Goal: Information Seeking & Learning: Learn about a topic

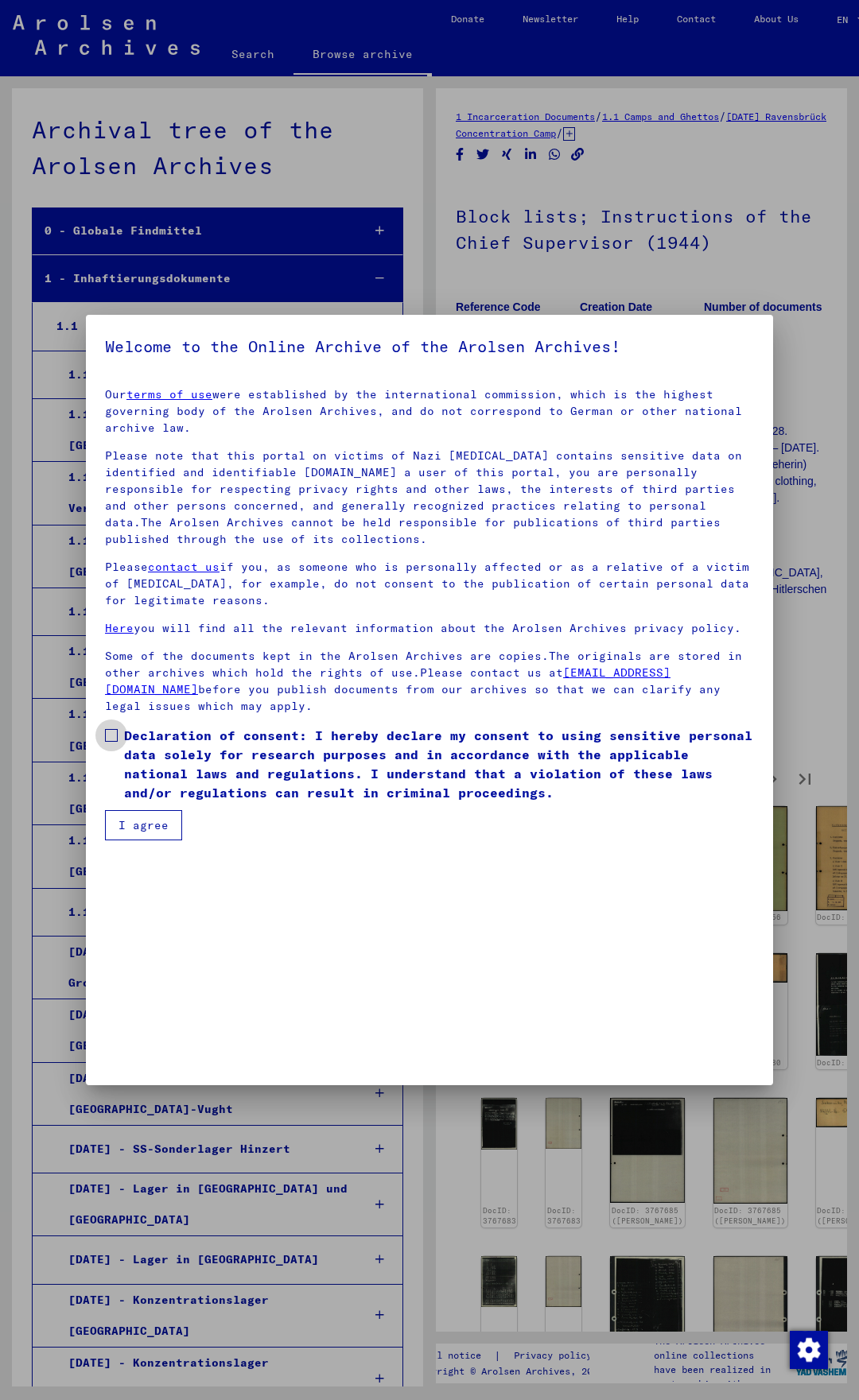
drag, startPoint x: 111, startPoint y: 735, endPoint x: 138, endPoint y: 782, distance: 54.2
click at [111, 736] on span at bounding box center [111, 735] width 13 height 13
click at [149, 824] on button "I agree" at bounding box center [144, 826] width 77 height 30
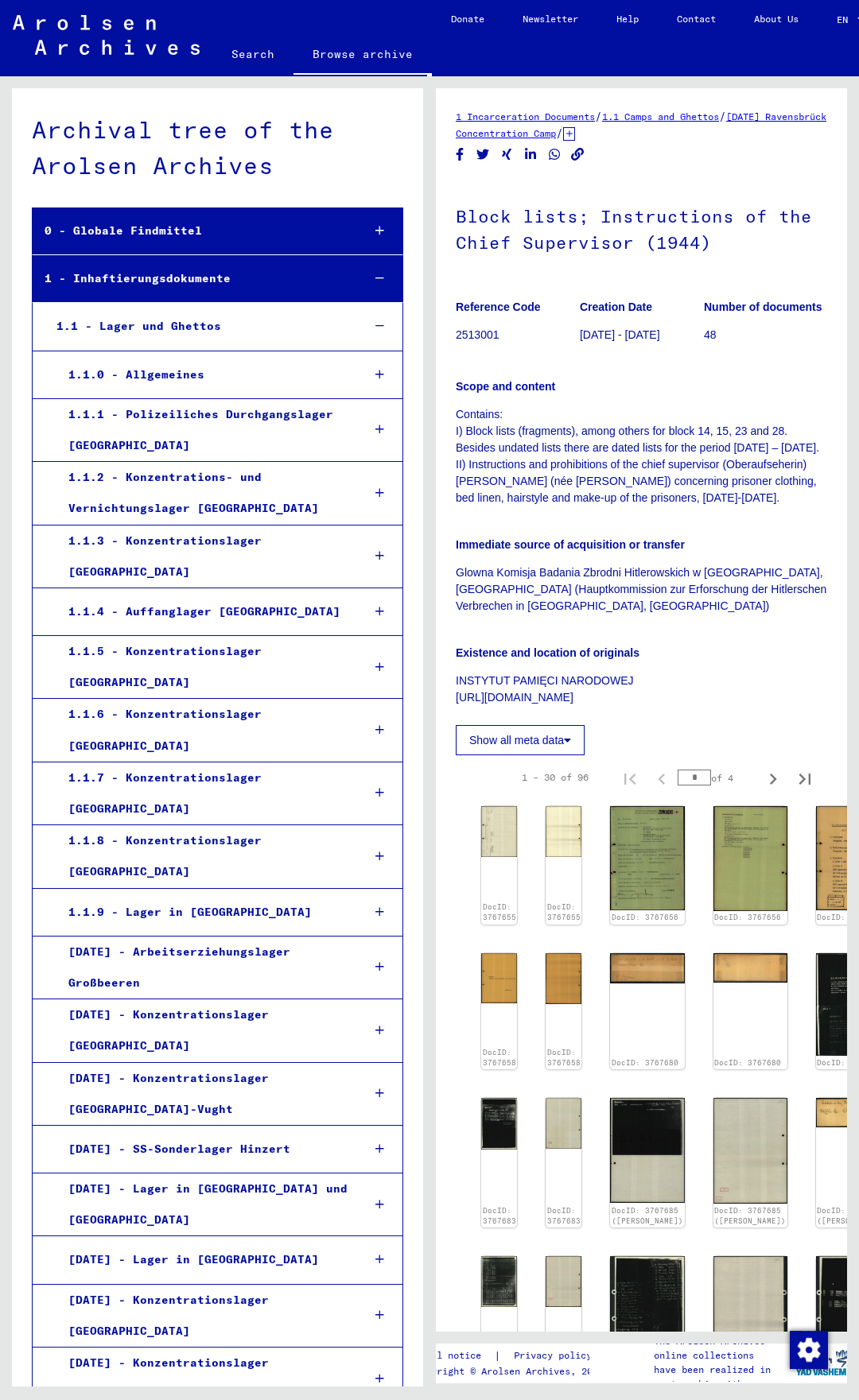
scroll to position [0, 35]
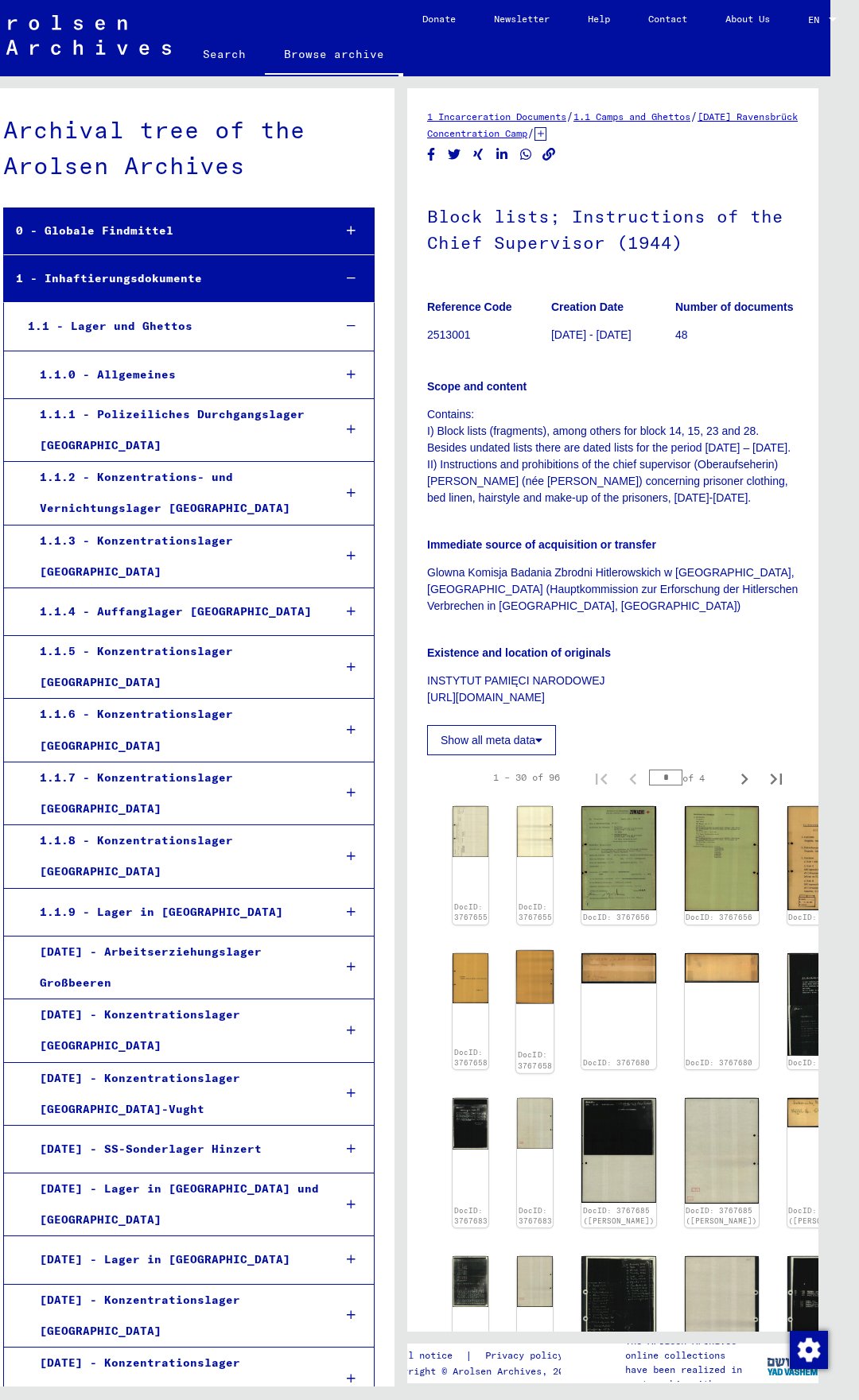
click at [528, 990] on img at bounding box center [535, 976] width 37 height 53
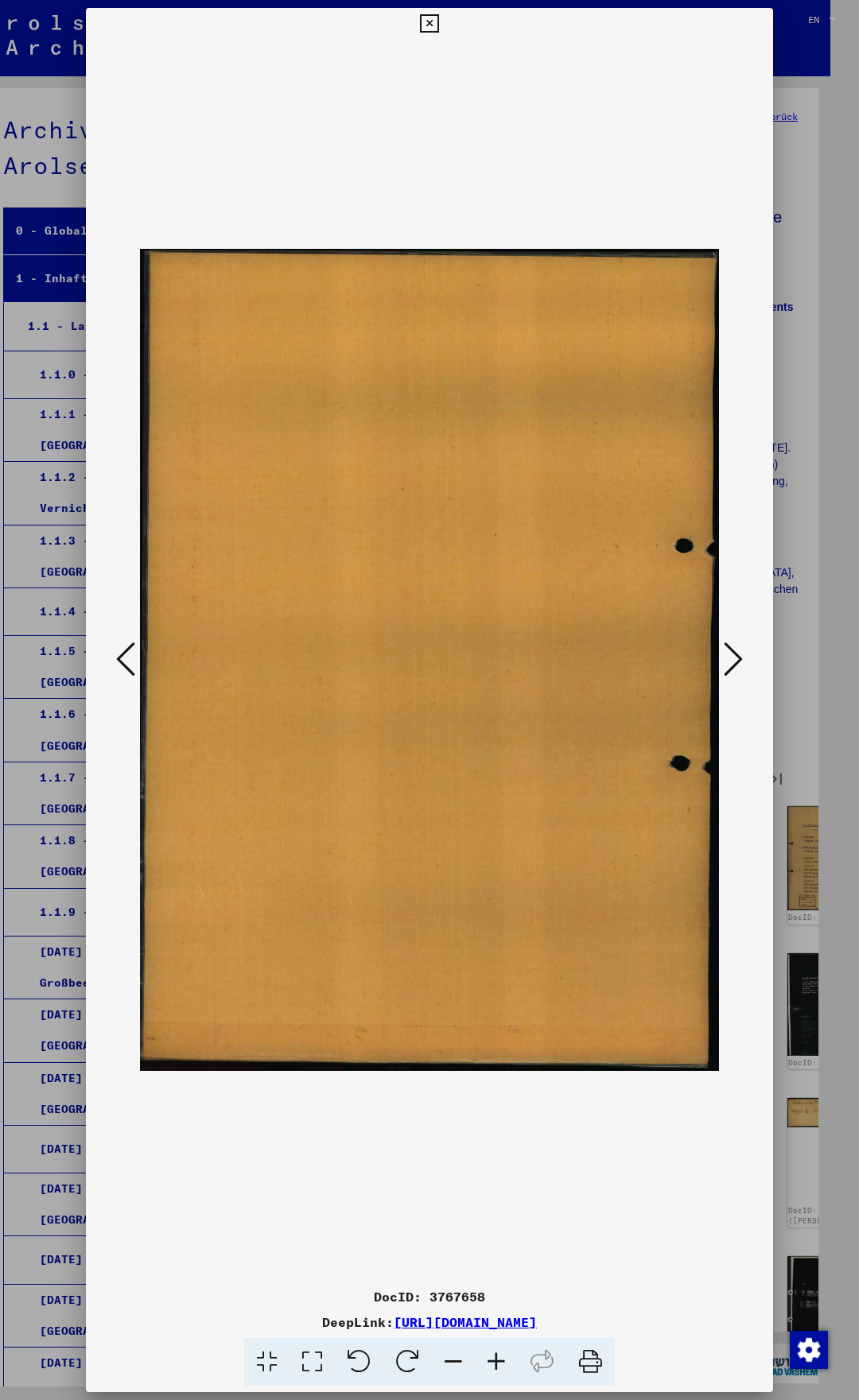
click at [727, 649] on icon at bounding box center [733, 659] width 19 height 38
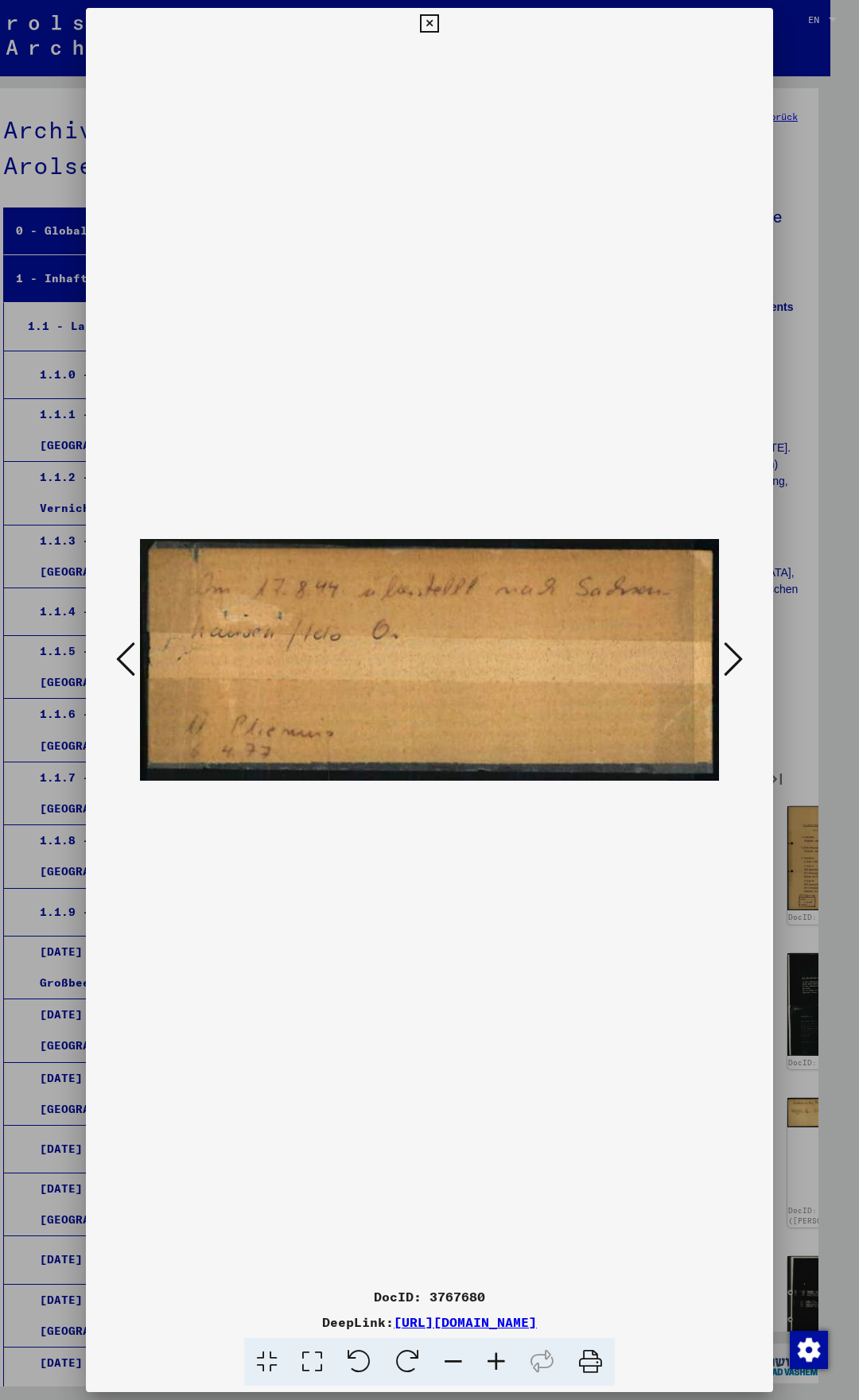
click at [739, 657] on icon at bounding box center [733, 659] width 19 height 38
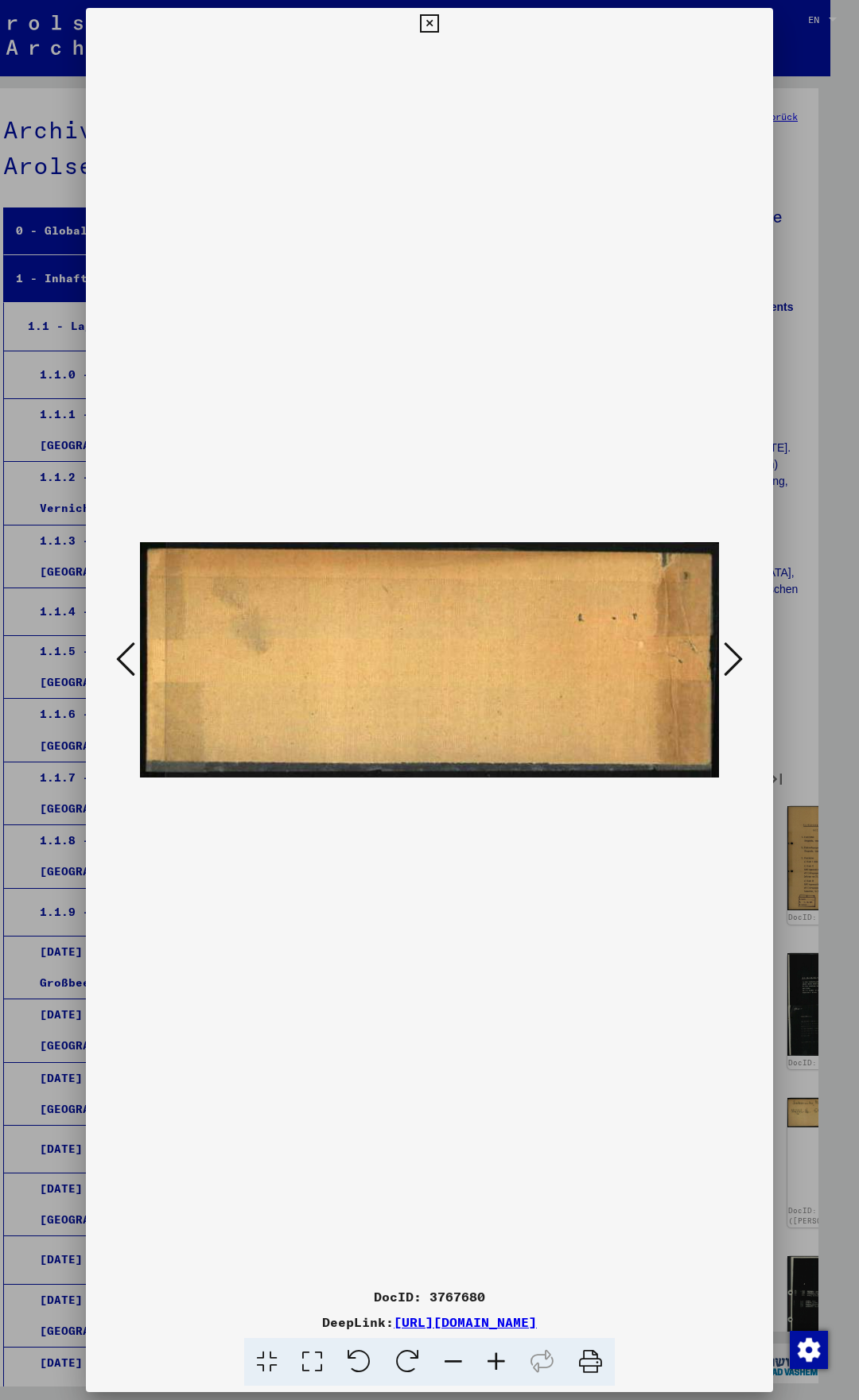
click at [118, 655] on icon at bounding box center [125, 659] width 19 height 38
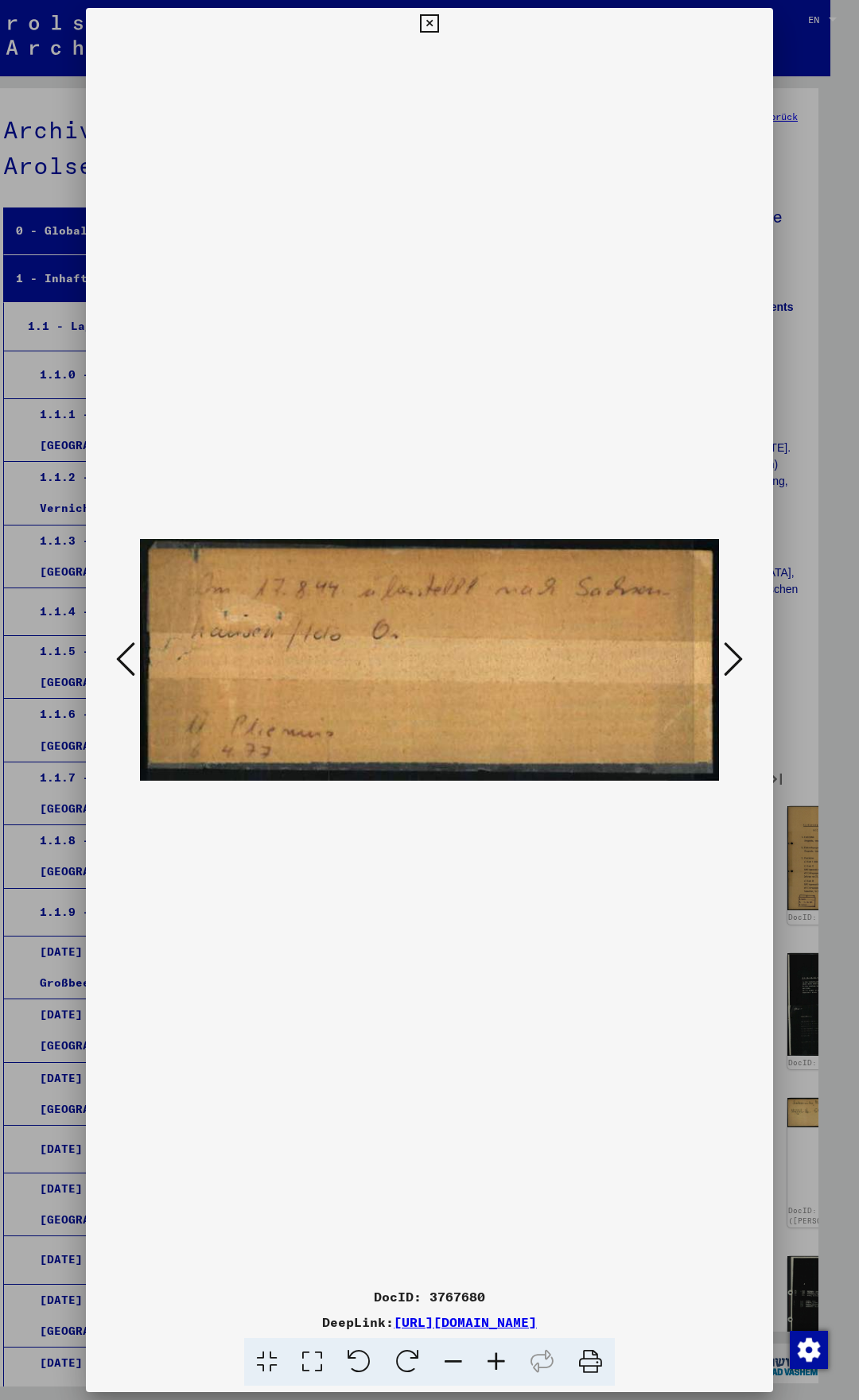
click at [119, 655] on icon at bounding box center [125, 659] width 19 height 38
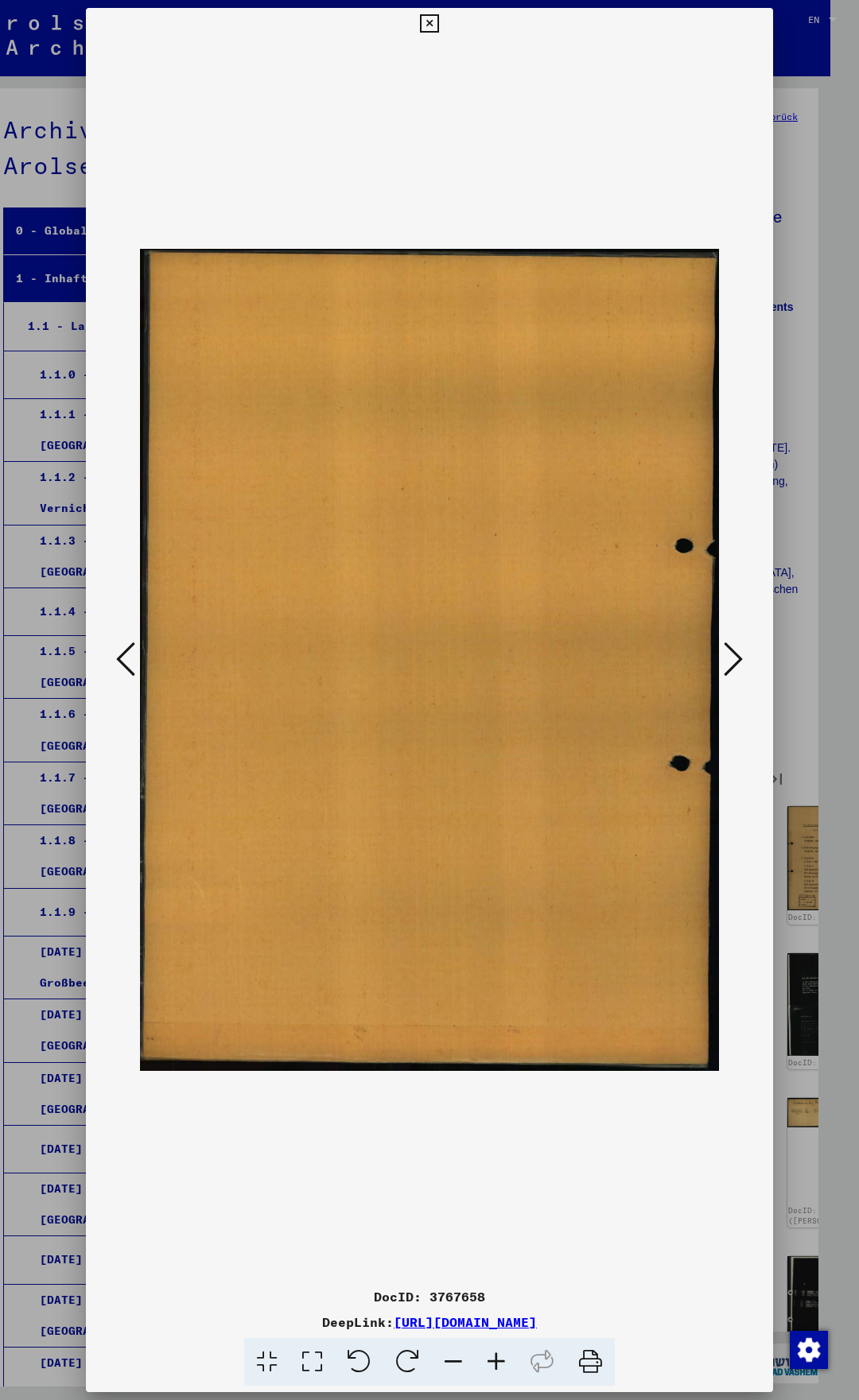
click at [737, 650] on icon at bounding box center [733, 659] width 19 height 38
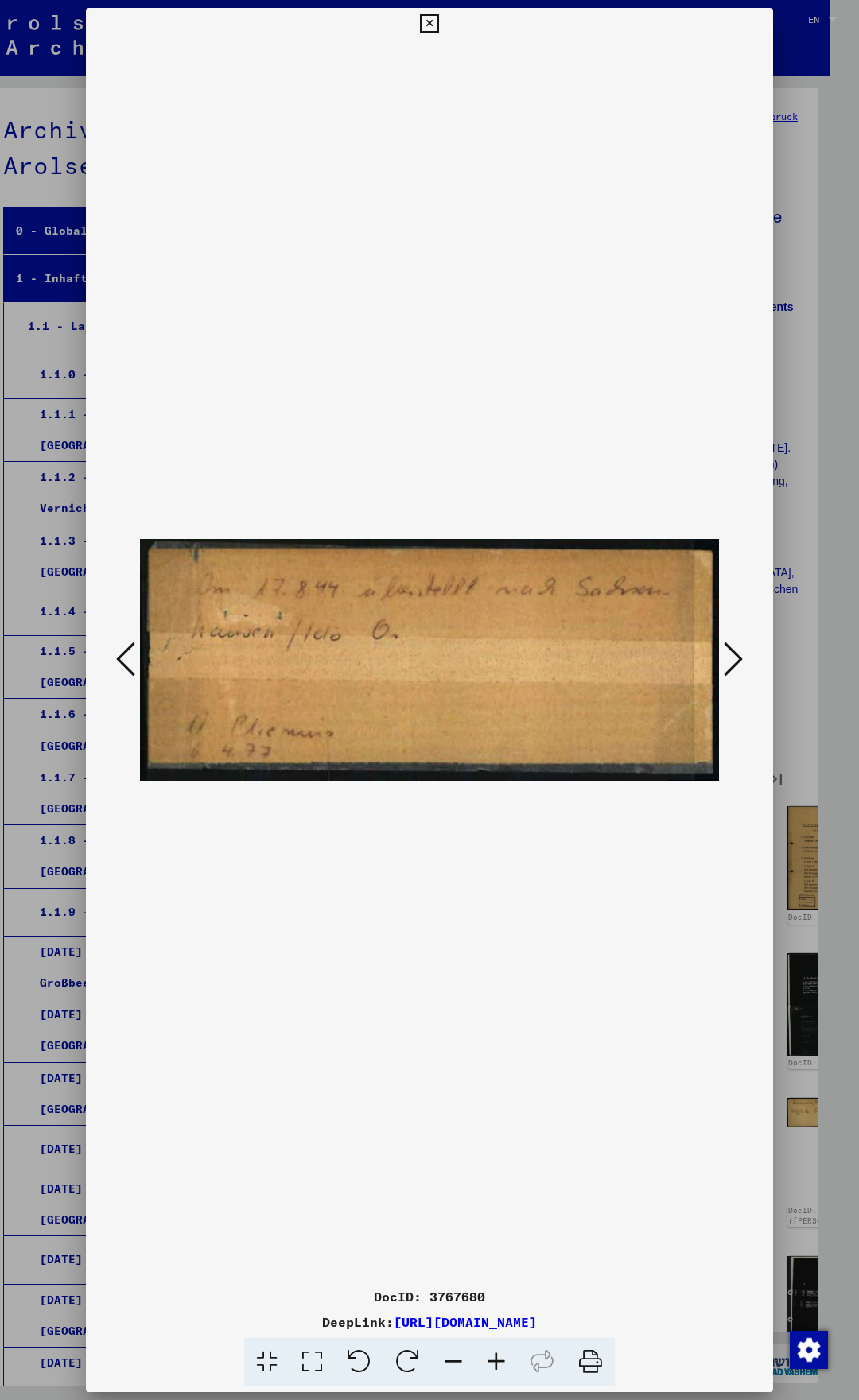
click at [737, 650] on icon at bounding box center [733, 659] width 19 height 38
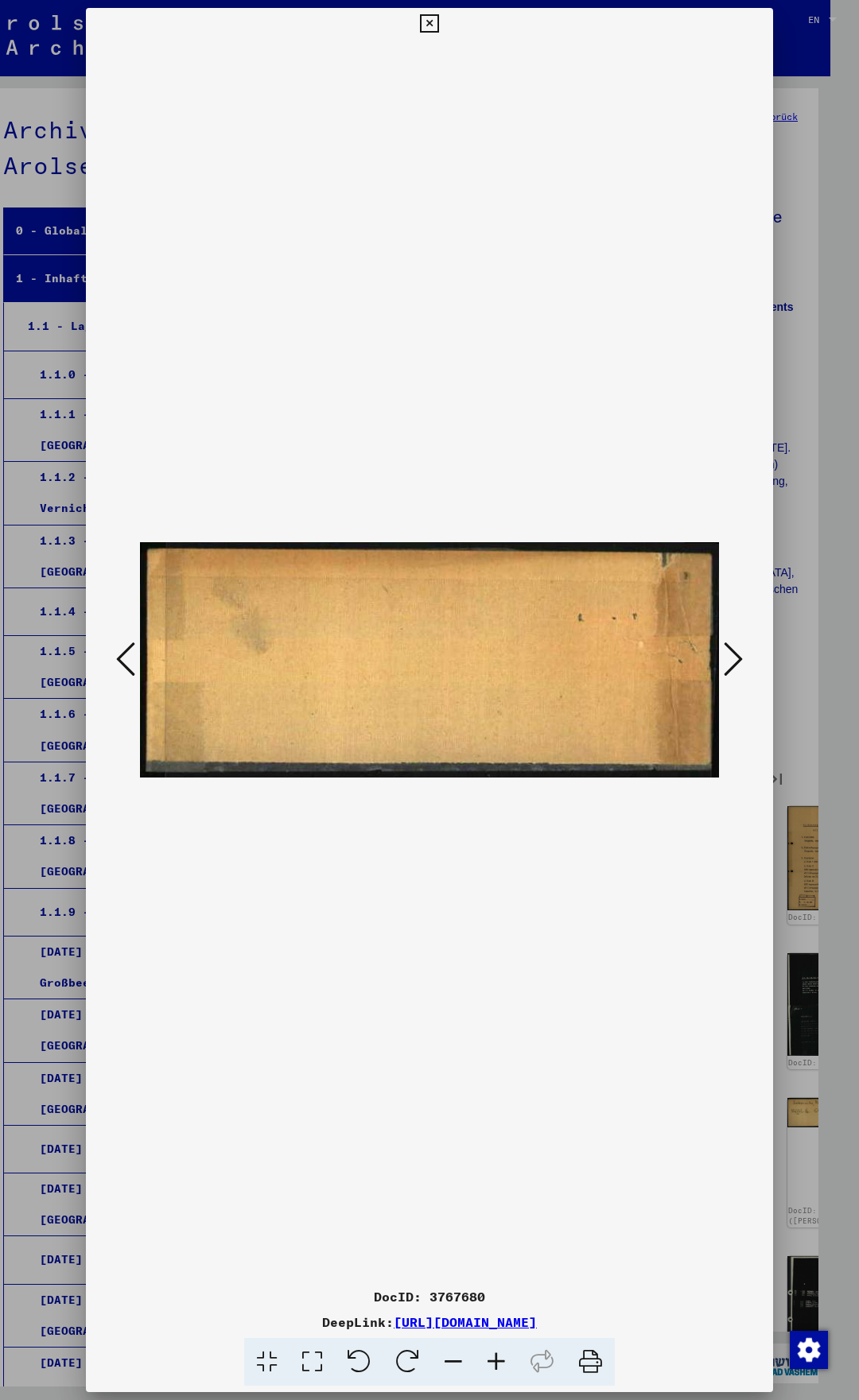
click at [738, 650] on icon at bounding box center [733, 659] width 19 height 38
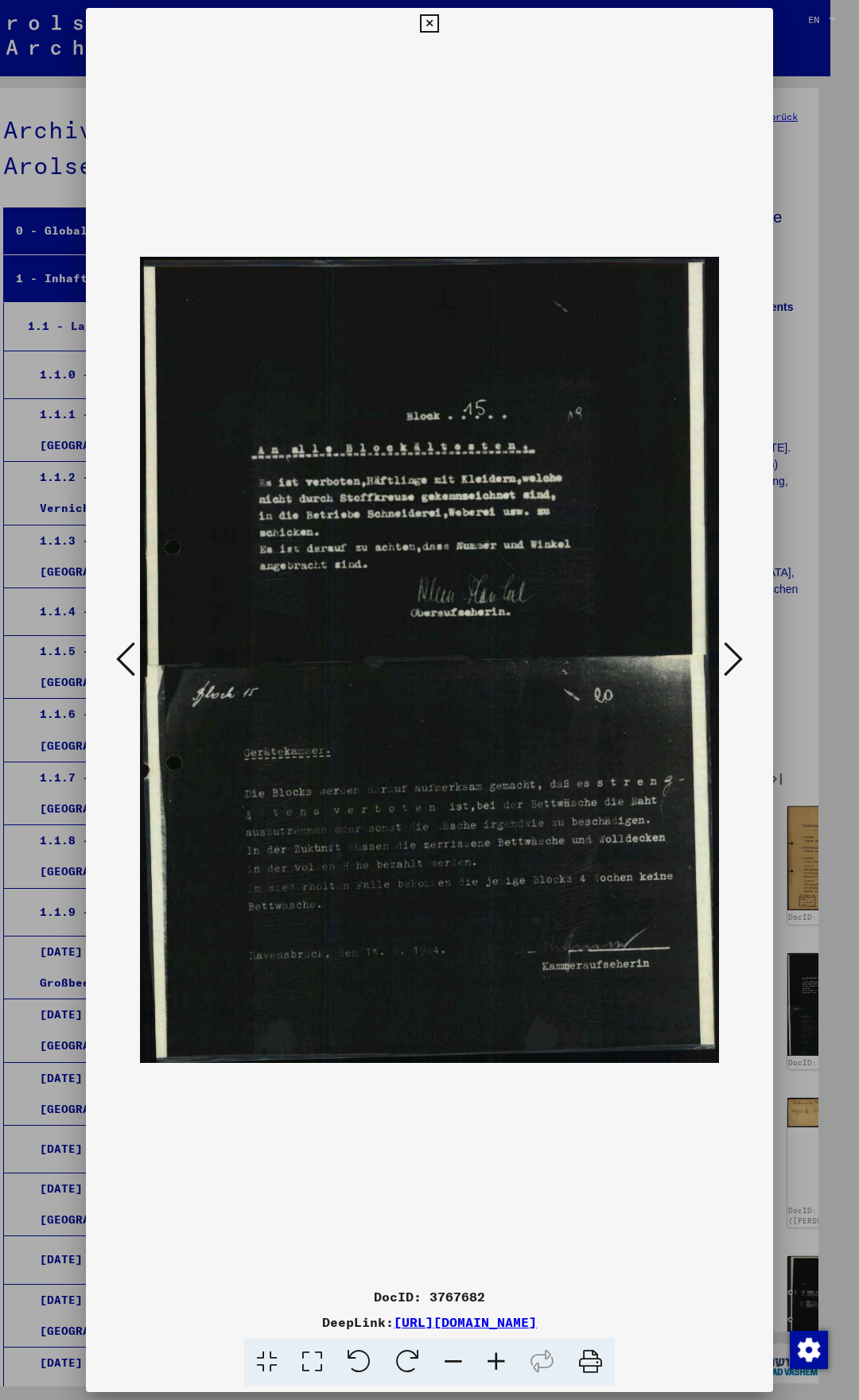
click at [738, 650] on icon at bounding box center [733, 659] width 19 height 38
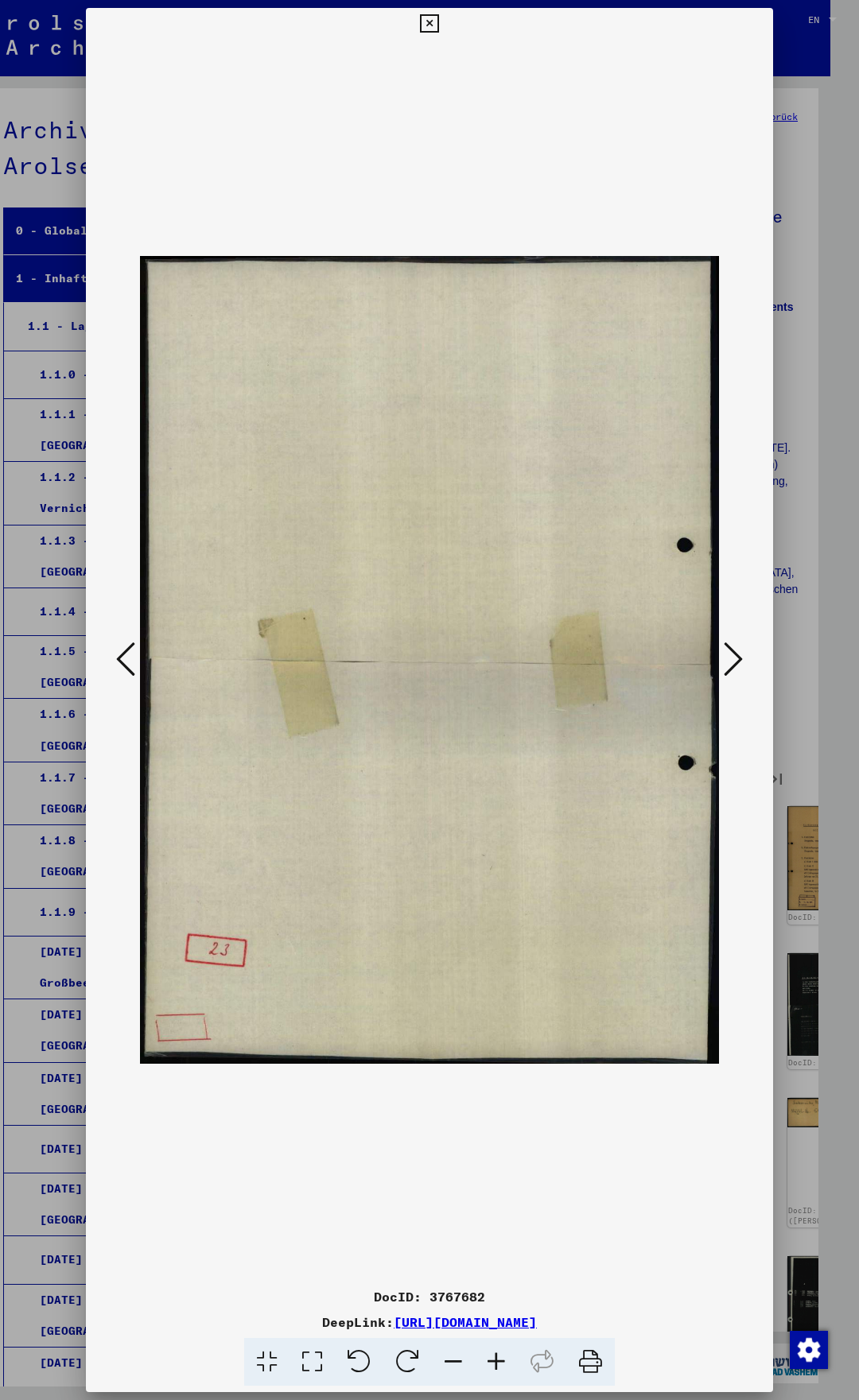
click at [739, 650] on icon at bounding box center [733, 659] width 19 height 38
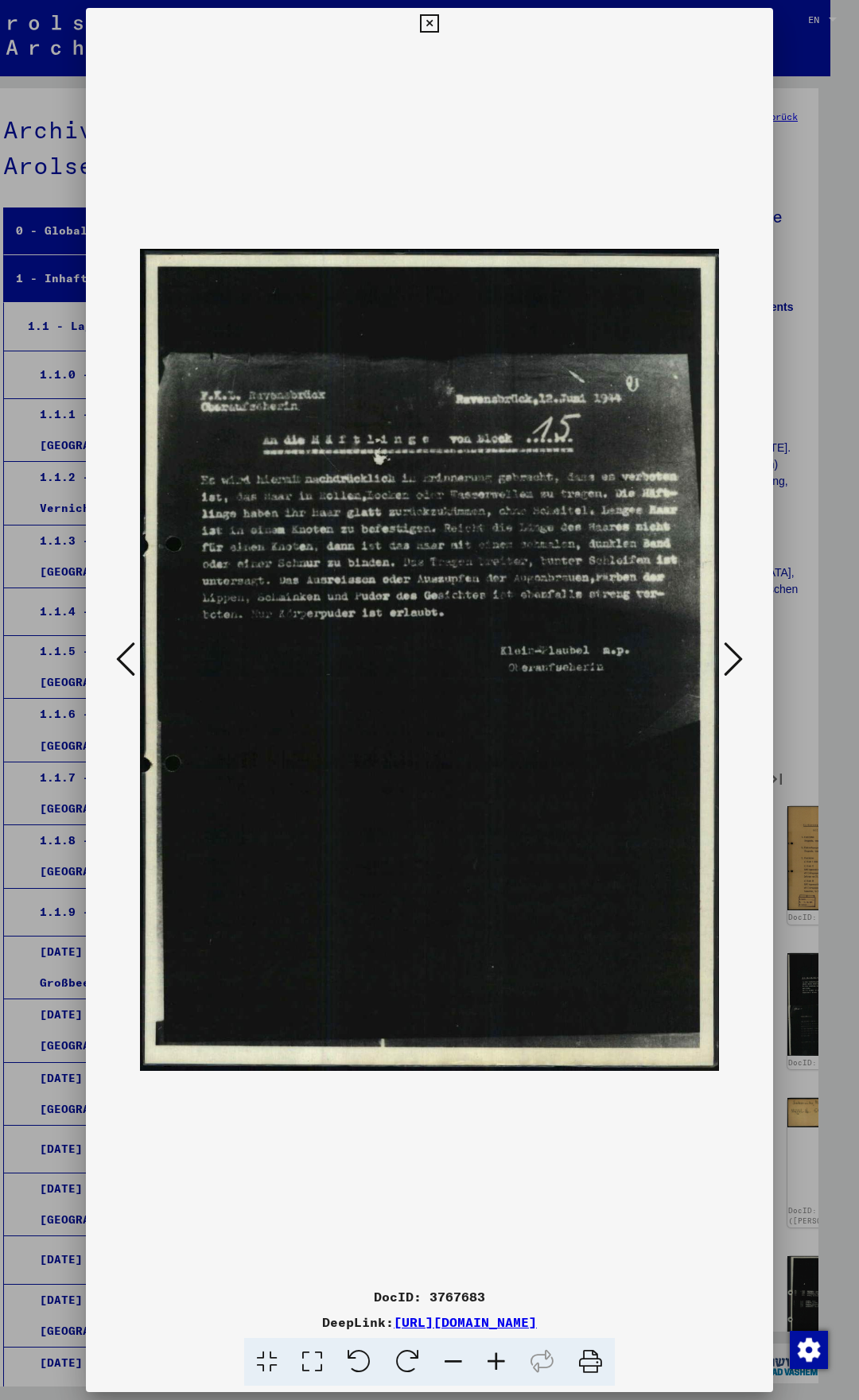
click at [740, 650] on icon at bounding box center [733, 659] width 19 height 38
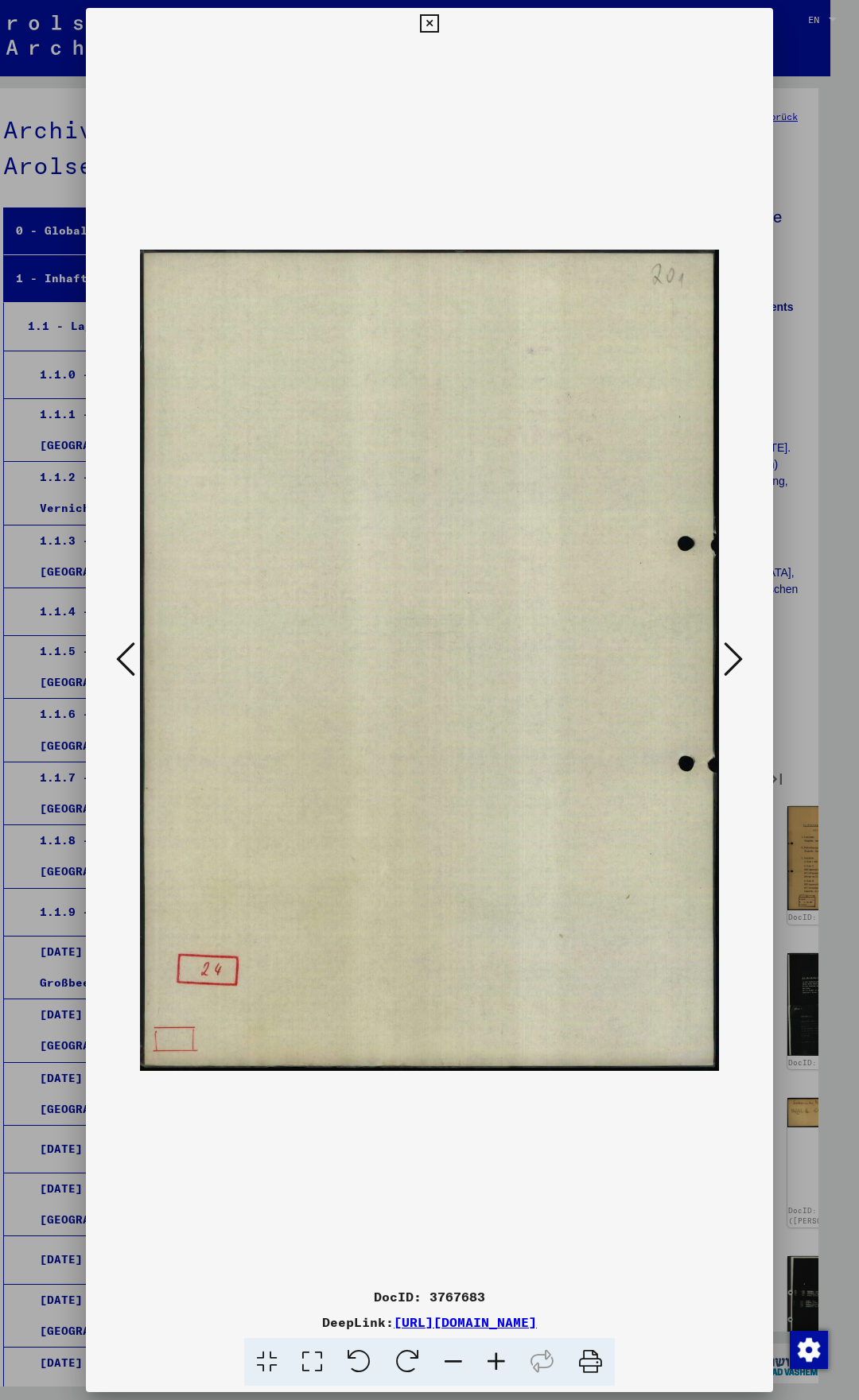
click at [740, 650] on icon at bounding box center [733, 659] width 19 height 38
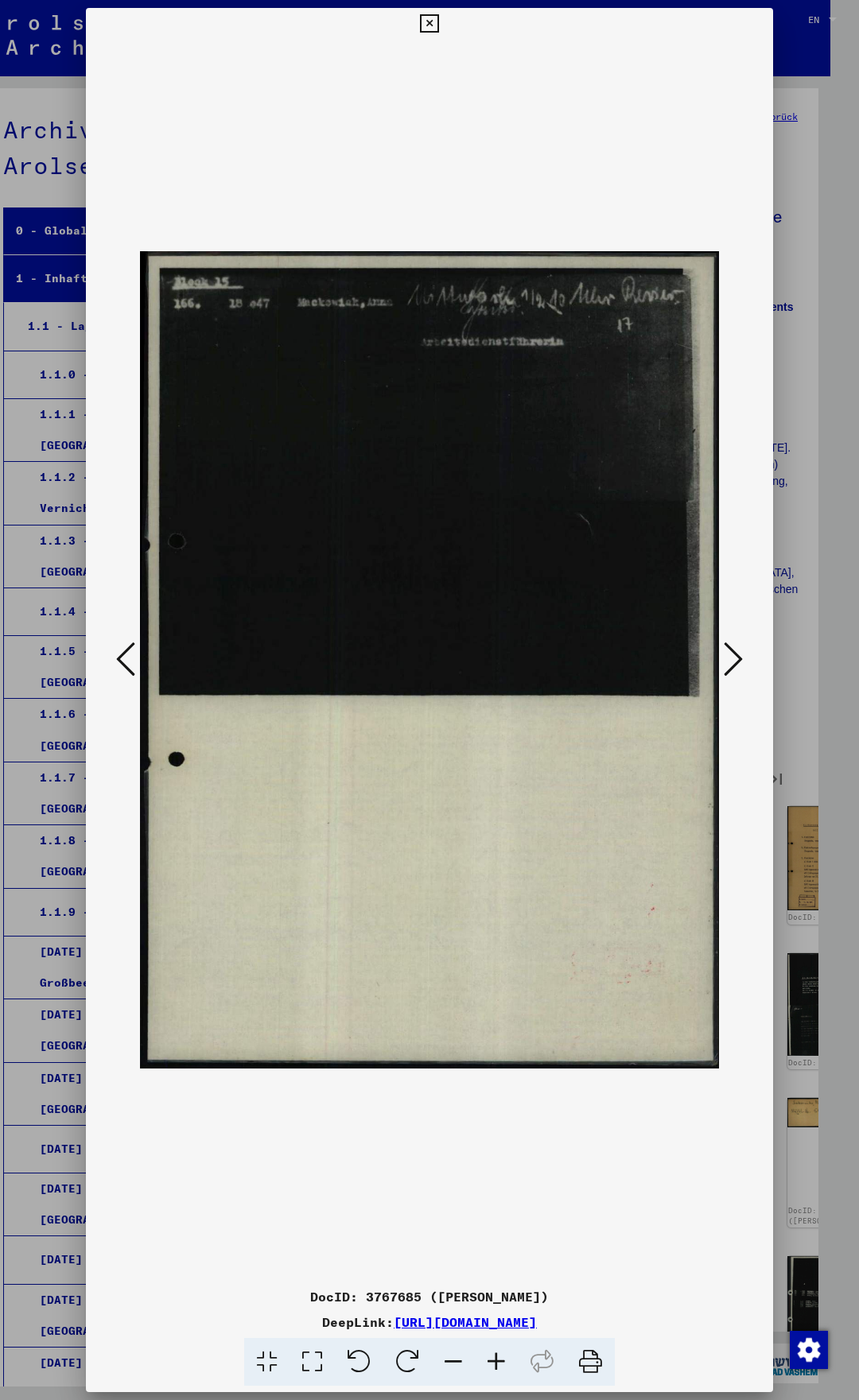
click at [740, 650] on icon at bounding box center [733, 659] width 19 height 38
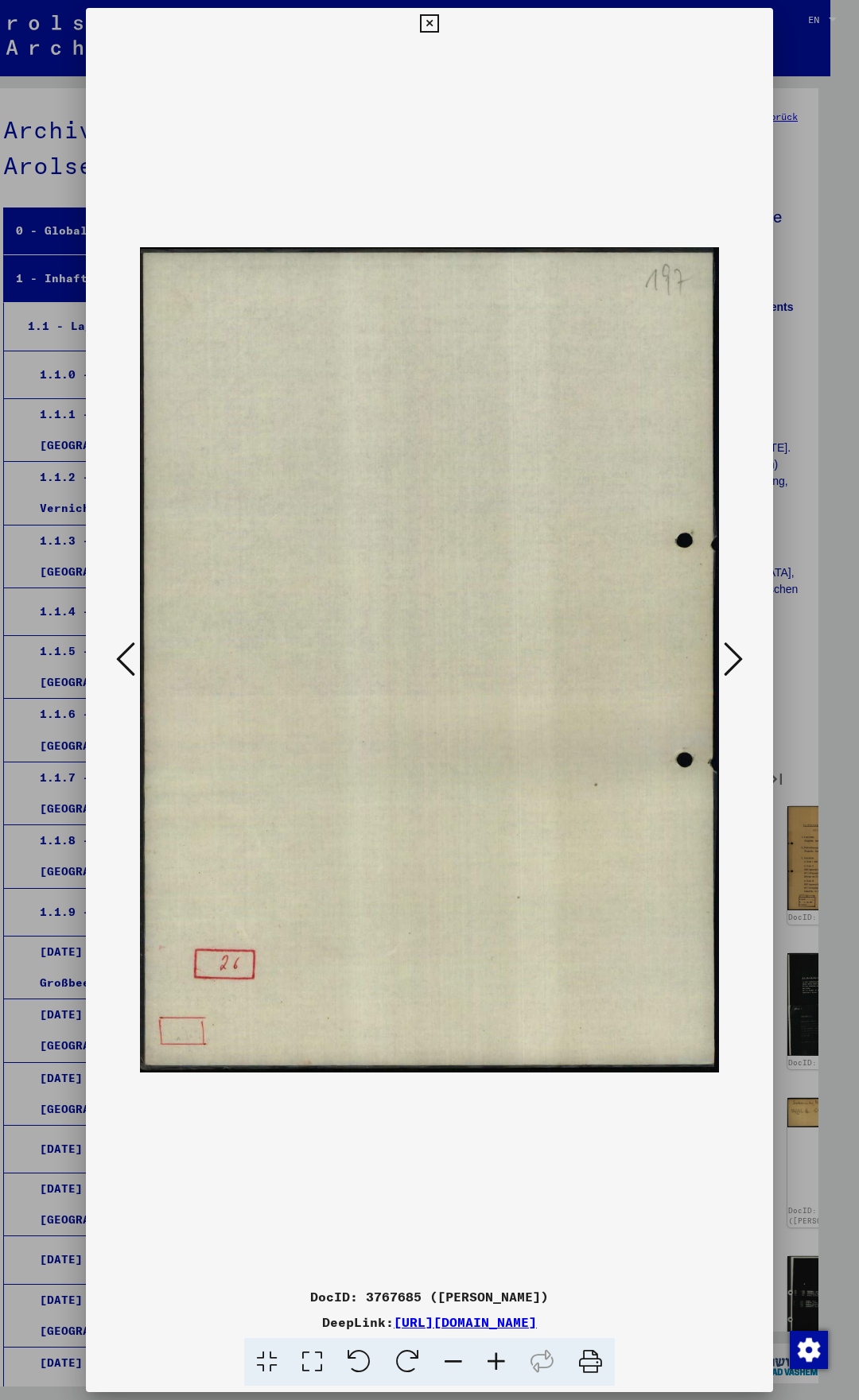
click at [740, 650] on icon at bounding box center [733, 659] width 19 height 38
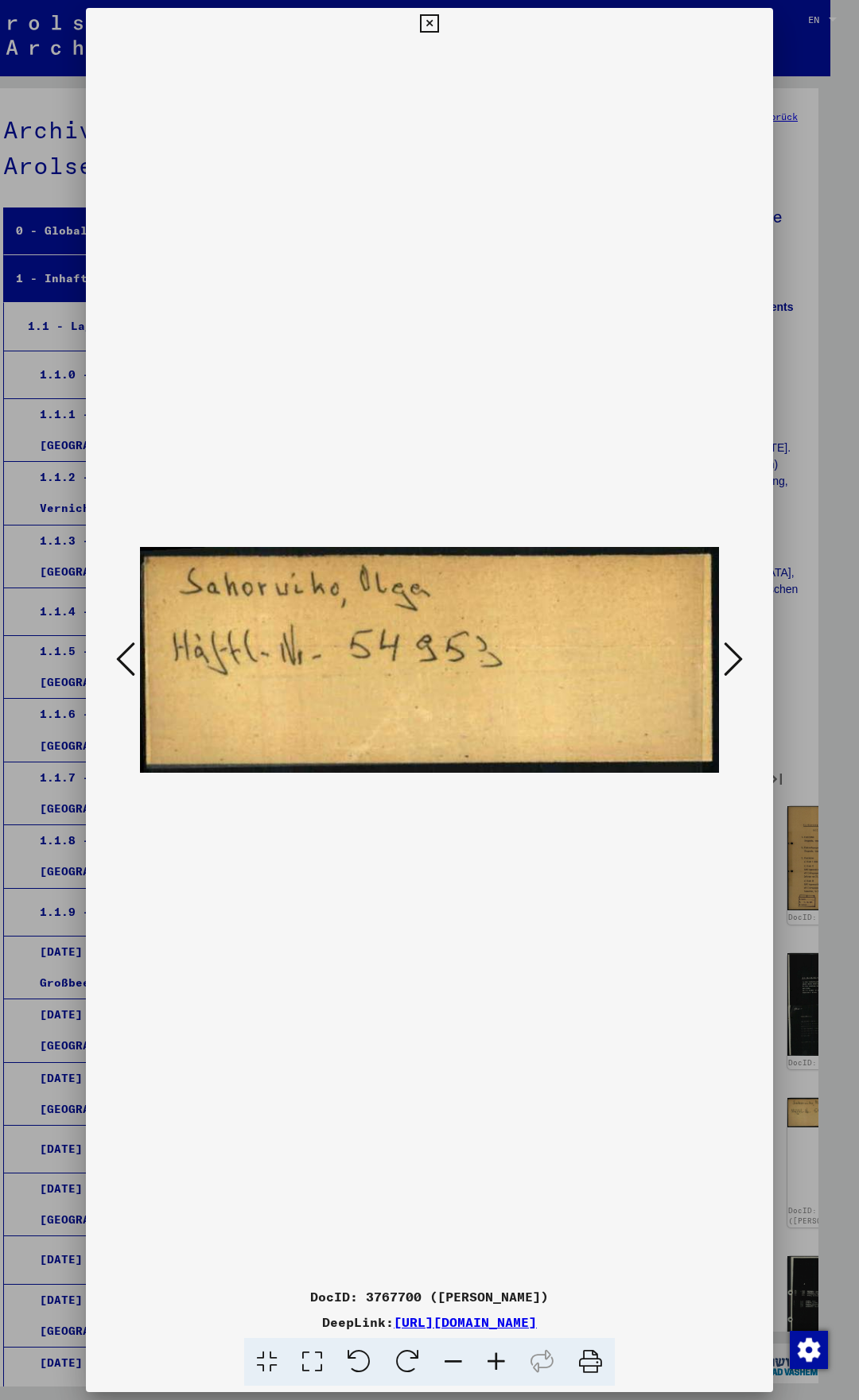
click at [131, 653] on icon at bounding box center [125, 659] width 19 height 38
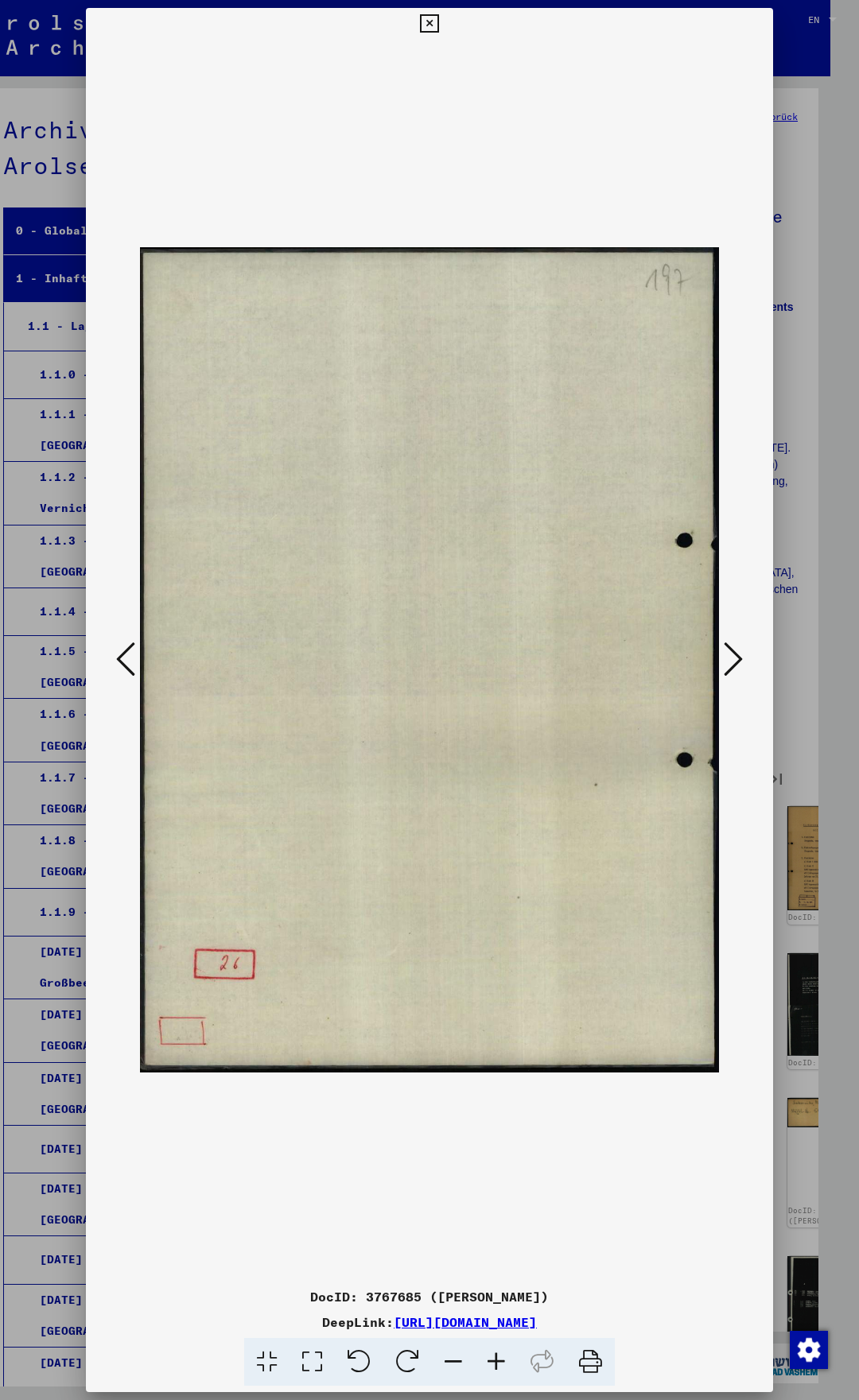
click at [131, 653] on icon at bounding box center [125, 659] width 19 height 38
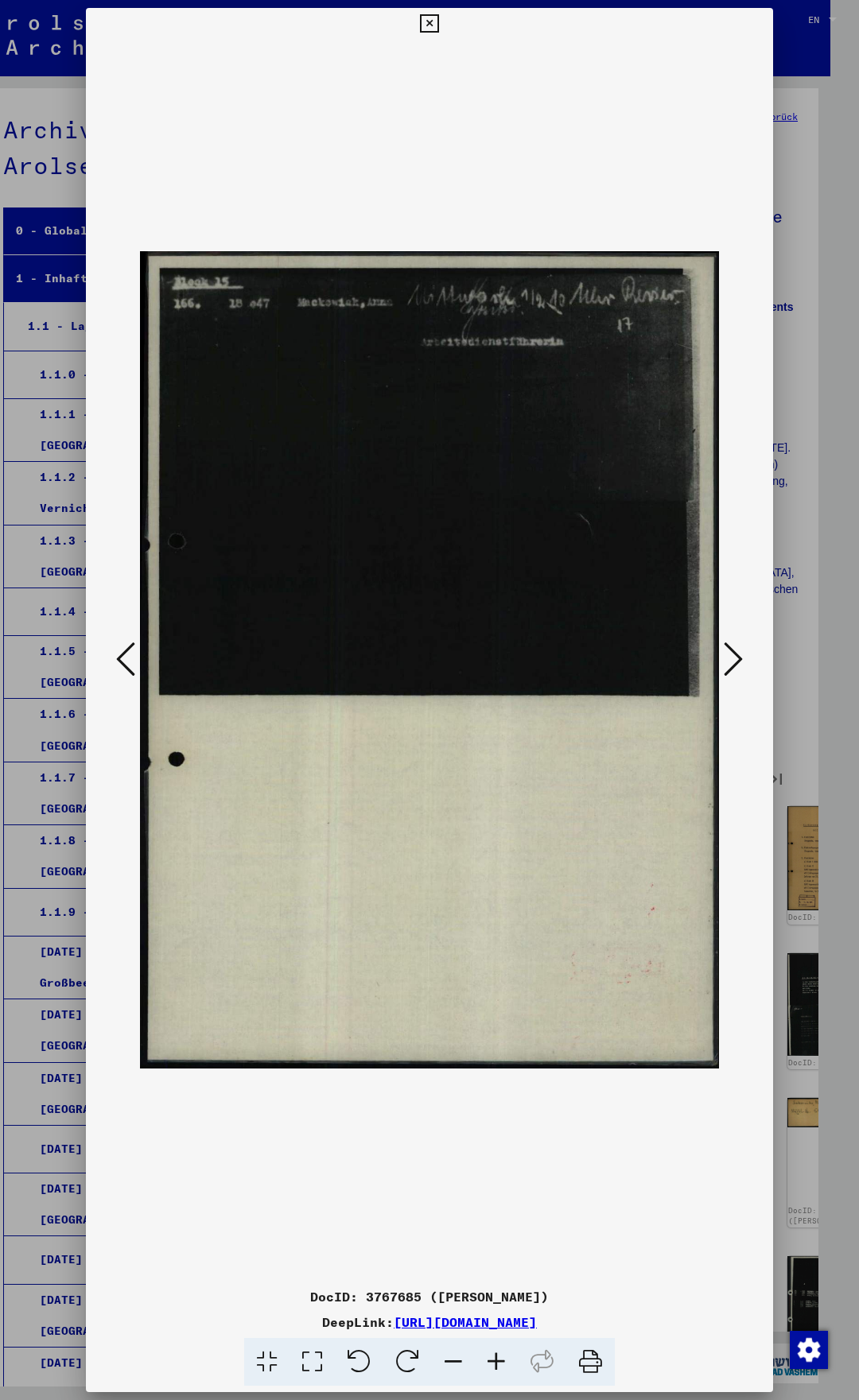
click at [131, 654] on icon at bounding box center [125, 659] width 19 height 38
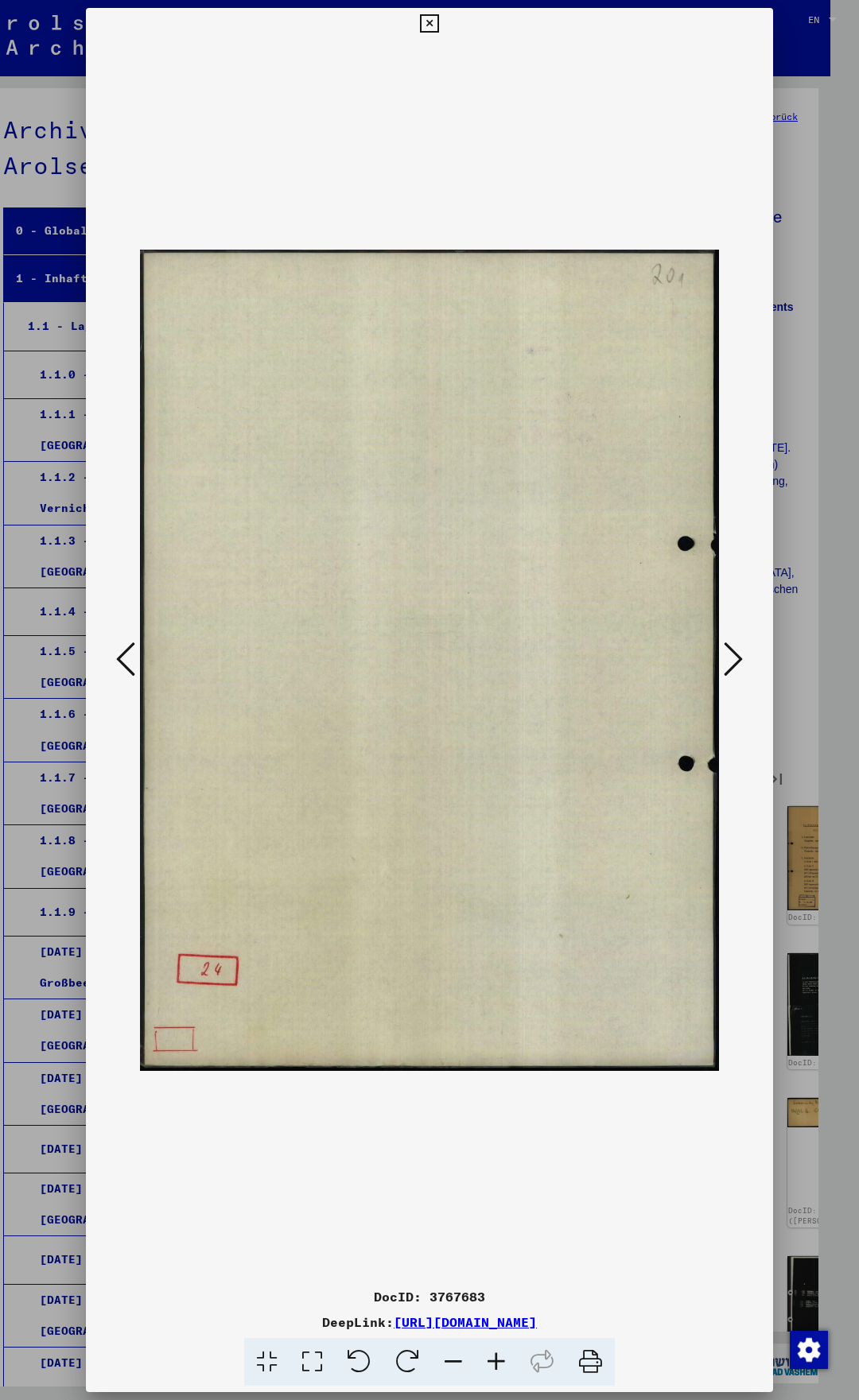
click at [133, 655] on icon at bounding box center [125, 659] width 19 height 38
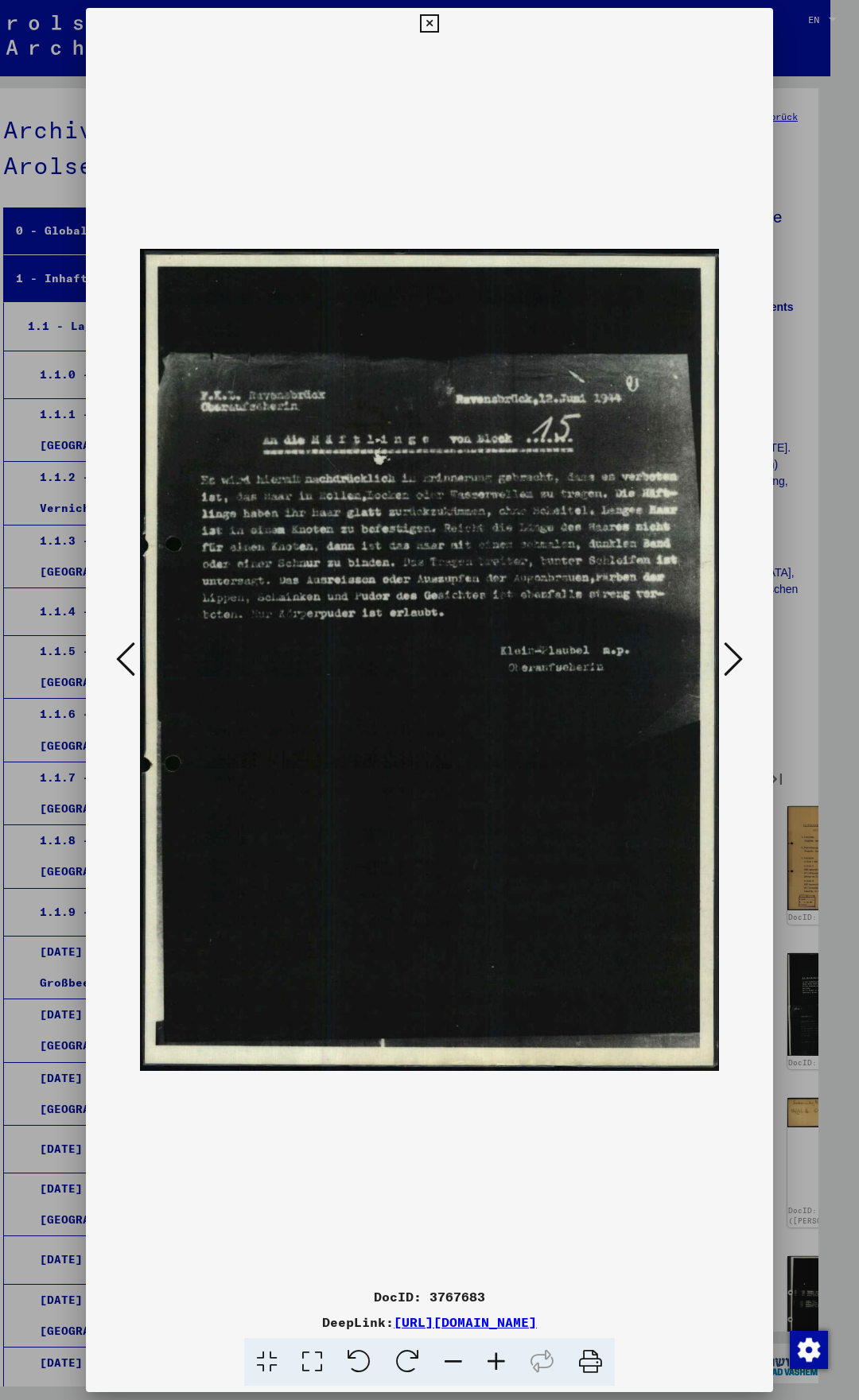
click at [133, 655] on icon at bounding box center [125, 659] width 19 height 38
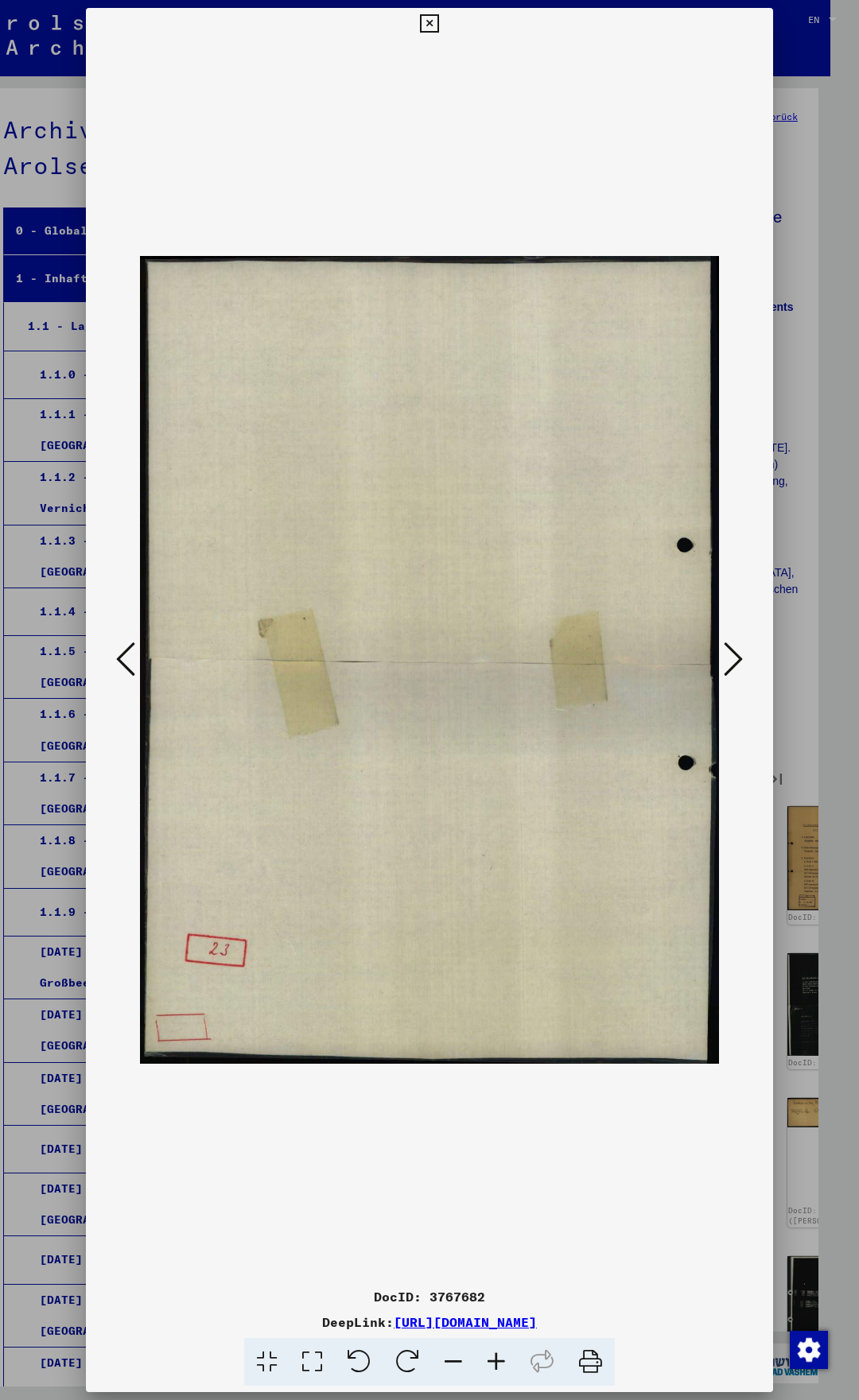
click at [133, 655] on icon at bounding box center [125, 659] width 19 height 38
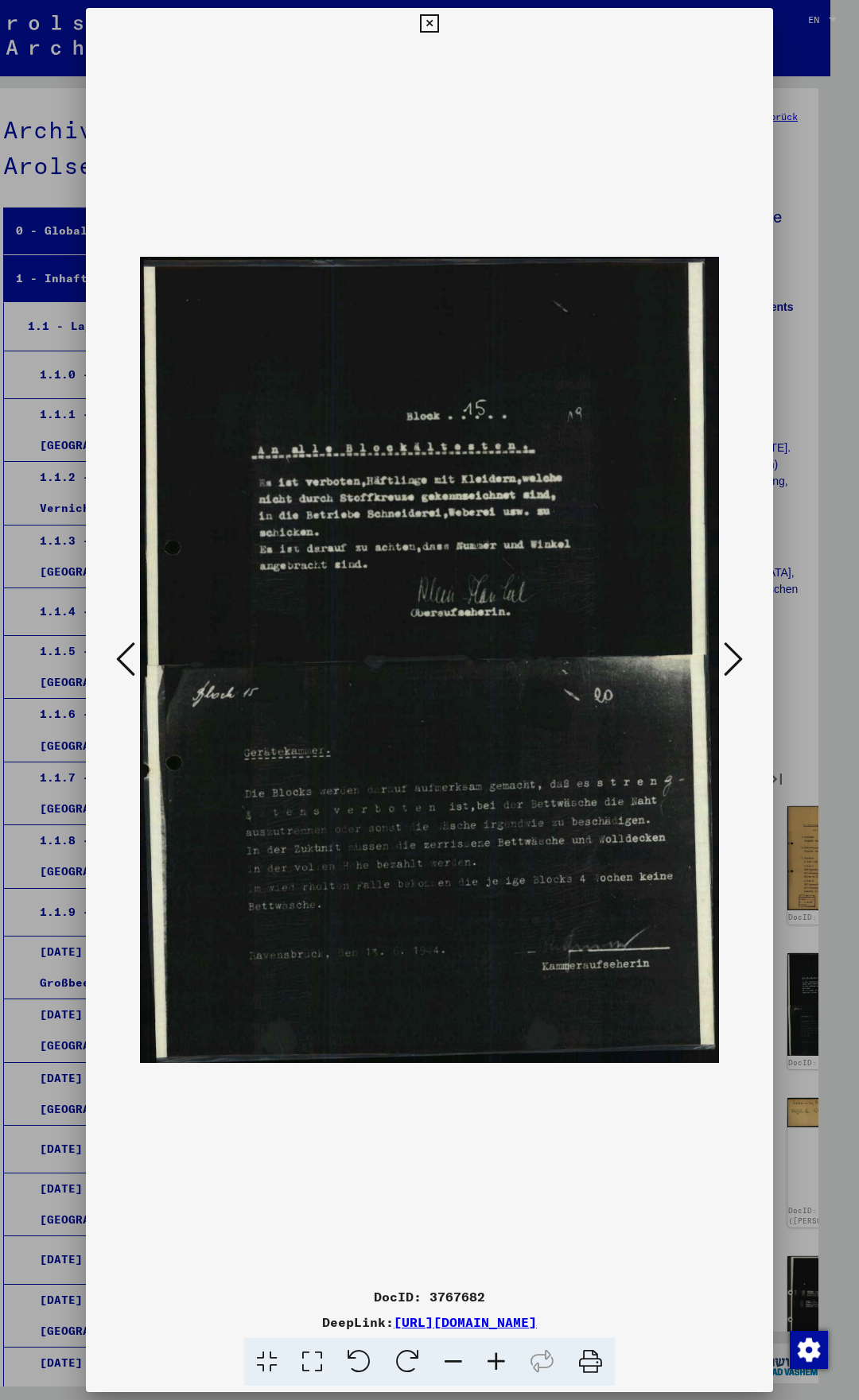
click at [133, 655] on icon at bounding box center [125, 659] width 19 height 38
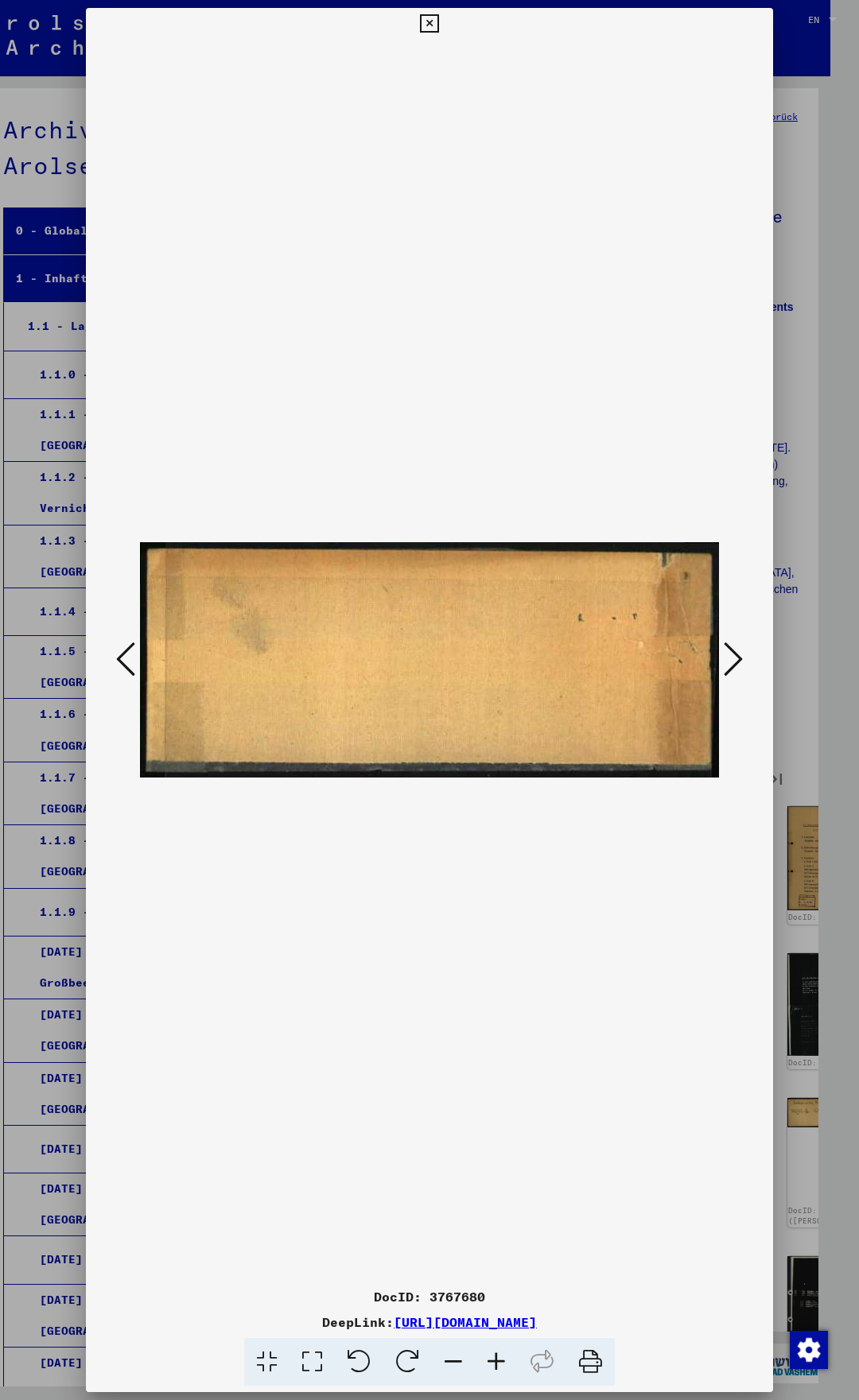
click at [134, 655] on button at bounding box center [125, 660] width 29 height 45
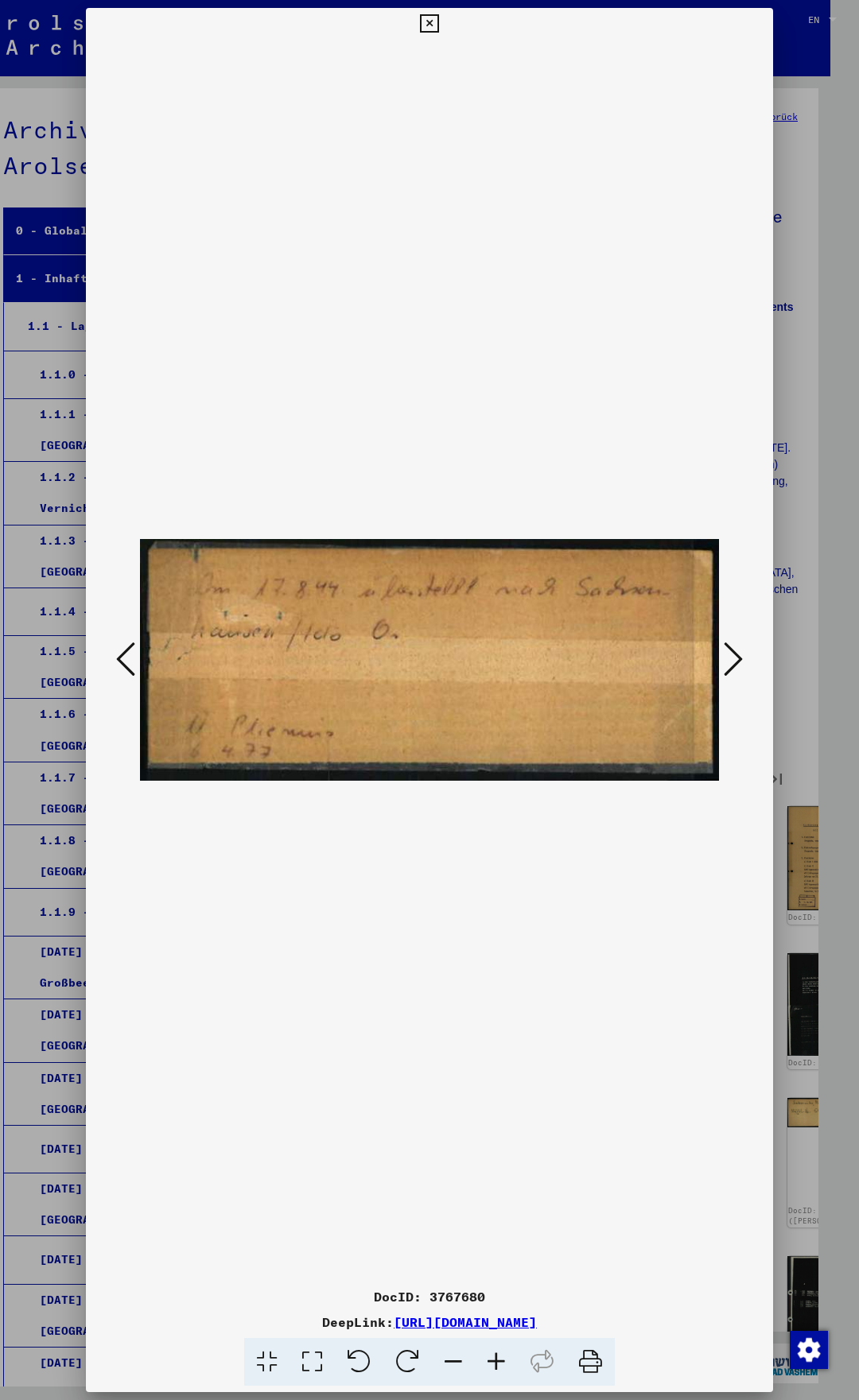
click at [134, 655] on button at bounding box center [125, 660] width 29 height 45
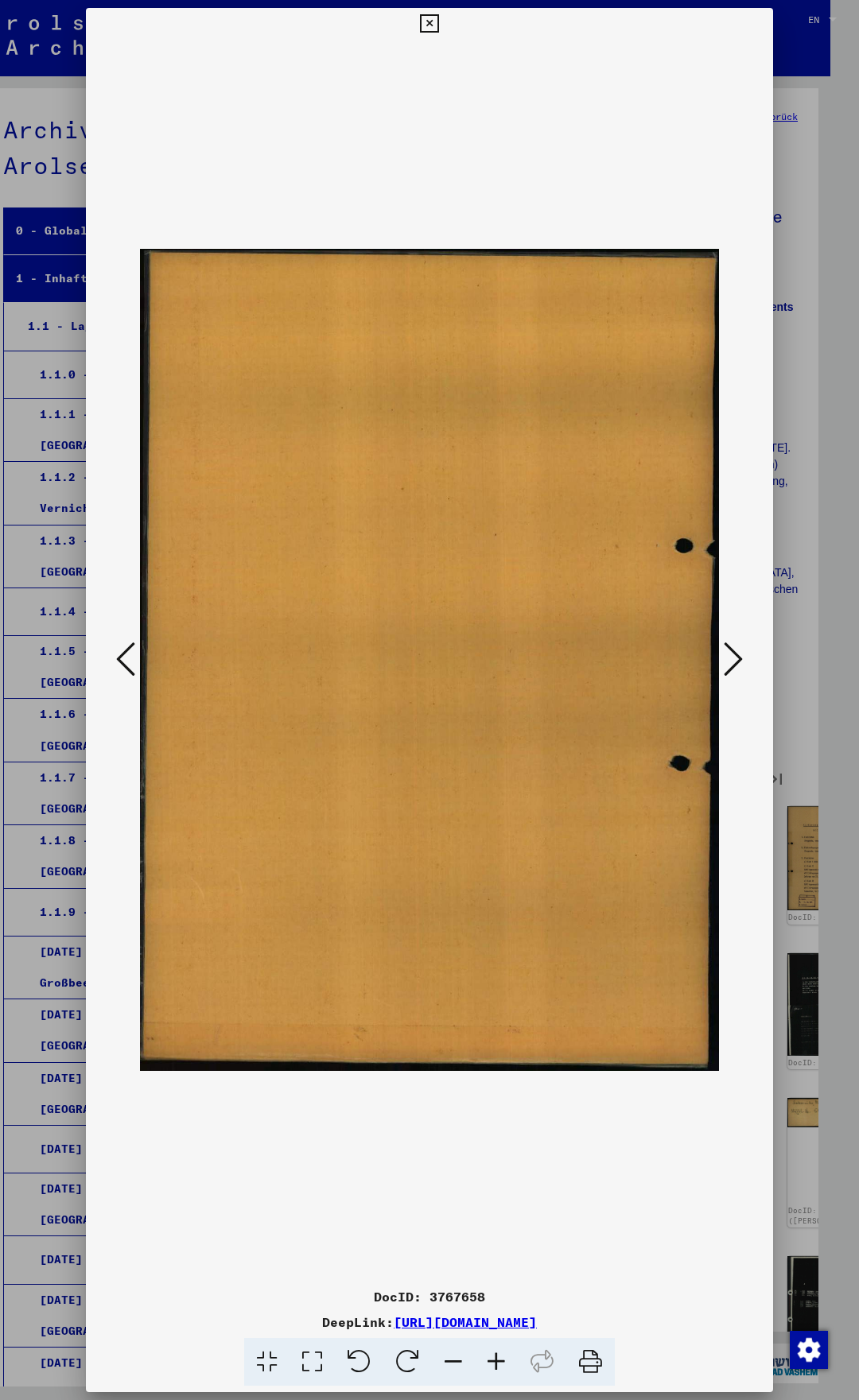
click at [133, 654] on icon at bounding box center [125, 659] width 19 height 38
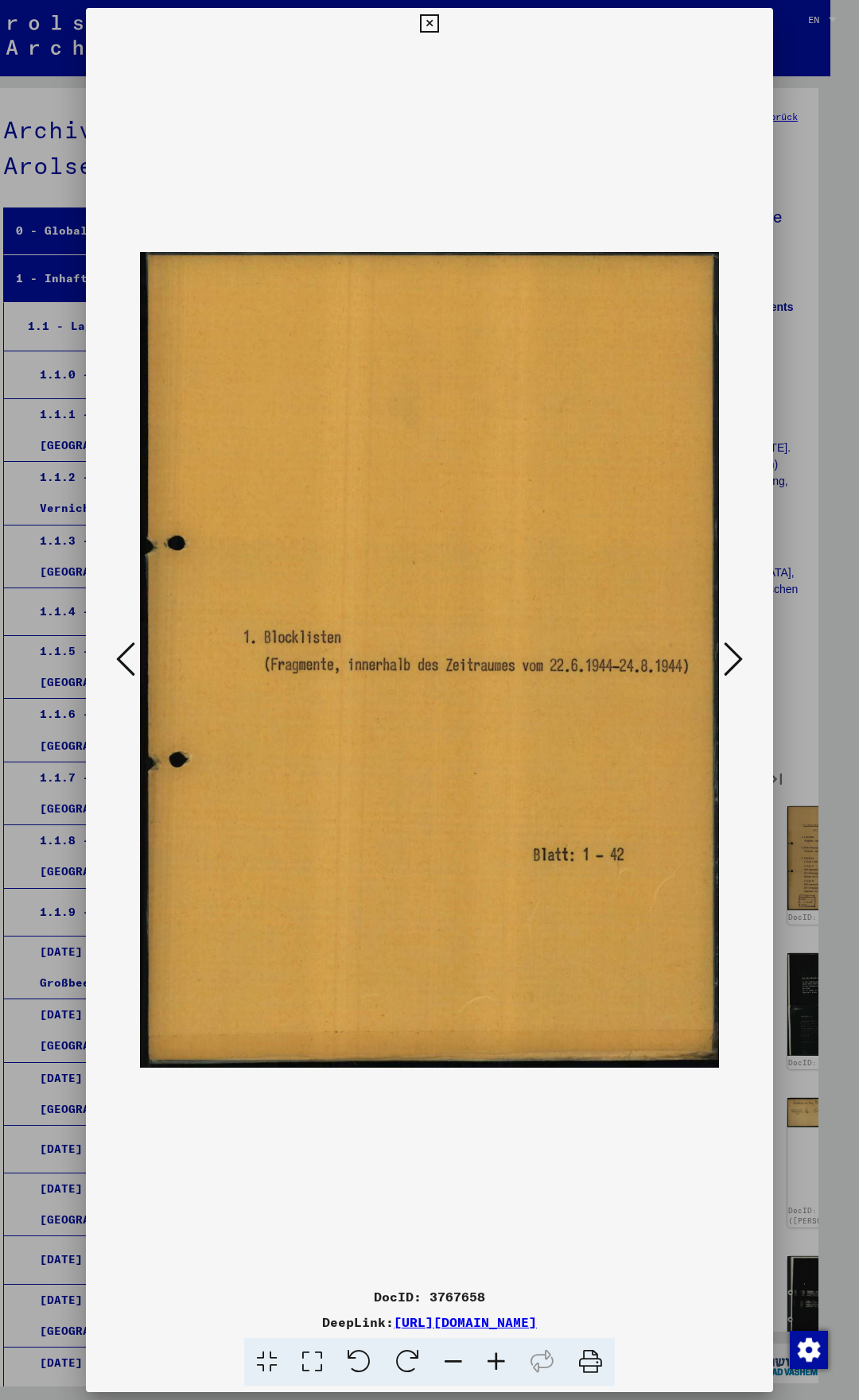
click at [133, 654] on icon at bounding box center [125, 659] width 19 height 38
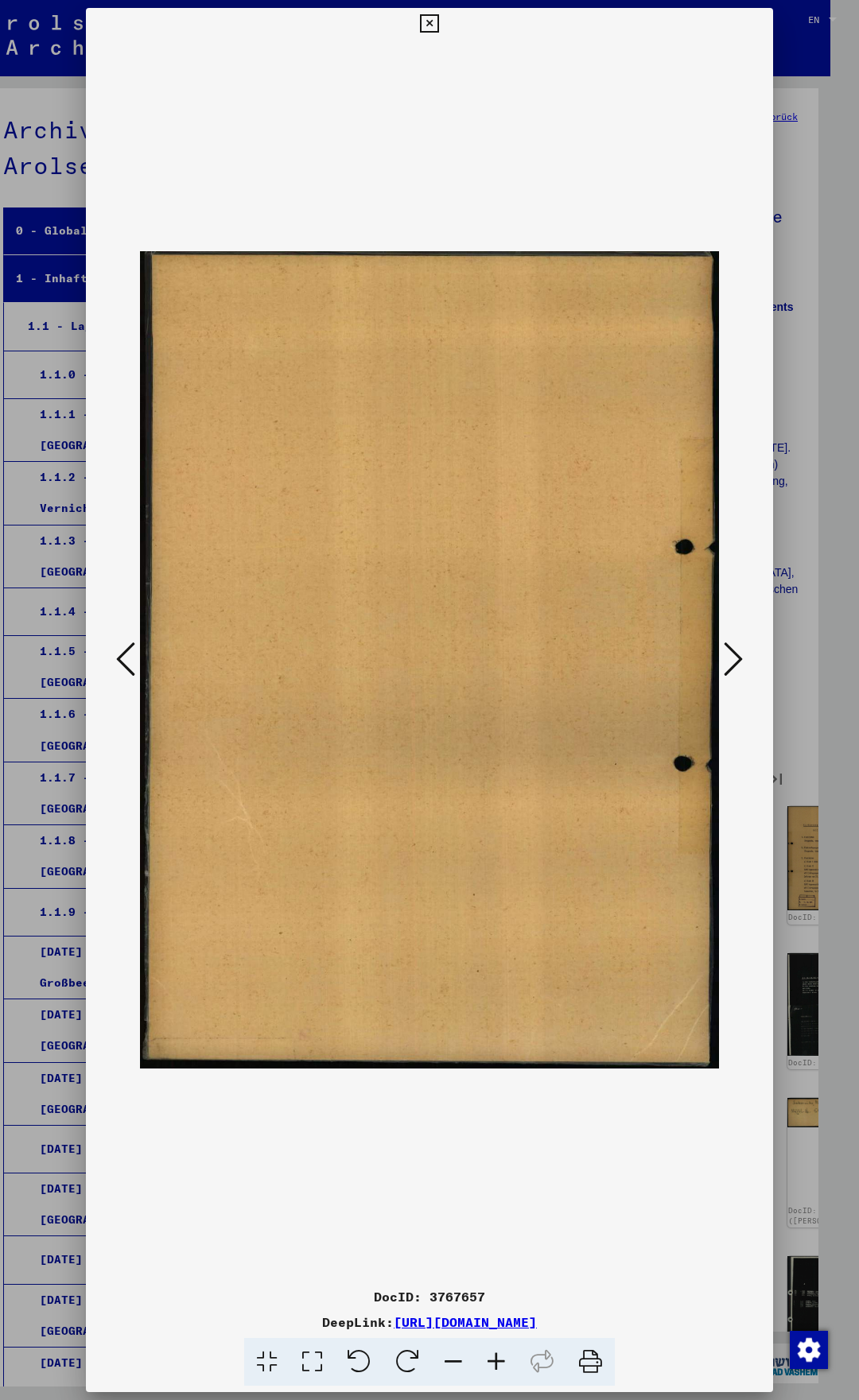
click at [133, 654] on icon at bounding box center [125, 659] width 19 height 38
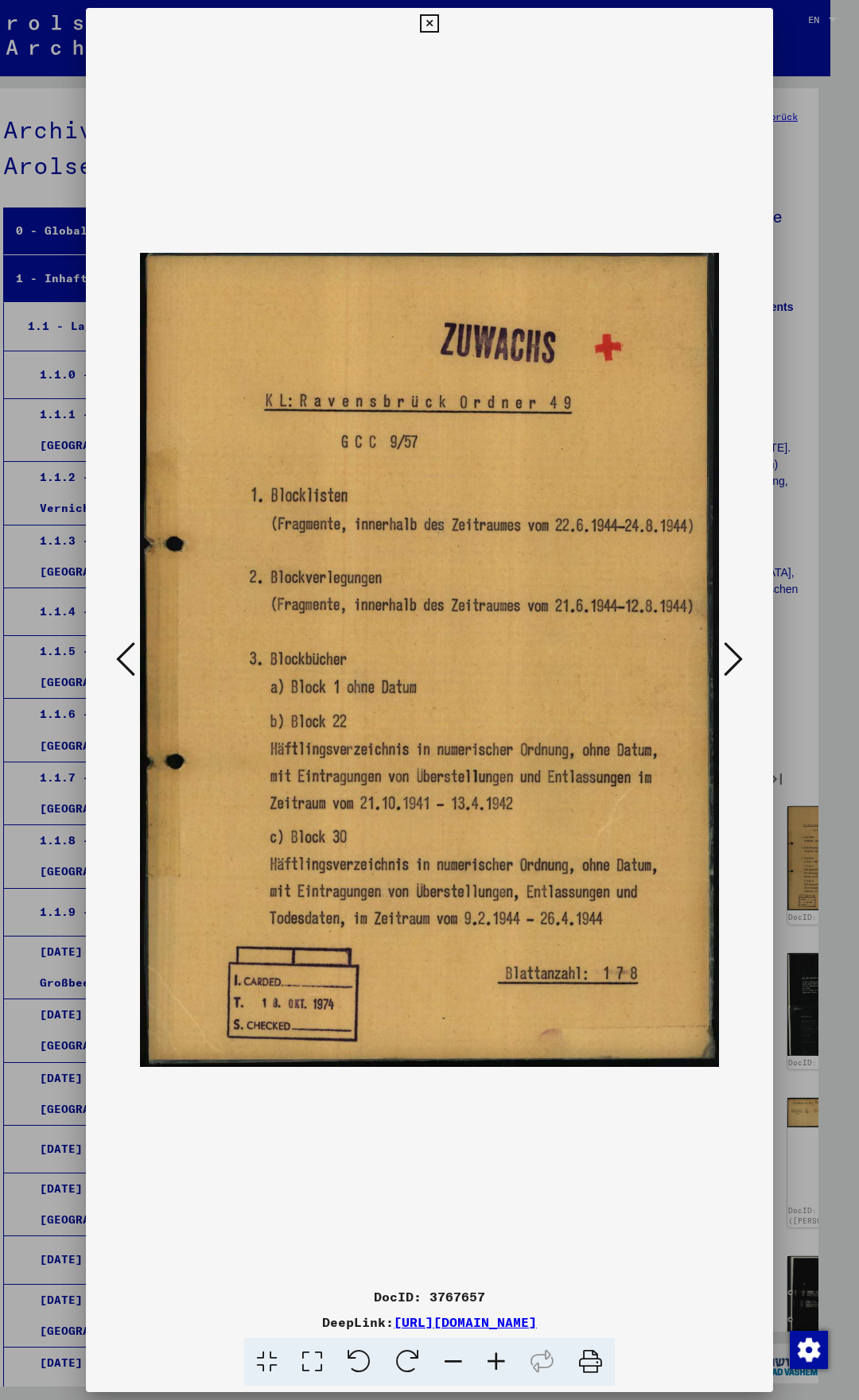
drag, startPoint x: 760, startPoint y: 19, endPoint x: 682, endPoint y: 280, distance: 272.4
click at [438, 20] on icon at bounding box center [429, 24] width 19 height 19
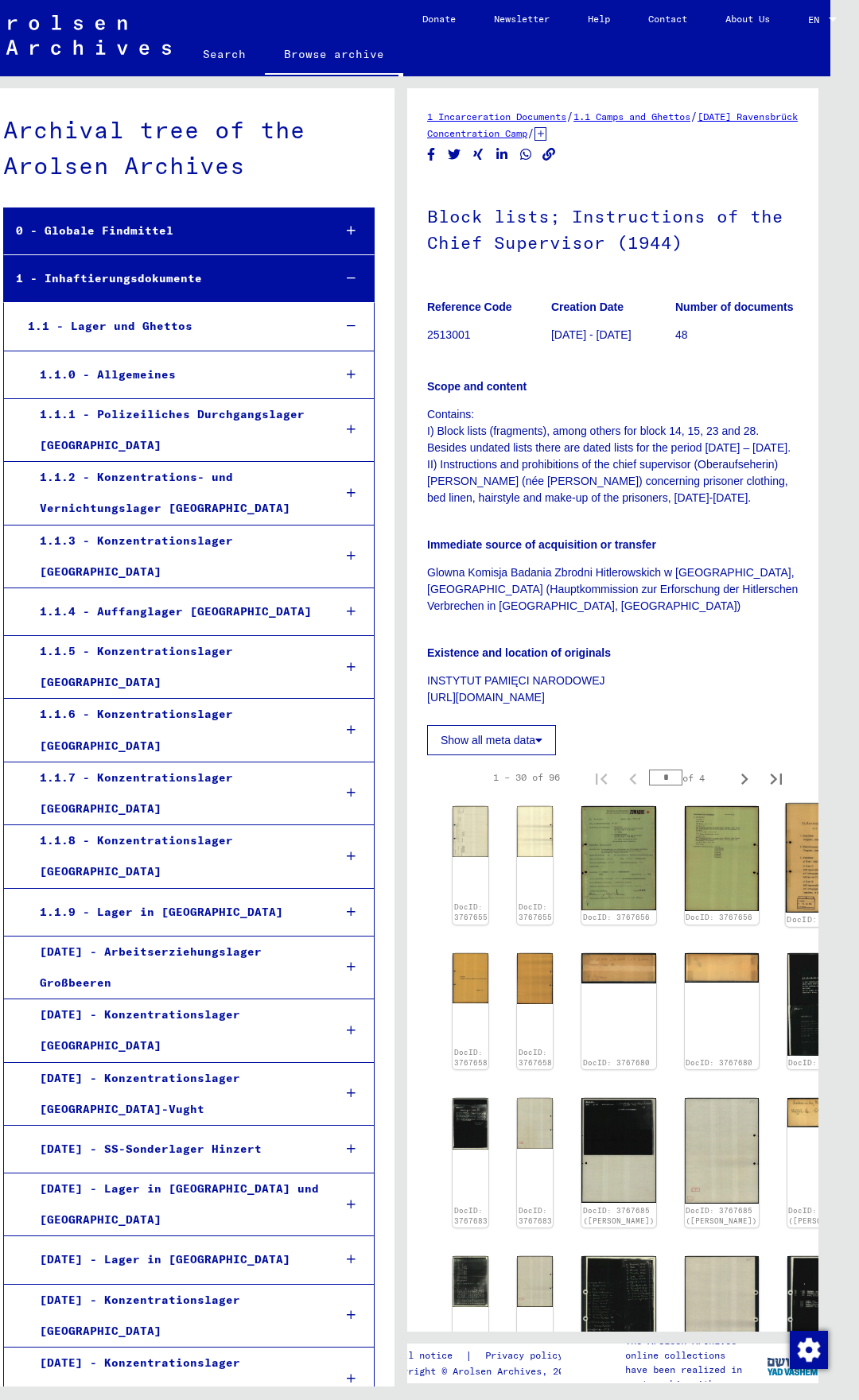
click at [785, 856] on img at bounding box center [824, 858] width 78 height 110
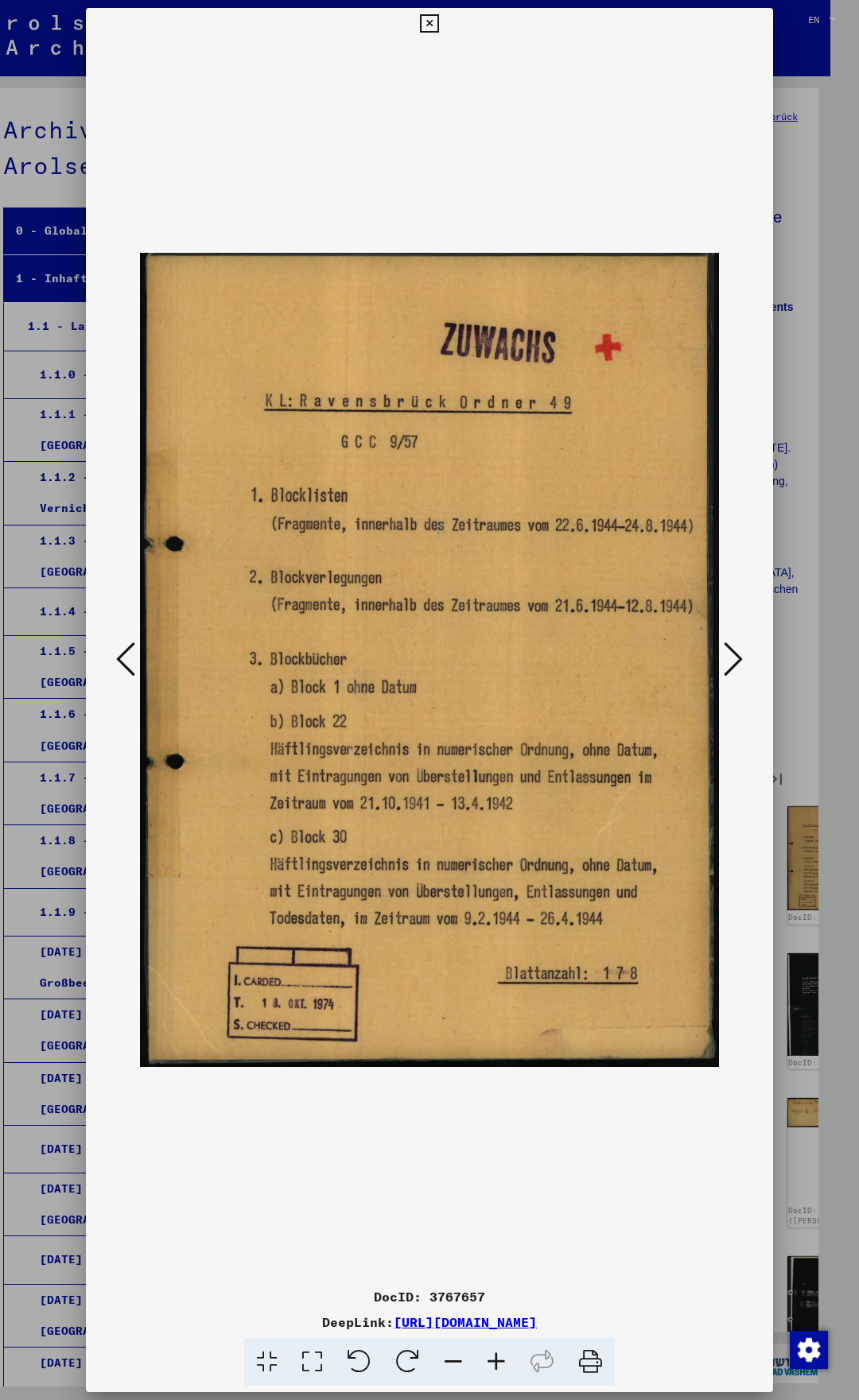
click at [743, 660] on icon at bounding box center [733, 659] width 19 height 38
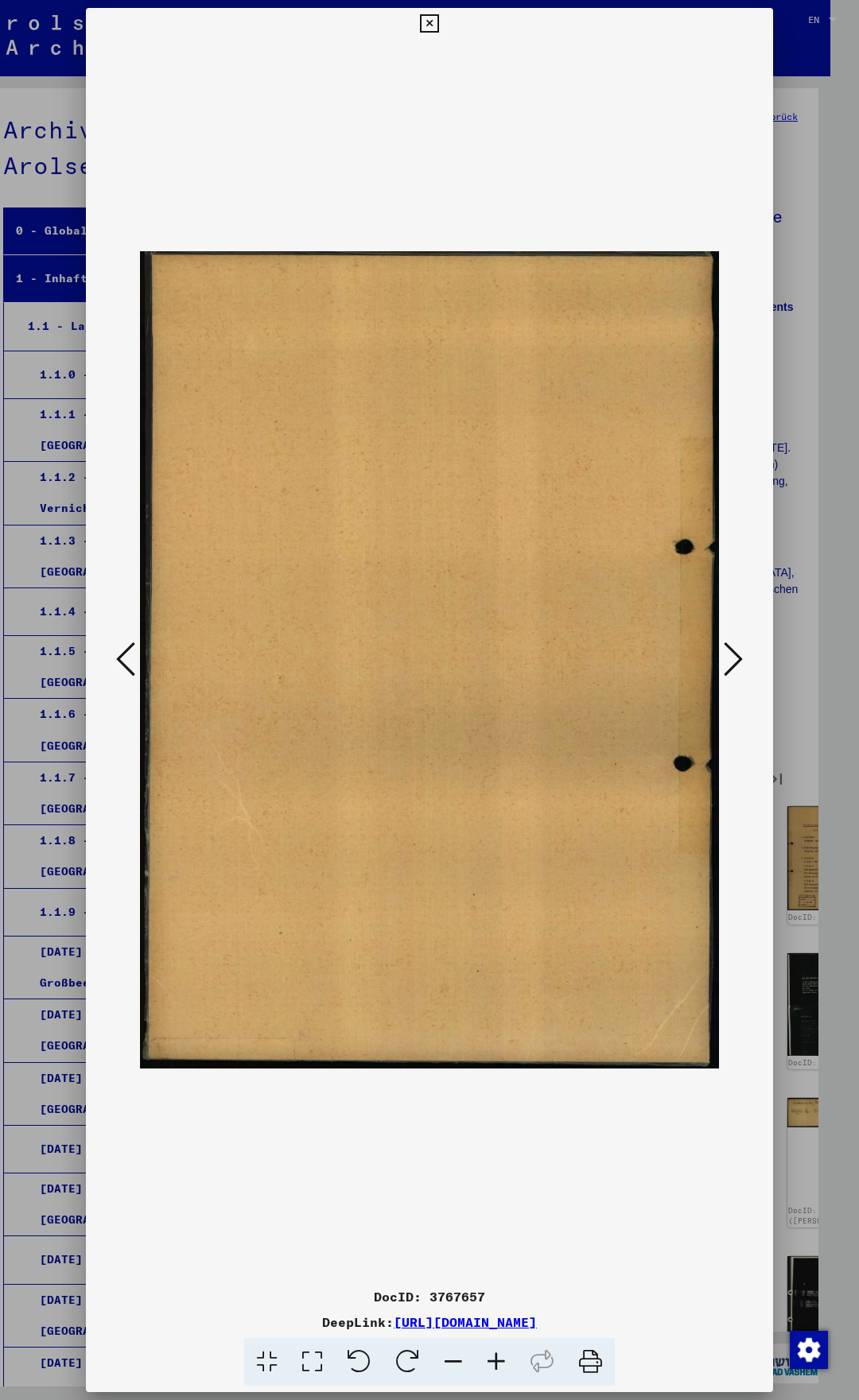
click at [743, 660] on icon at bounding box center [733, 659] width 19 height 38
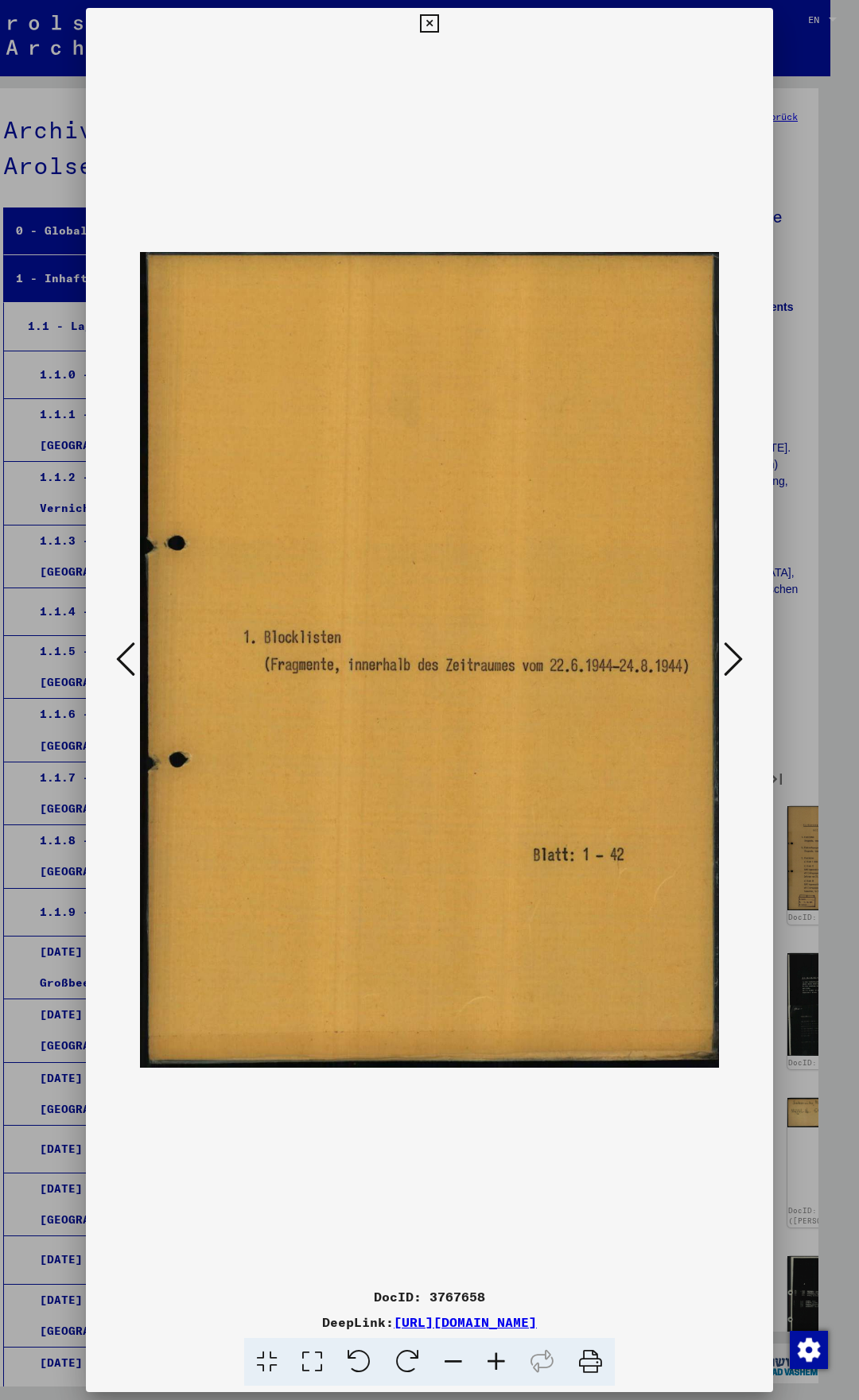
click at [743, 660] on icon at bounding box center [733, 659] width 19 height 38
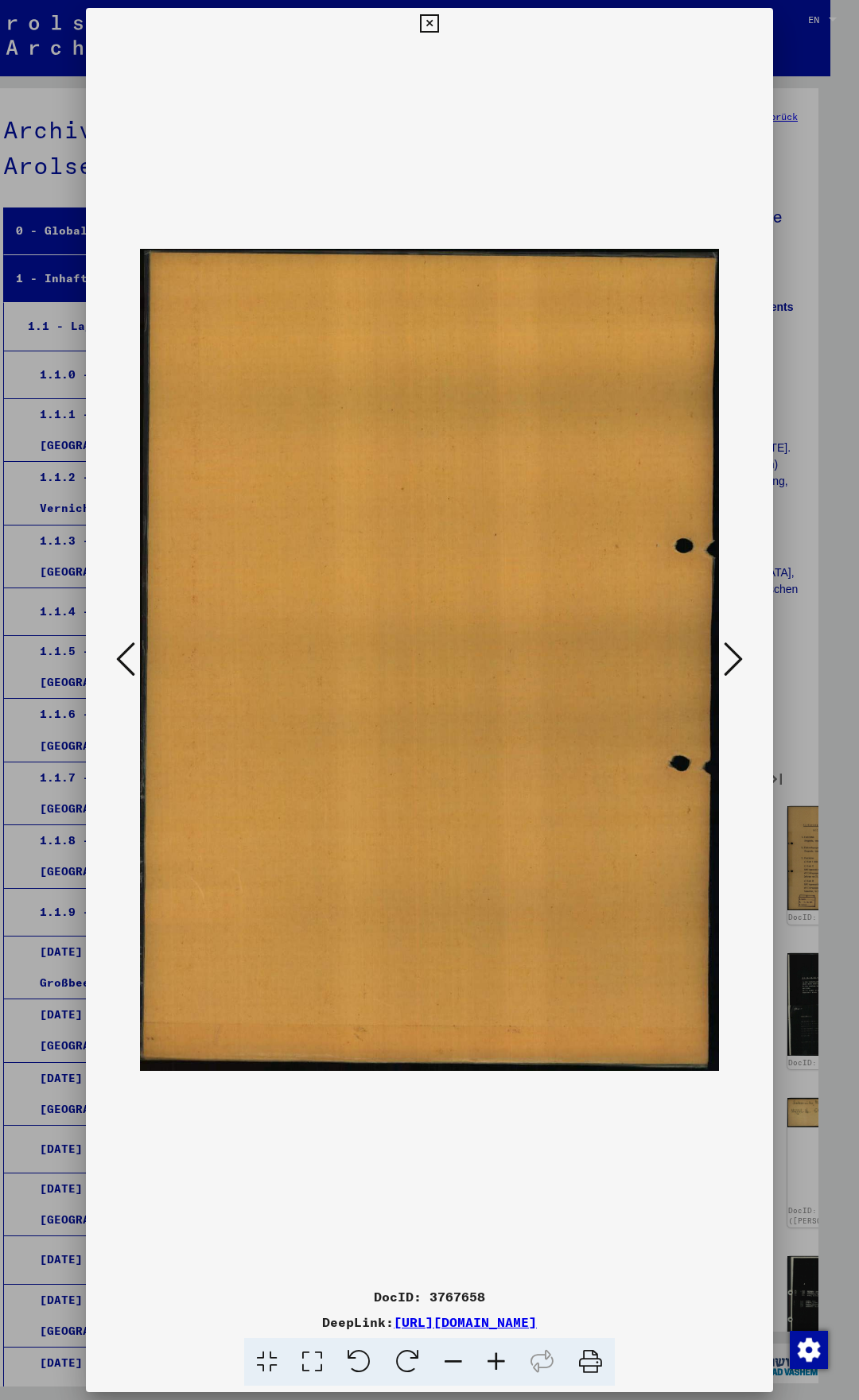
click at [743, 660] on icon at bounding box center [733, 659] width 19 height 38
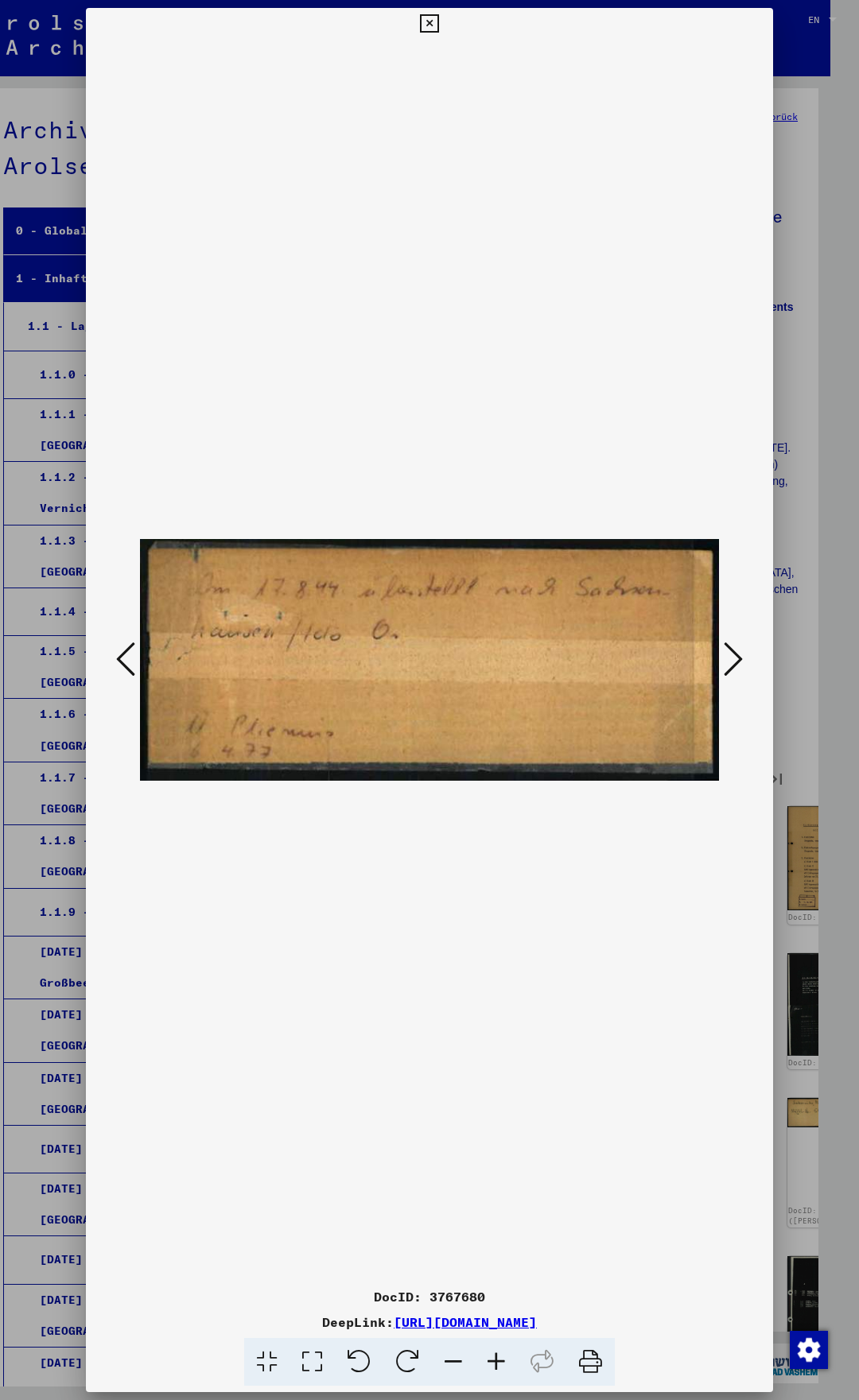
click at [743, 660] on icon at bounding box center [733, 659] width 19 height 38
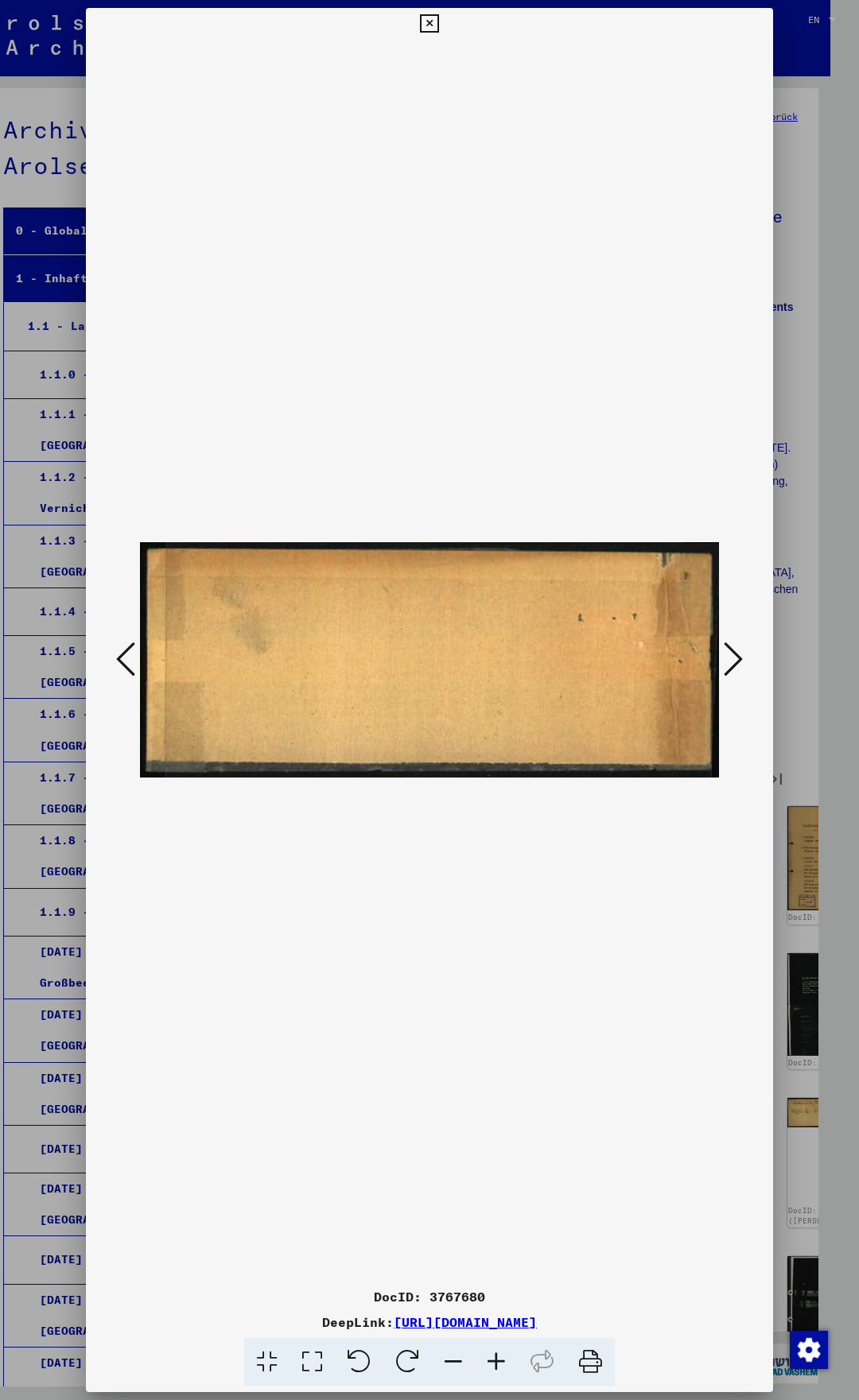
click at [743, 660] on icon at bounding box center [733, 659] width 19 height 38
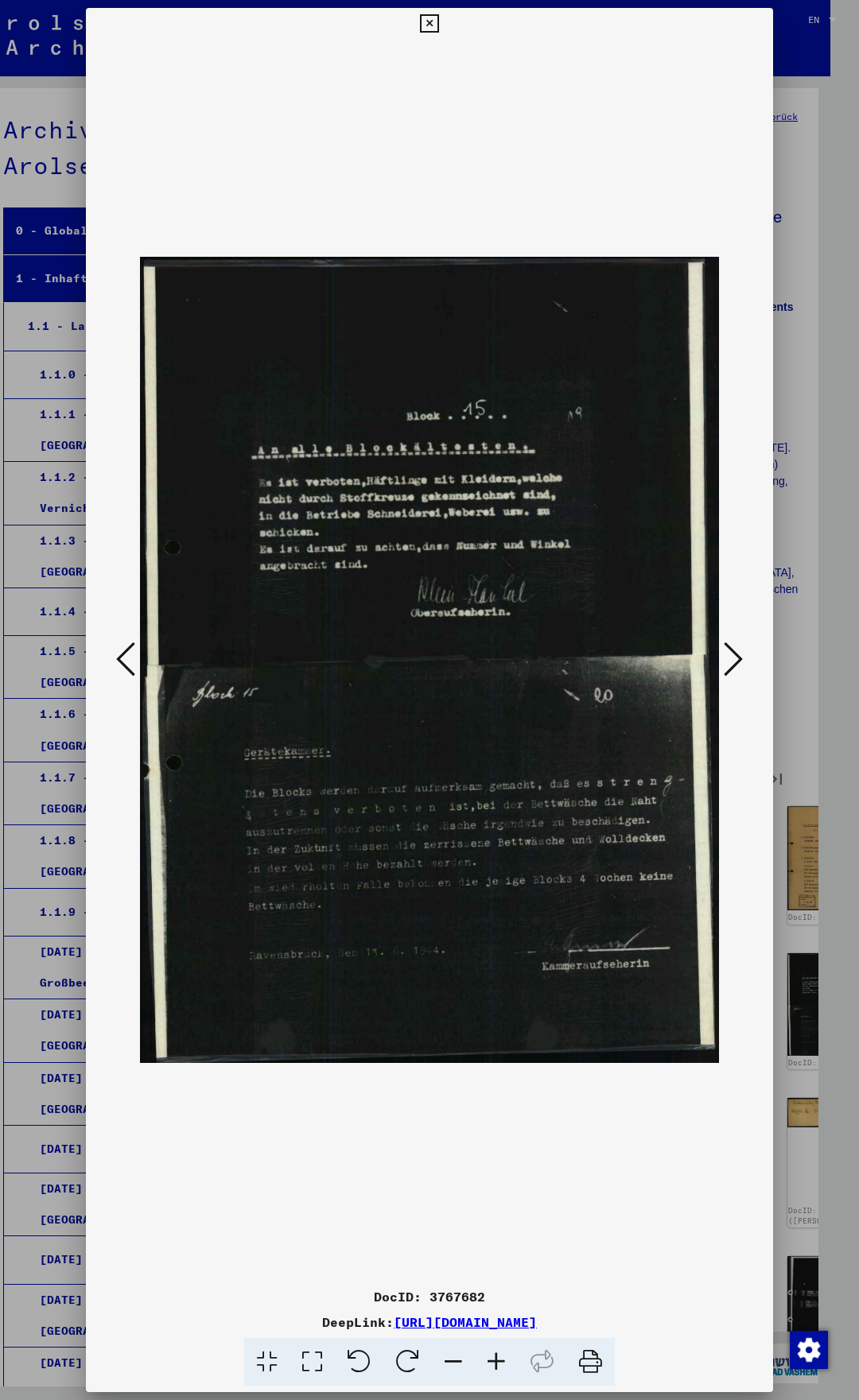
click at [743, 660] on icon at bounding box center [733, 659] width 19 height 38
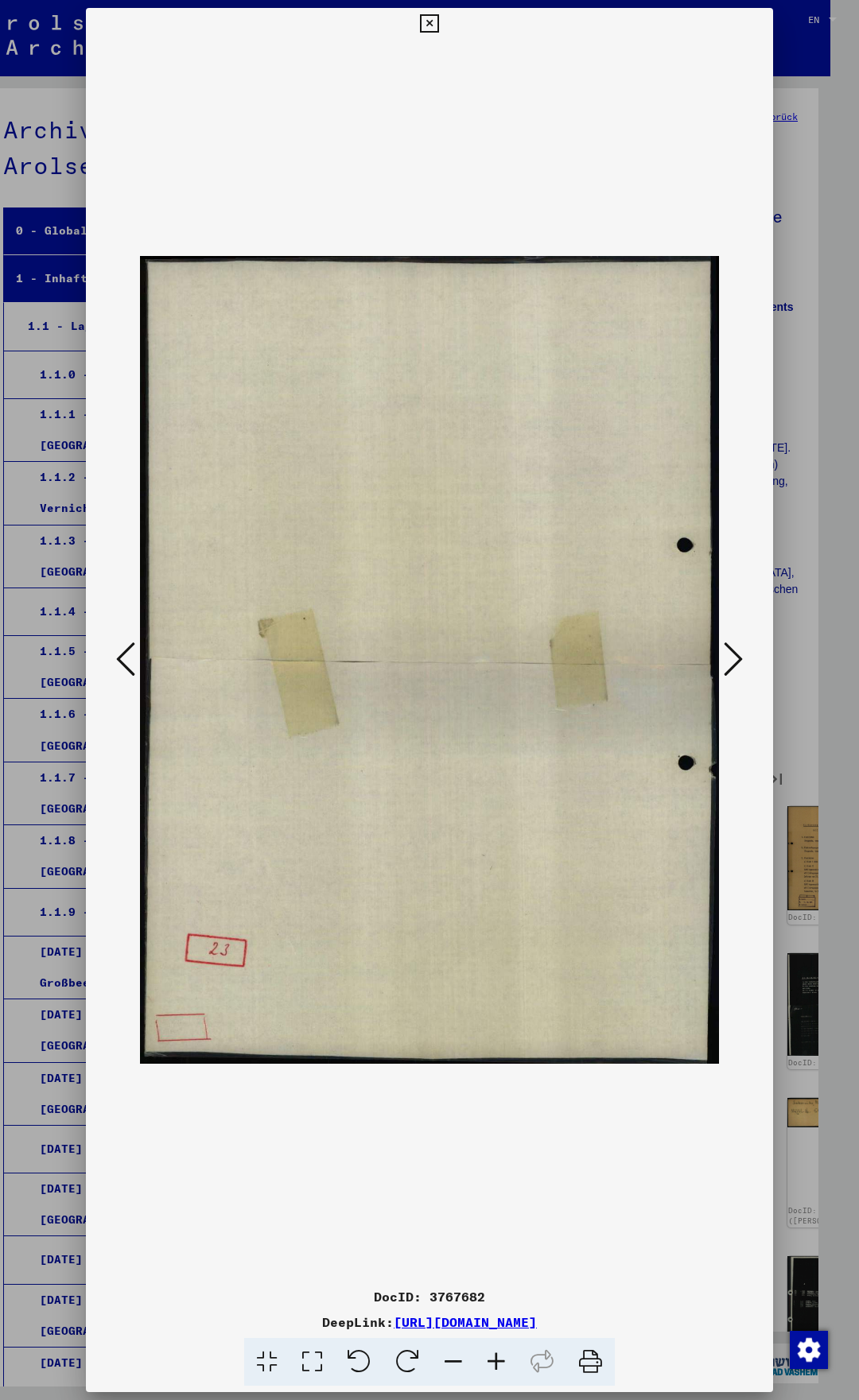
click at [743, 660] on icon at bounding box center [733, 659] width 19 height 38
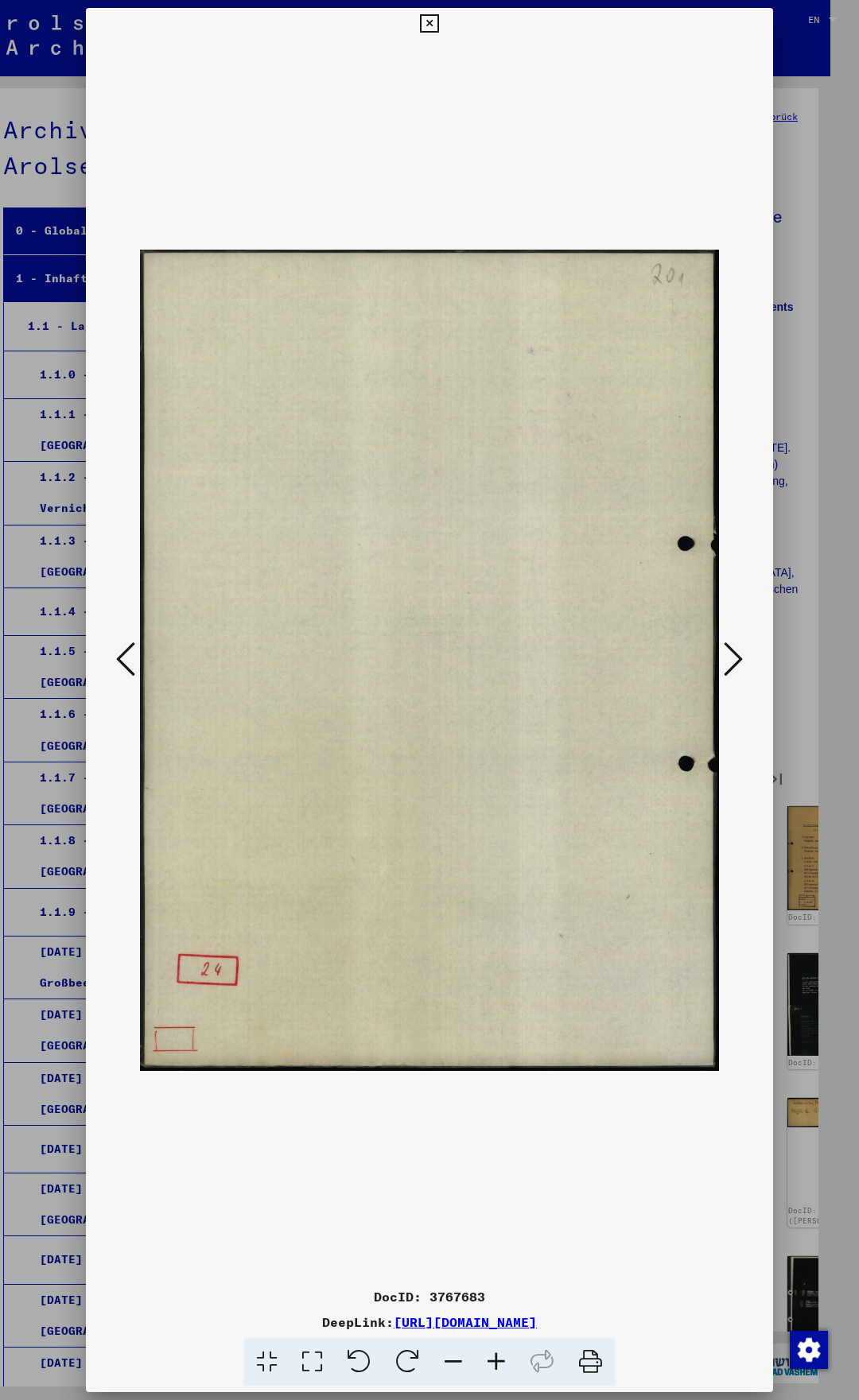
click at [743, 660] on icon at bounding box center [733, 659] width 19 height 38
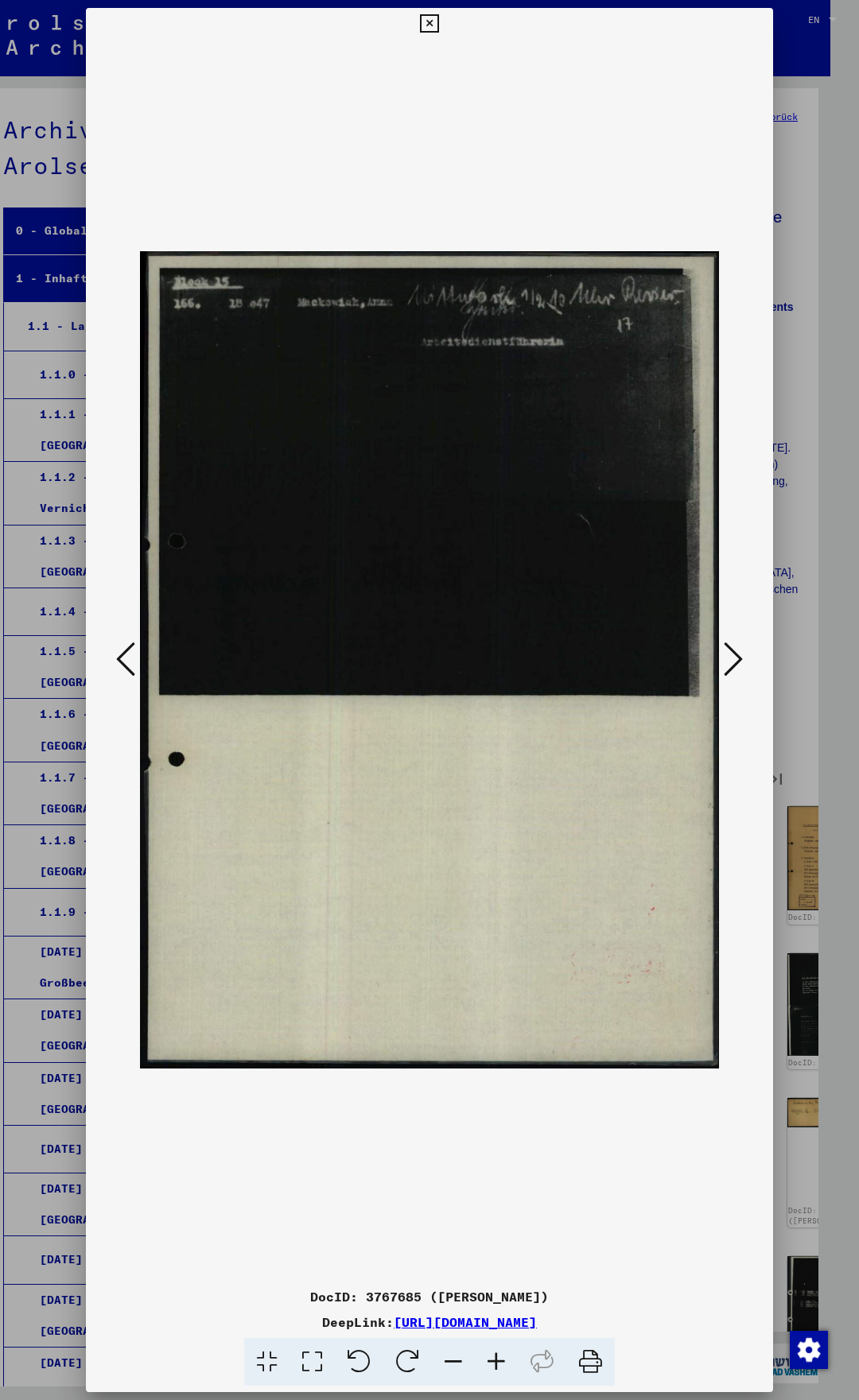
click at [743, 660] on icon at bounding box center [733, 659] width 19 height 38
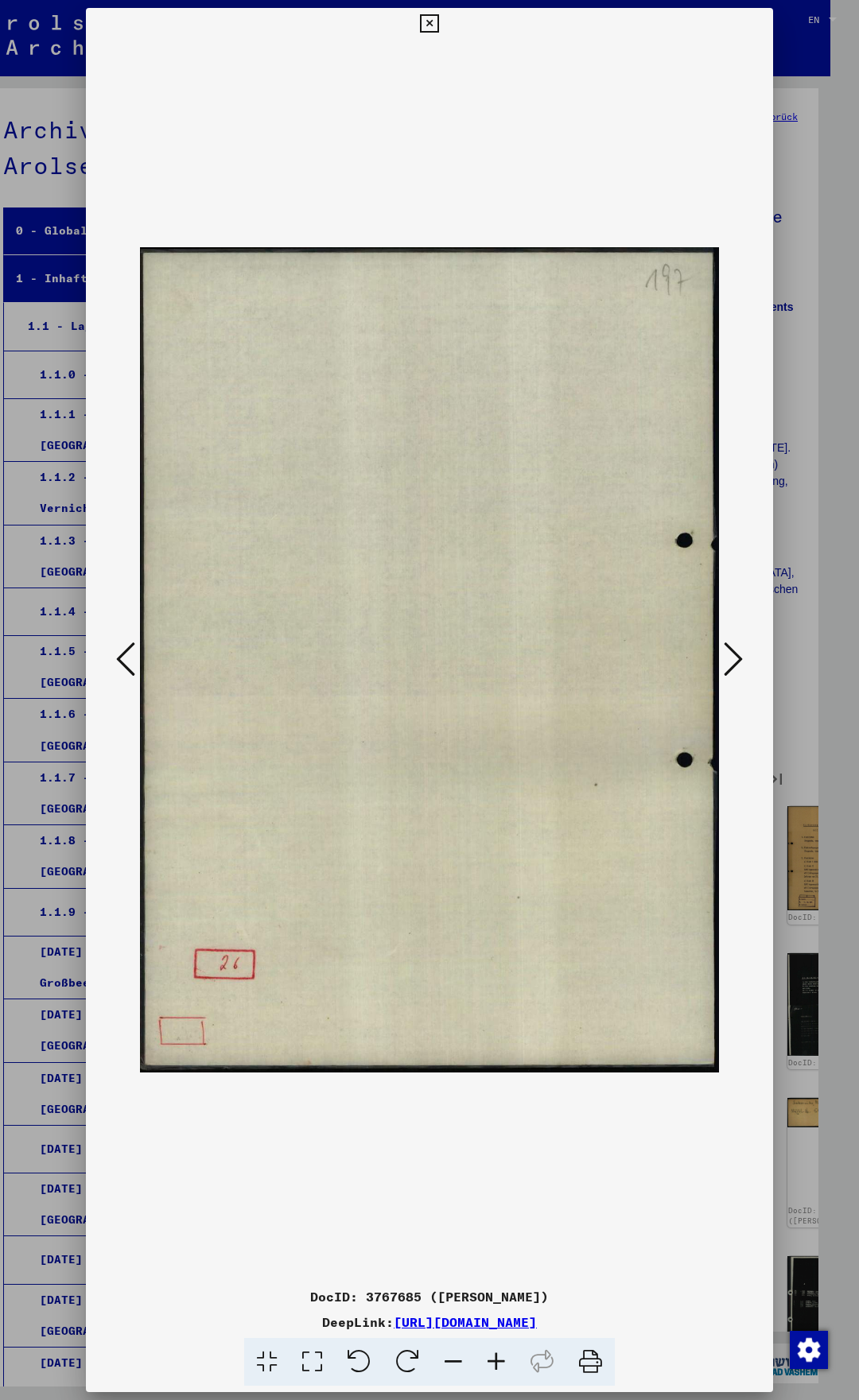
click at [743, 660] on icon at bounding box center [733, 659] width 19 height 38
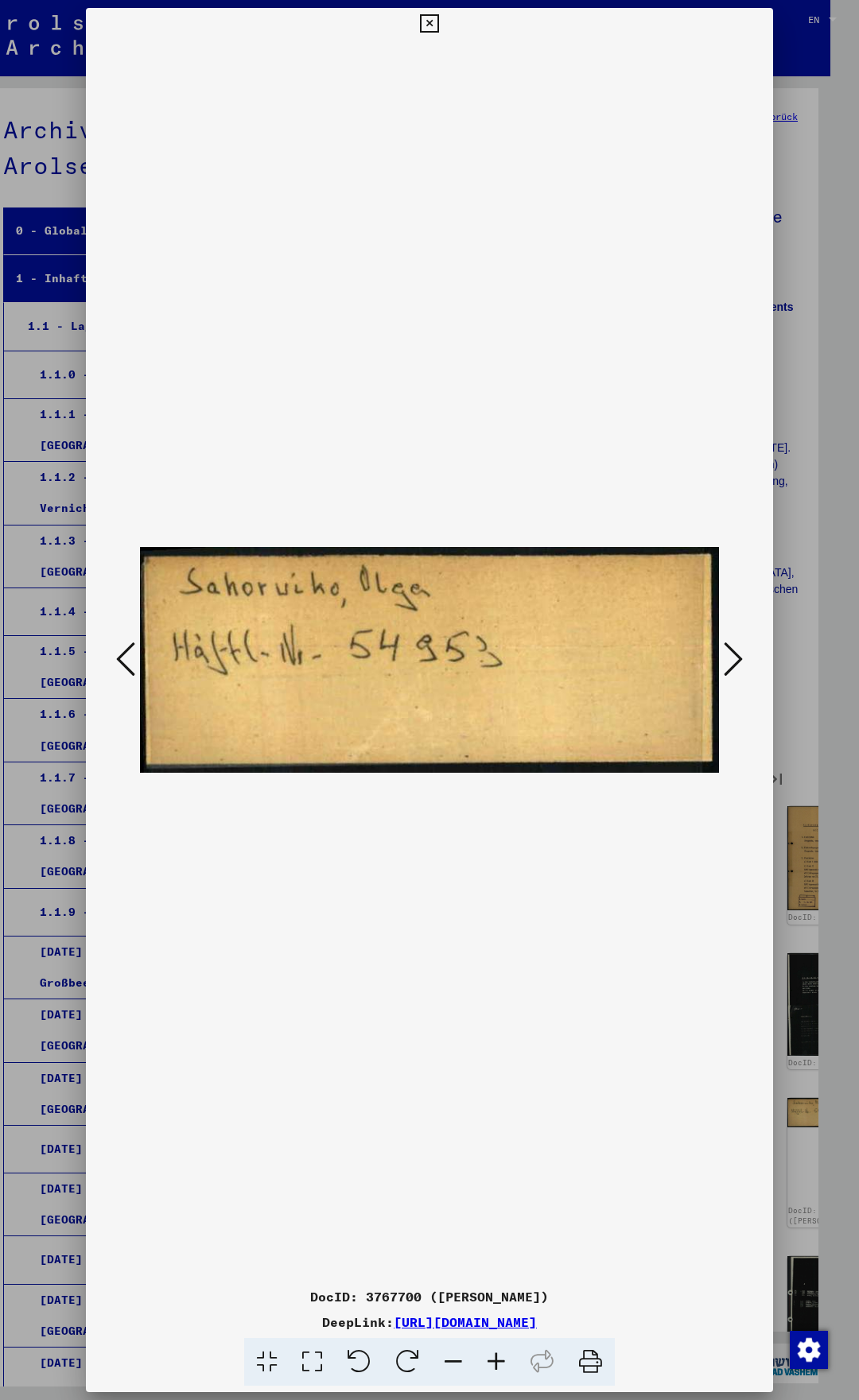
click at [743, 660] on icon at bounding box center [733, 659] width 19 height 38
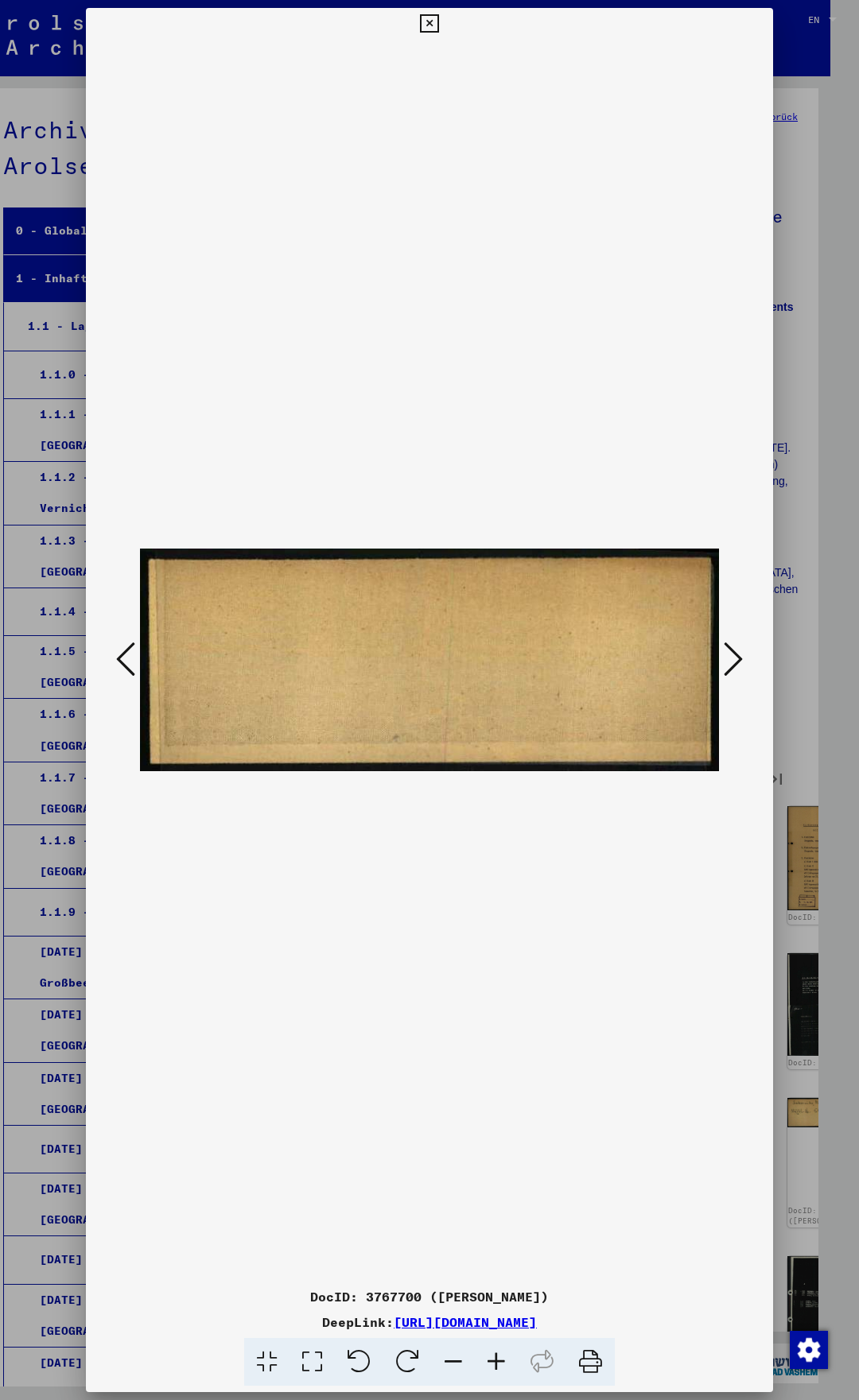
click at [743, 660] on icon at bounding box center [733, 659] width 19 height 38
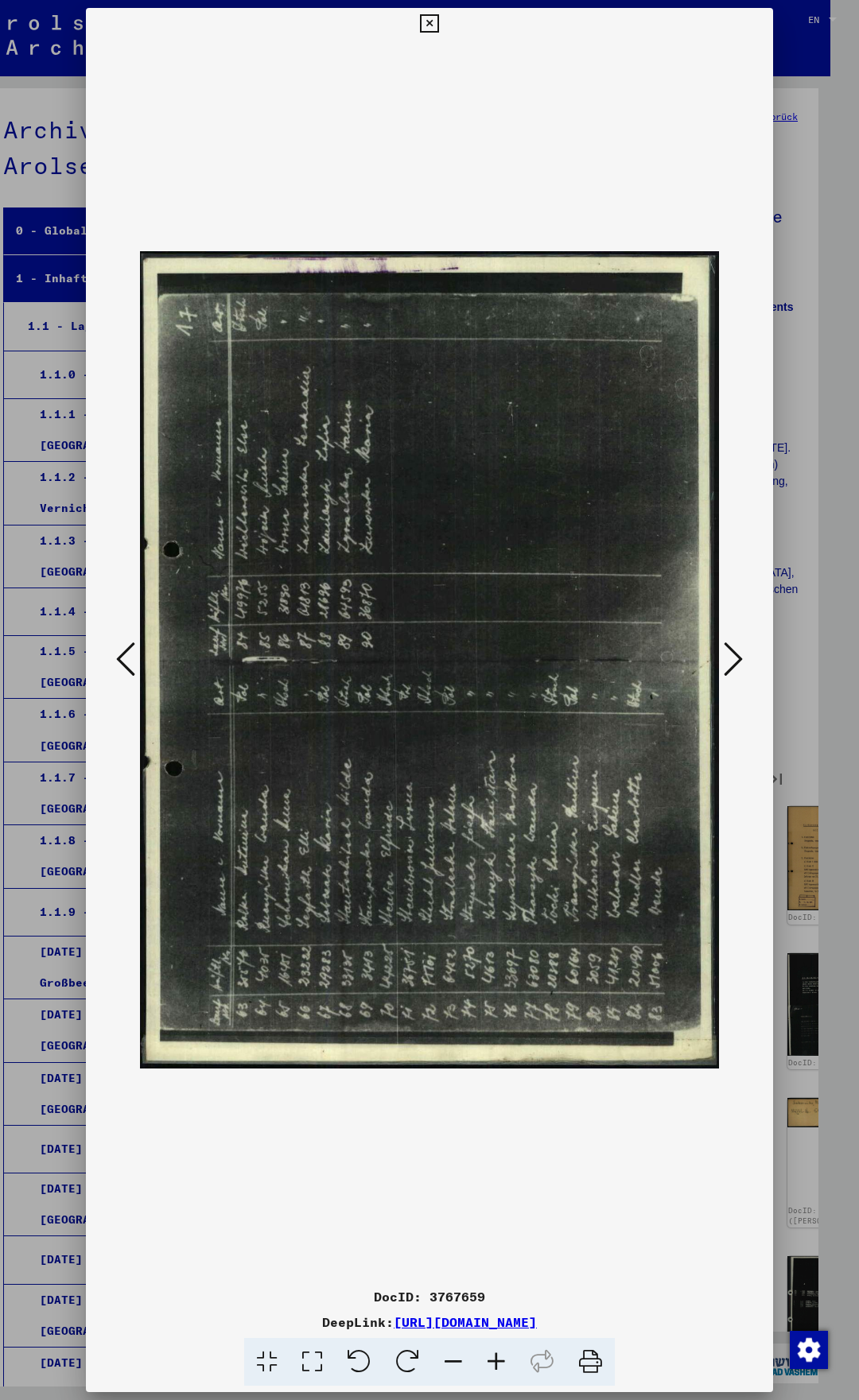
click at [743, 660] on icon at bounding box center [733, 659] width 19 height 38
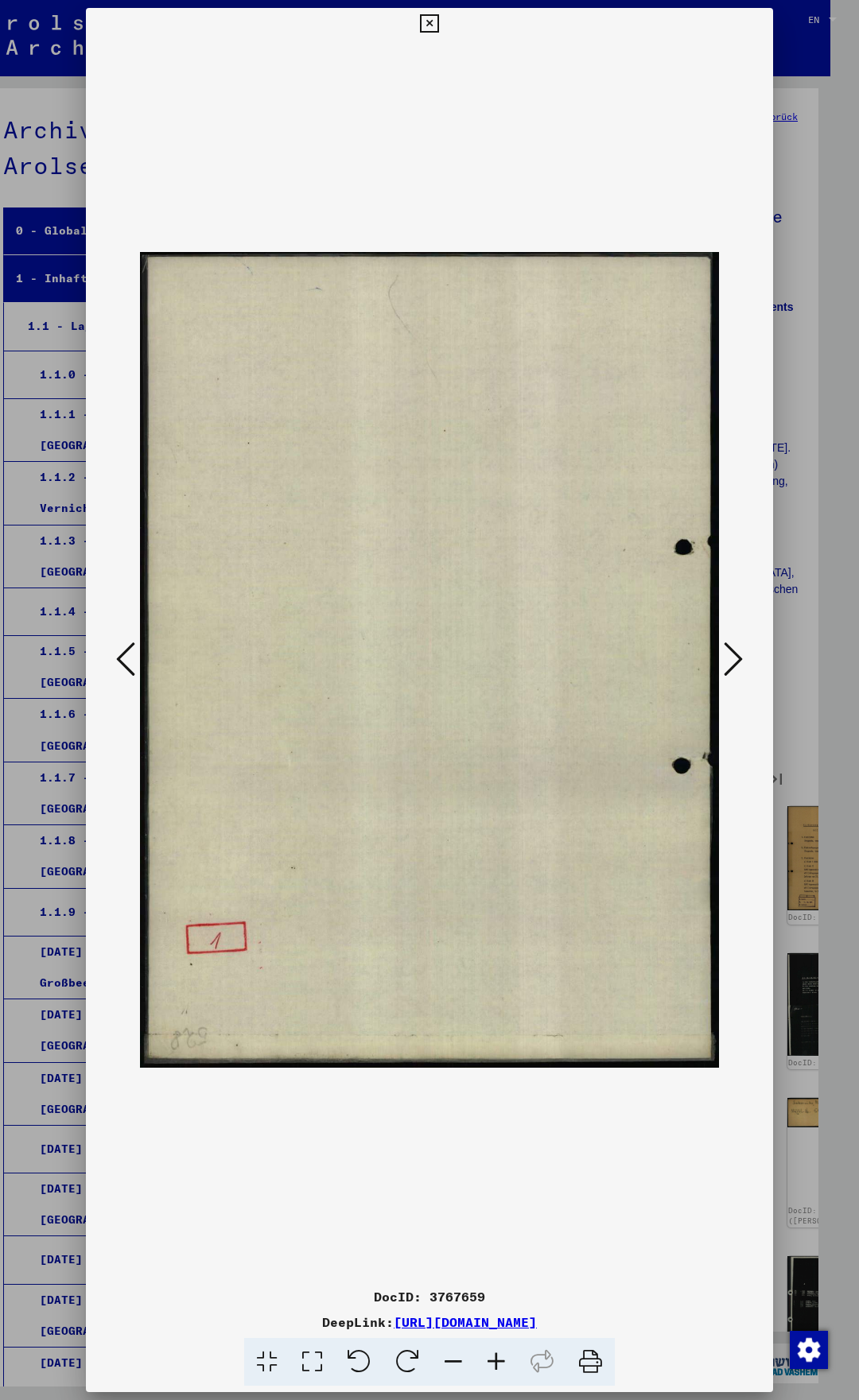
click at [743, 660] on icon at bounding box center [733, 659] width 19 height 38
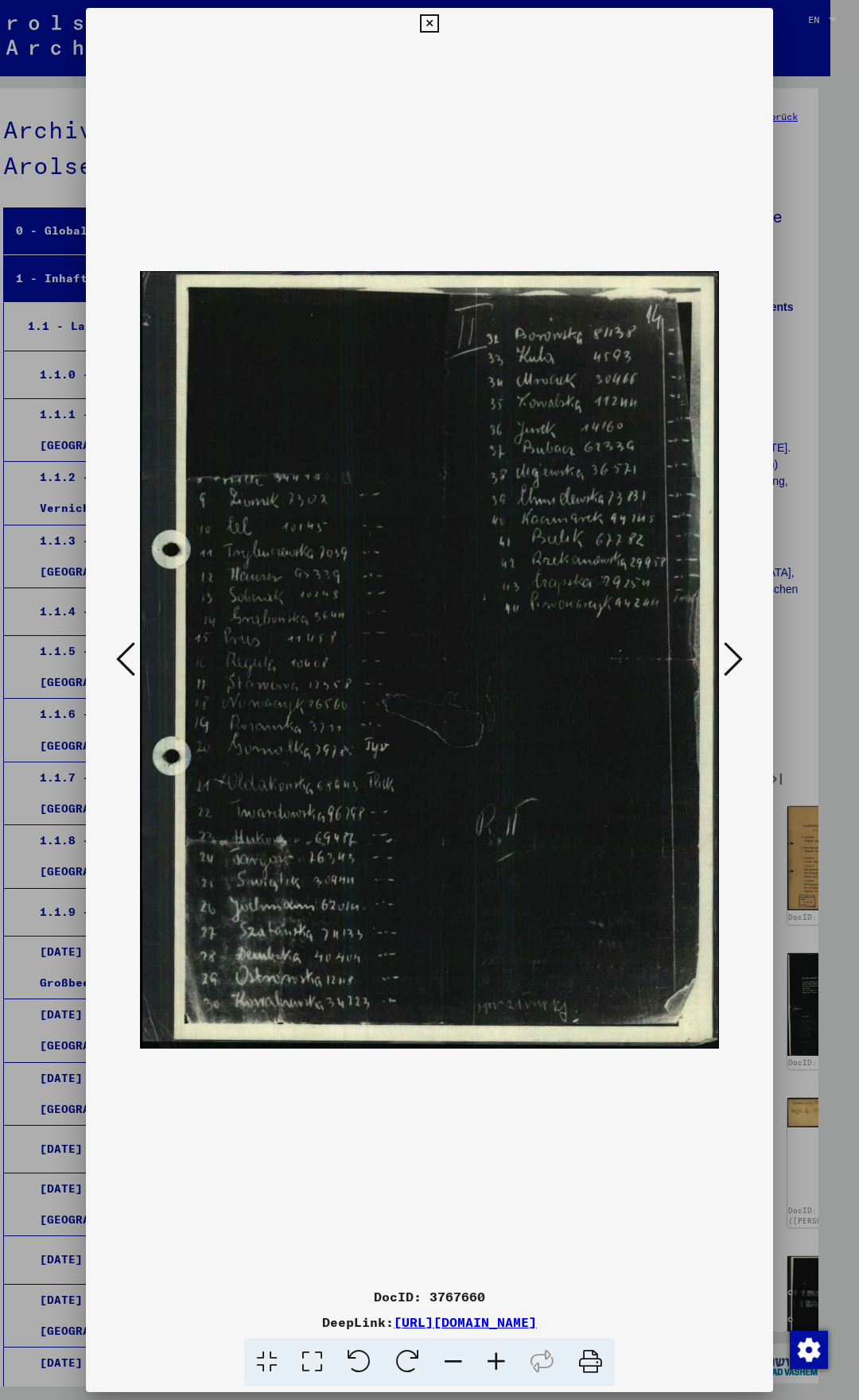
click at [743, 660] on icon at bounding box center [733, 659] width 19 height 38
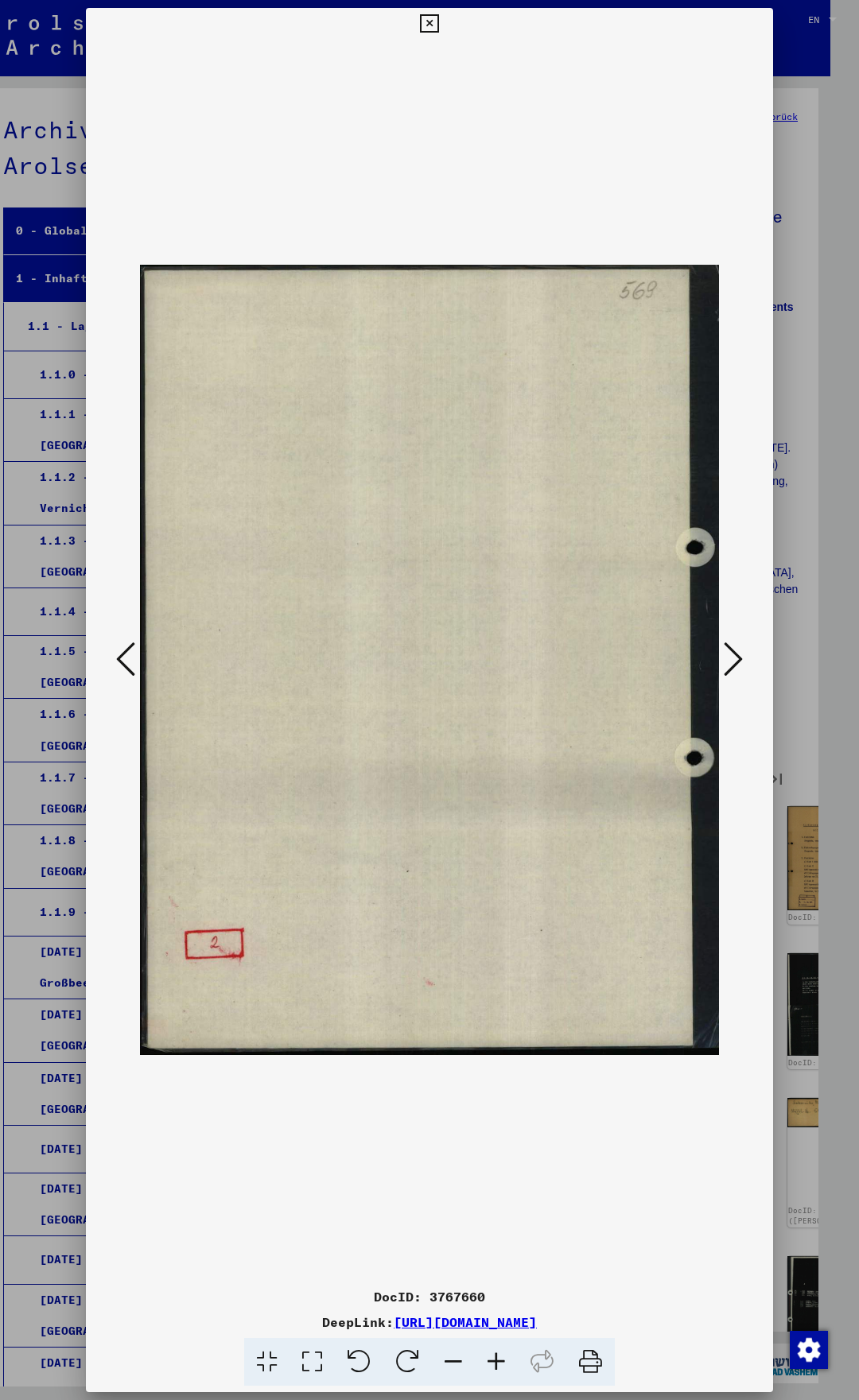
click at [743, 660] on icon at bounding box center [733, 659] width 19 height 38
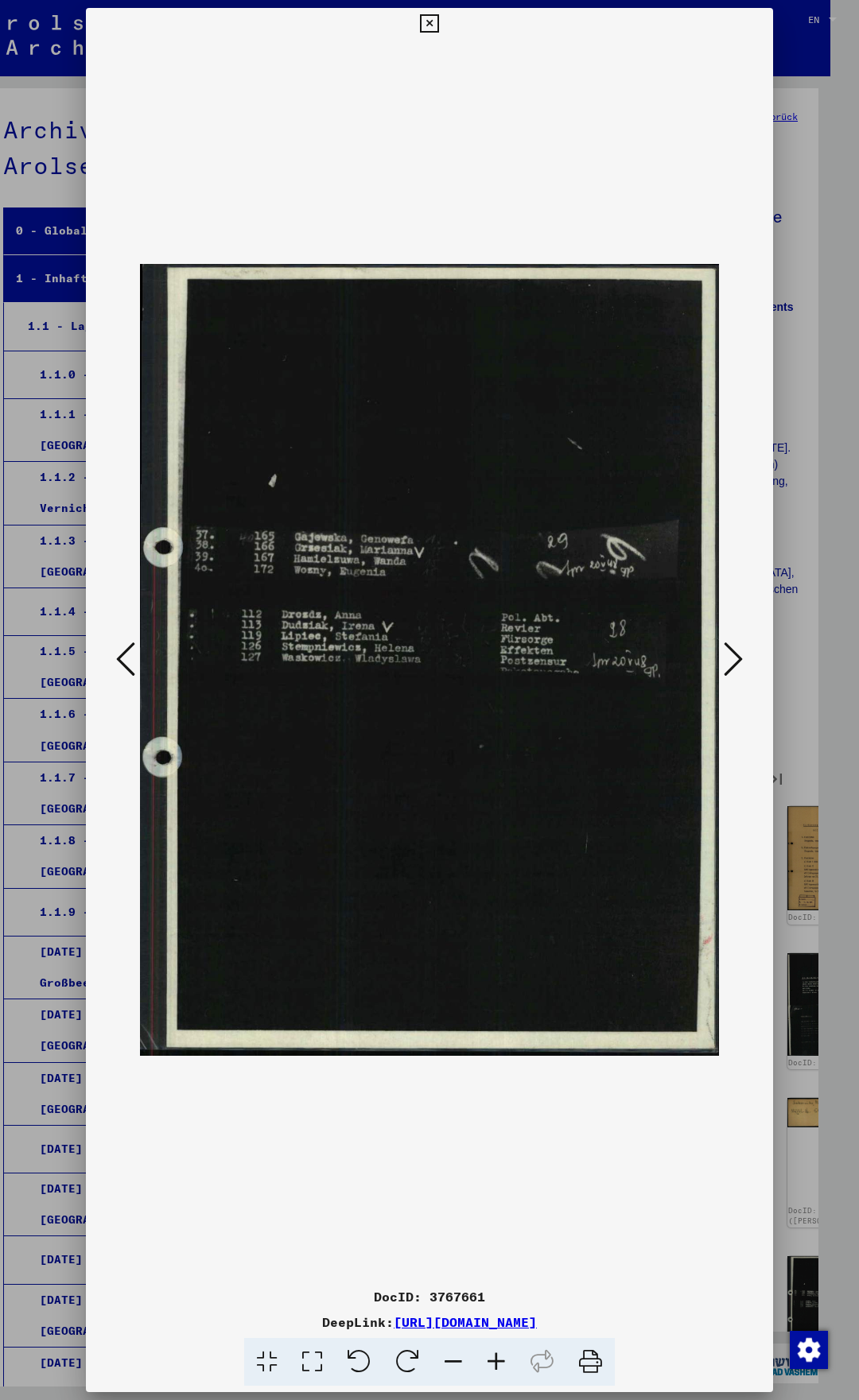
click at [743, 660] on icon at bounding box center [733, 659] width 19 height 38
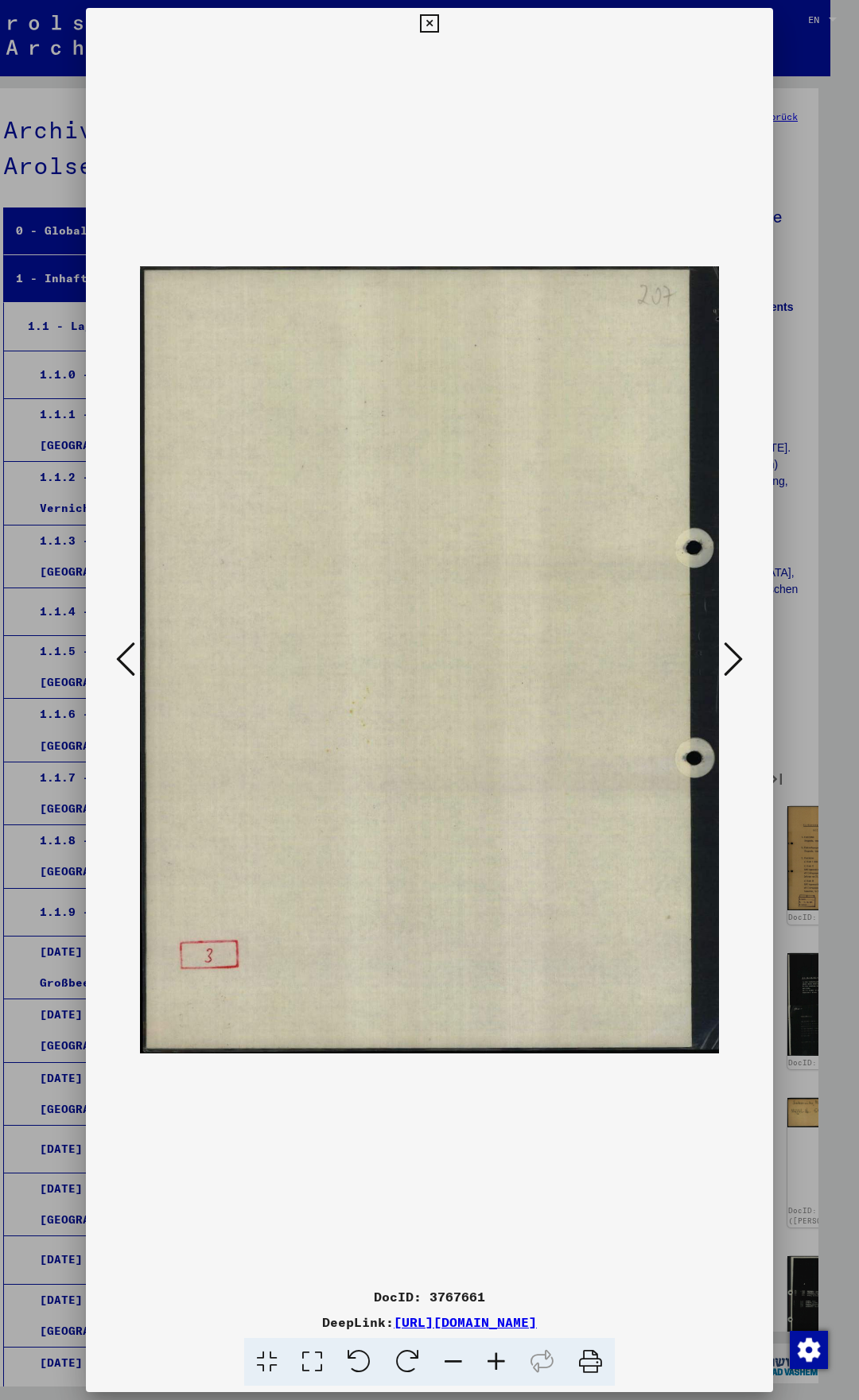
click at [743, 660] on icon at bounding box center [733, 659] width 19 height 38
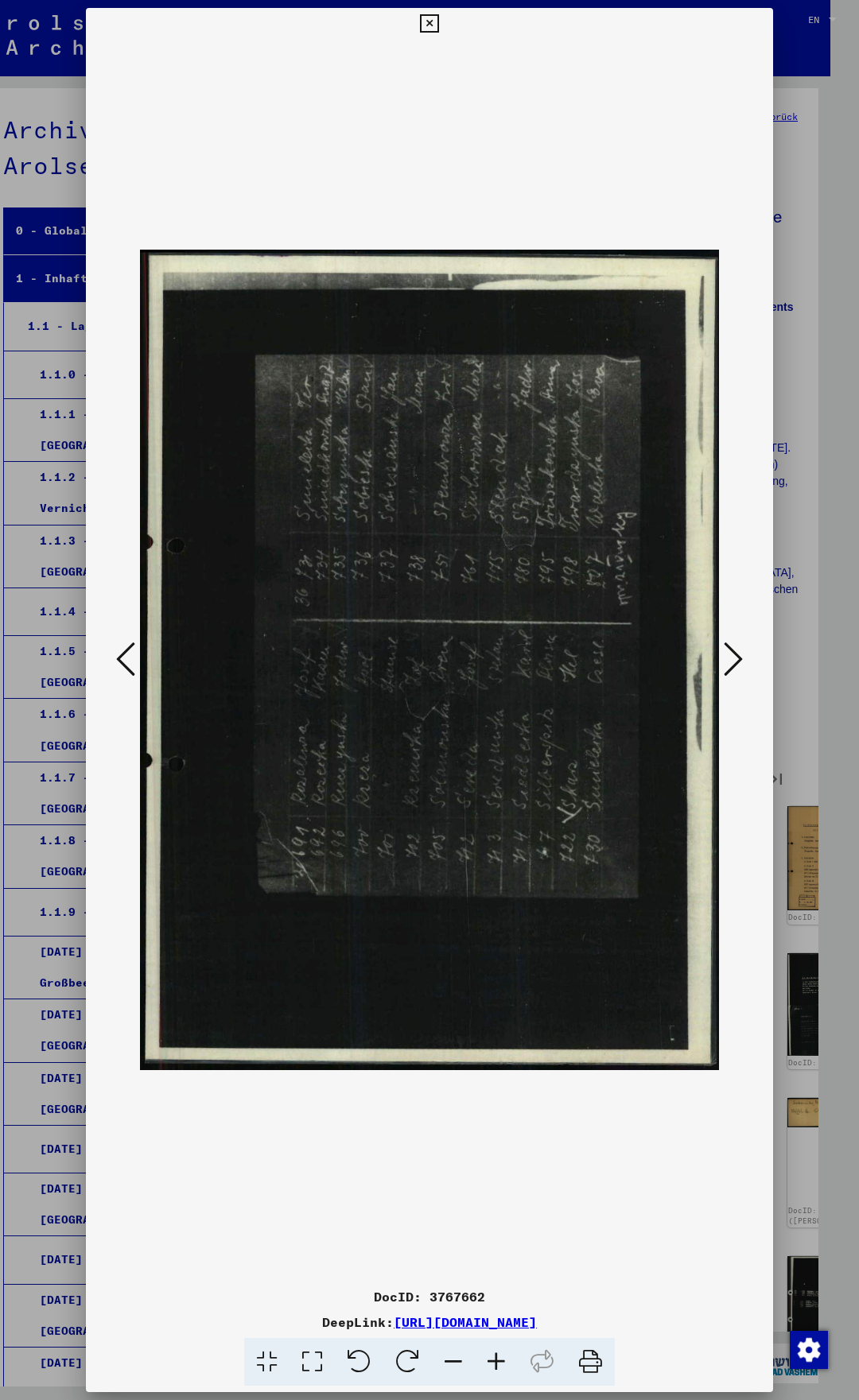
click at [743, 660] on icon at bounding box center [733, 659] width 19 height 38
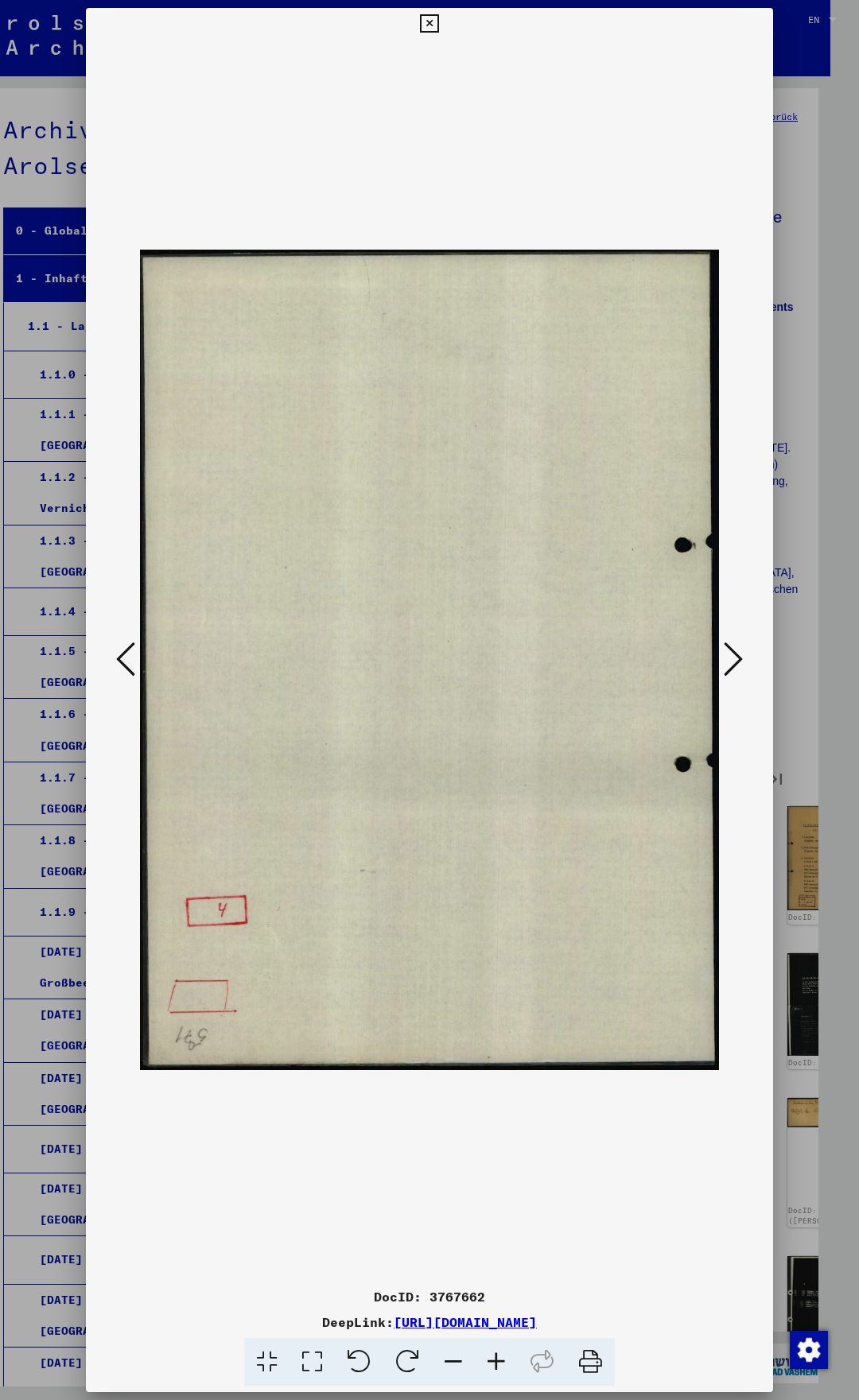
click at [438, 27] on icon at bounding box center [429, 24] width 19 height 19
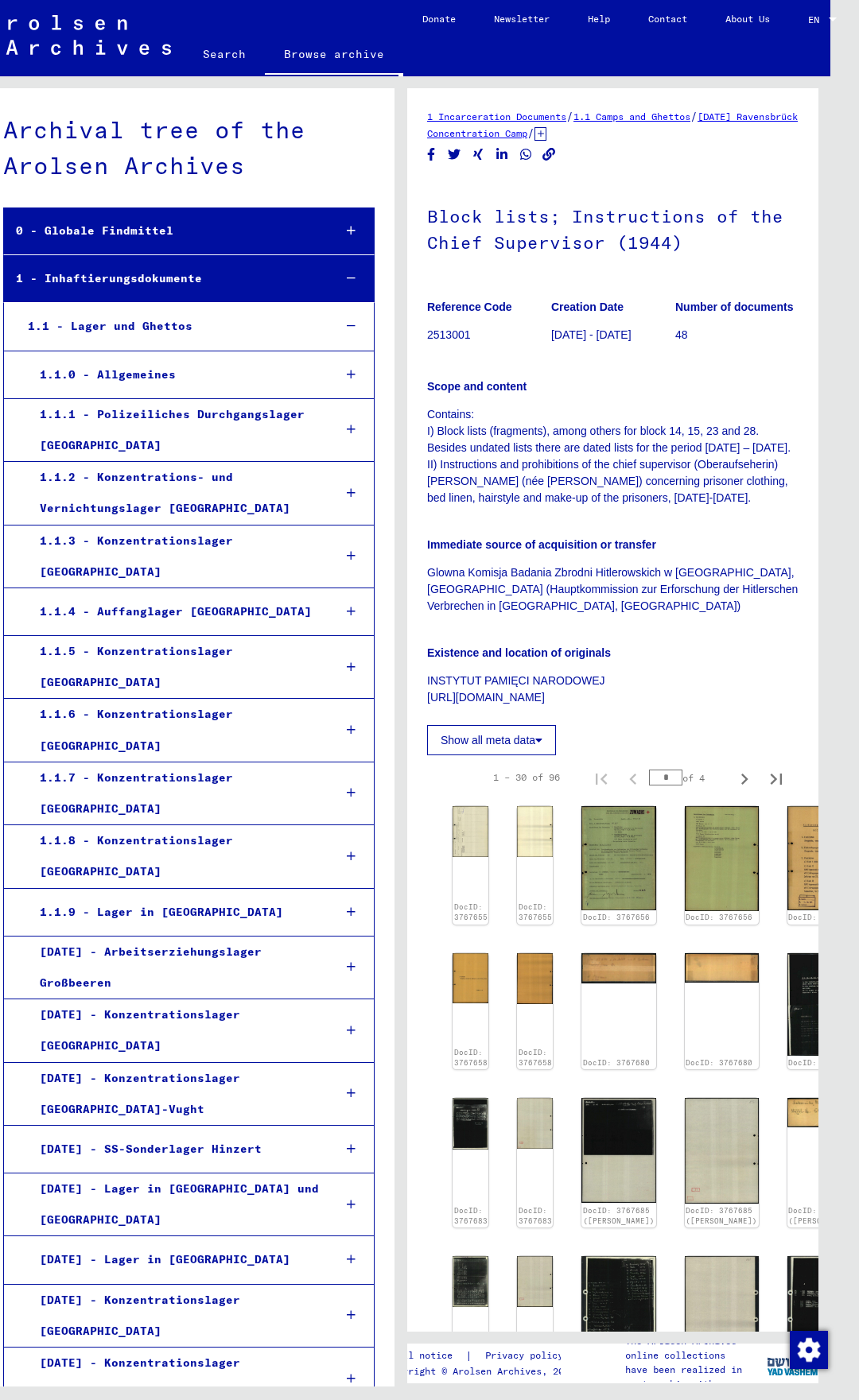
scroll to position [1282, 0]
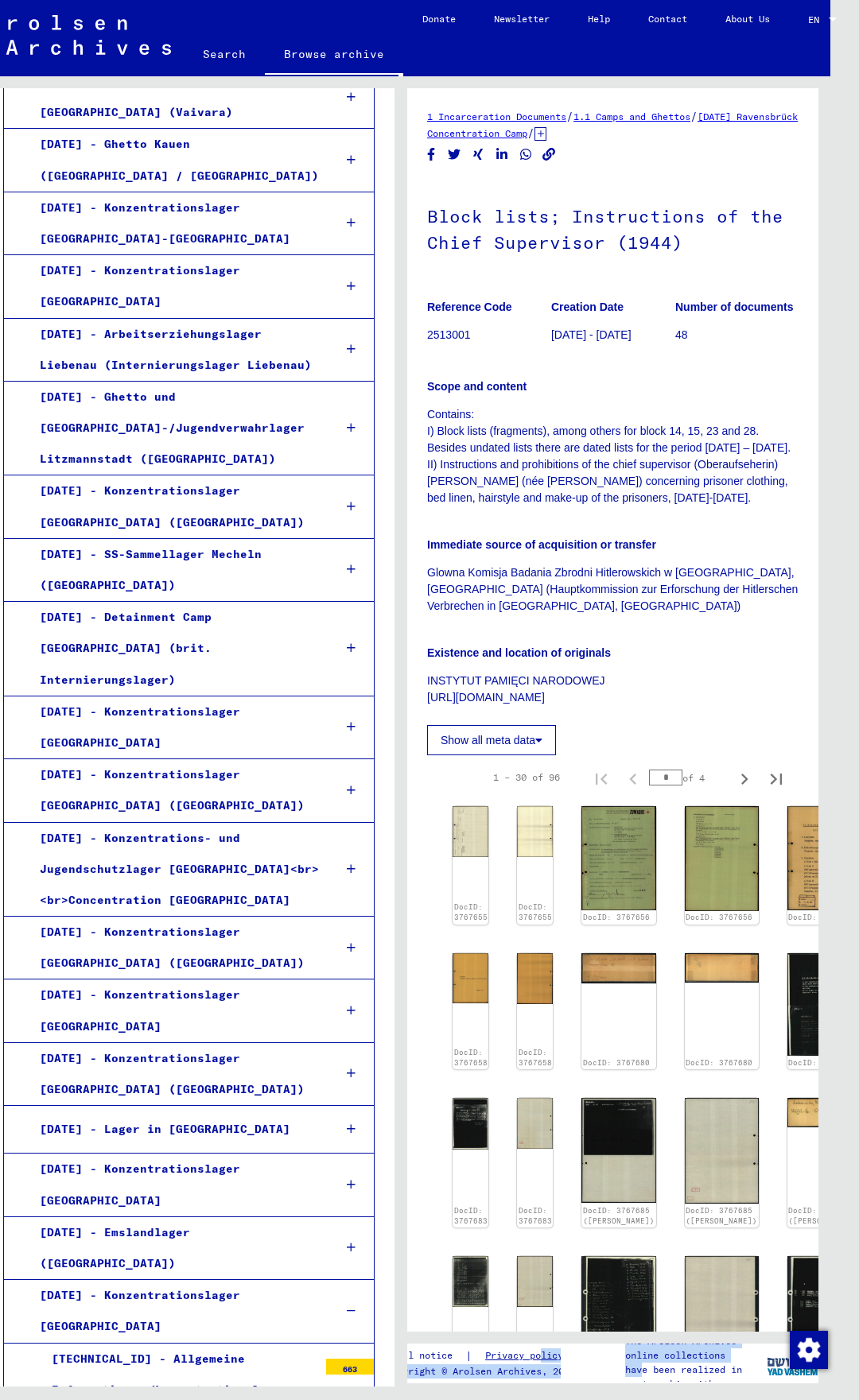
drag, startPoint x: 634, startPoint y: 1368, endPoint x: 540, endPoint y: 1353, distance: 95.2
click at [561, 1358] on mat-grid-tile "The Arolsen Archives online collections have been realized in partnership with" at bounding box center [664, 1362] width 205 height 38
click at [740, 790] on icon "Next page" at bounding box center [744, 779] width 22 height 22
type input "*"
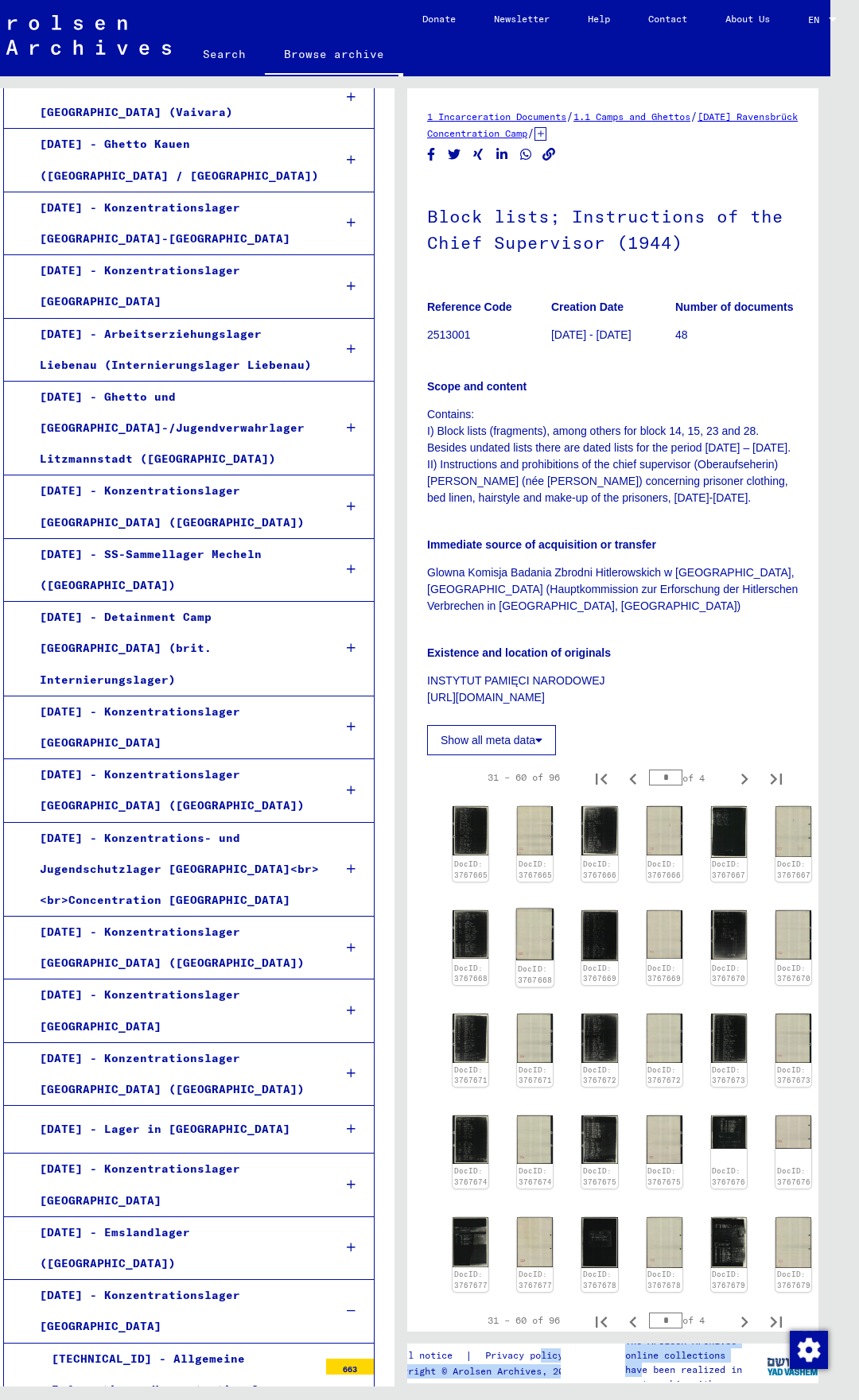
click at [516, 956] on img at bounding box center [535, 934] width 37 height 51
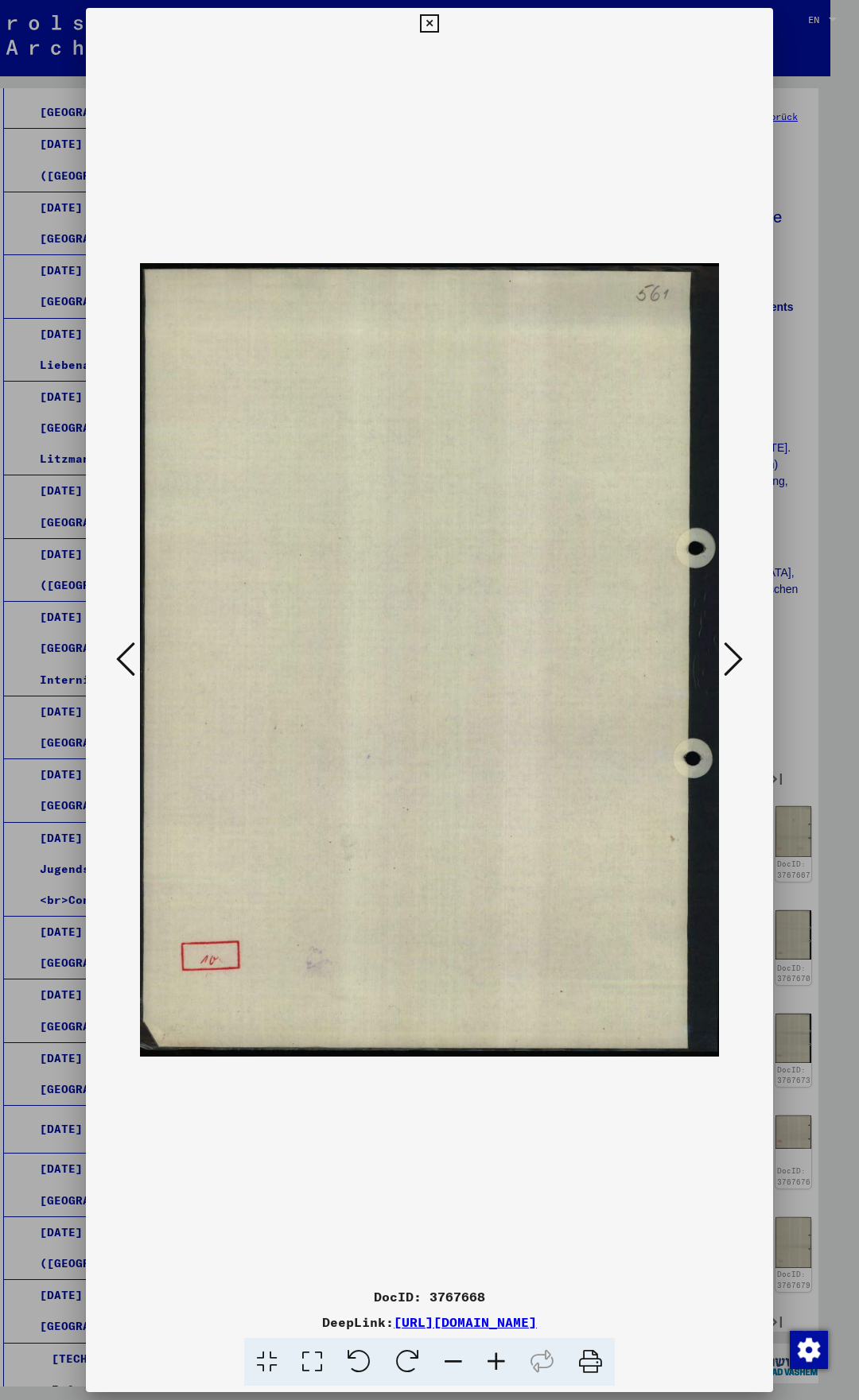
click at [740, 658] on icon at bounding box center [733, 659] width 19 height 38
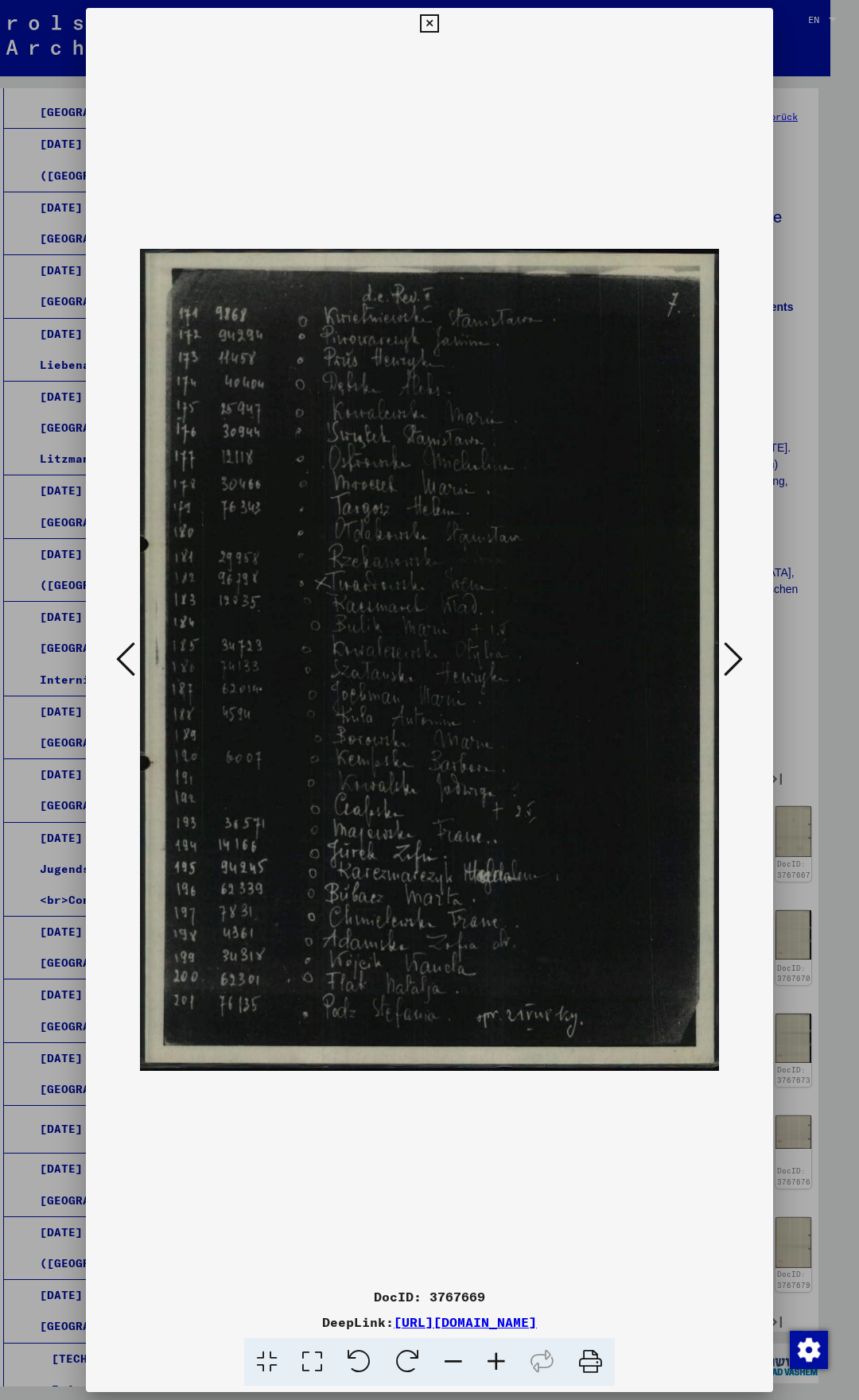
click at [127, 661] on icon at bounding box center [125, 659] width 19 height 38
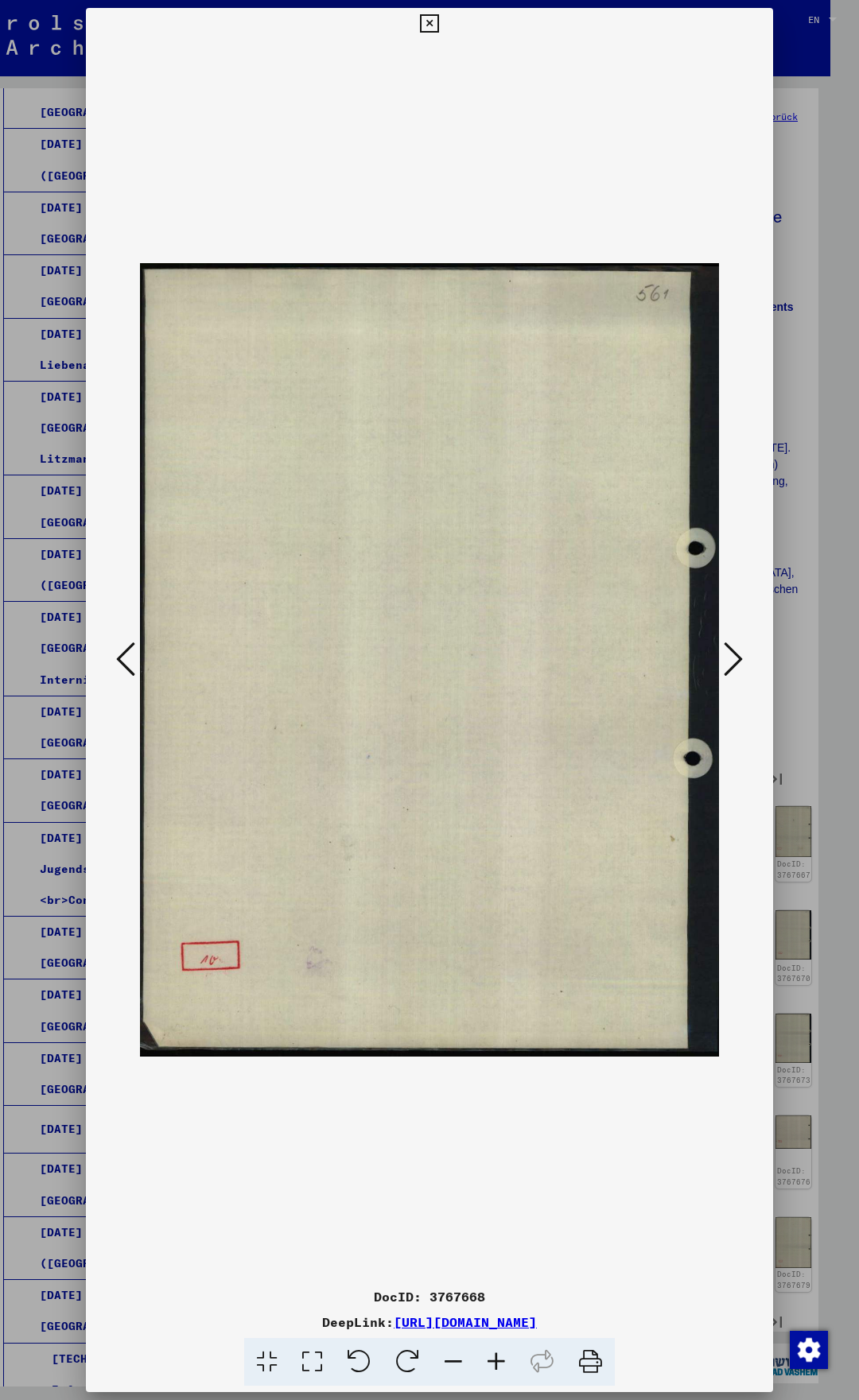
click at [126, 660] on icon at bounding box center [125, 659] width 19 height 38
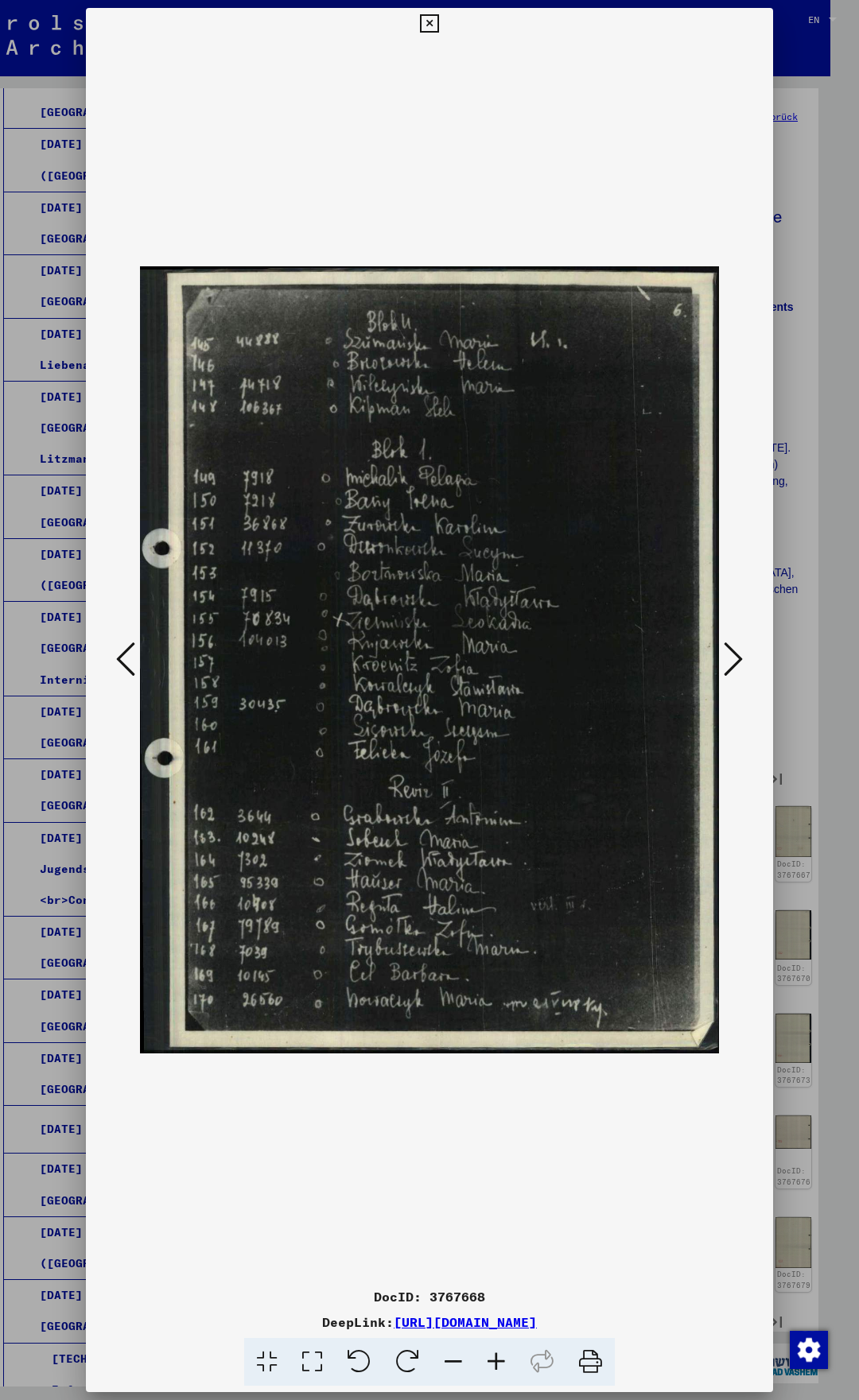
click at [488, 1362] on icon at bounding box center [496, 1363] width 43 height 49
click at [489, 1362] on icon at bounding box center [496, 1363] width 43 height 49
click at [732, 661] on icon at bounding box center [733, 659] width 19 height 38
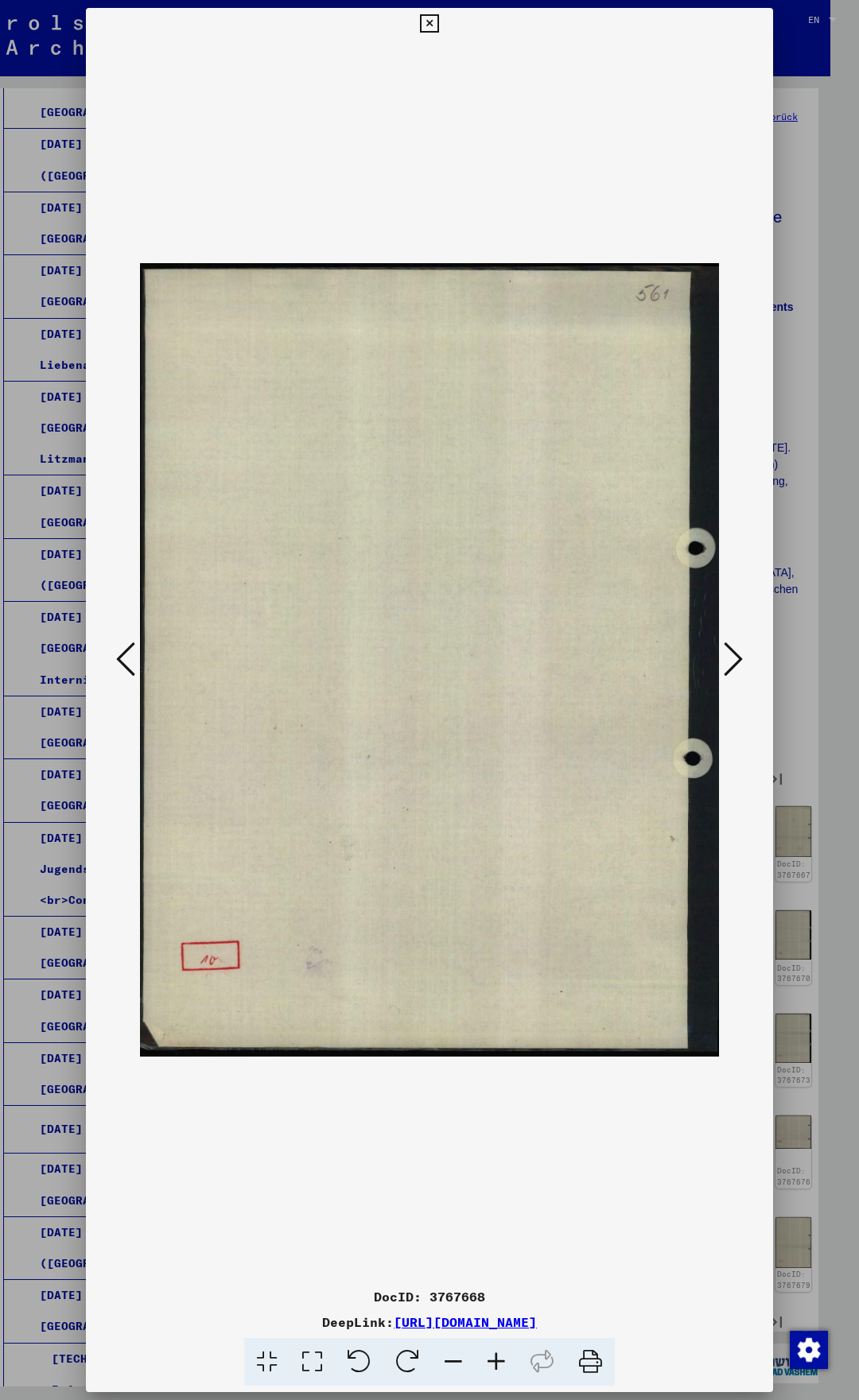
click at [732, 663] on icon at bounding box center [733, 659] width 19 height 38
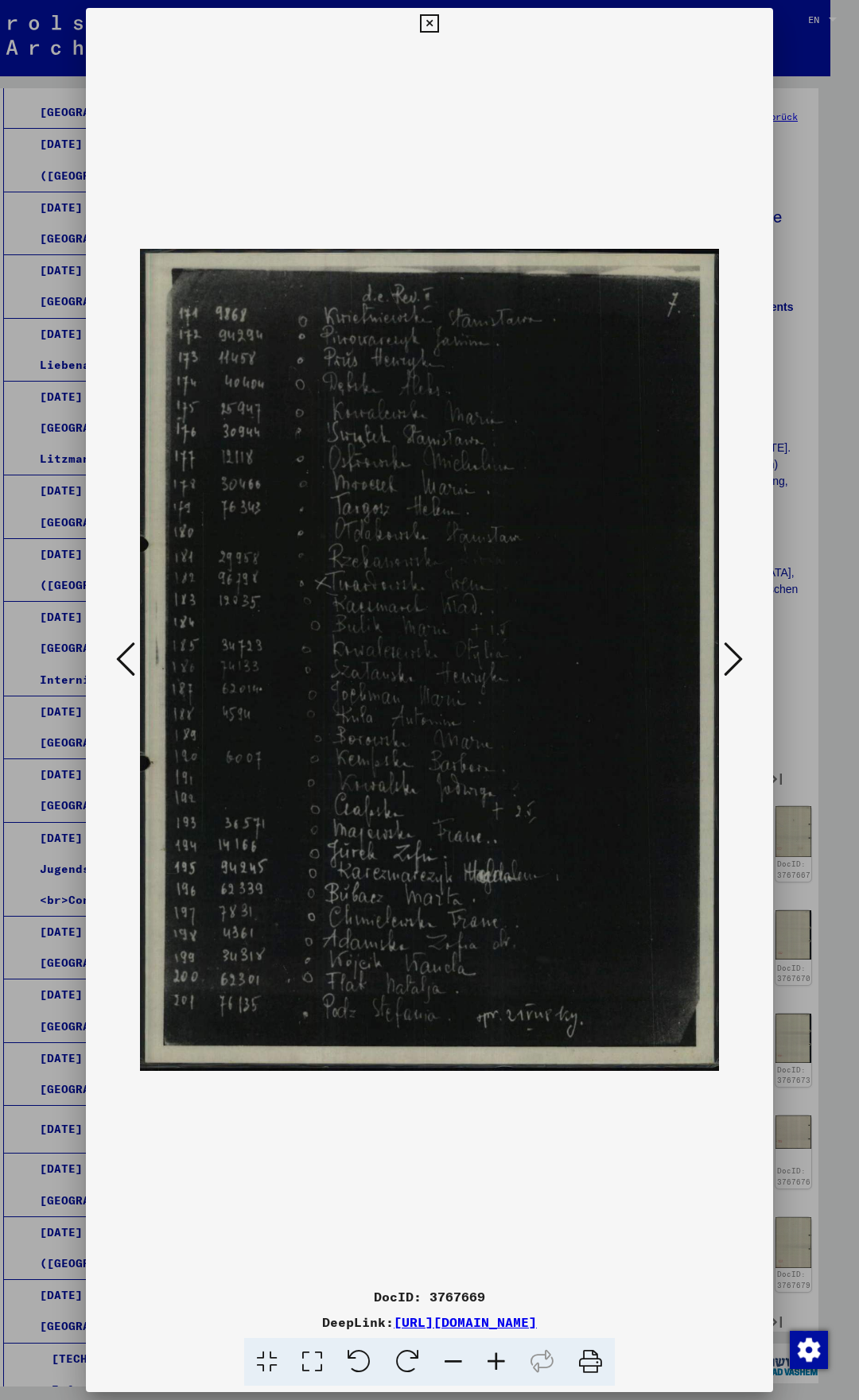
click at [121, 656] on icon at bounding box center [125, 659] width 19 height 38
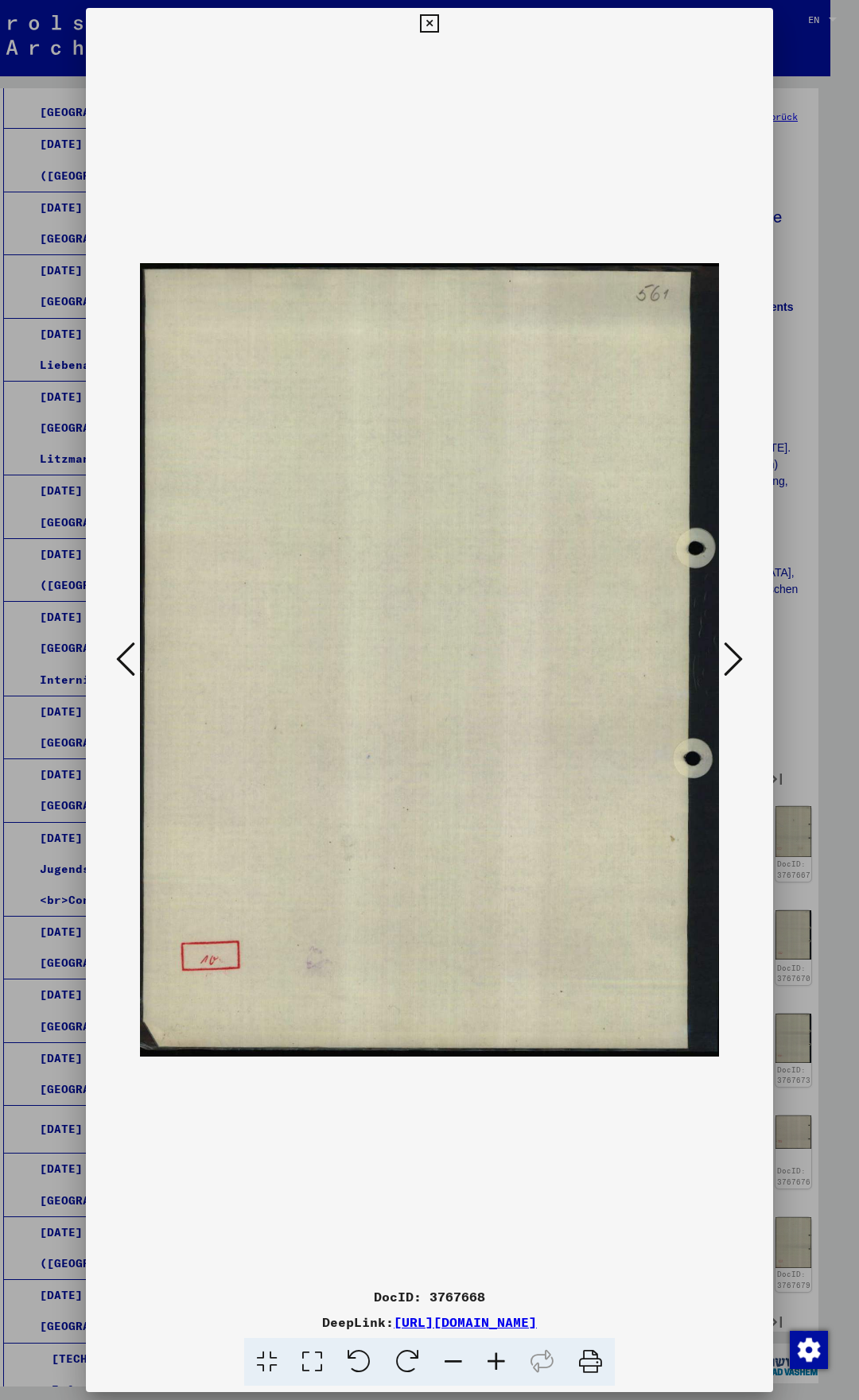
click at [121, 656] on icon at bounding box center [125, 659] width 19 height 38
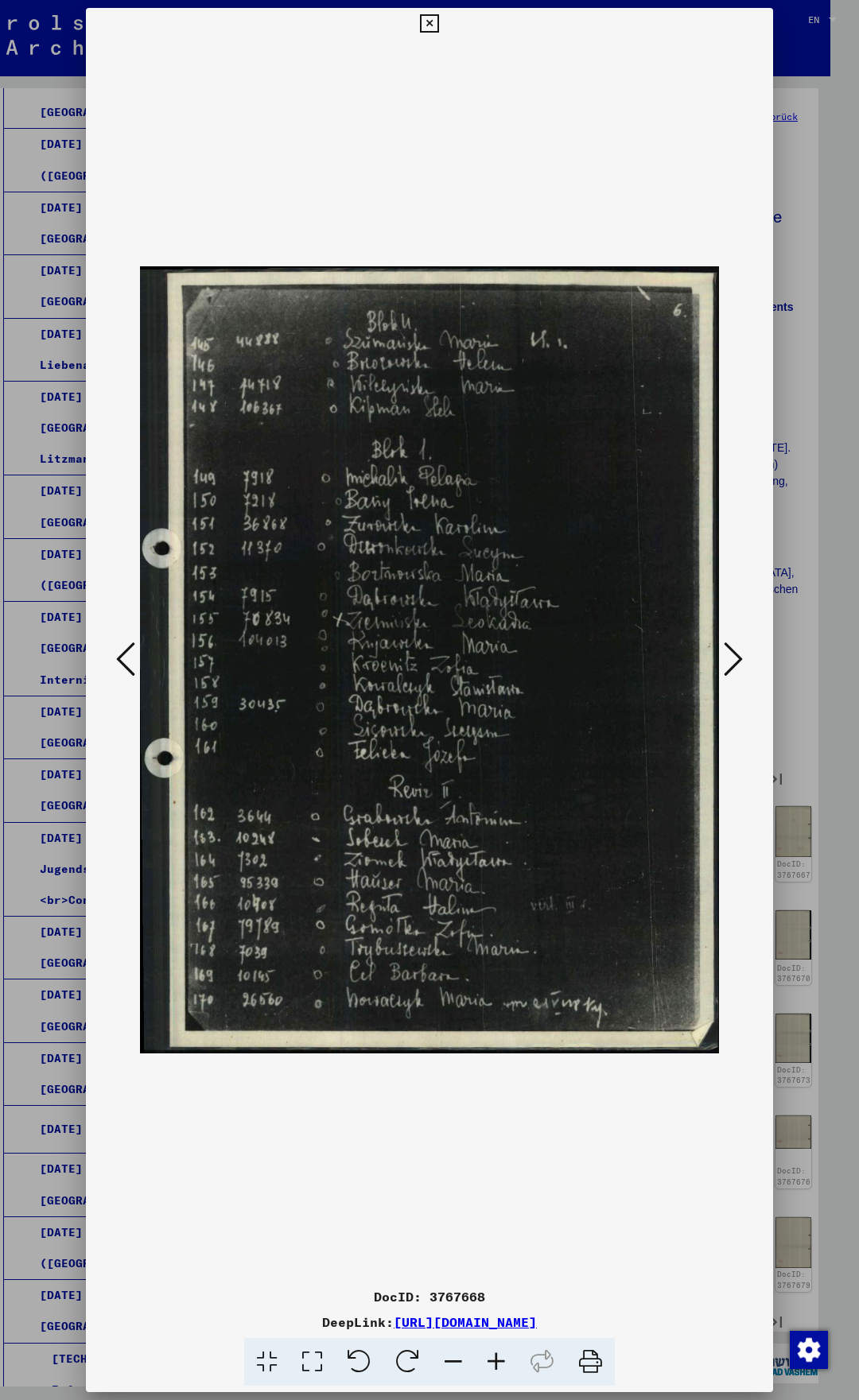
click at [745, 655] on button at bounding box center [733, 660] width 29 height 45
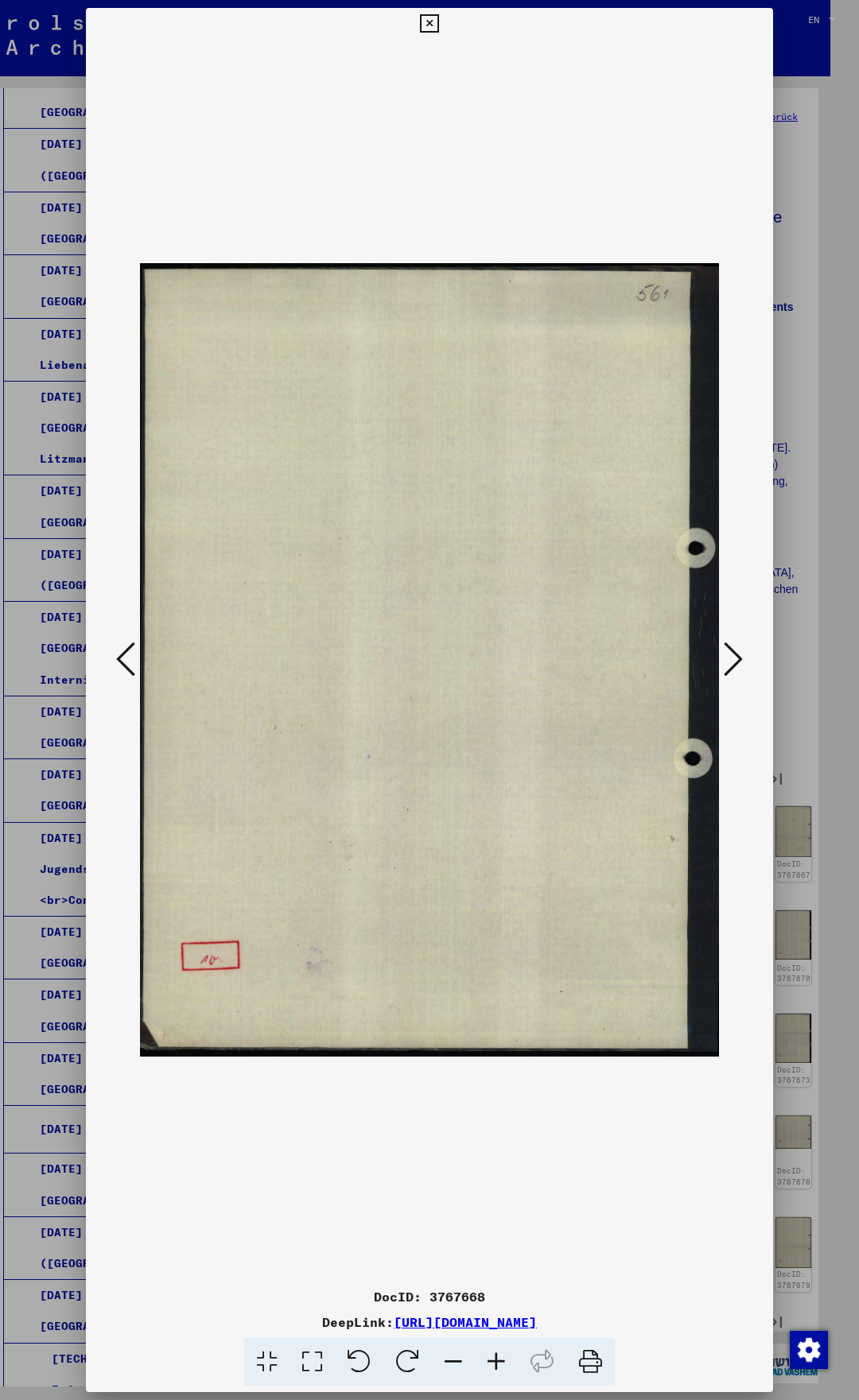
click at [747, 655] on div at bounding box center [430, 660] width 687 height 1242
click at [734, 652] on icon at bounding box center [733, 659] width 19 height 38
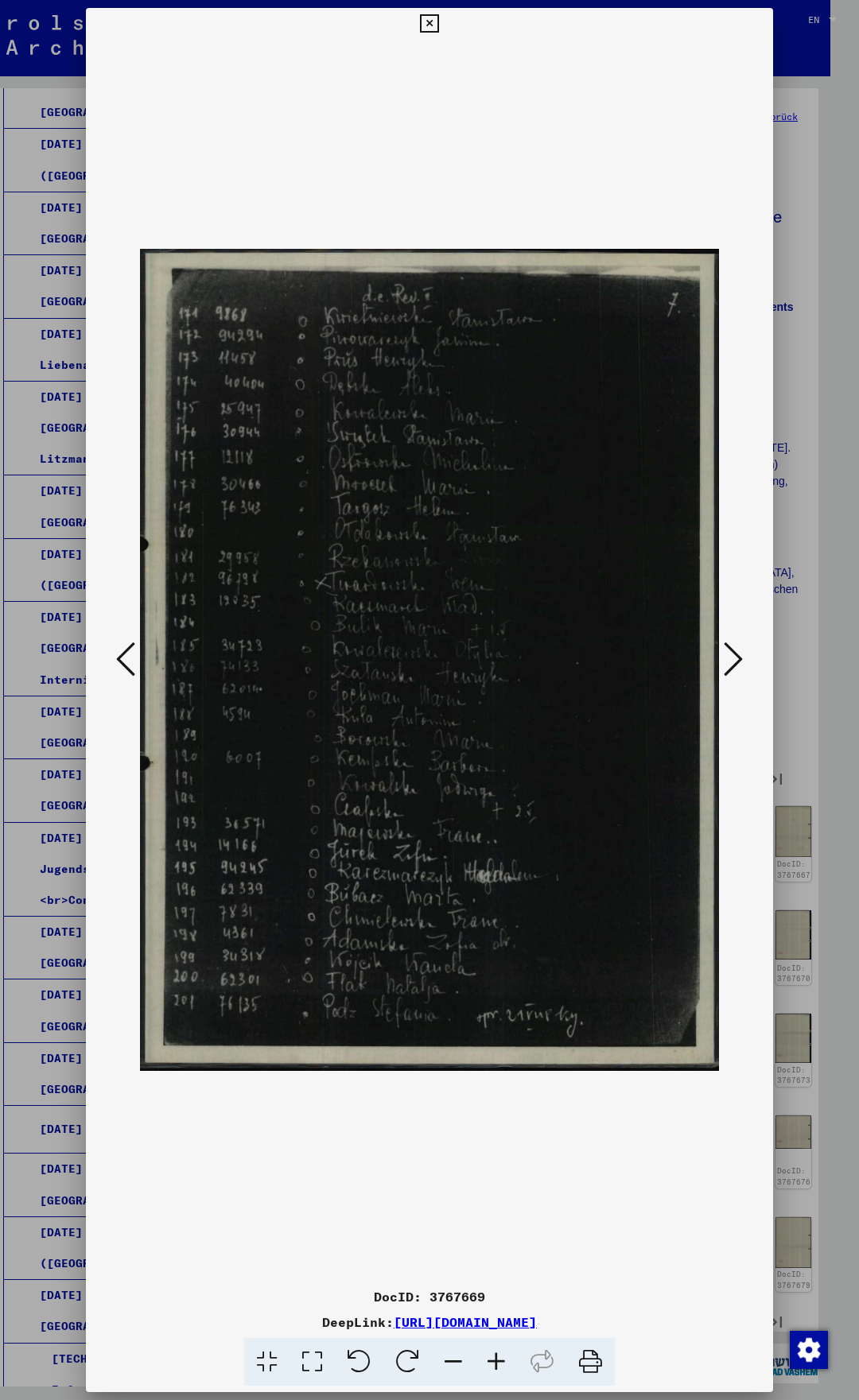
click at [129, 654] on icon at bounding box center [125, 659] width 19 height 38
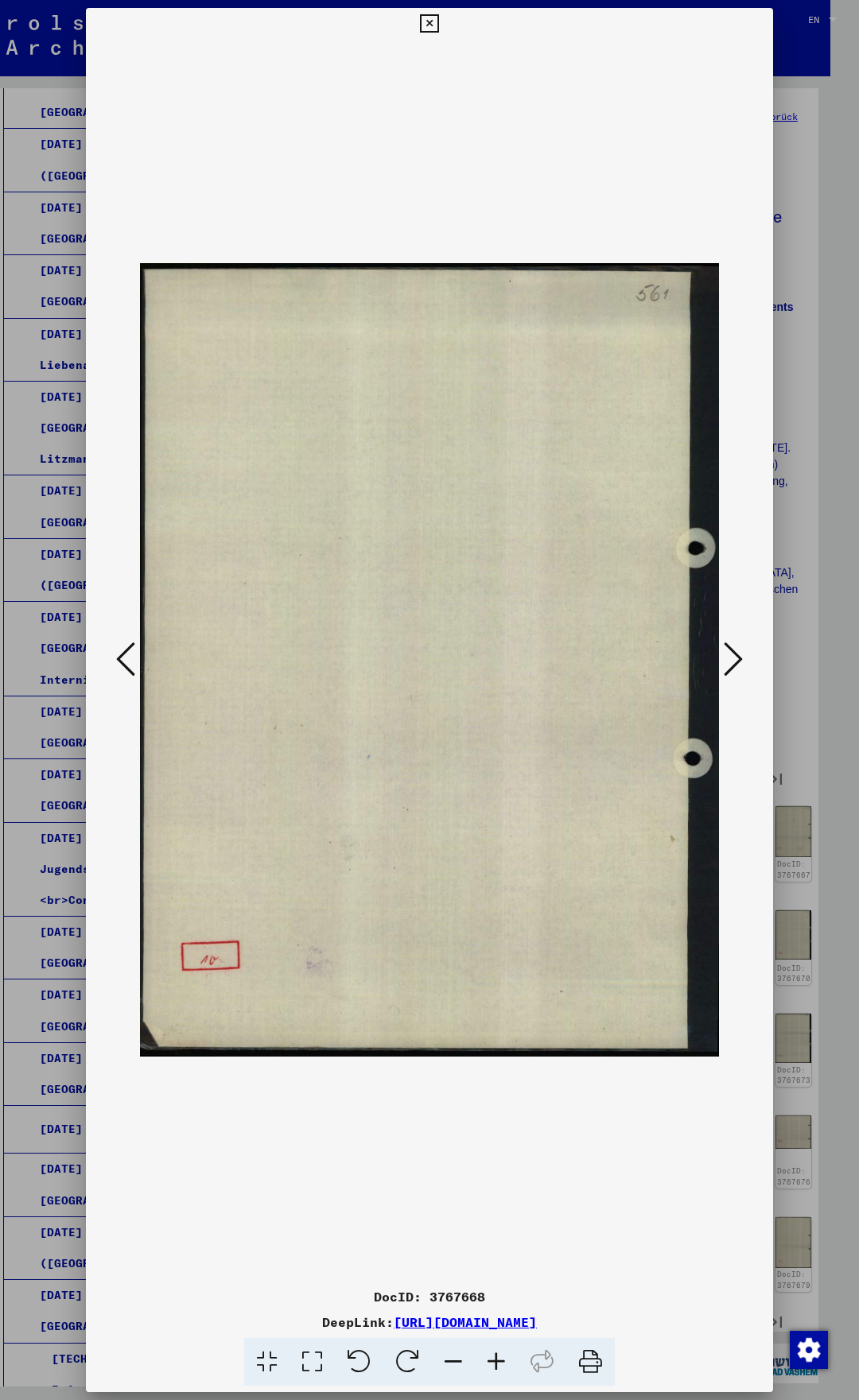
click at [129, 654] on icon at bounding box center [125, 659] width 19 height 38
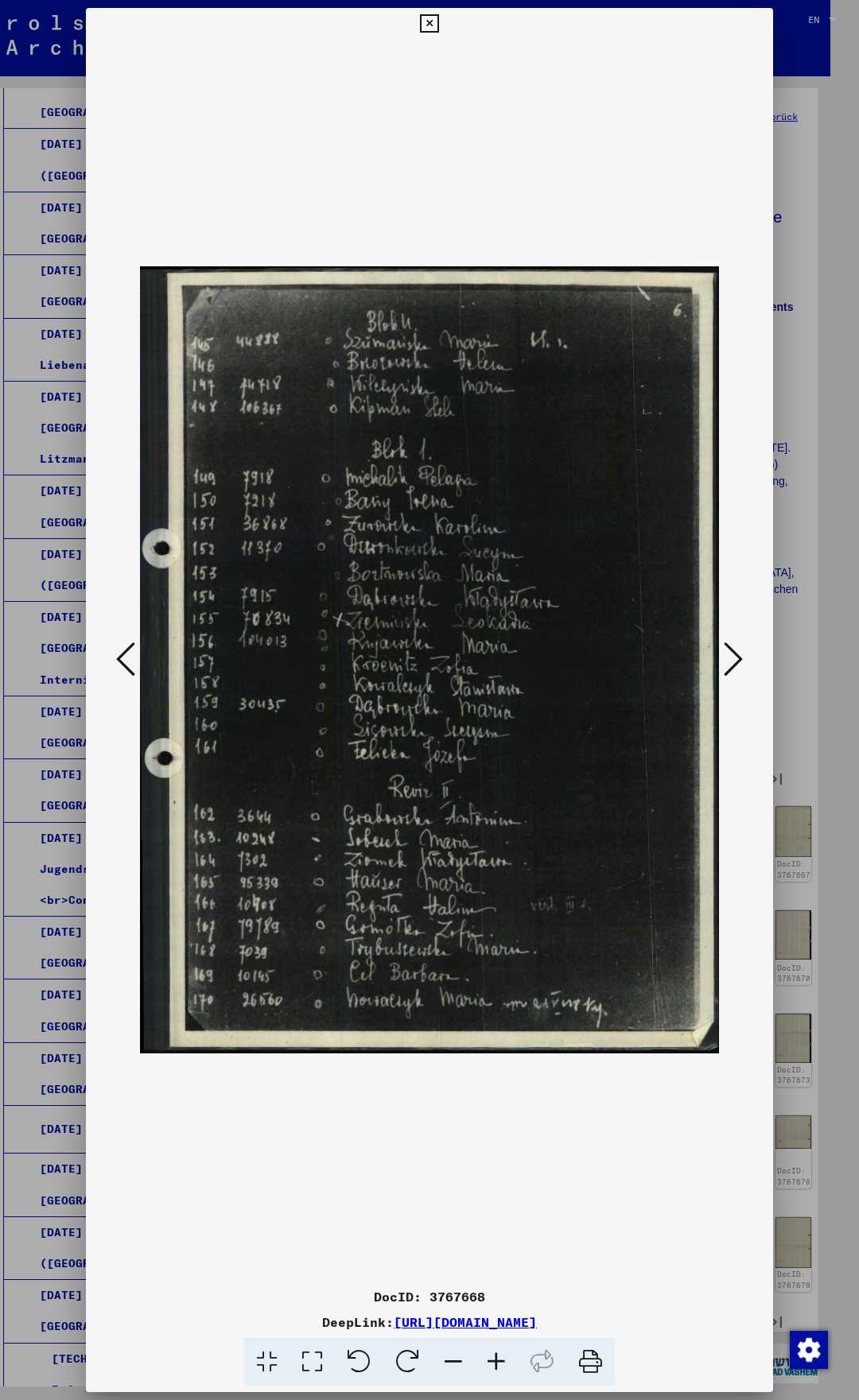
click at [129, 654] on icon at bounding box center [125, 659] width 19 height 38
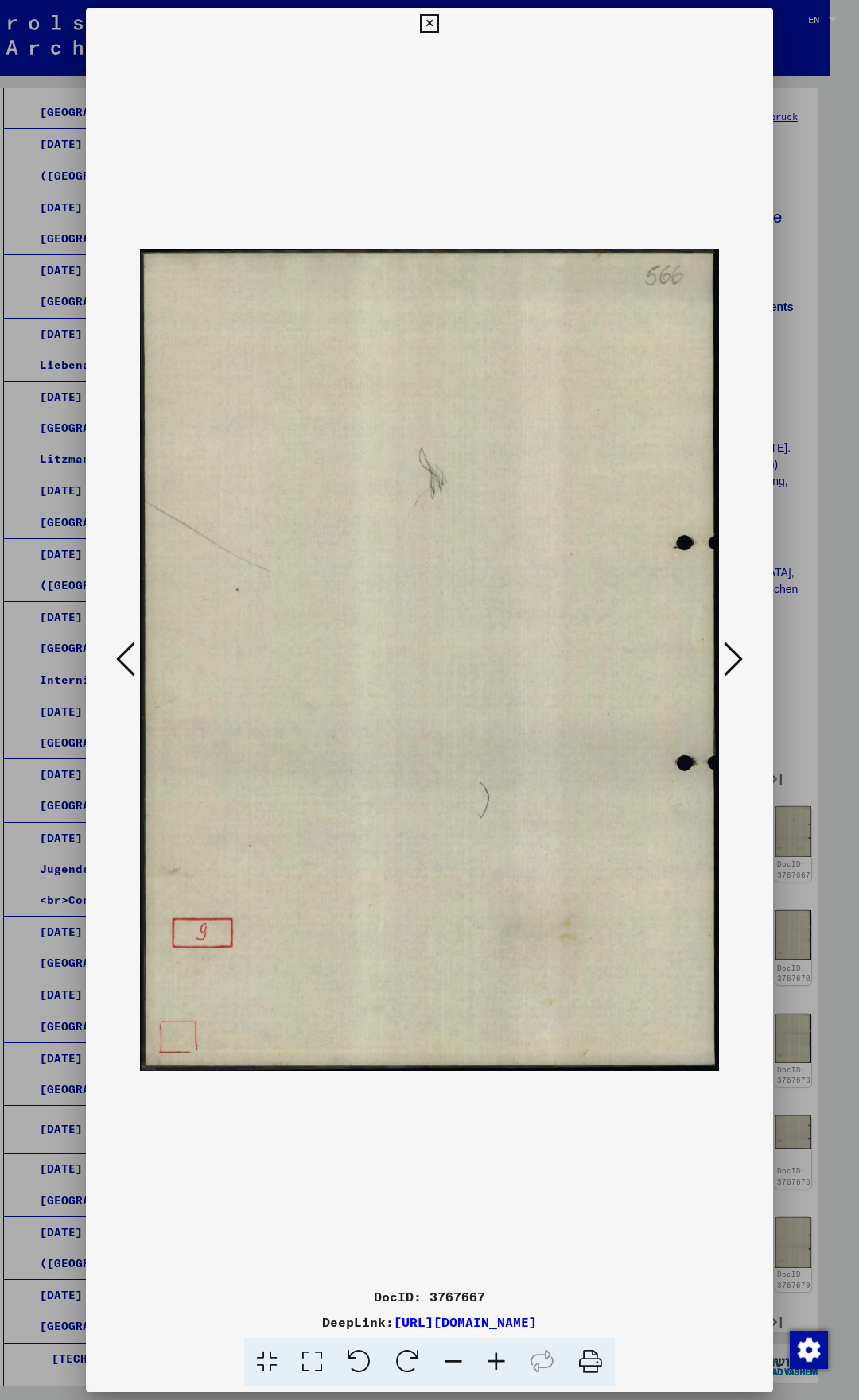
click at [130, 654] on icon at bounding box center [125, 659] width 19 height 38
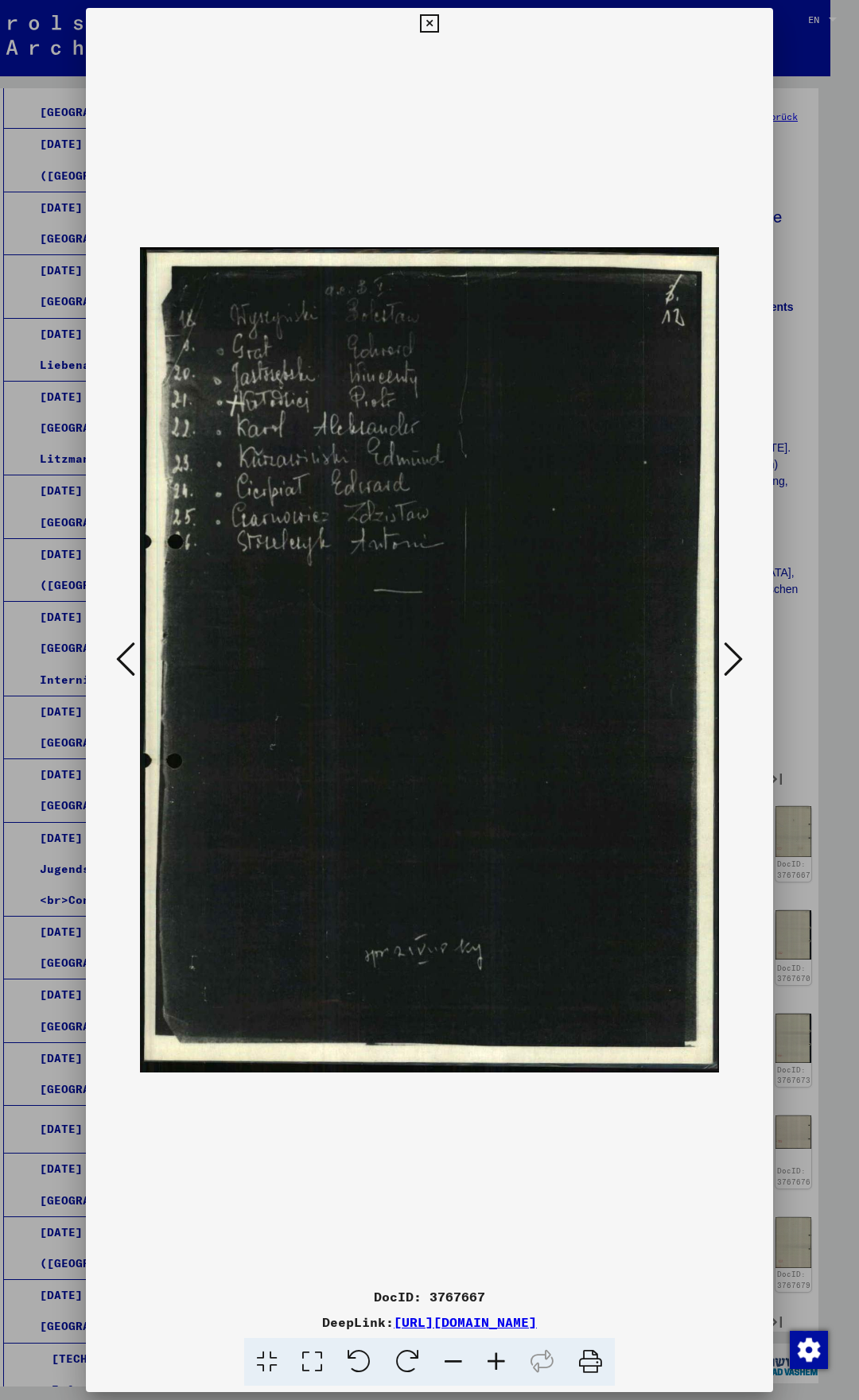
click at [132, 654] on icon at bounding box center [125, 659] width 19 height 38
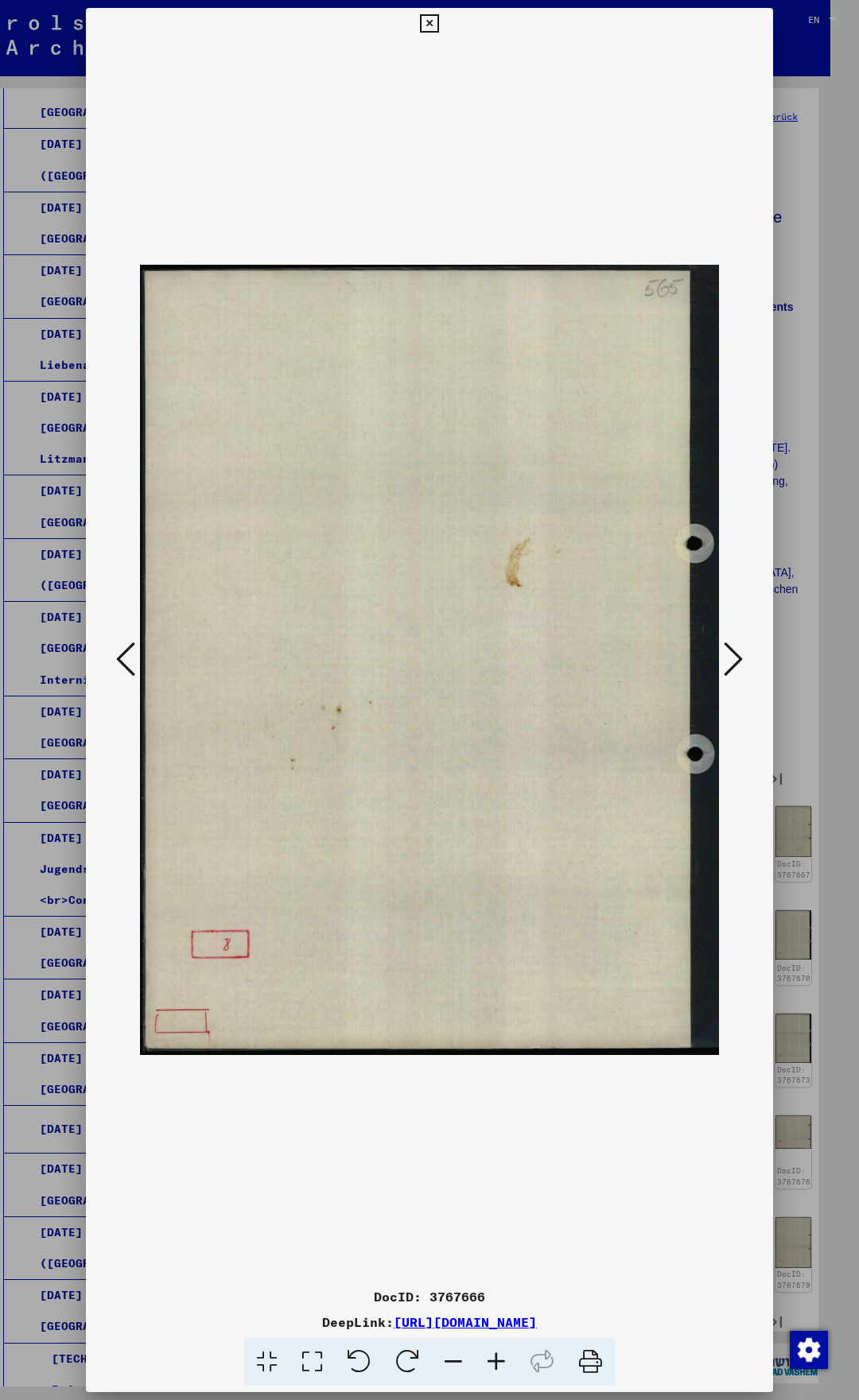
click at [132, 654] on icon at bounding box center [125, 659] width 19 height 38
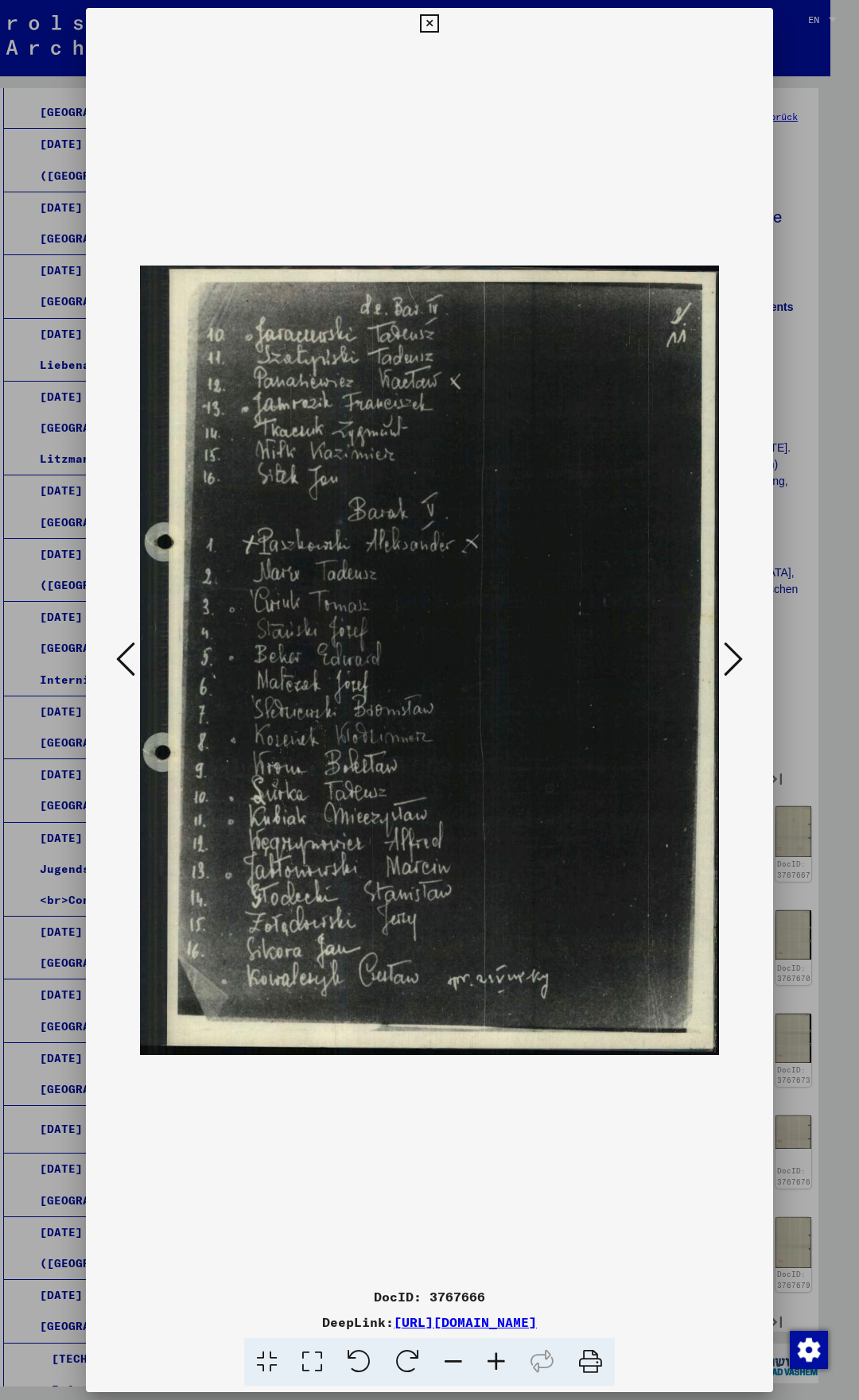
click at [120, 651] on icon at bounding box center [125, 659] width 19 height 38
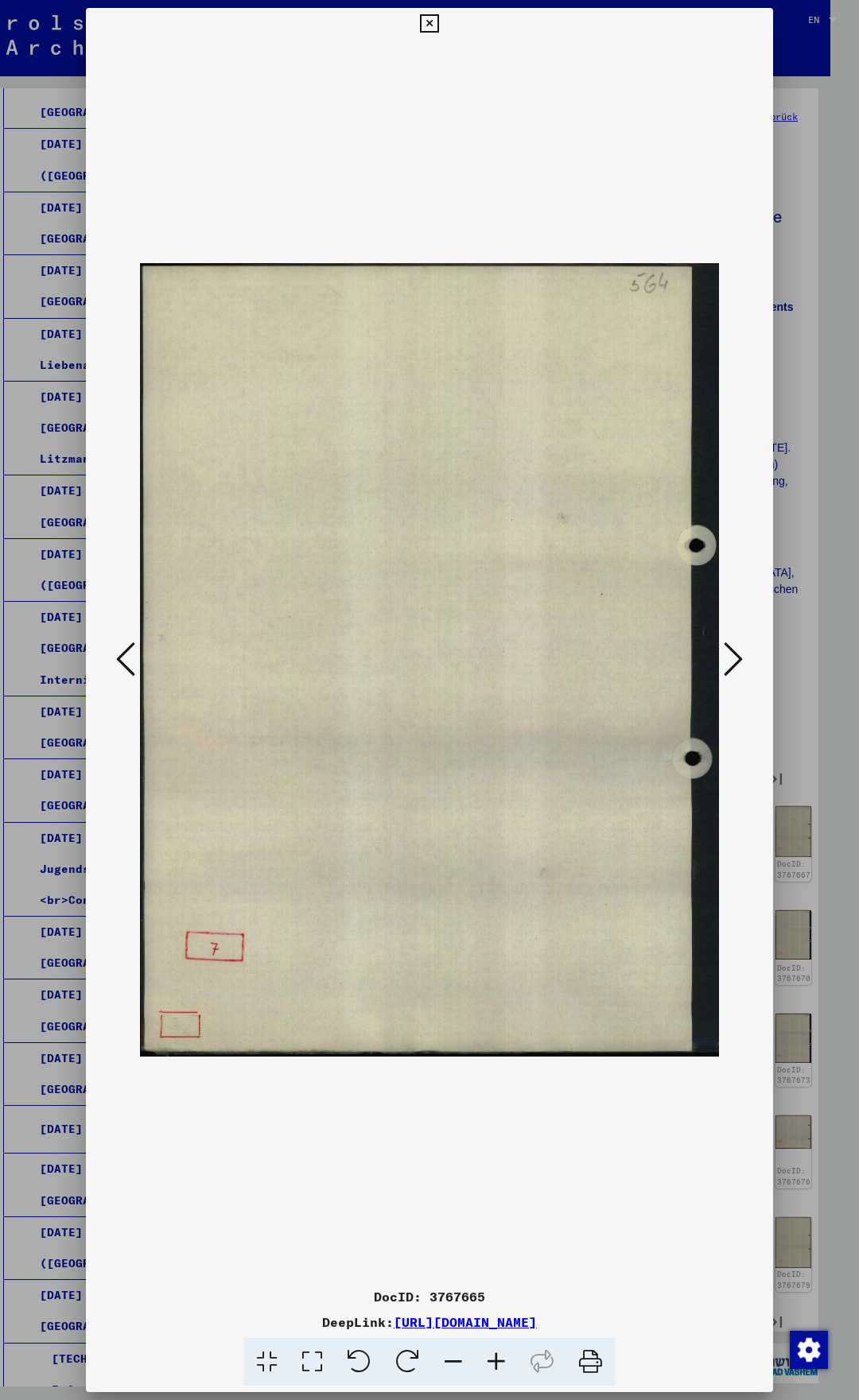
click at [120, 651] on icon at bounding box center [125, 659] width 19 height 38
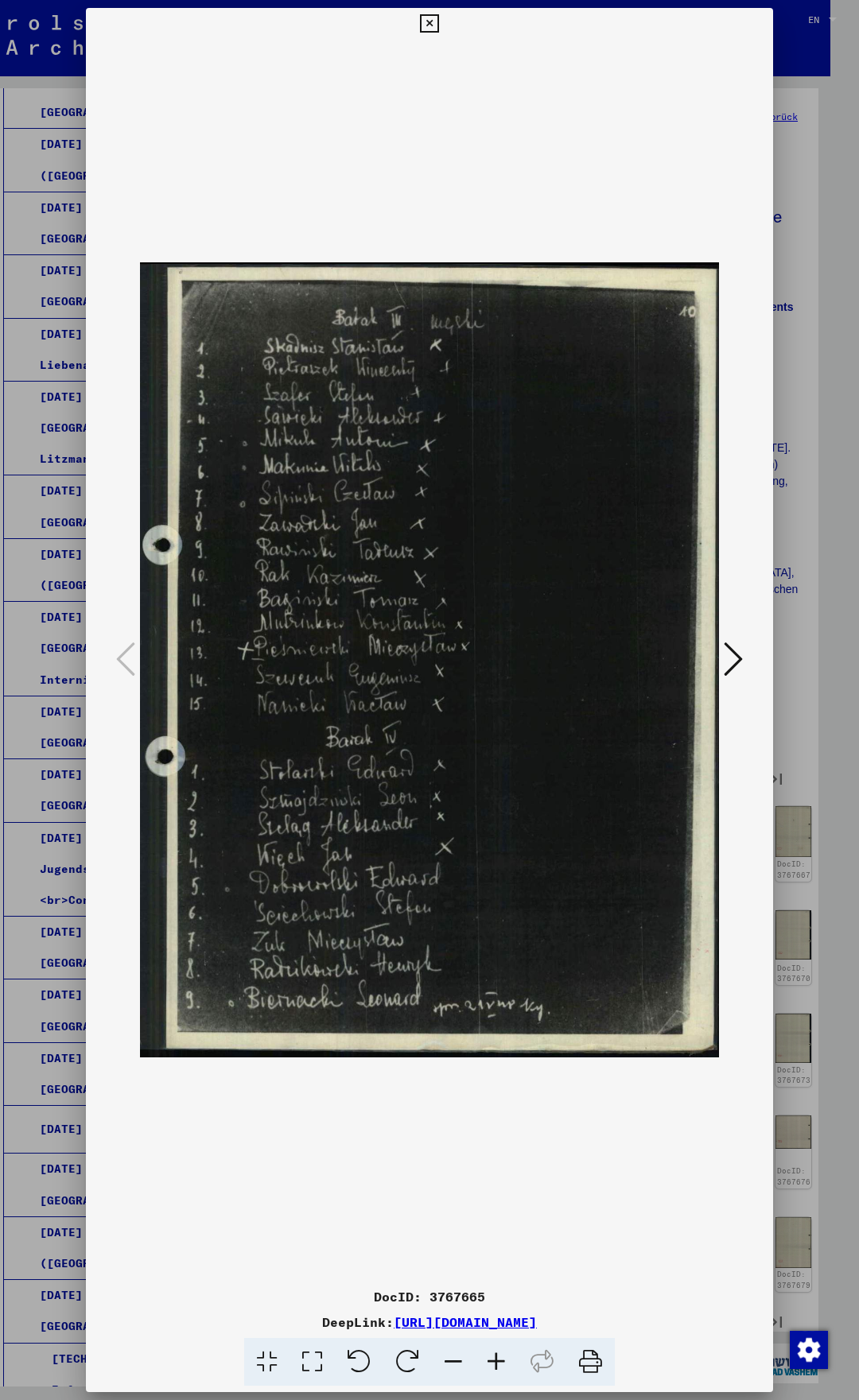
click at [438, 19] on icon at bounding box center [429, 24] width 19 height 19
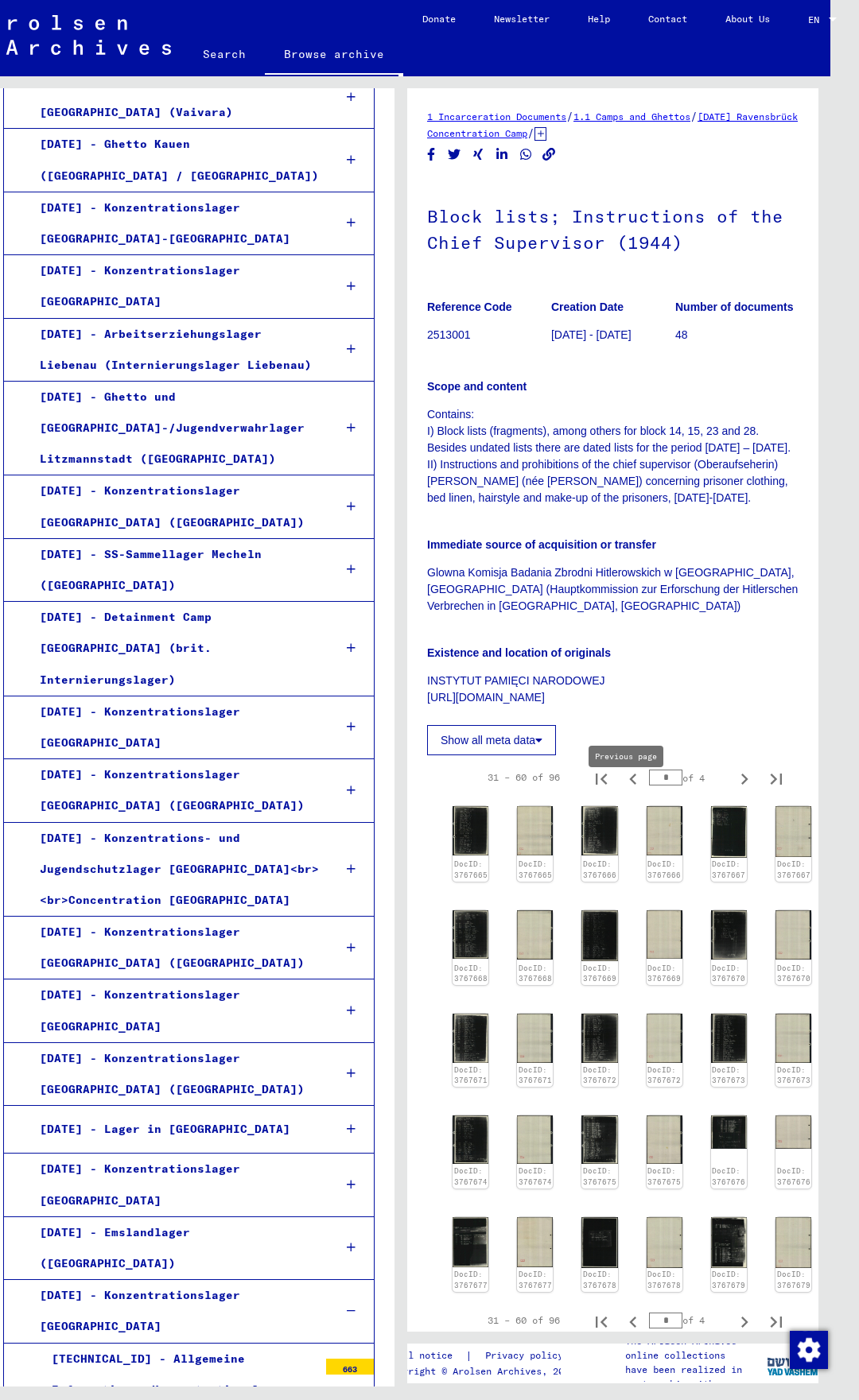
click at [629, 790] on icon "Previous page" at bounding box center [632, 779] width 22 height 22
type input "*"
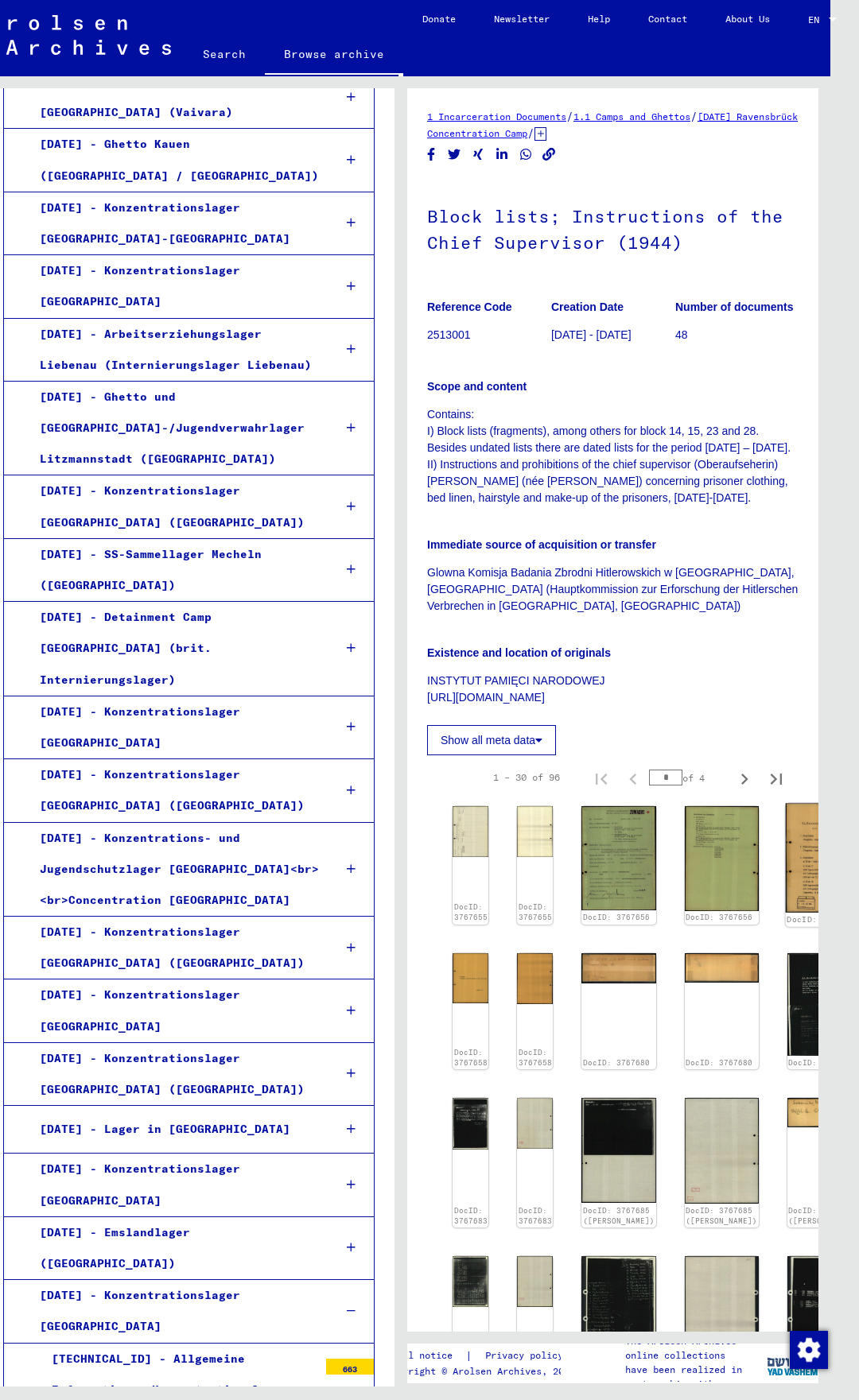
click at [785, 853] on img at bounding box center [824, 858] width 78 height 110
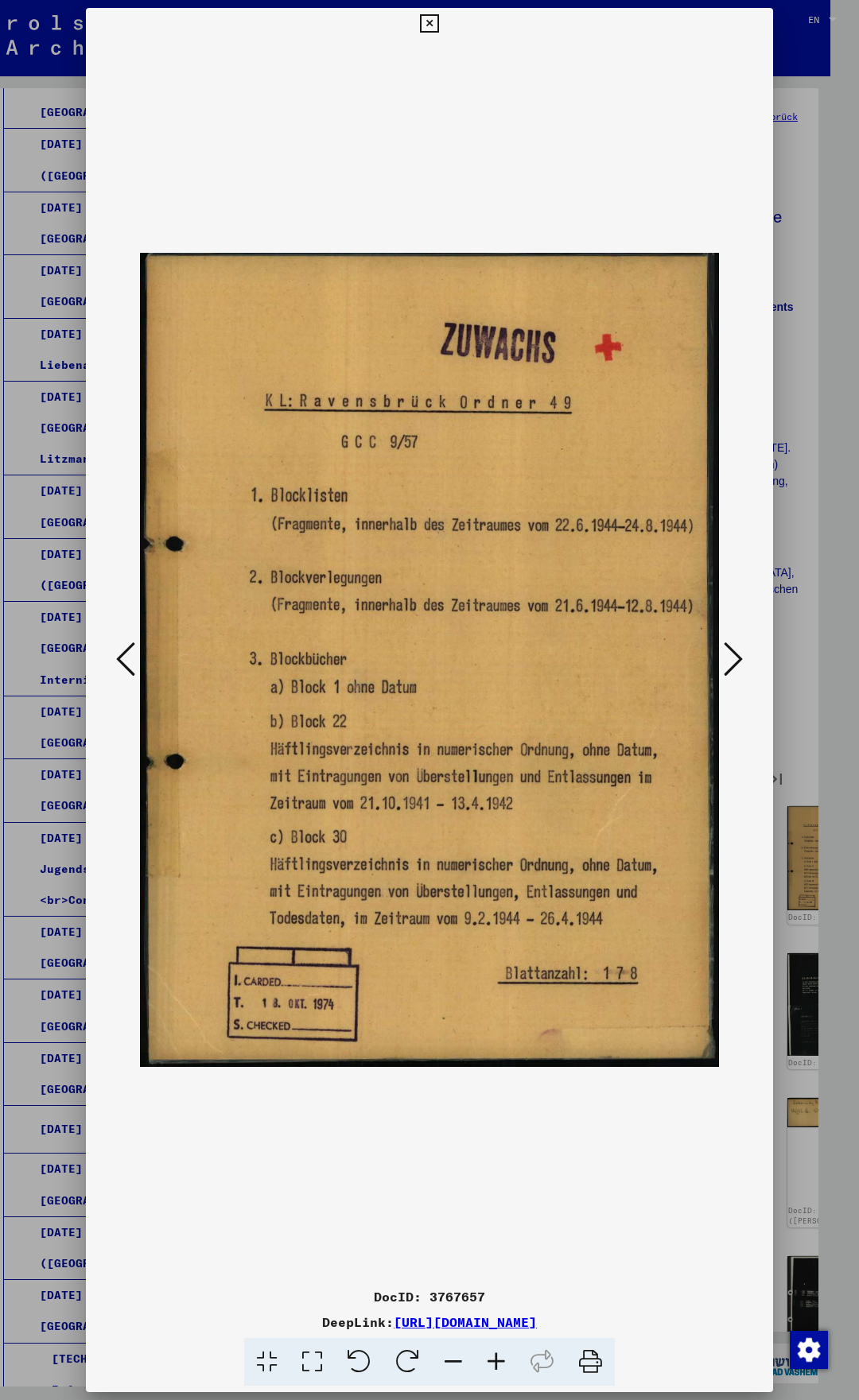
click at [438, 19] on icon at bounding box center [429, 24] width 19 height 19
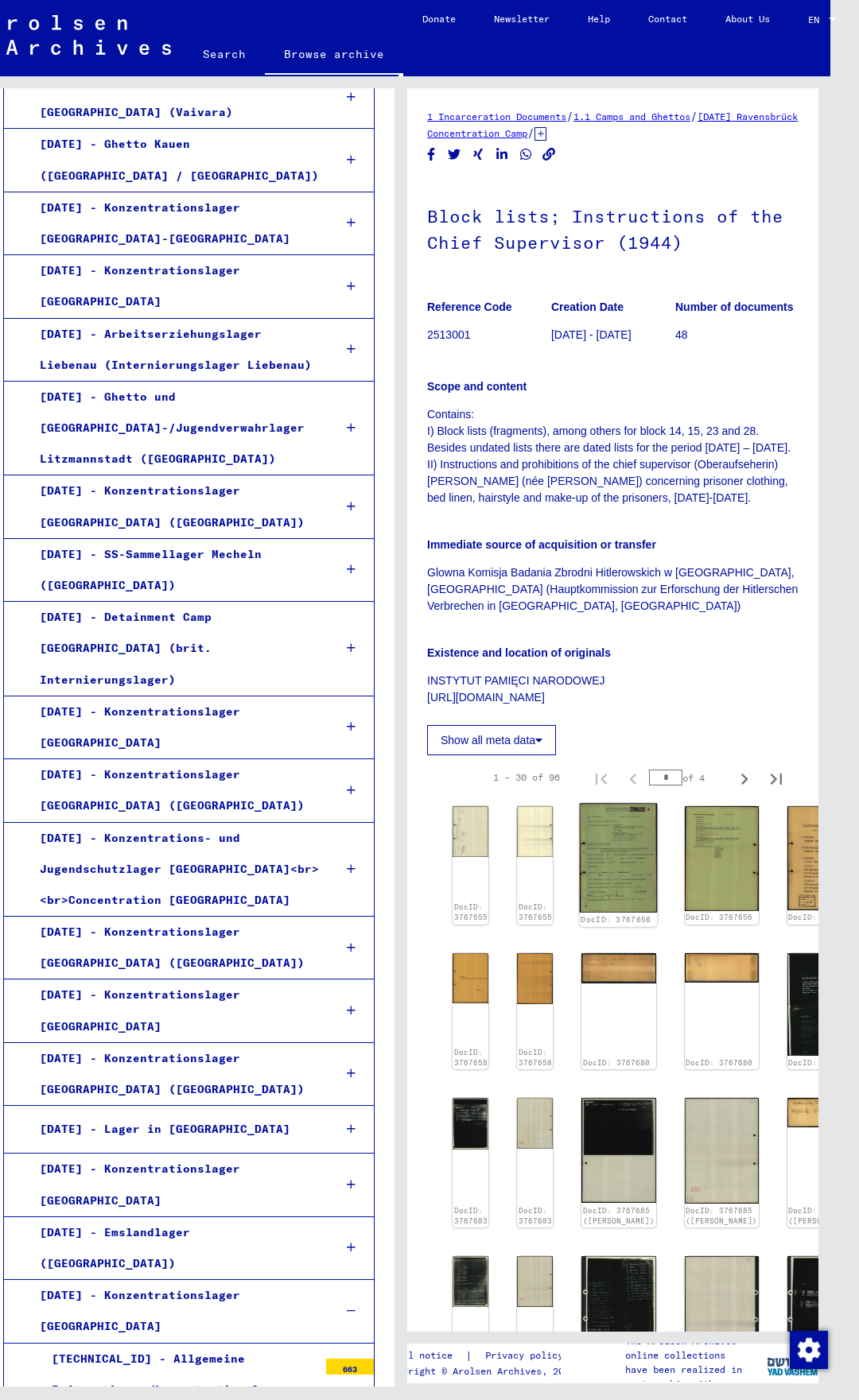
click at [579, 858] on img at bounding box center [618, 858] width 78 height 109
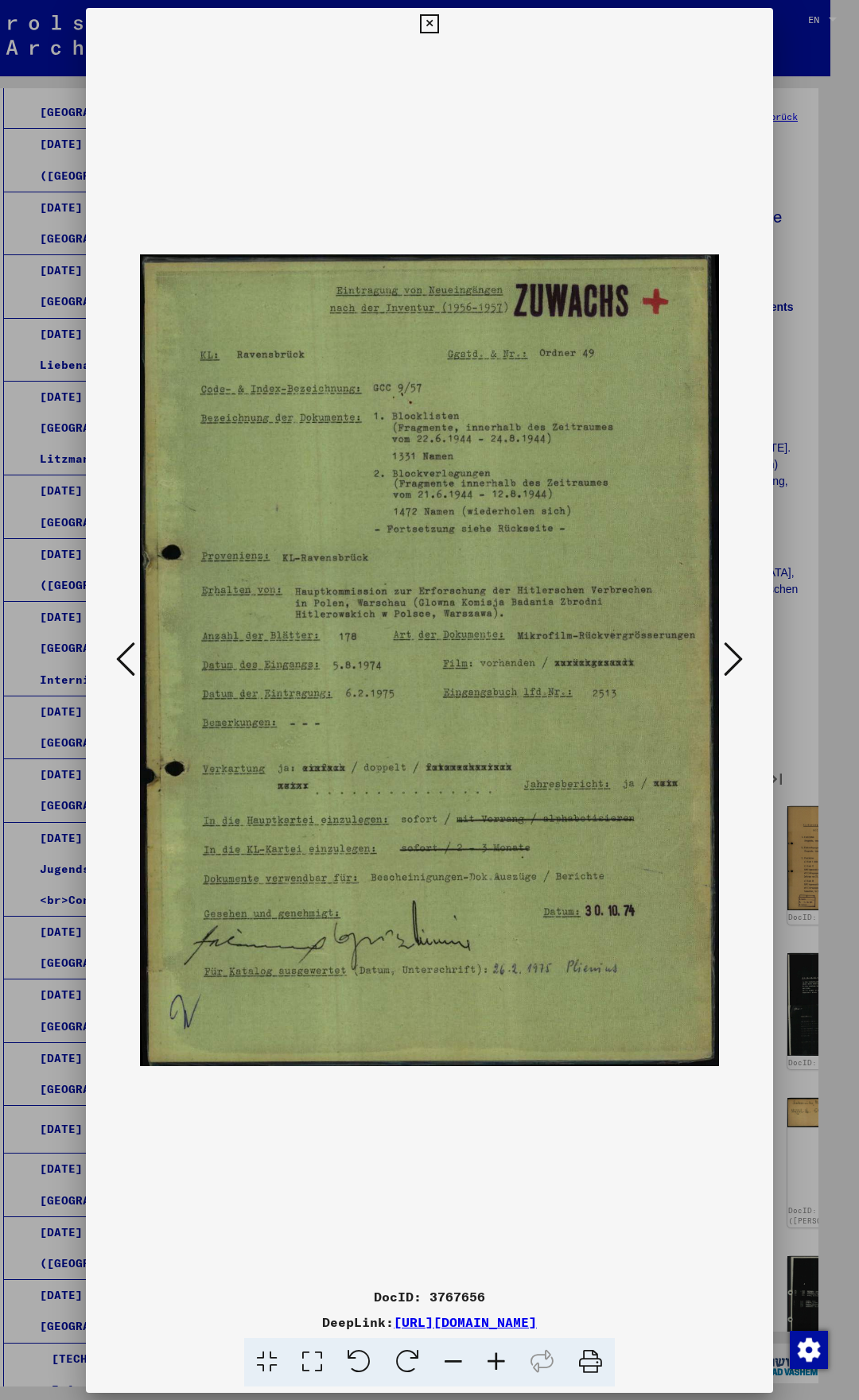
click at [573, 858] on img at bounding box center [429, 660] width 579 height 1242
click at [730, 656] on icon at bounding box center [733, 659] width 19 height 38
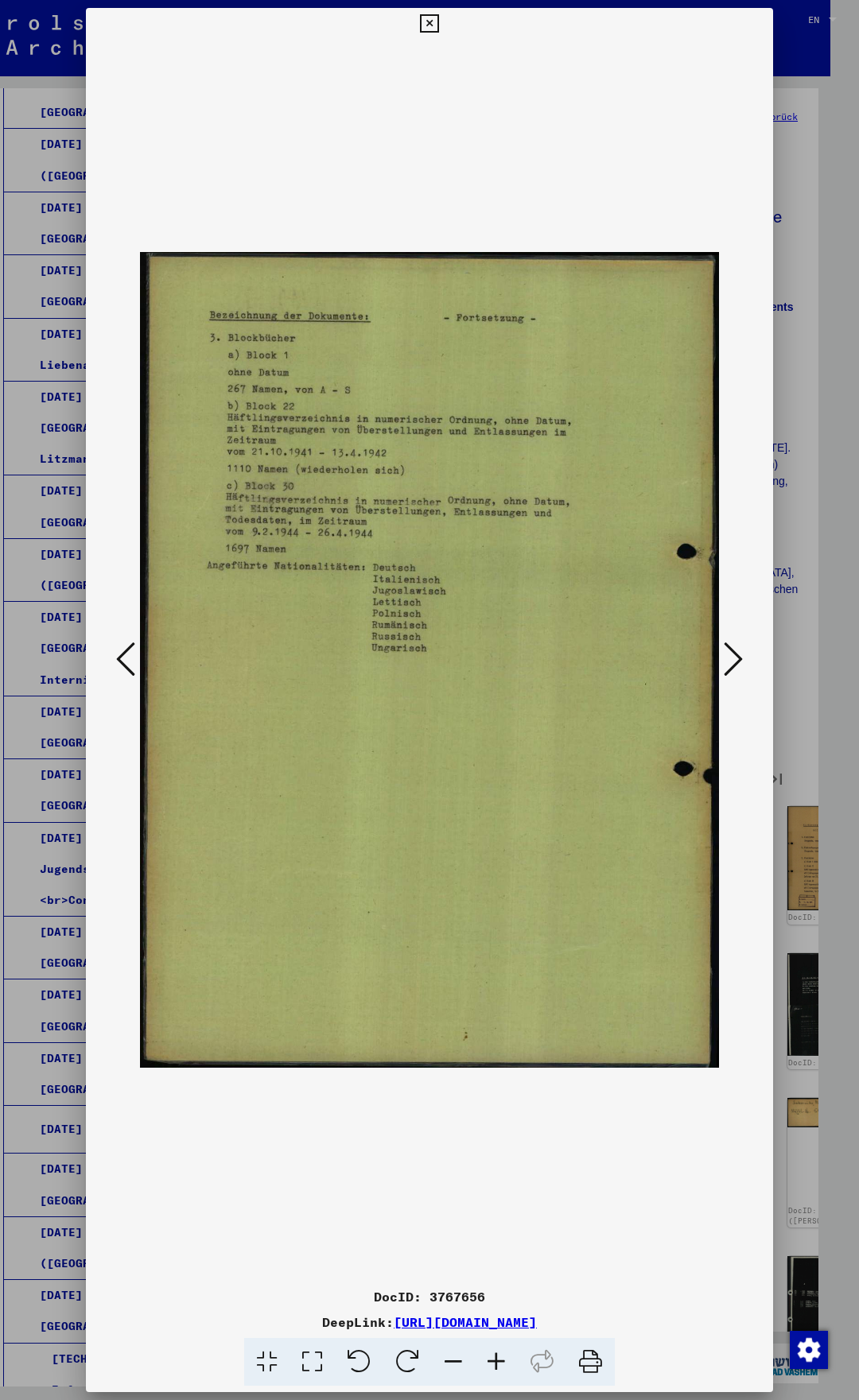
click at [120, 655] on icon at bounding box center [125, 659] width 19 height 38
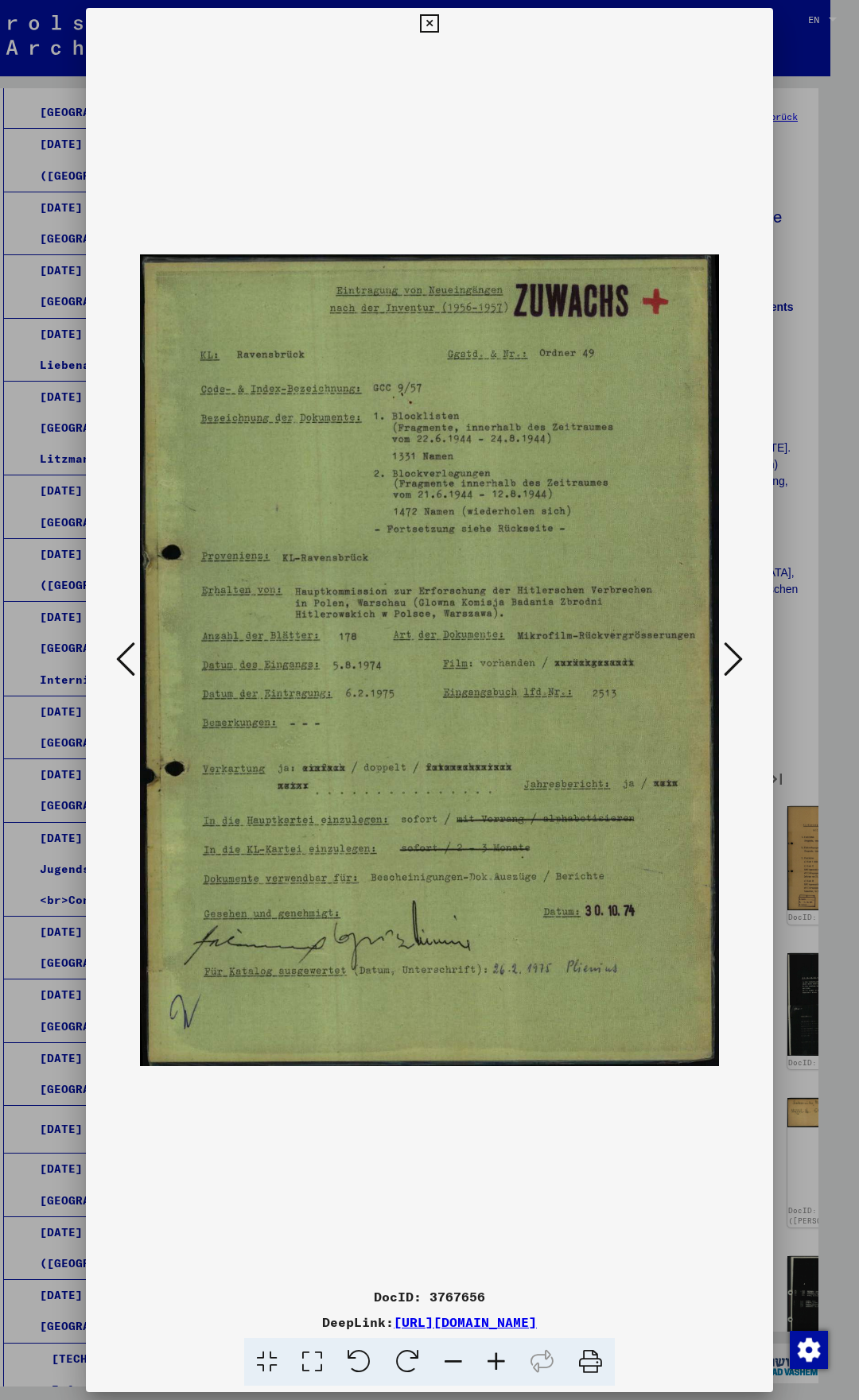
click at [745, 660] on button at bounding box center [733, 660] width 29 height 45
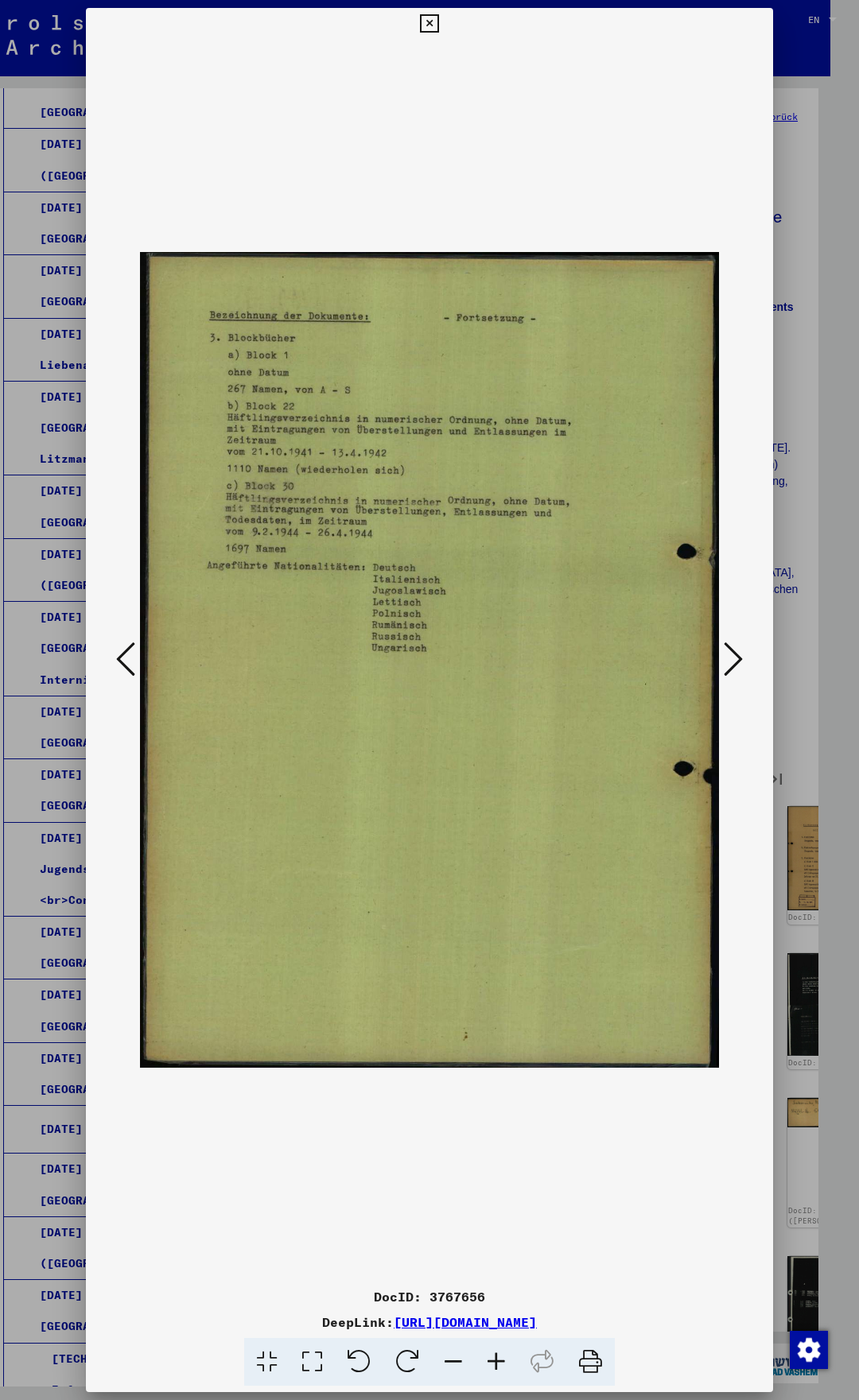
click at [745, 660] on button at bounding box center [733, 660] width 29 height 45
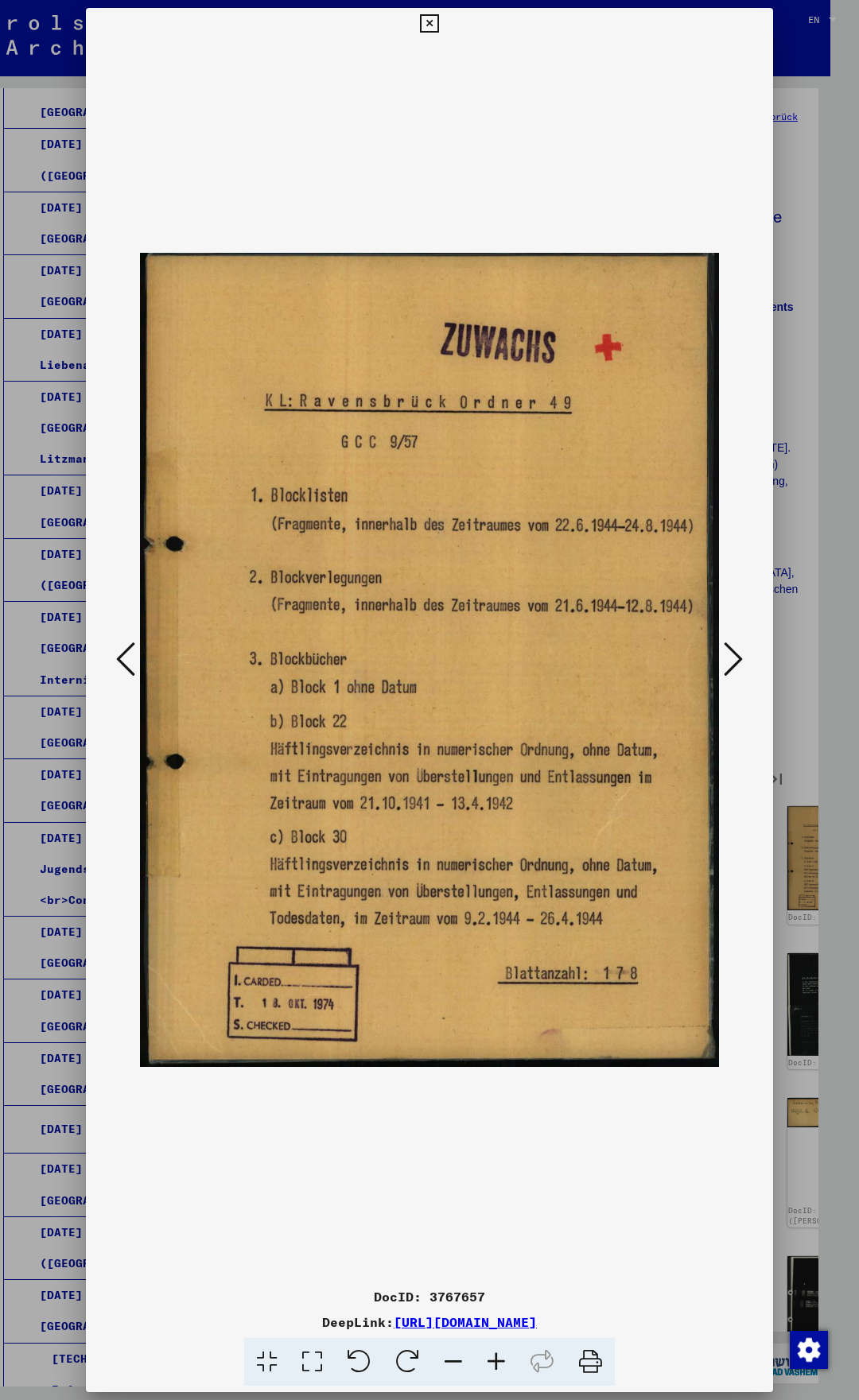
click at [745, 660] on button at bounding box center [733, 660] width 29 height 45
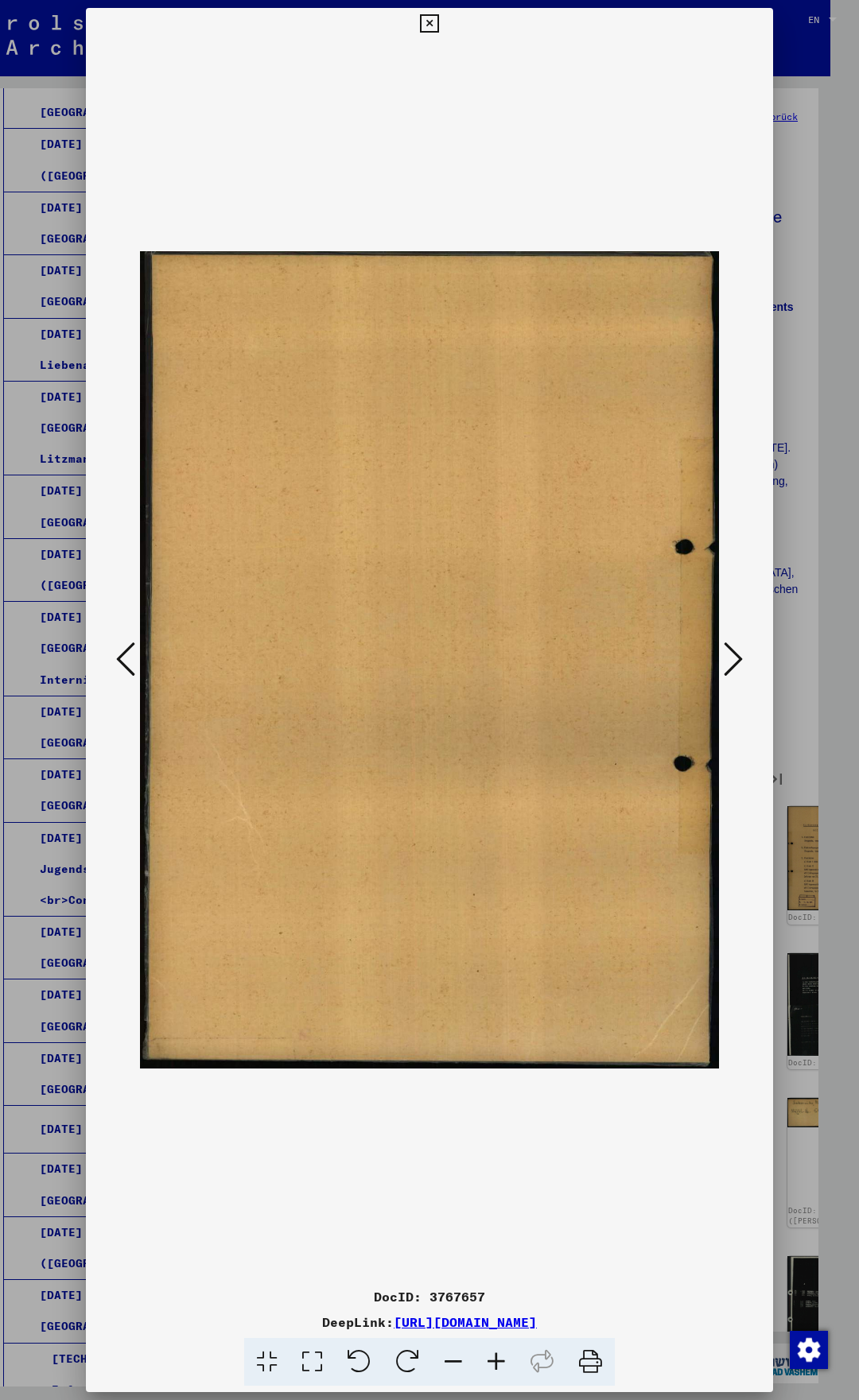
click at [745, 660] on button at bounding box center [733, 660] width 29 height 45
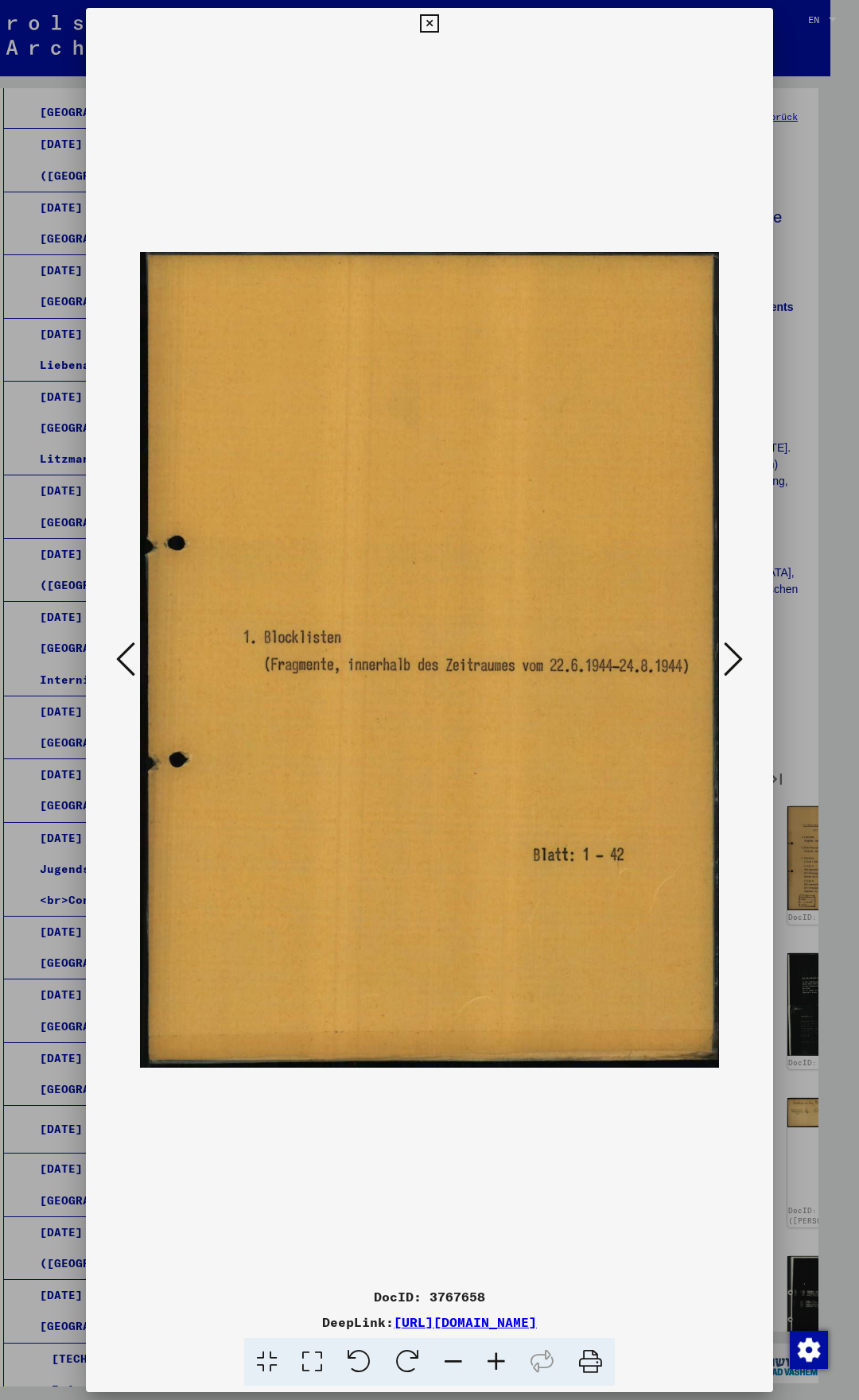
click at [745, 660] on button at bounding box center [733, 660] width 29 height 45
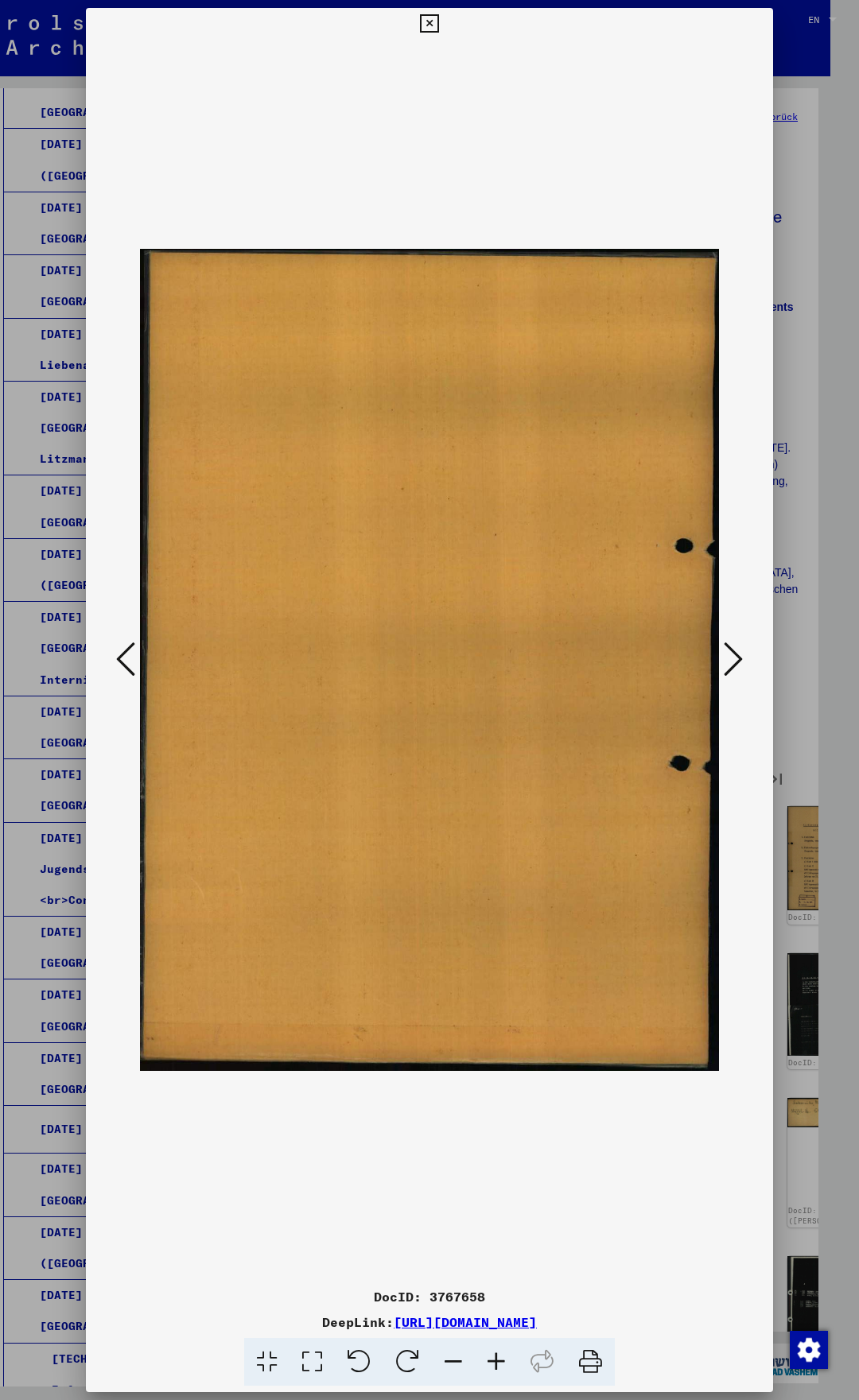
click at [745, 660] on button at bounding box center [733, 660] width 29 height 45
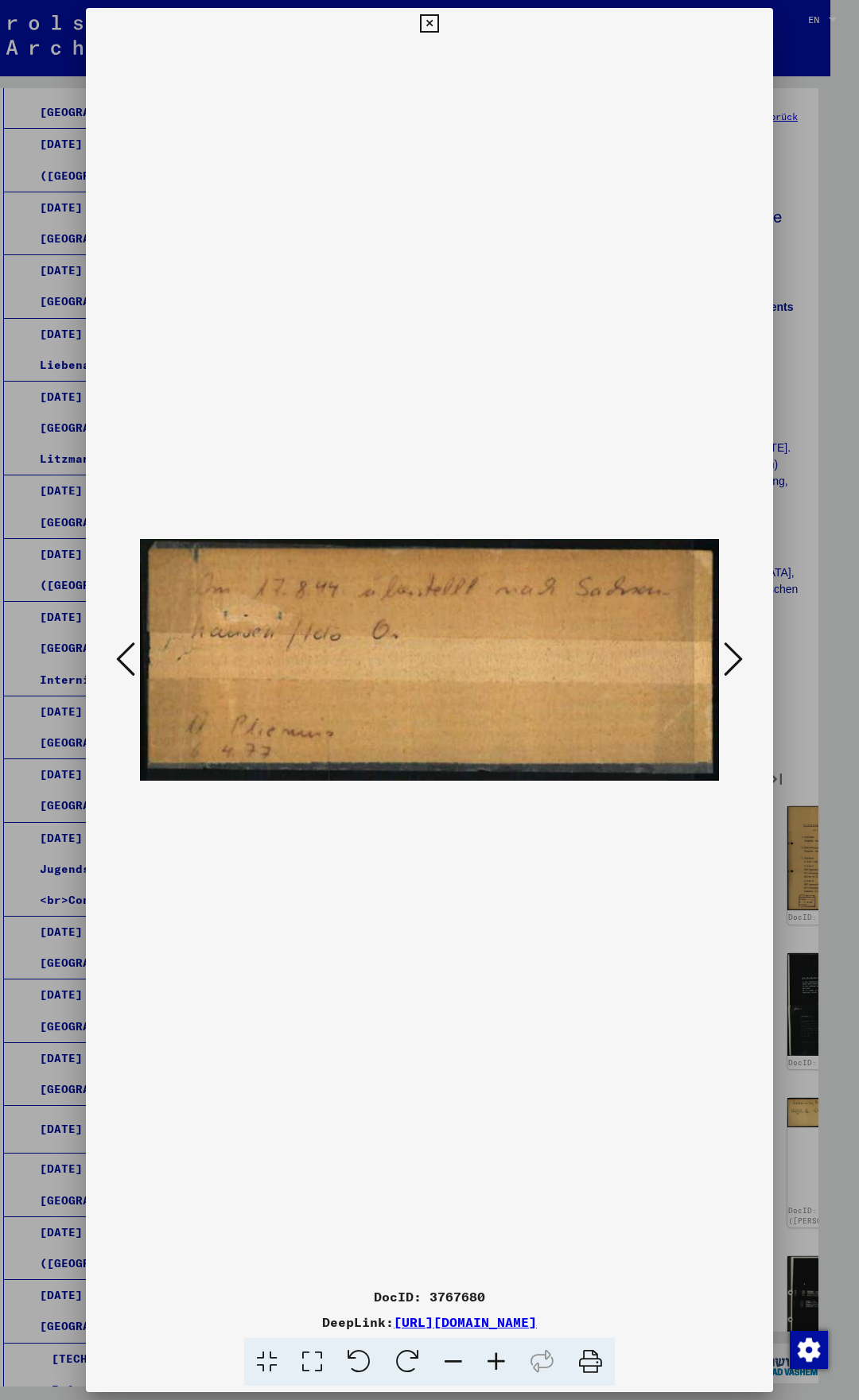
click at [745, 660] on button at bounding box center [733, 660] width 29 height 45
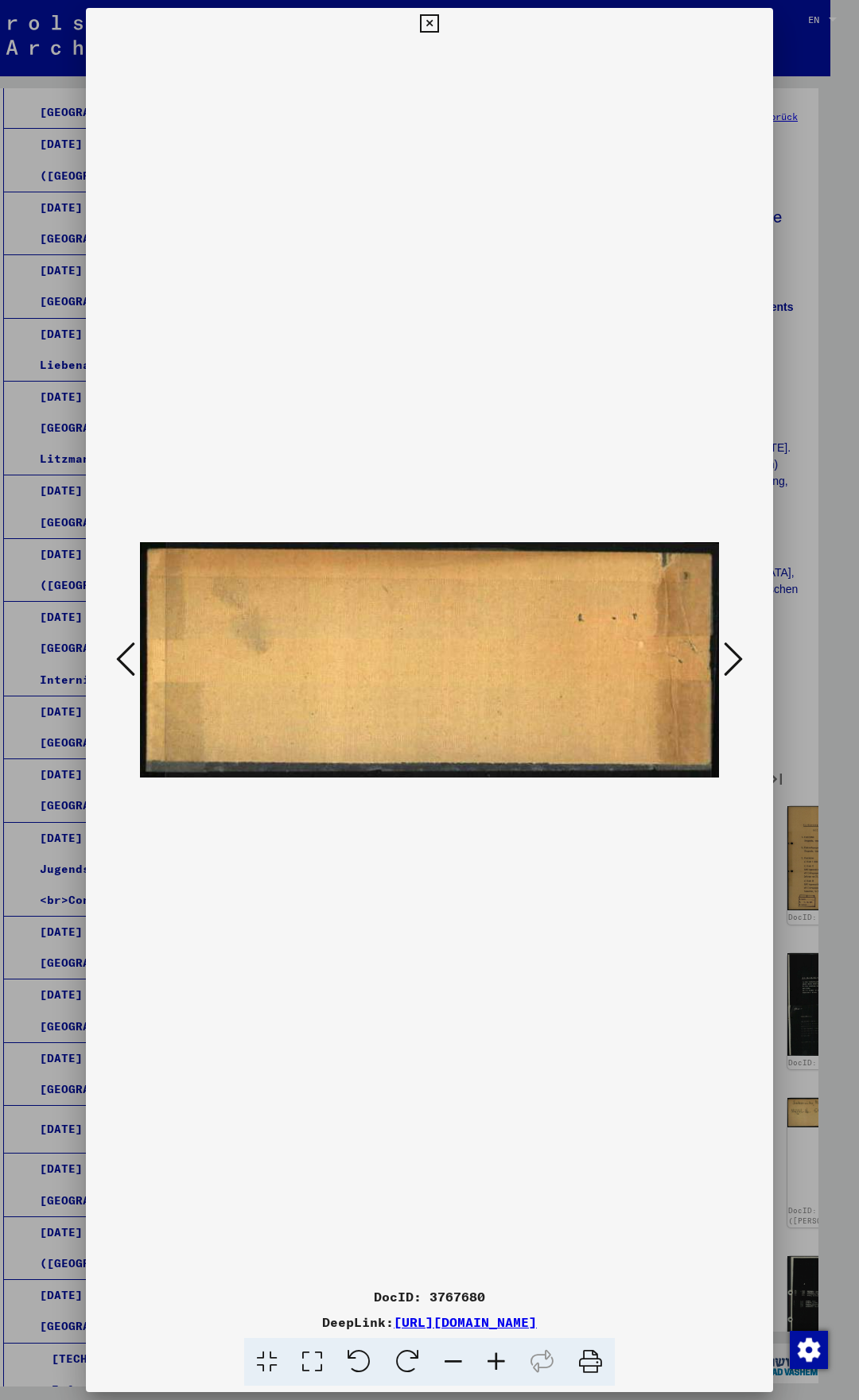
click at [745, 660] on button at bounding box center [733, 660] width 29 height 45
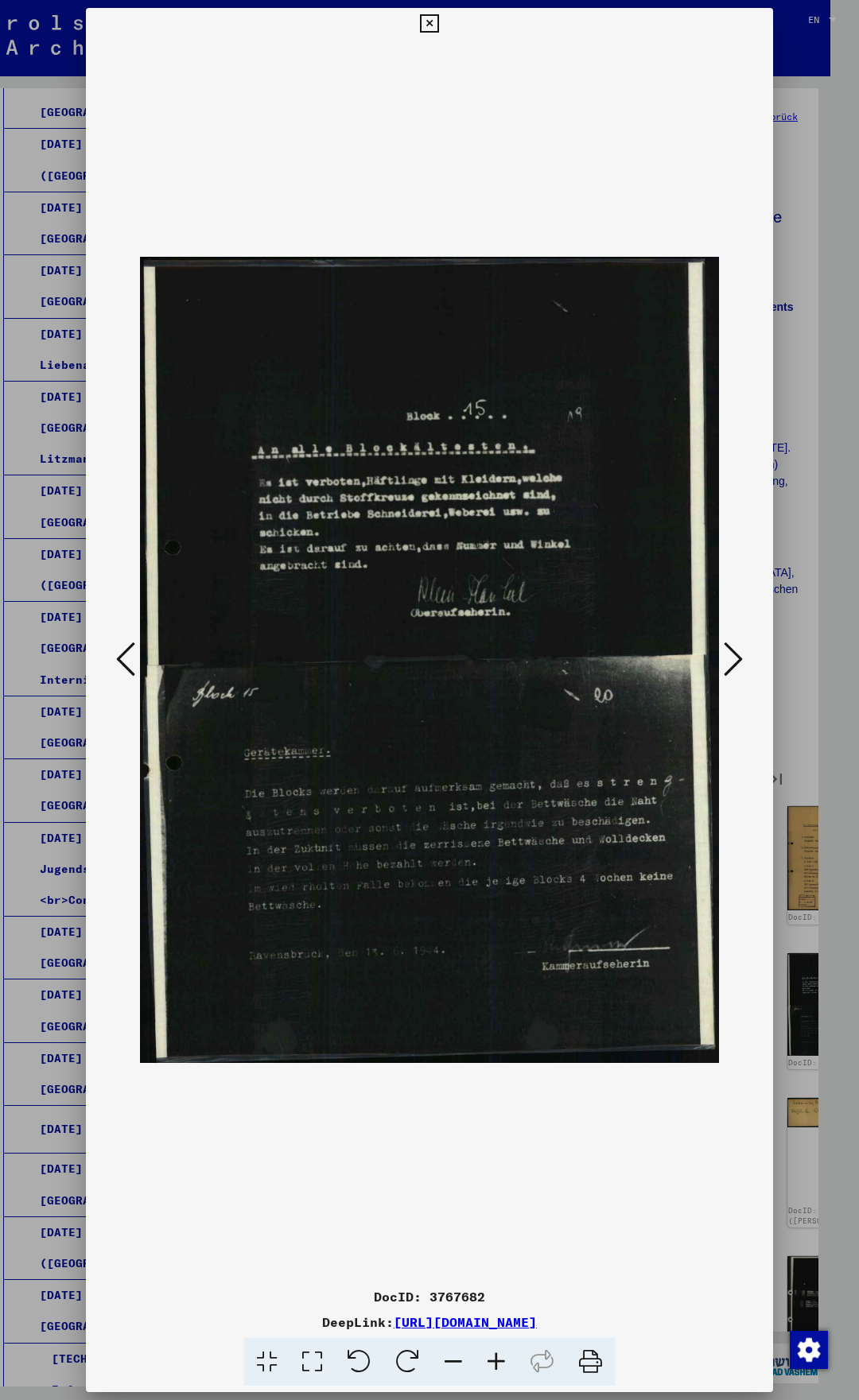
click at [731, 655] on icon at bounding box center [733, 659] width 19 height 38
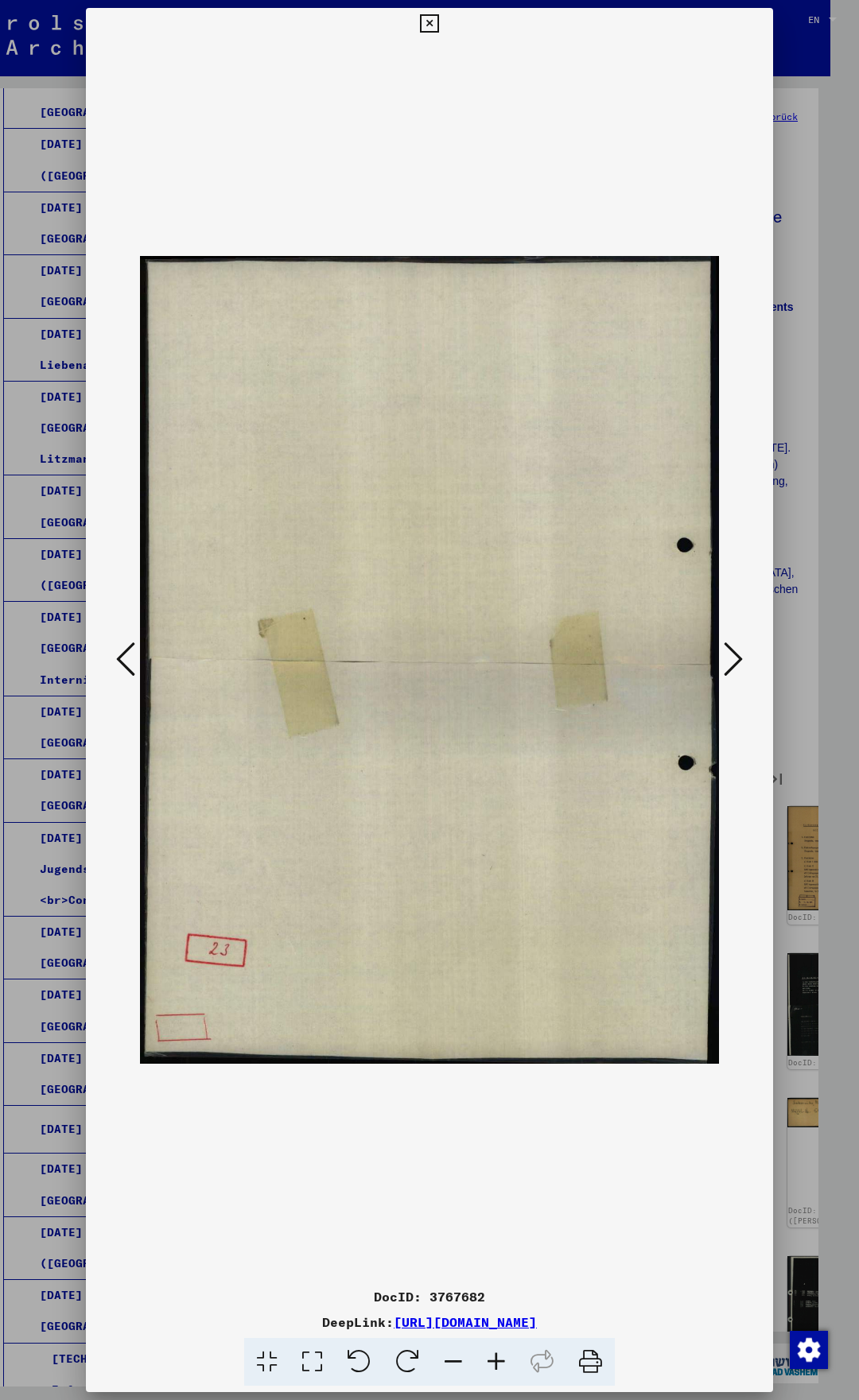
click at [731, 655] on icon at bounding box center [733, 659] width 19 height 38
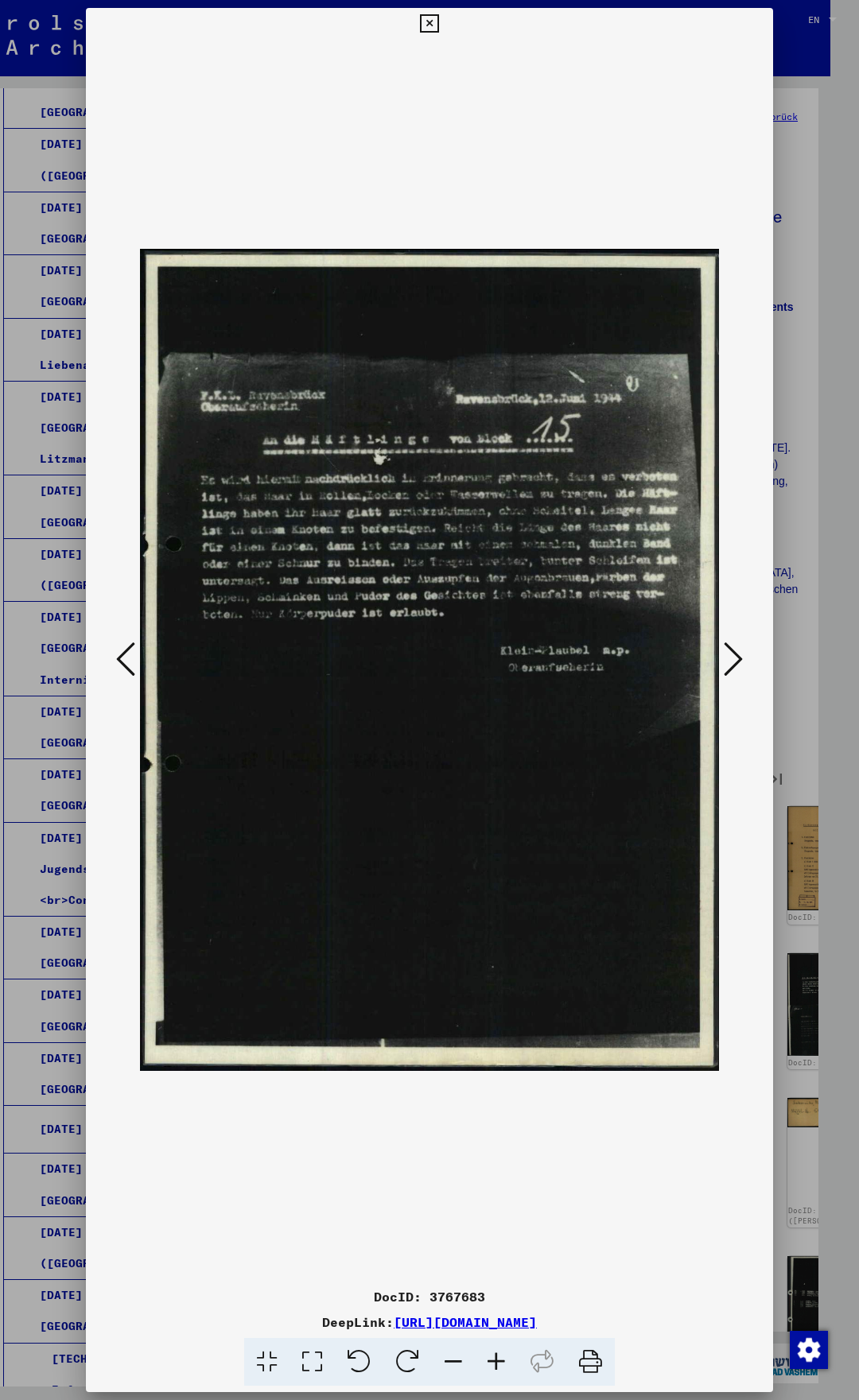
click at [731, 654] on icon at bounding box center [733, 659] width 19 height 38
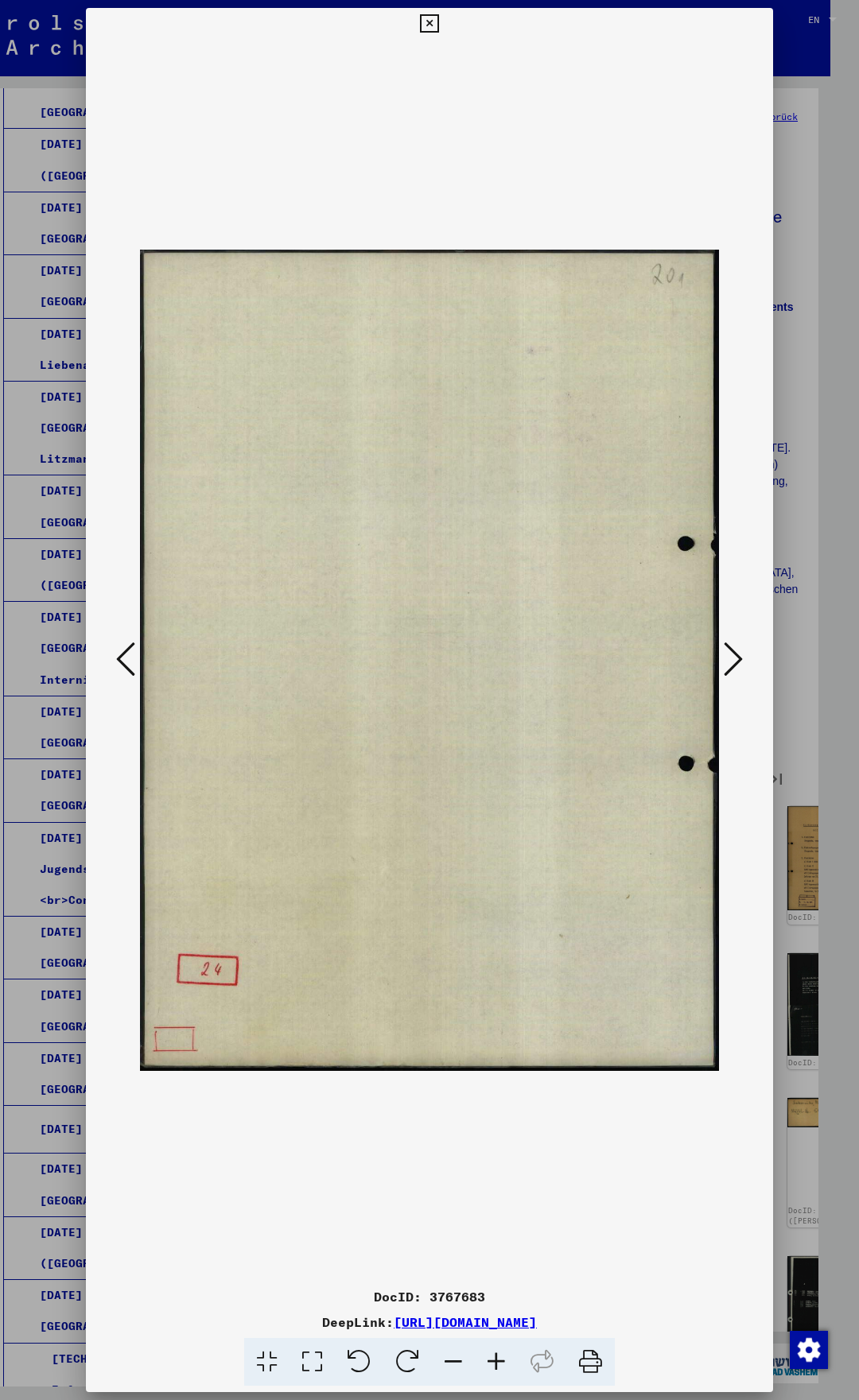
click at [731, 654] on icon at bounding box center [733, 659] width 19 height 38
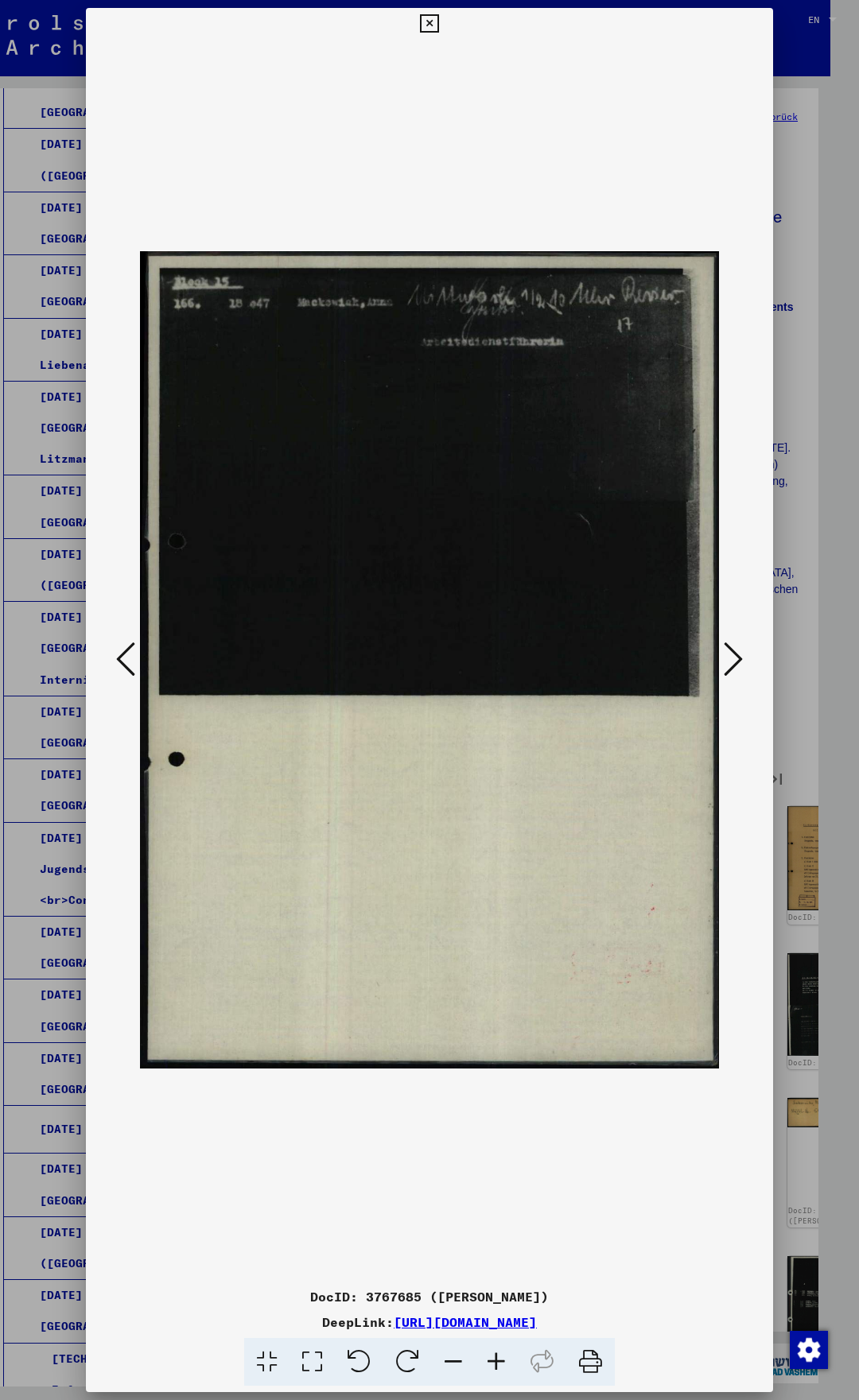
click at [731, 654] on icon at bounding box center [733, 659] width 19 height 38
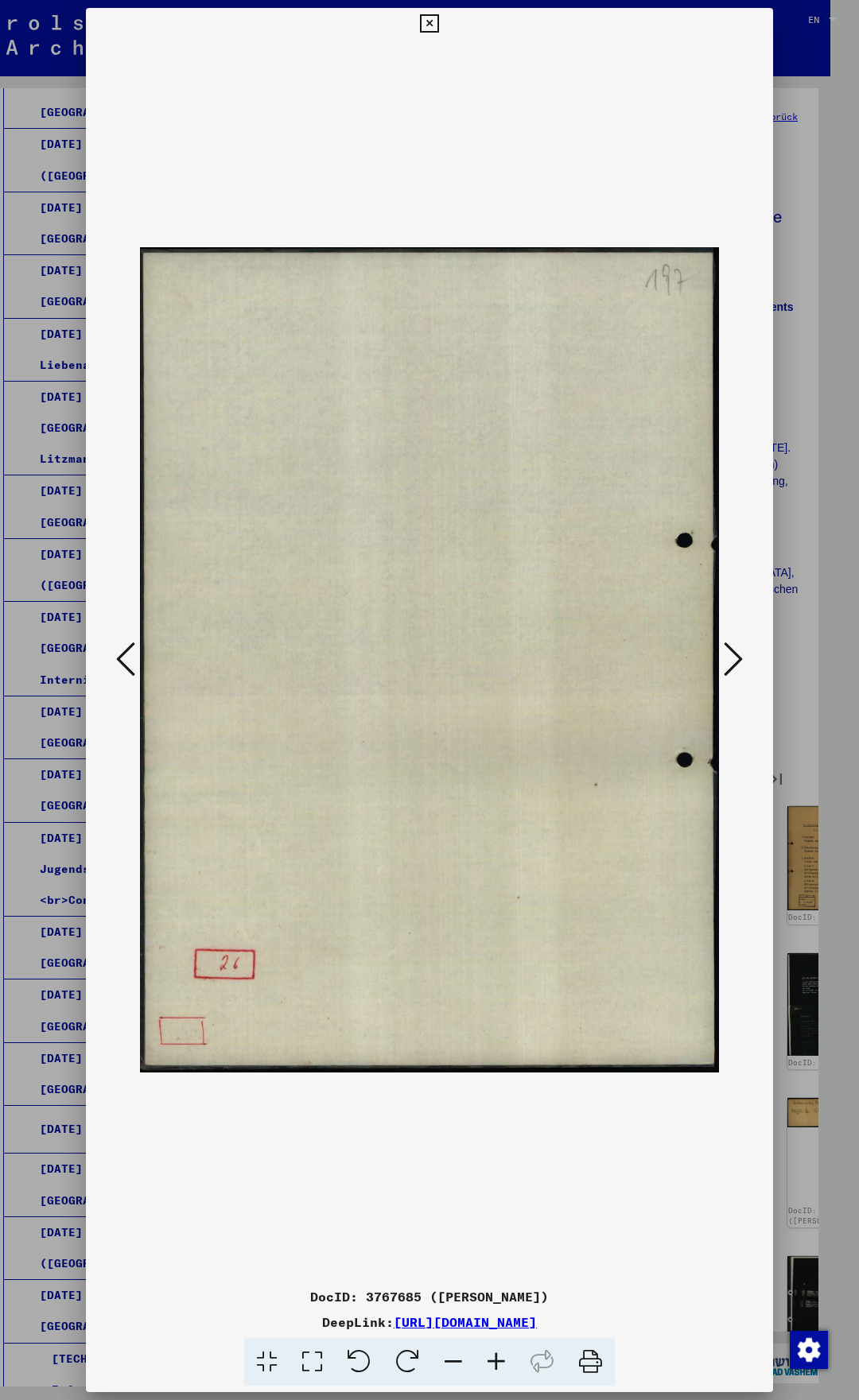
click at [731, 654] on icon at bounding box center [733, 659] width 19 height 38
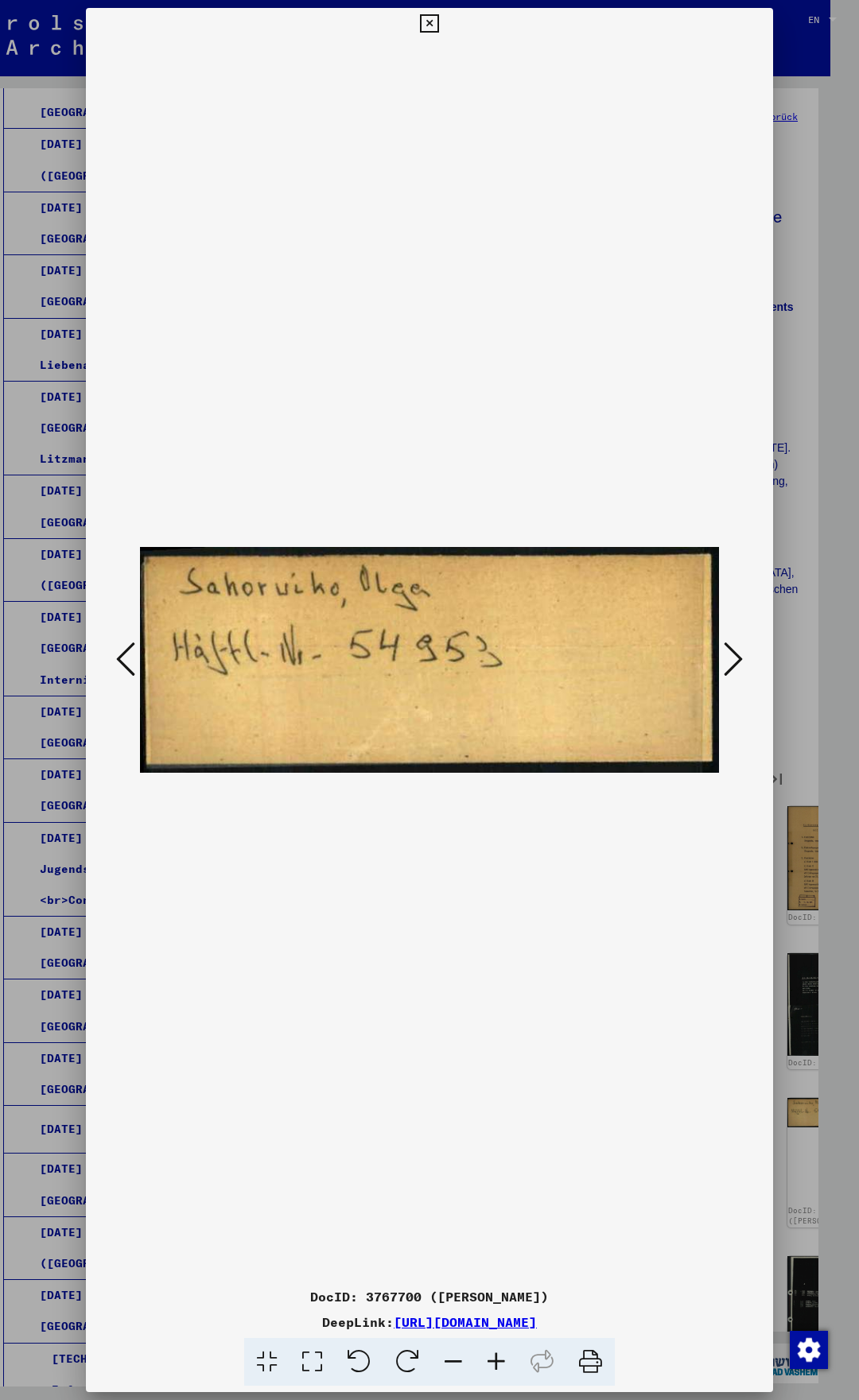
click at [731, 654] on icon at bounding box center [733, 659] width 19 height 38
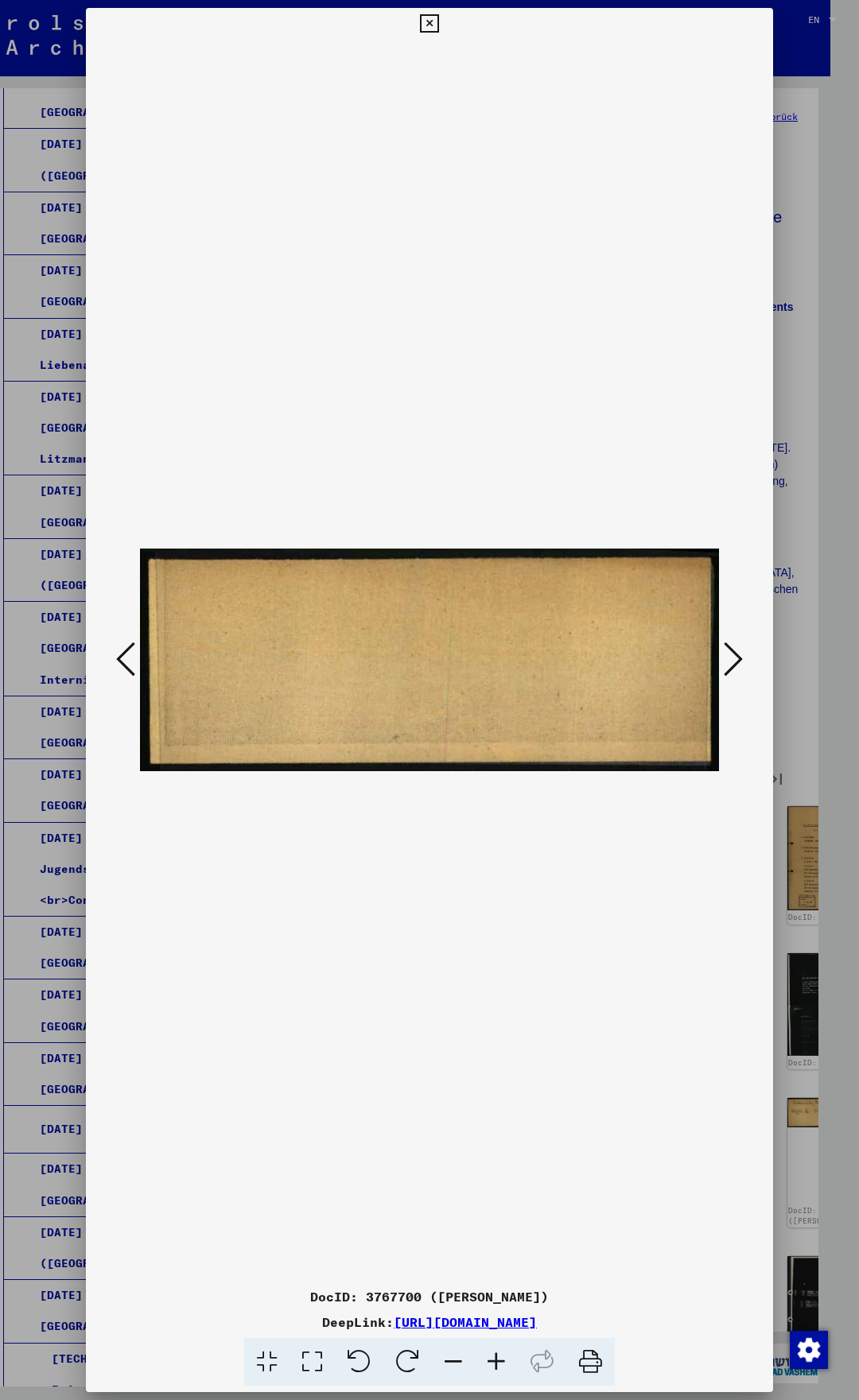
click at [731, 654] on icon at bounding box center [733, 659] width 19 height 38
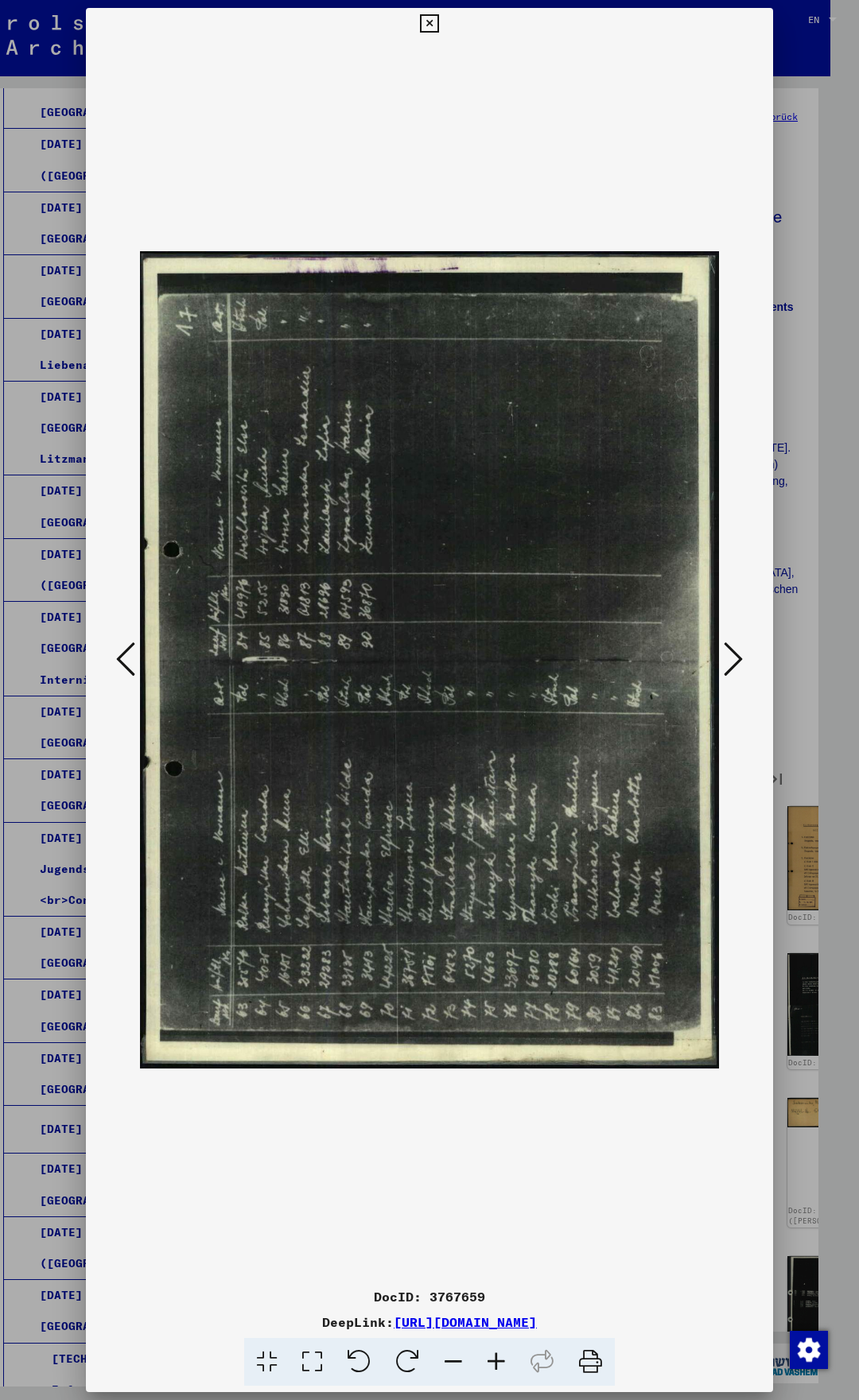
click at [731, 654] on icon at bounding box center [733, 659] width 19 height 38
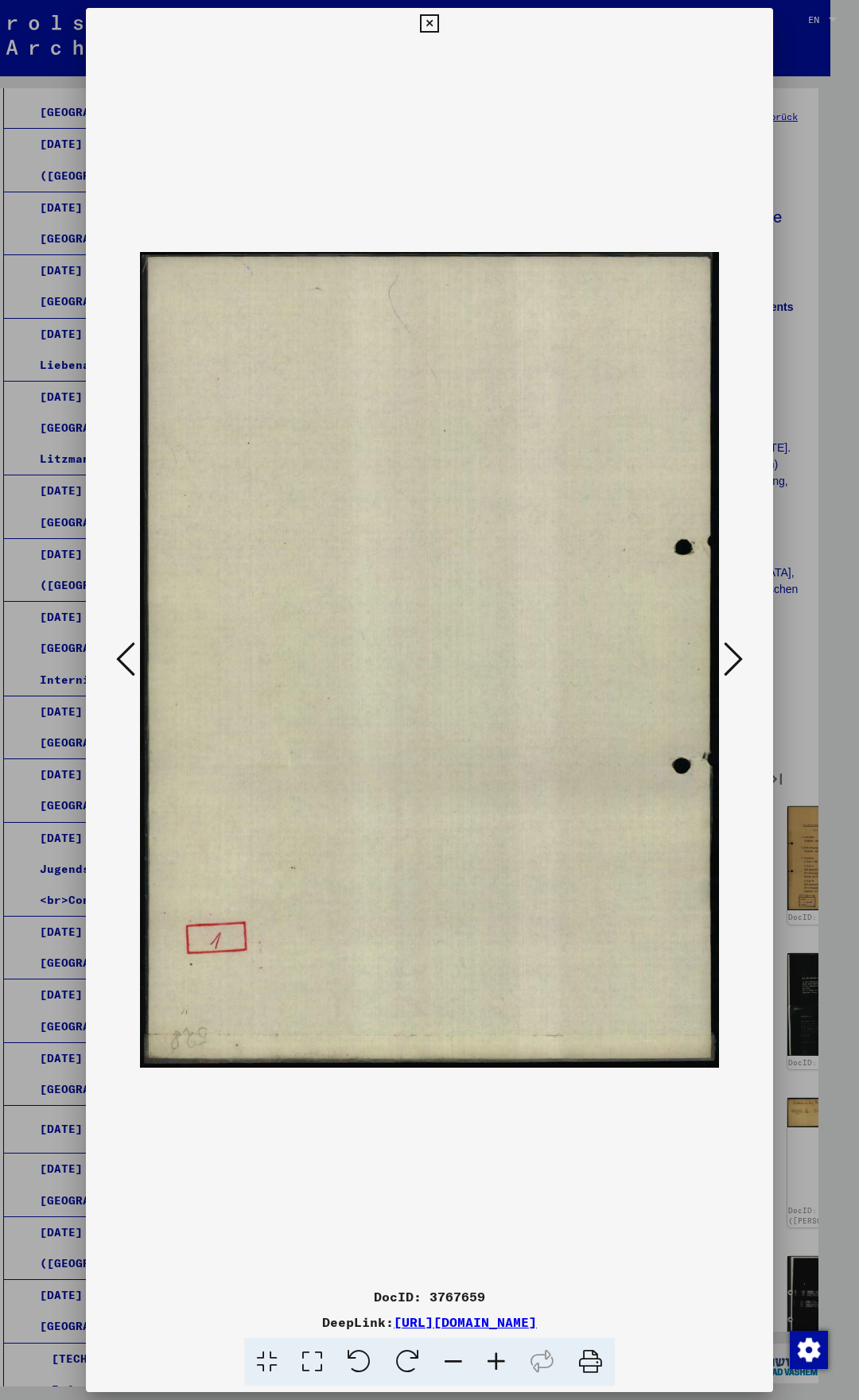
click at [731, 654] on icon at bounding box center [733, 659] width 19 height 38
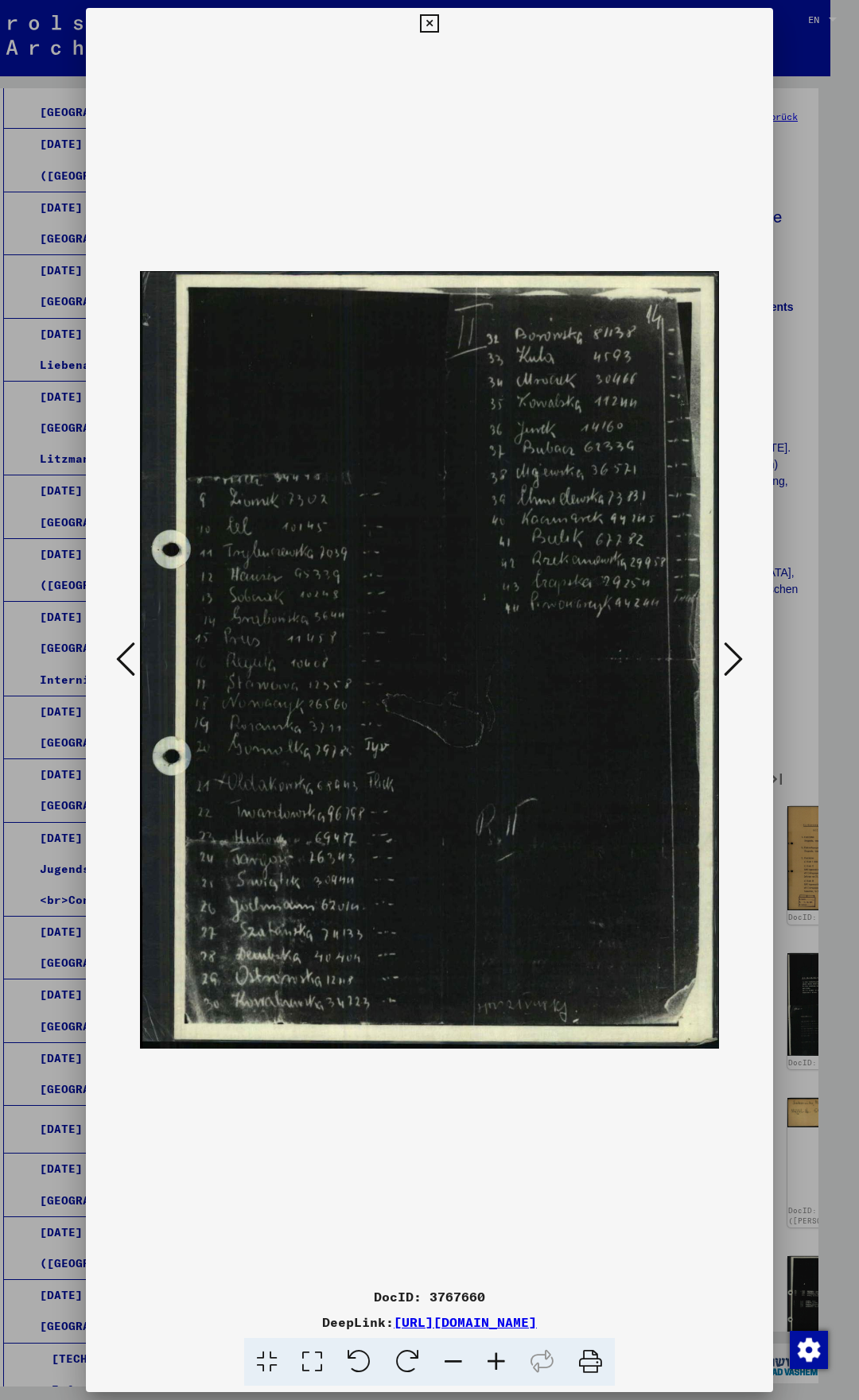
click at [731, 654] on icon at bounding box center [733, 659] width 19 height 38
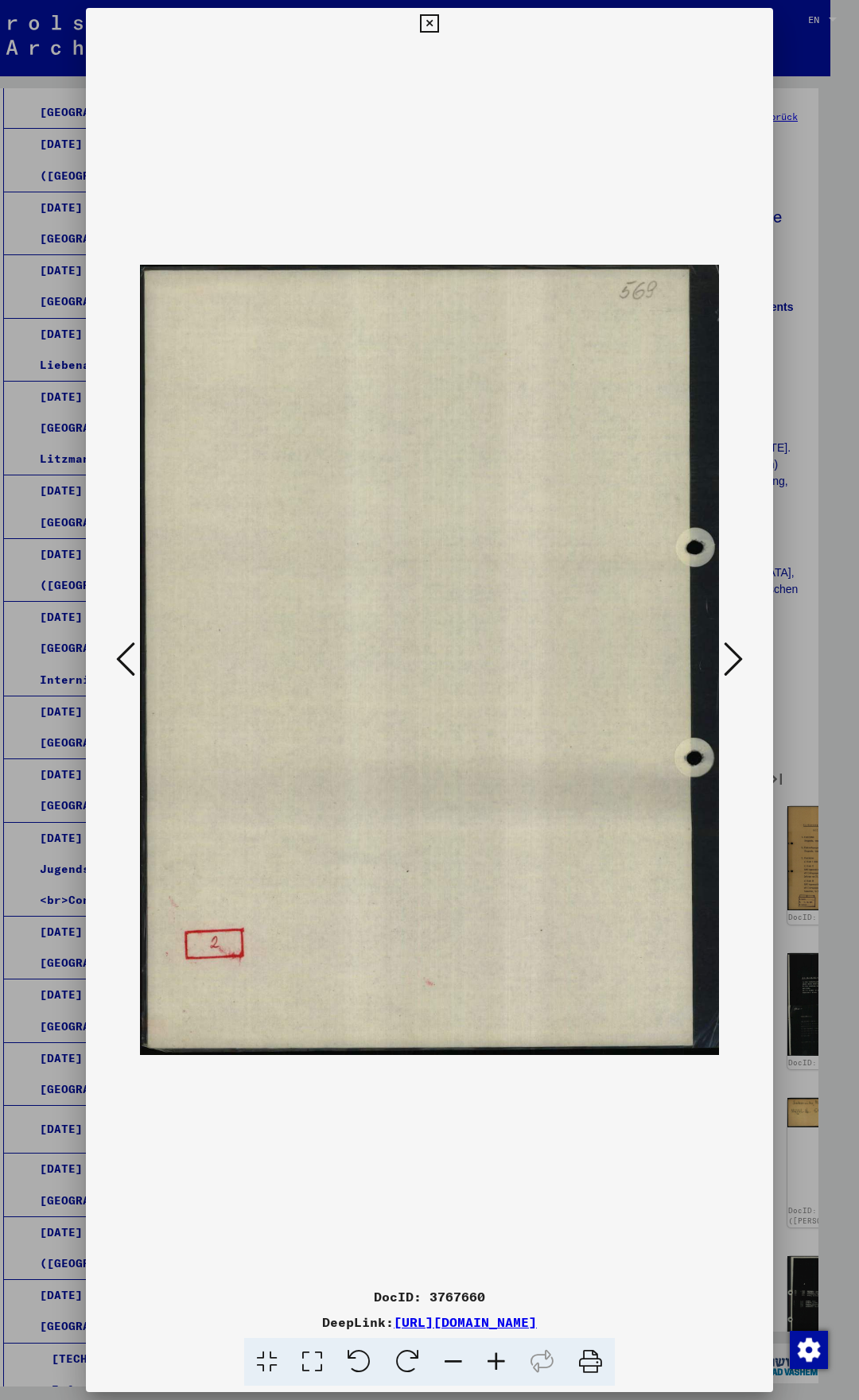
click at [731, 654] on icon at bounding box center [733, 659] width 19 height 38
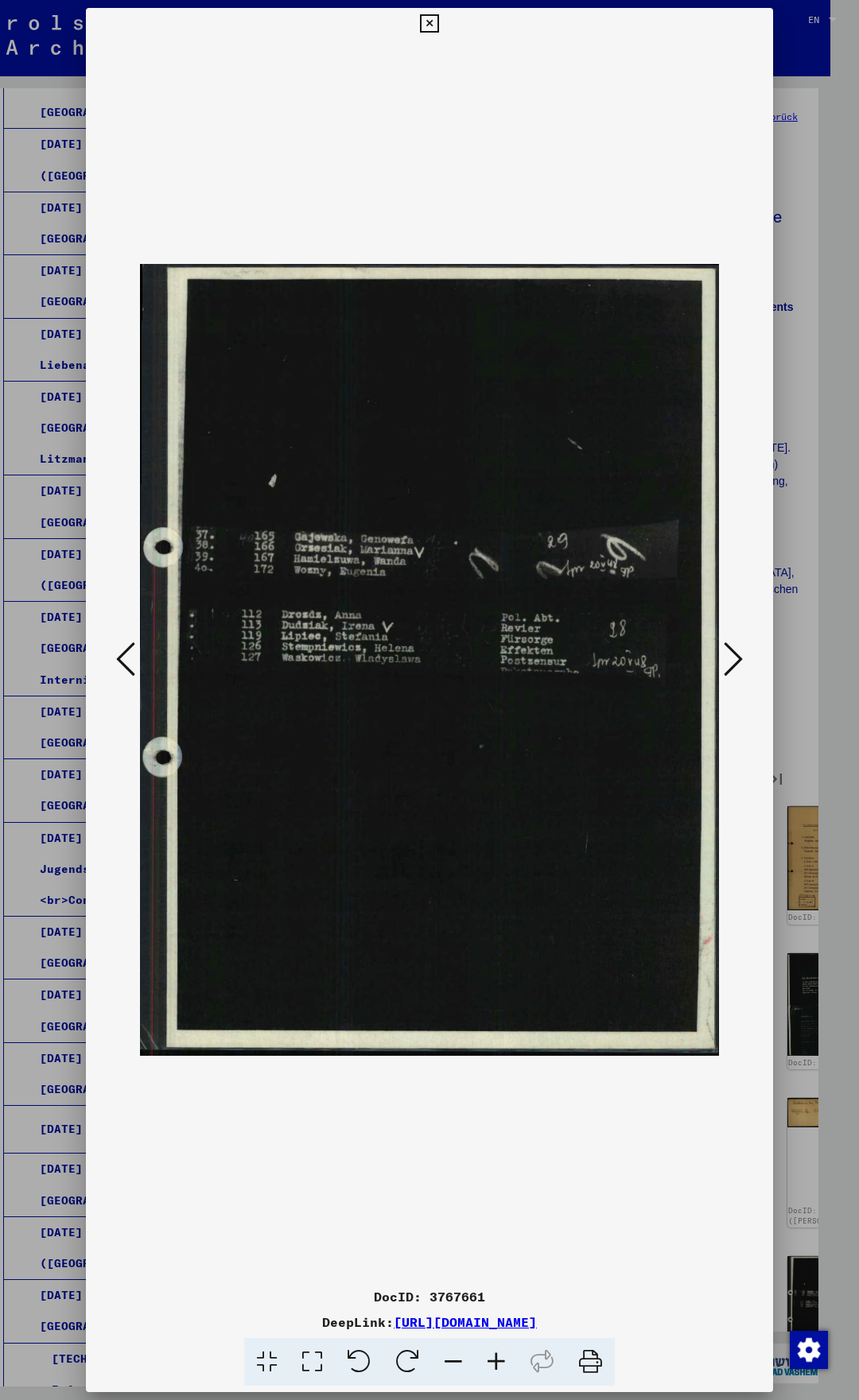
click at [731, 651] on icon at bounding box center [733, 659] width 19 height 38
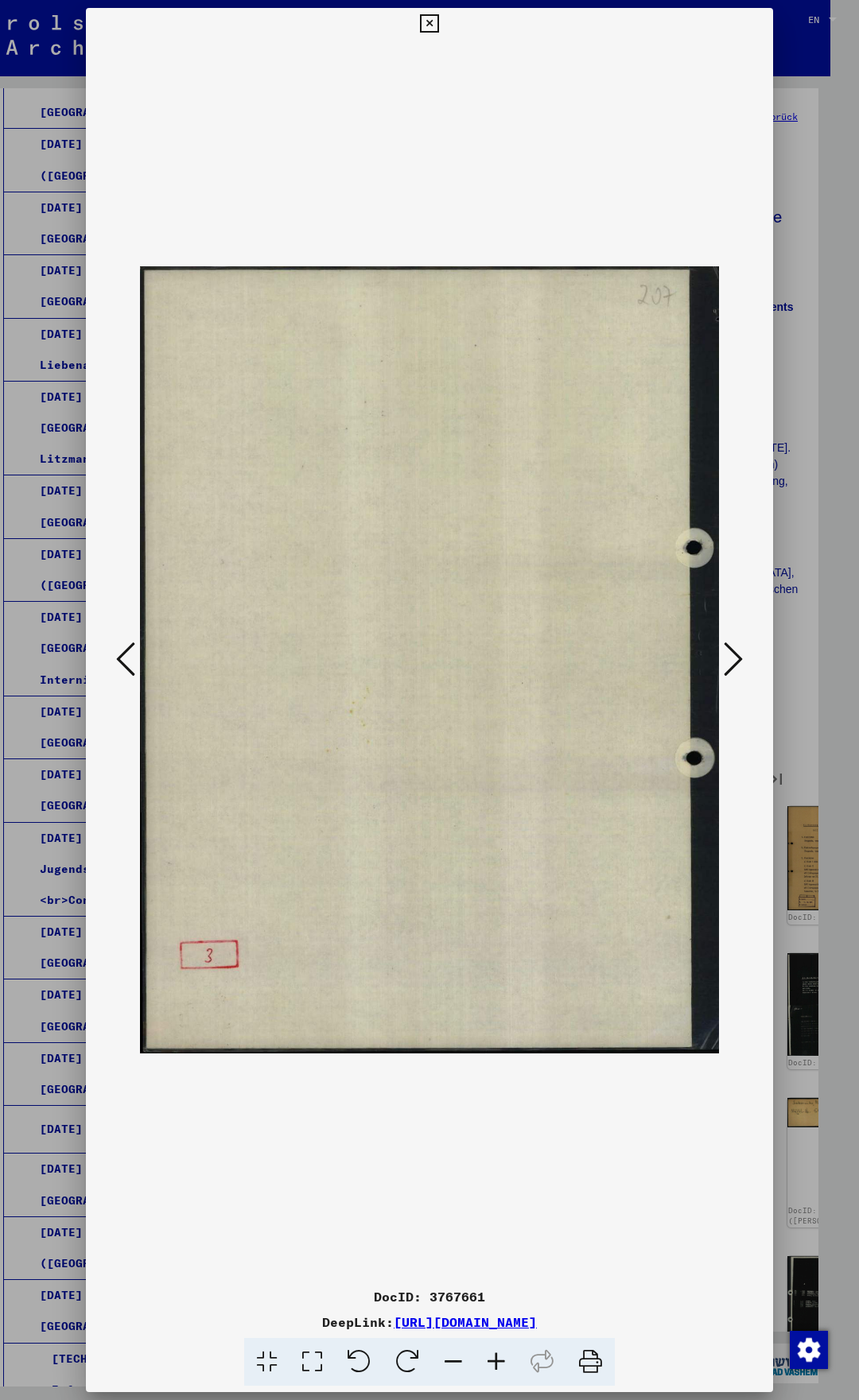
click at [731, 651] on icon at bounding box center [733, 659] width 19 height 38
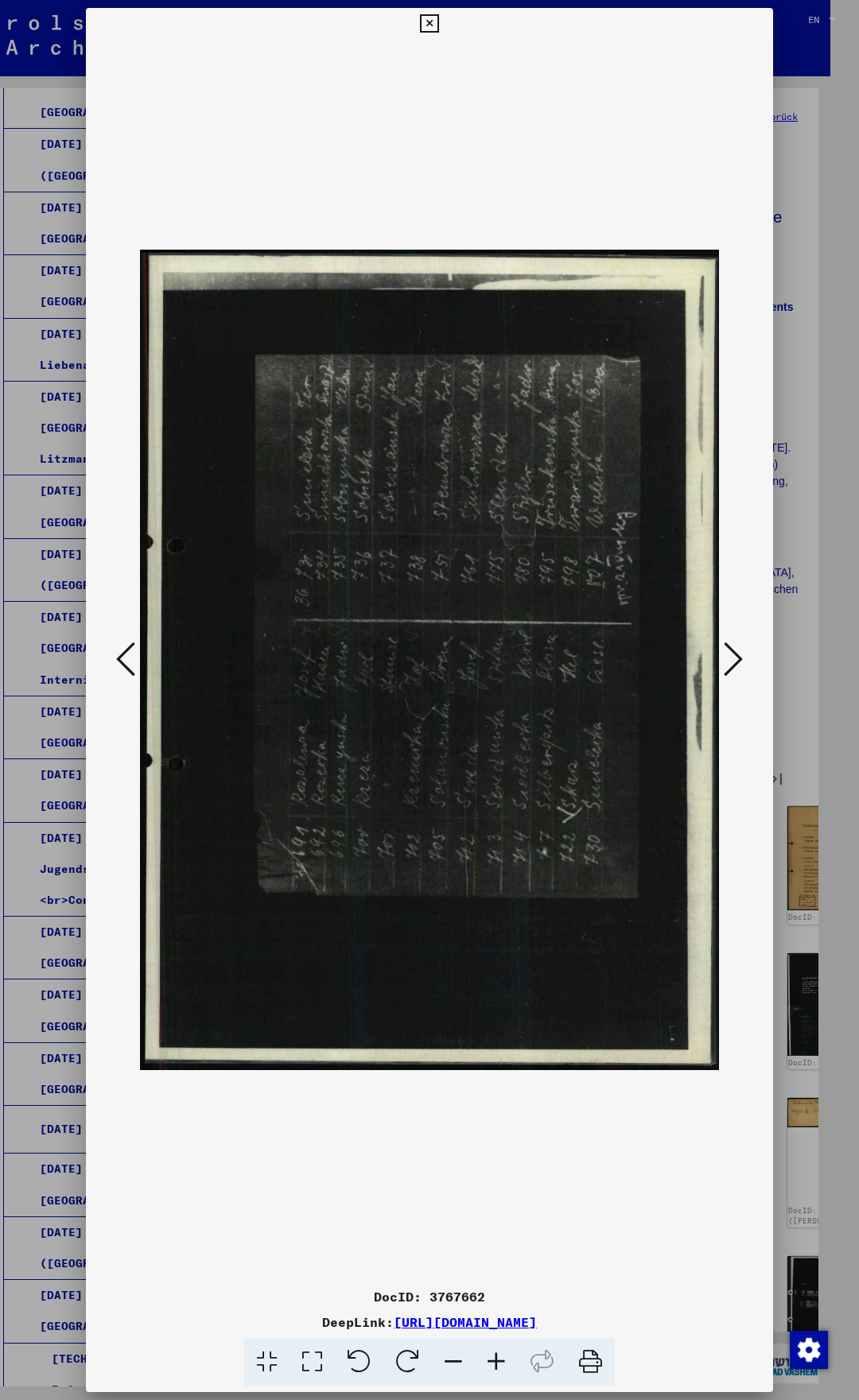
click at [731, 651] on icon at bounding box center [733, 659] width 19 height 38
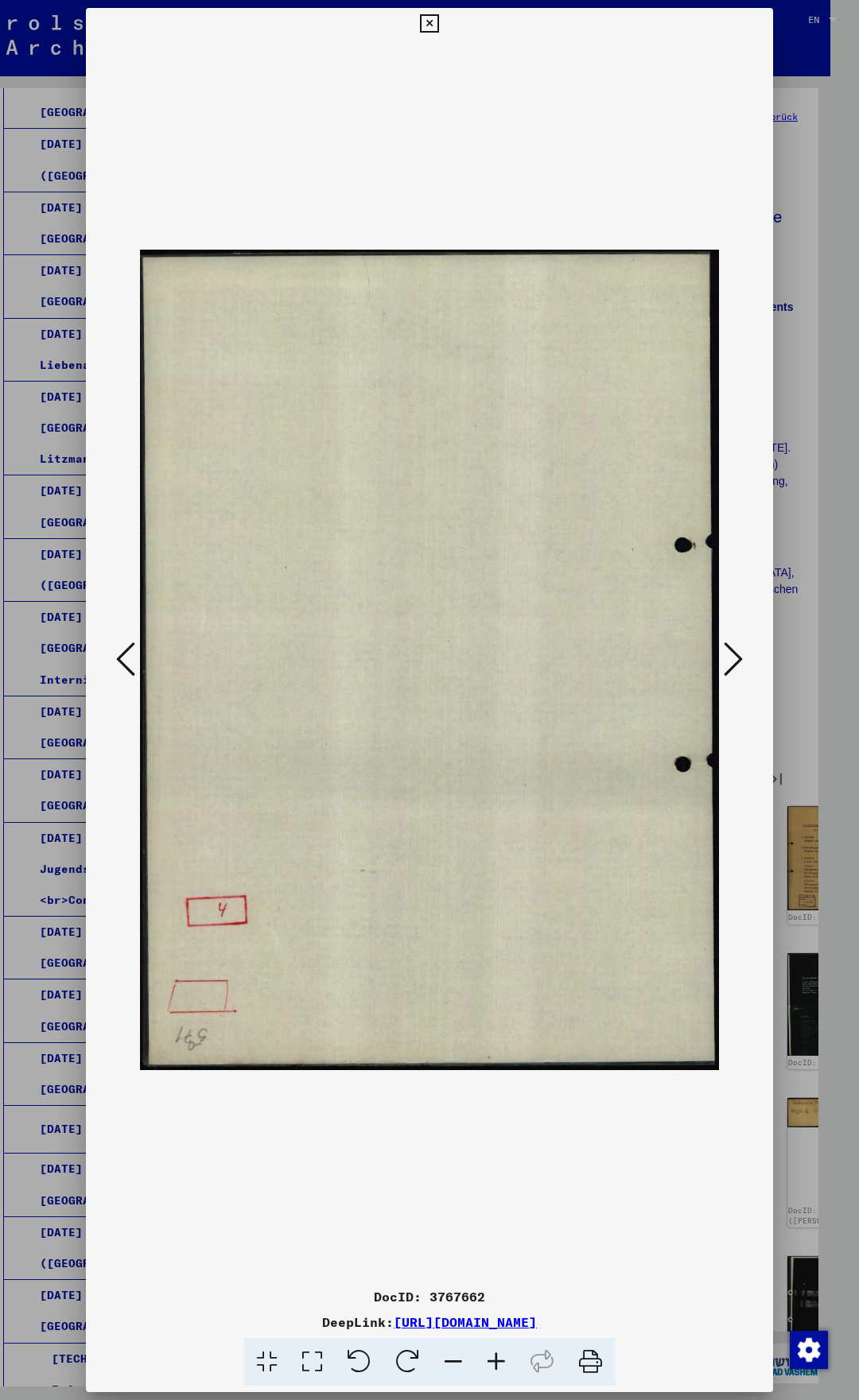
click at [731, 651] on icon at bounding box center [733, 659] width 19 height 38
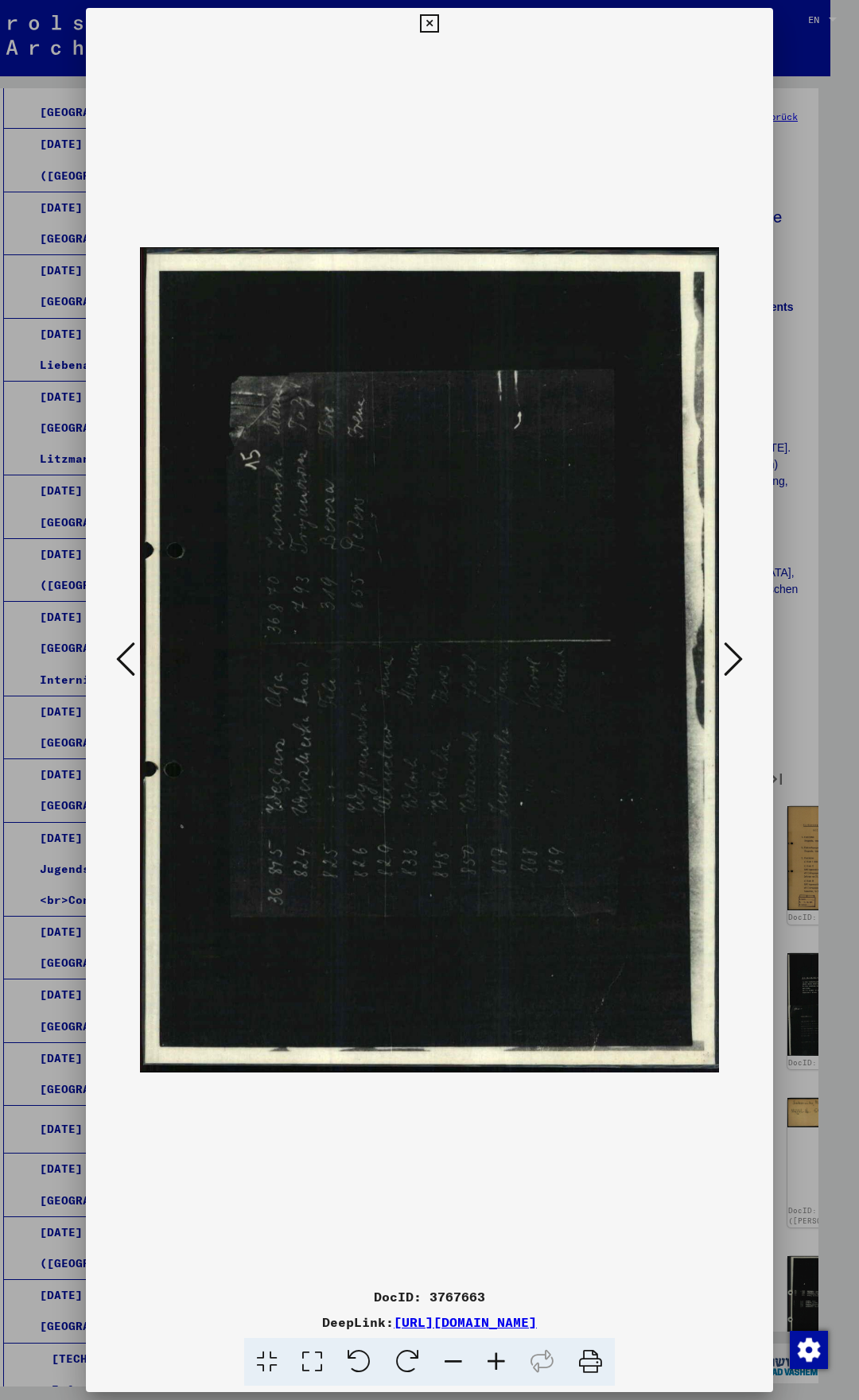
click at [731, 651] on icon at bounding box center [733, 659] width 19 height 38
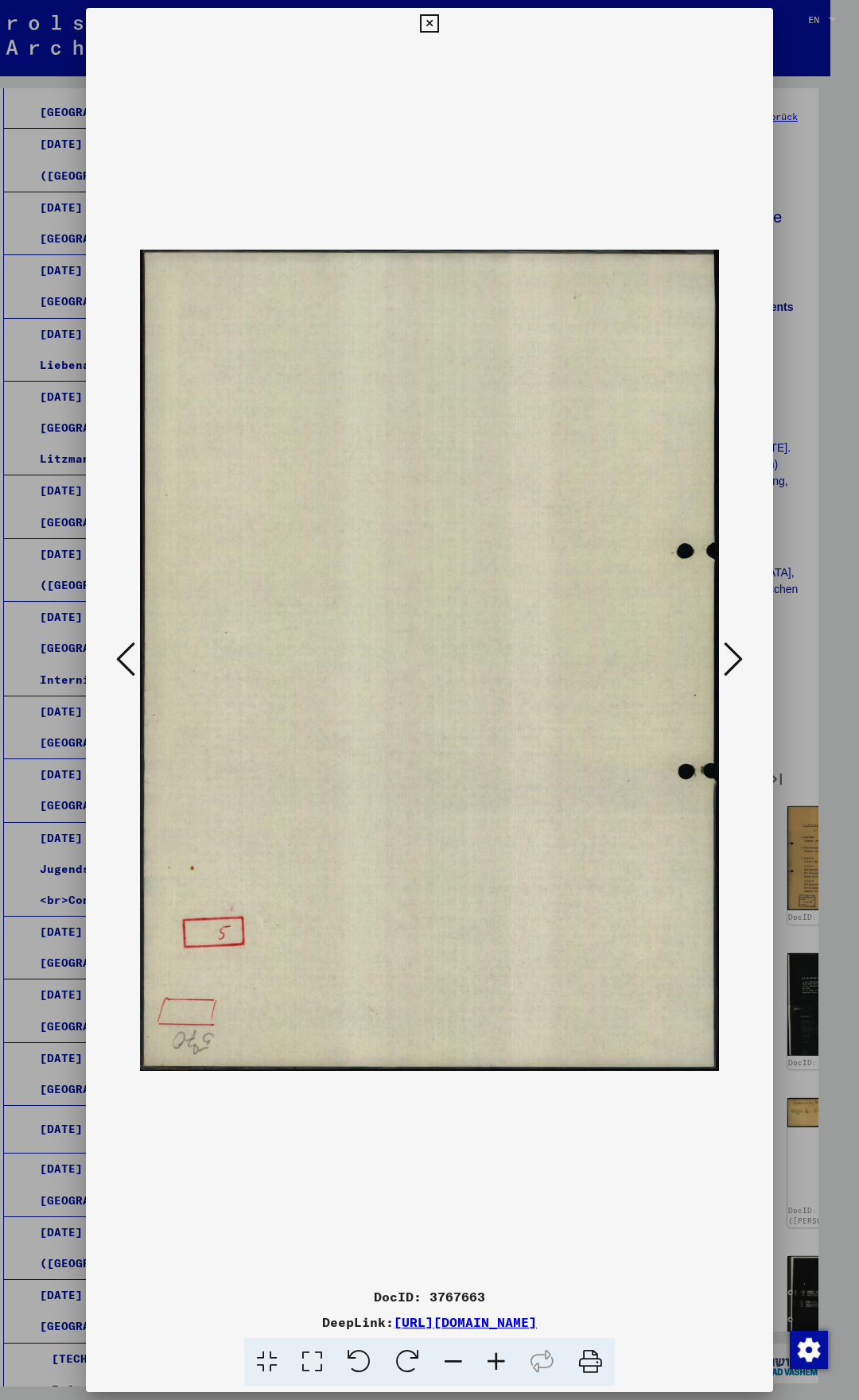
click at [731, 651] on icon at bounding box center [733, 659] width 19 height 38
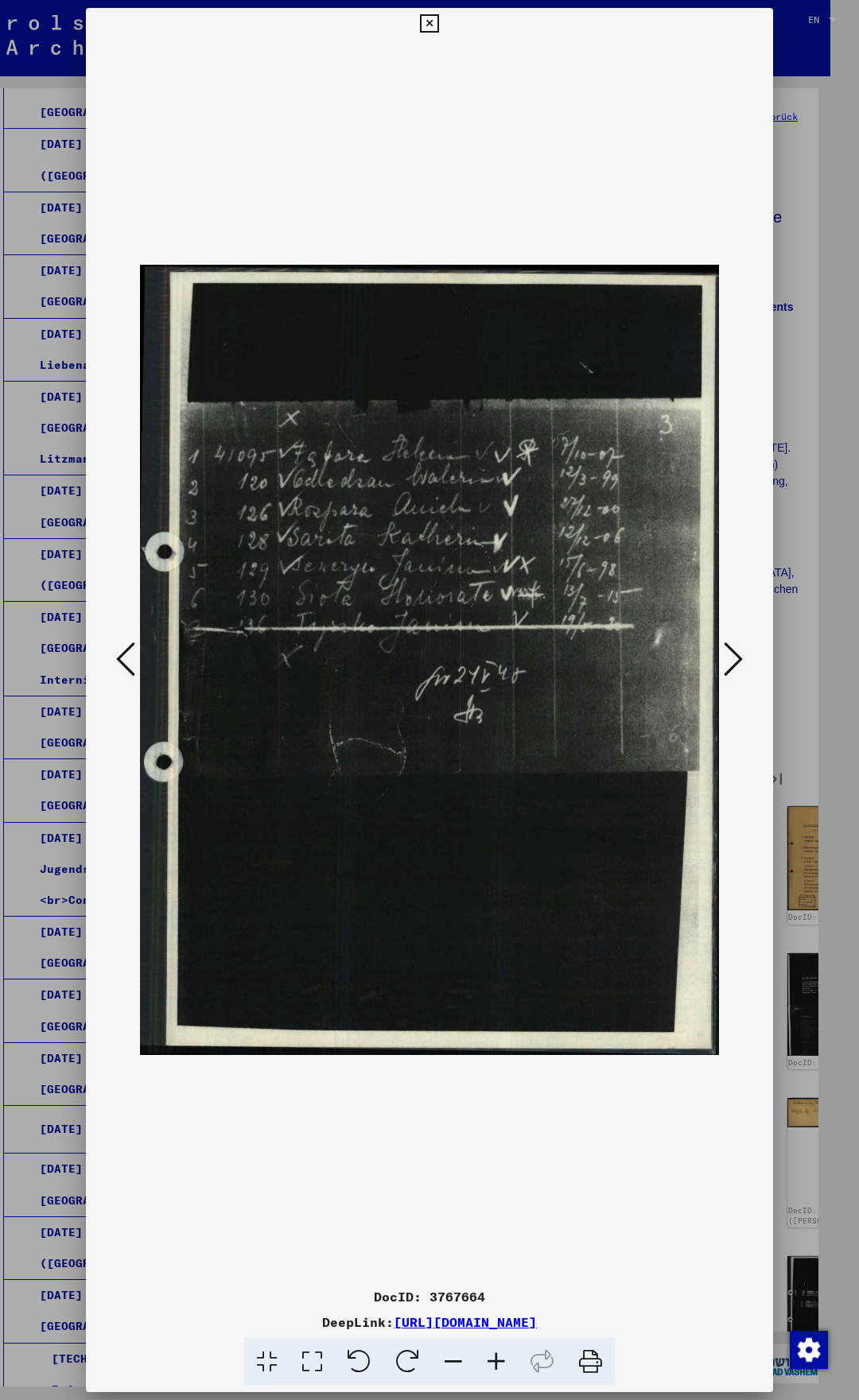
click at [729, 651] on icon at bounding box center [733, 659] width 19 height 38
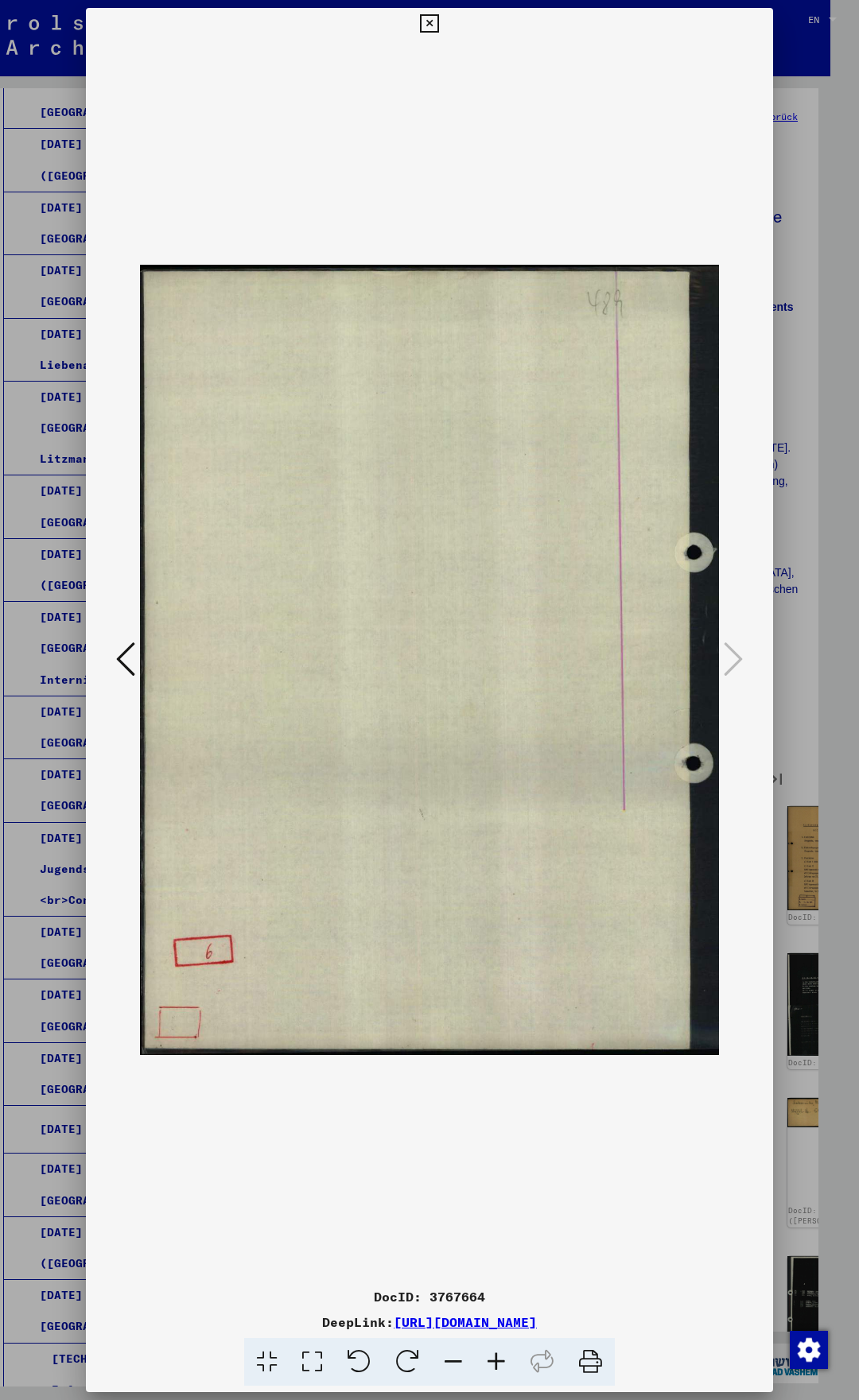
click at [443, 18] on button at bounding box center [429, 24] width 28 height 32
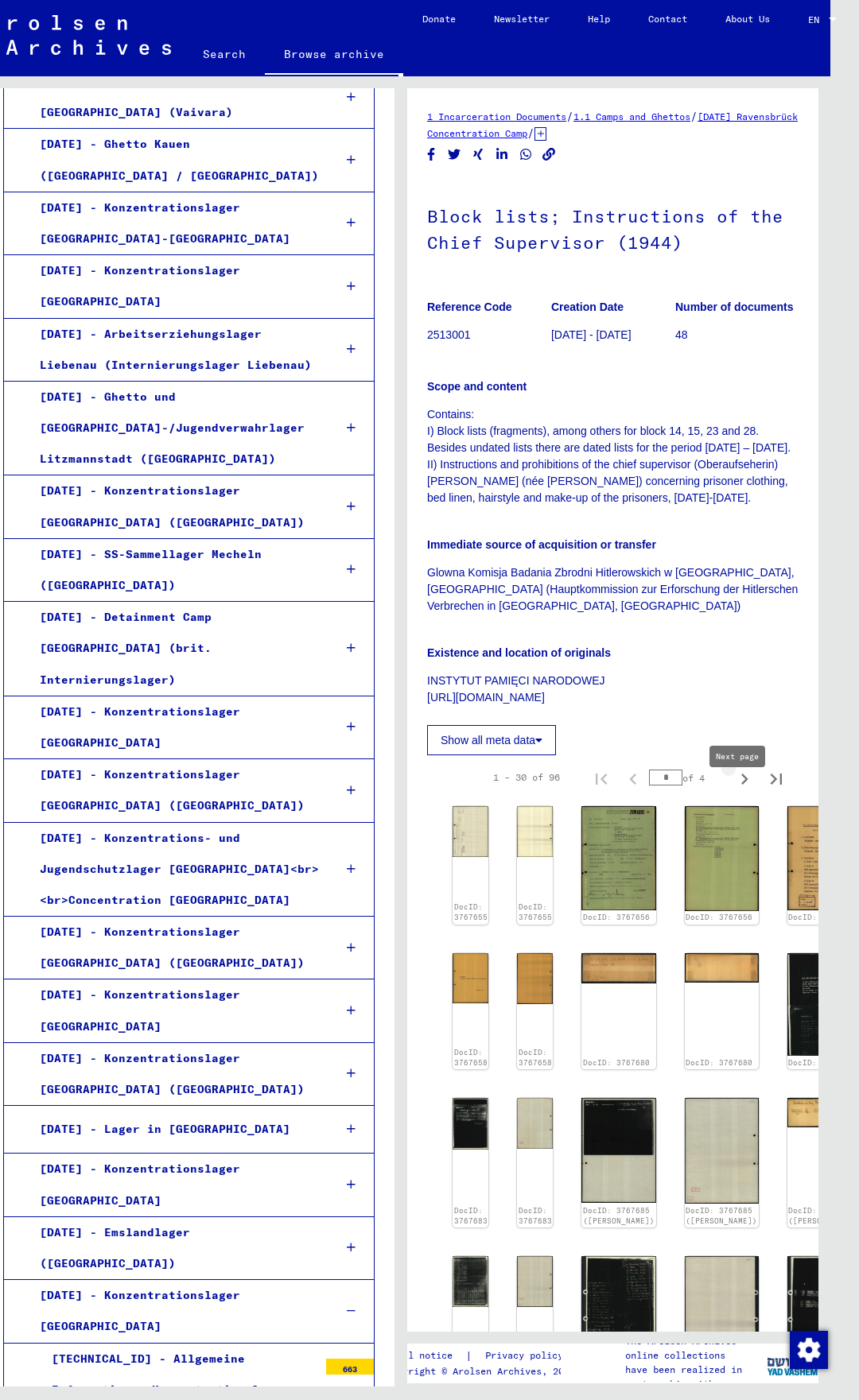
click at [741, 785] on icon "Next page" at bounding box center [744, 778] width 7 height 11
type input "*"
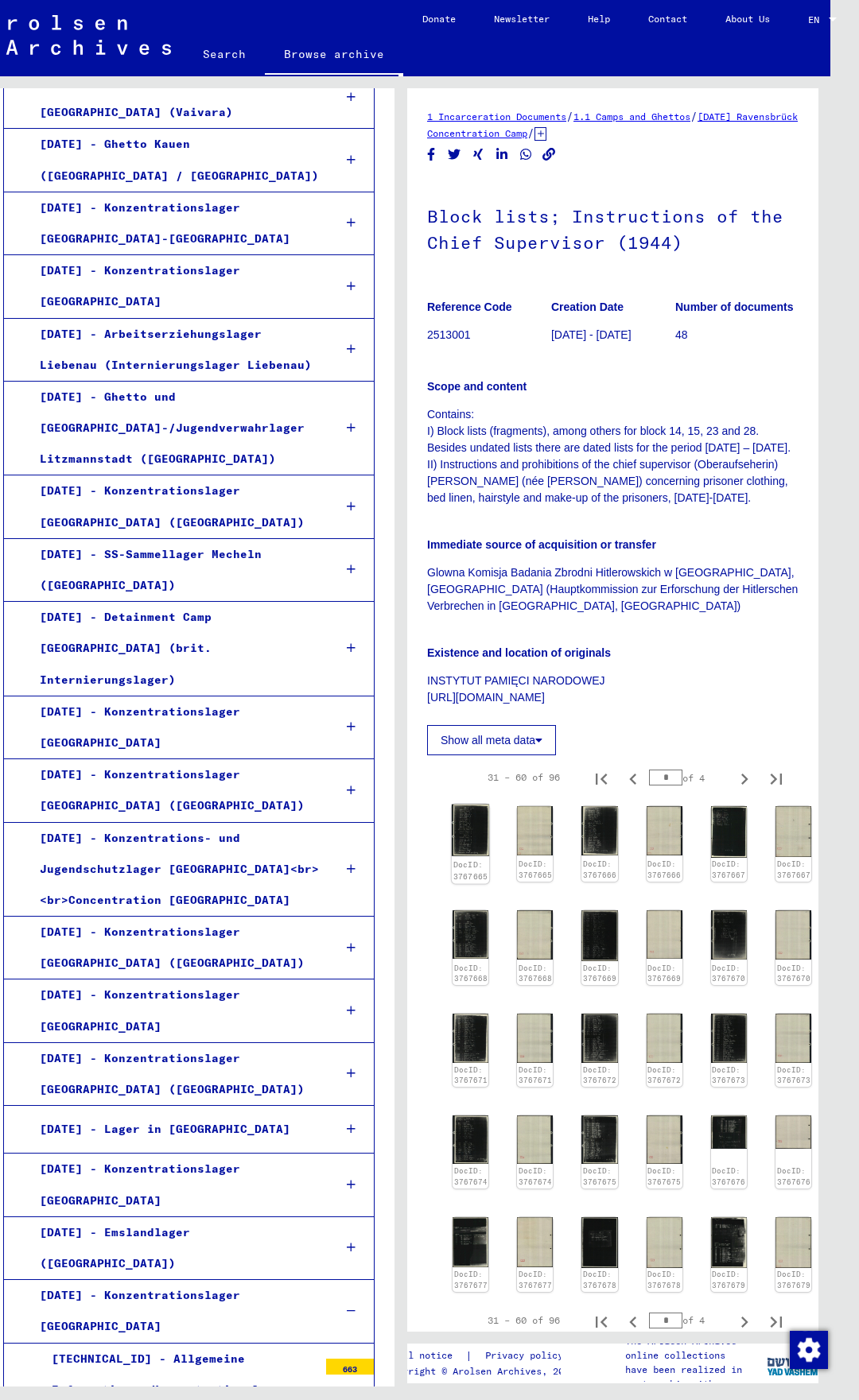
click at [460, 842] on img at bounding box center [470, 830] width 37 height 51
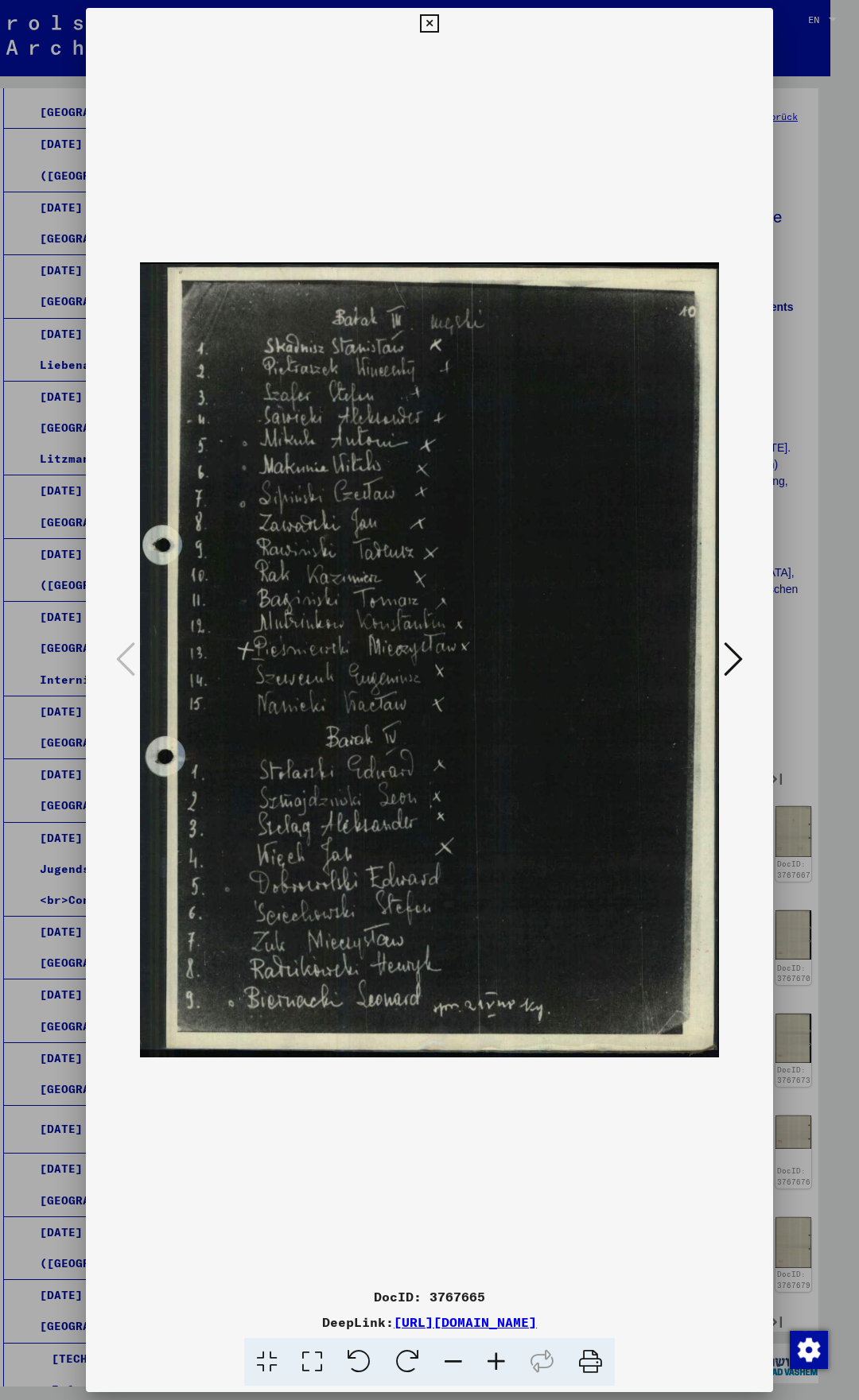
click at [735, 657] on icon at bounding box center [733, 659] width 19 height 38
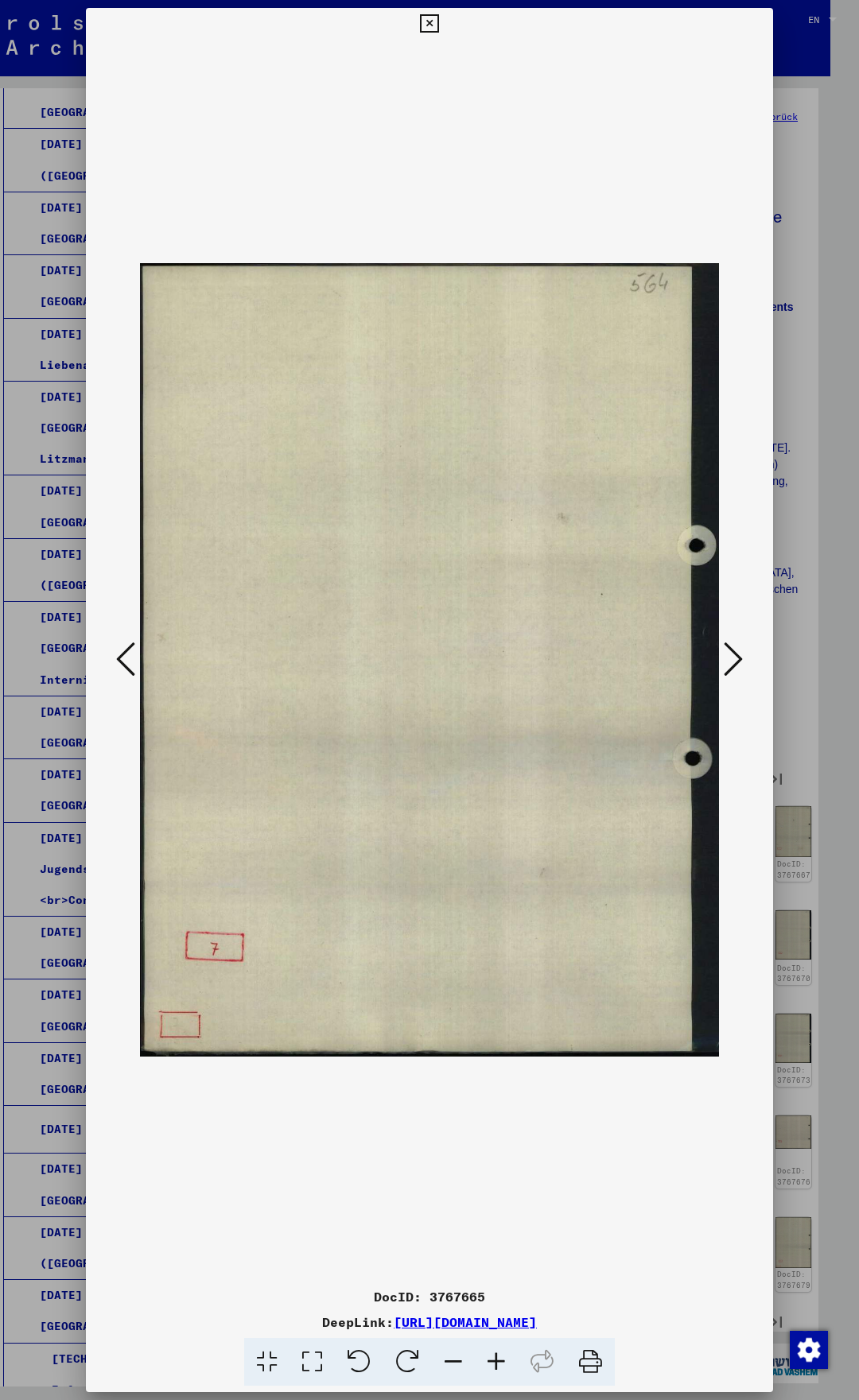
click at [736, 657] on icon at bounding box center [733, 659] width 19 height 38
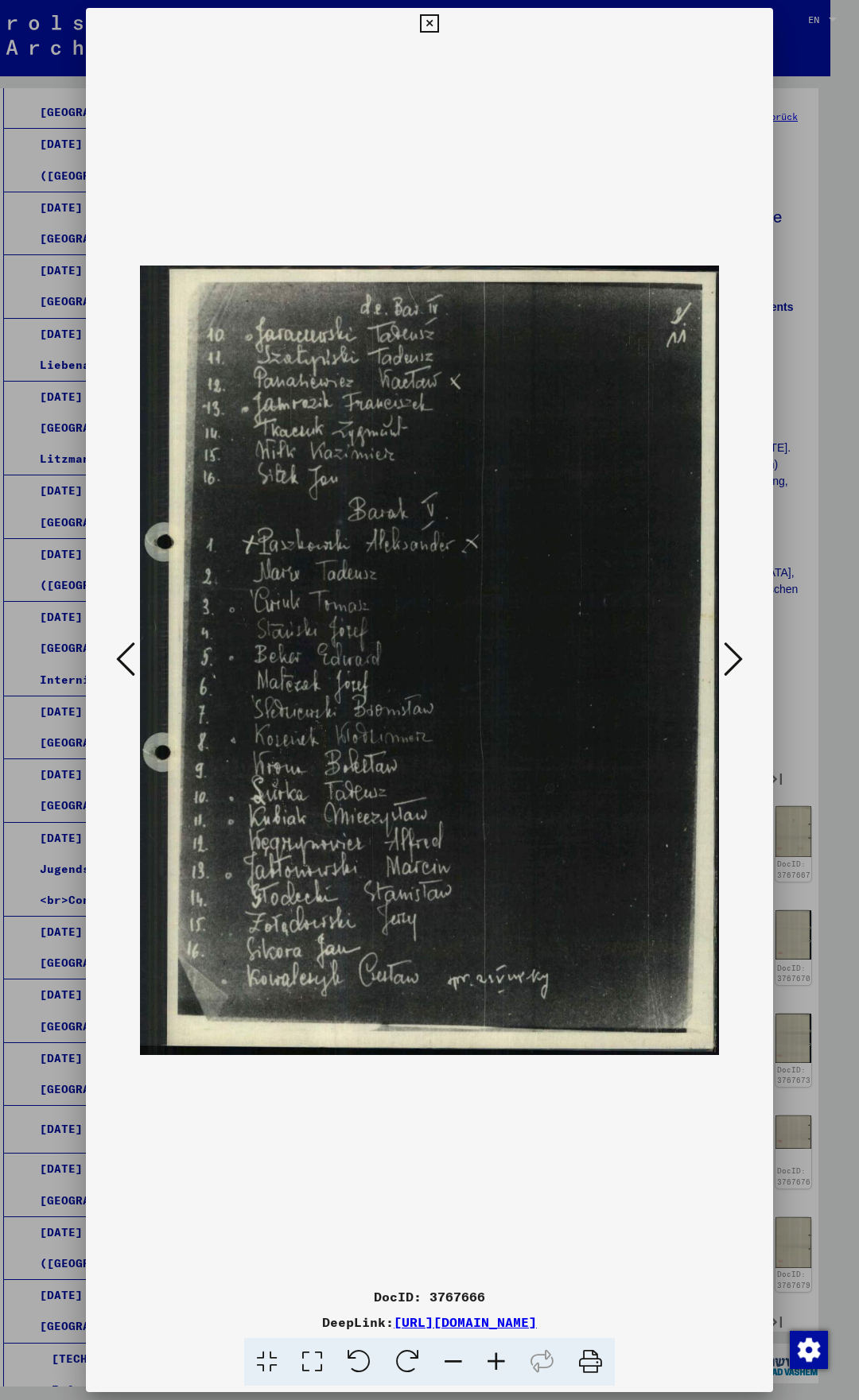
click at [127, 660] on icon at bounding box center [125, 659] width 19 height 38
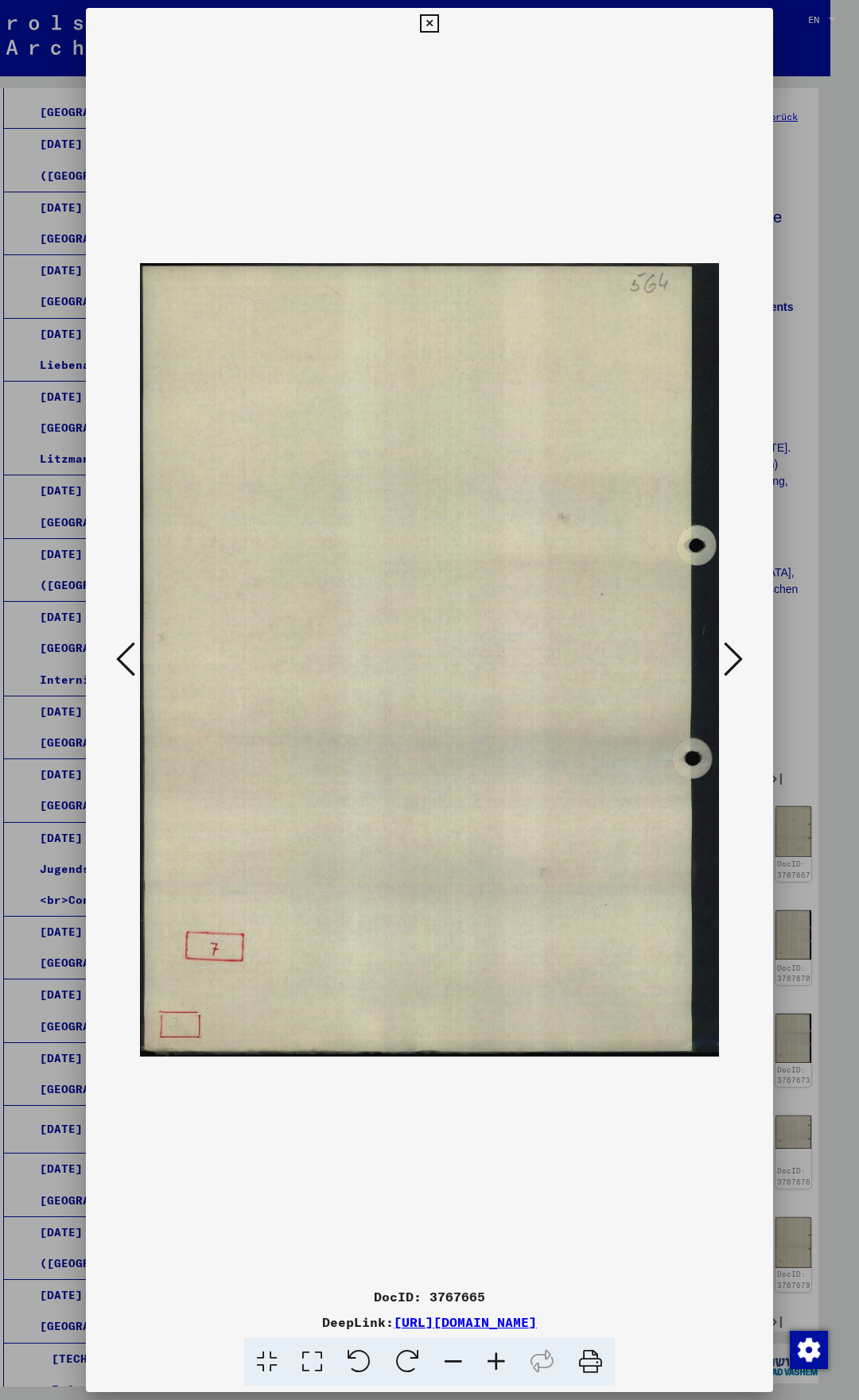
click at [127, 660] on icon at bounding box center [125, 659] width 19 height 38
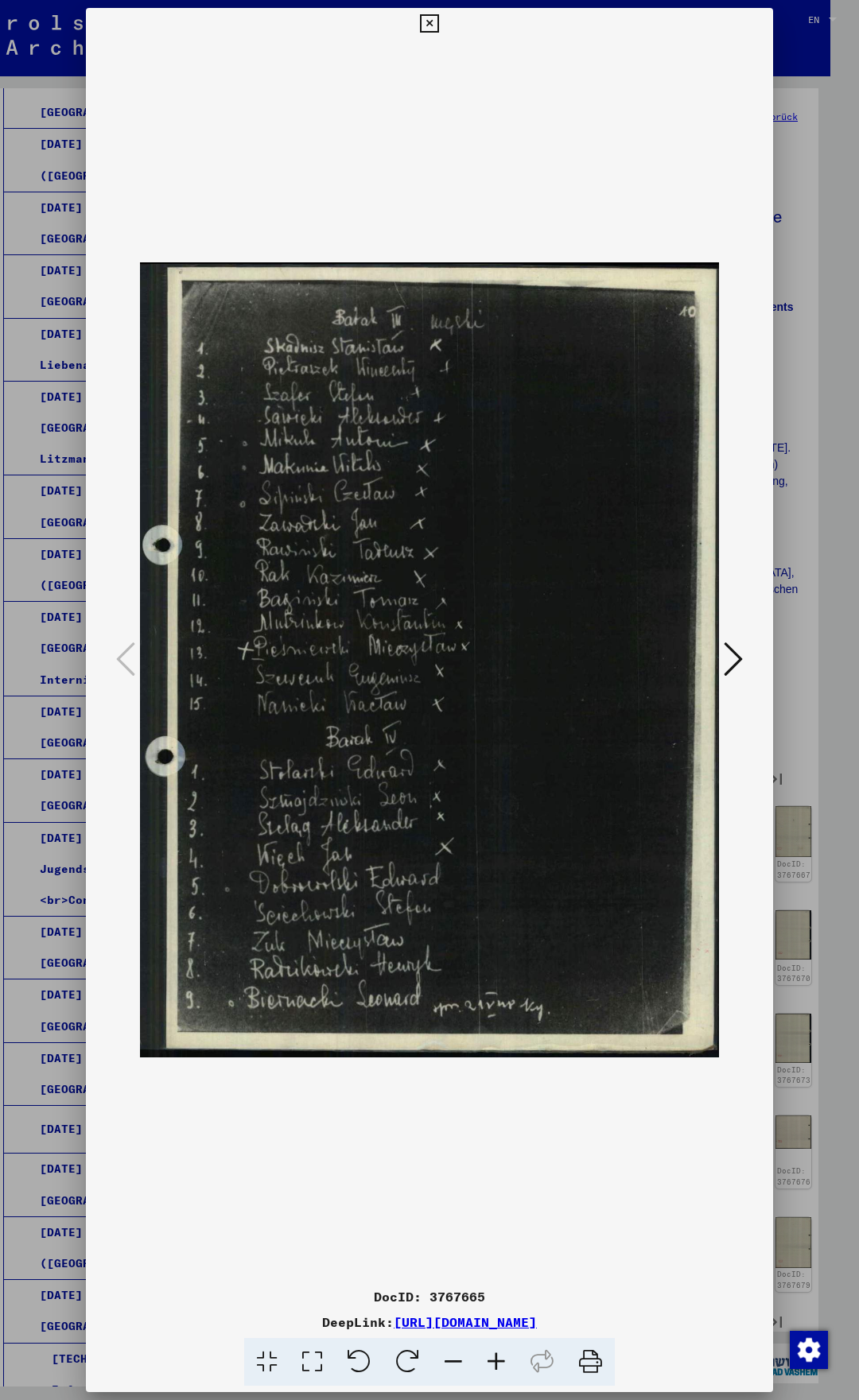
click at [740, 653] on icon at bounding box center [733, 659] width 19 height 38
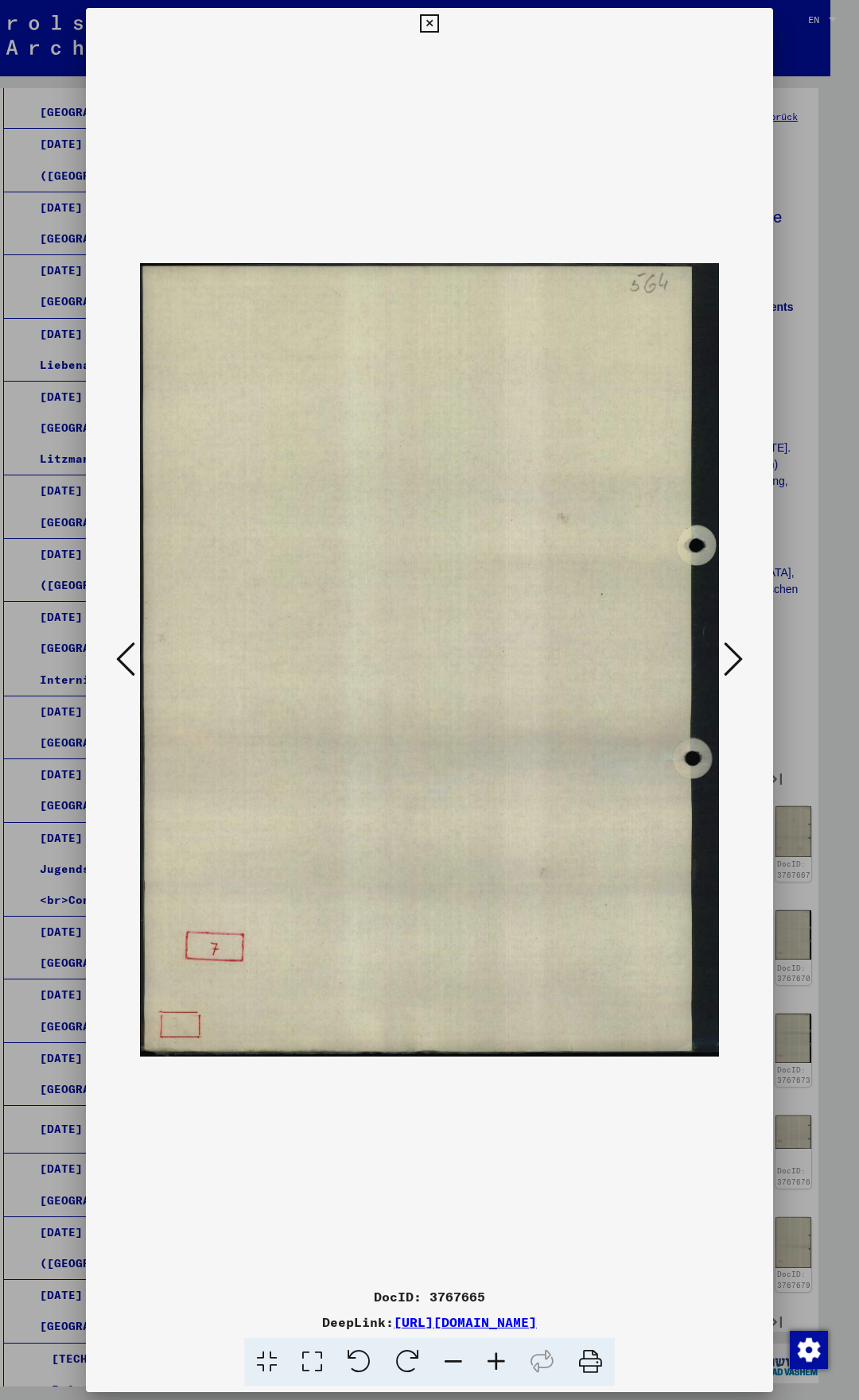
click at [740, 654] on icon at bounding box center [733, 659] width 19 height 38
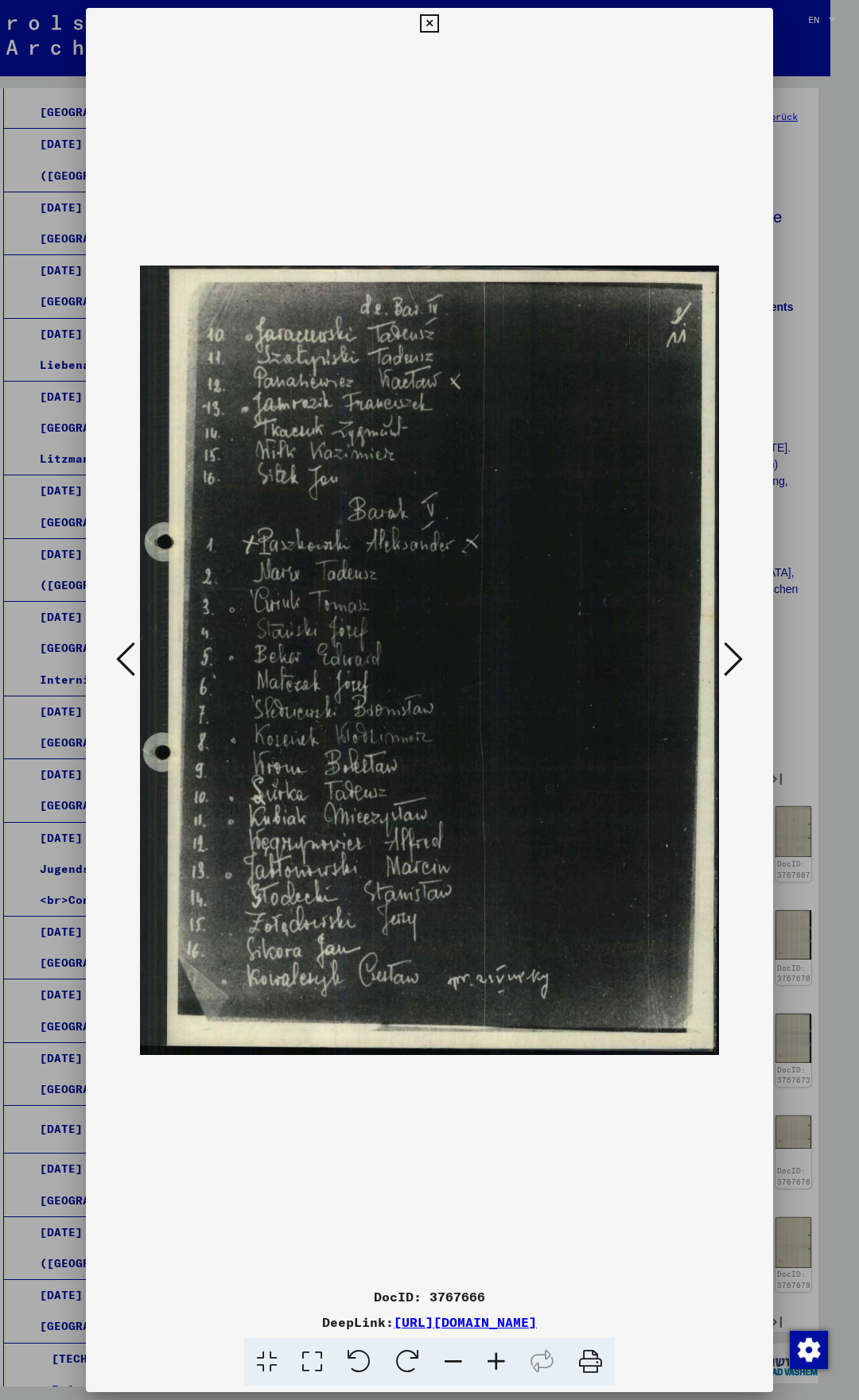
click at [738, 661] on icon at bounding box center [733, 659] width 19 height 38
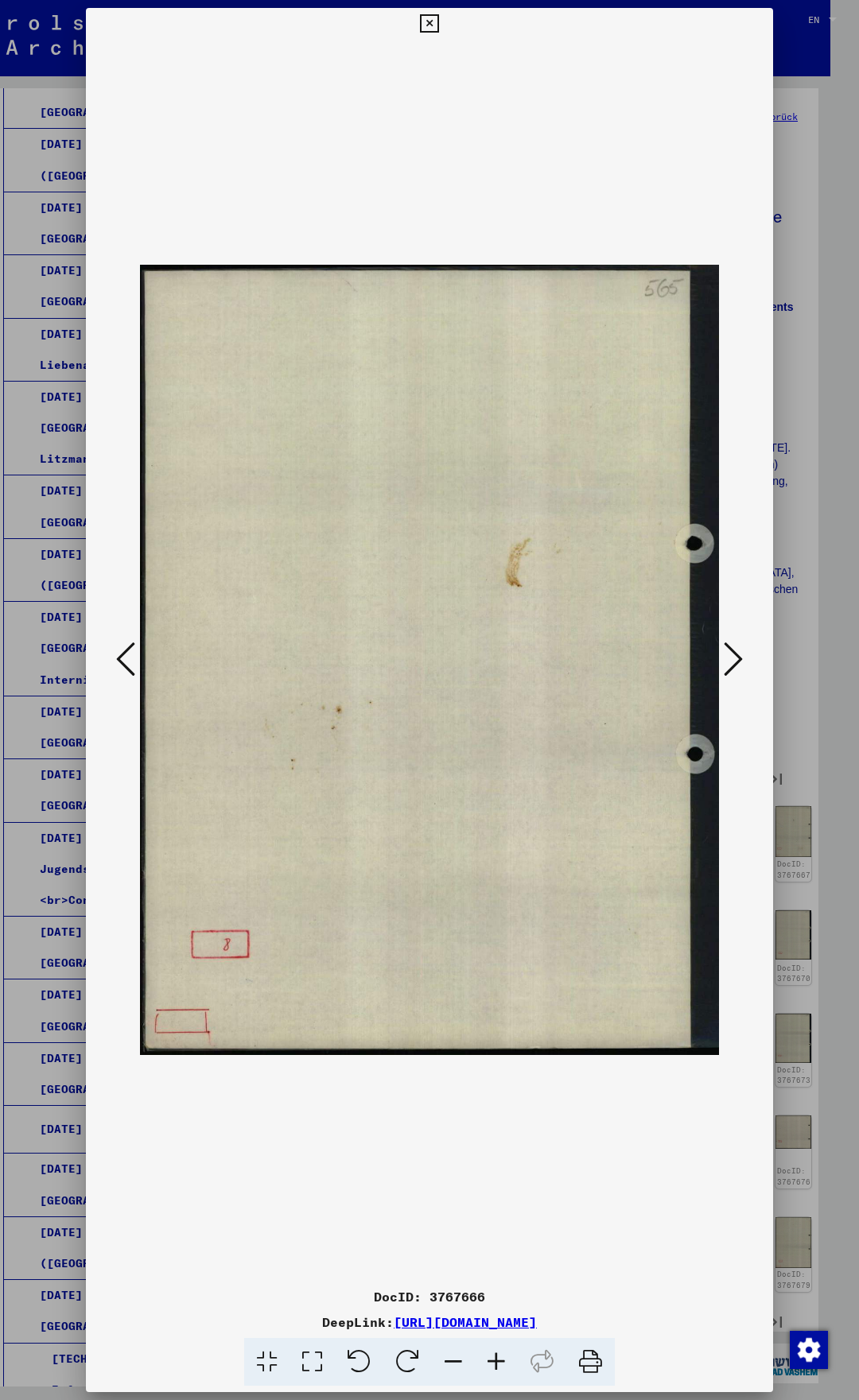
click at [738, 661] on icon at bounding box center [733, 659] width 19 height 38
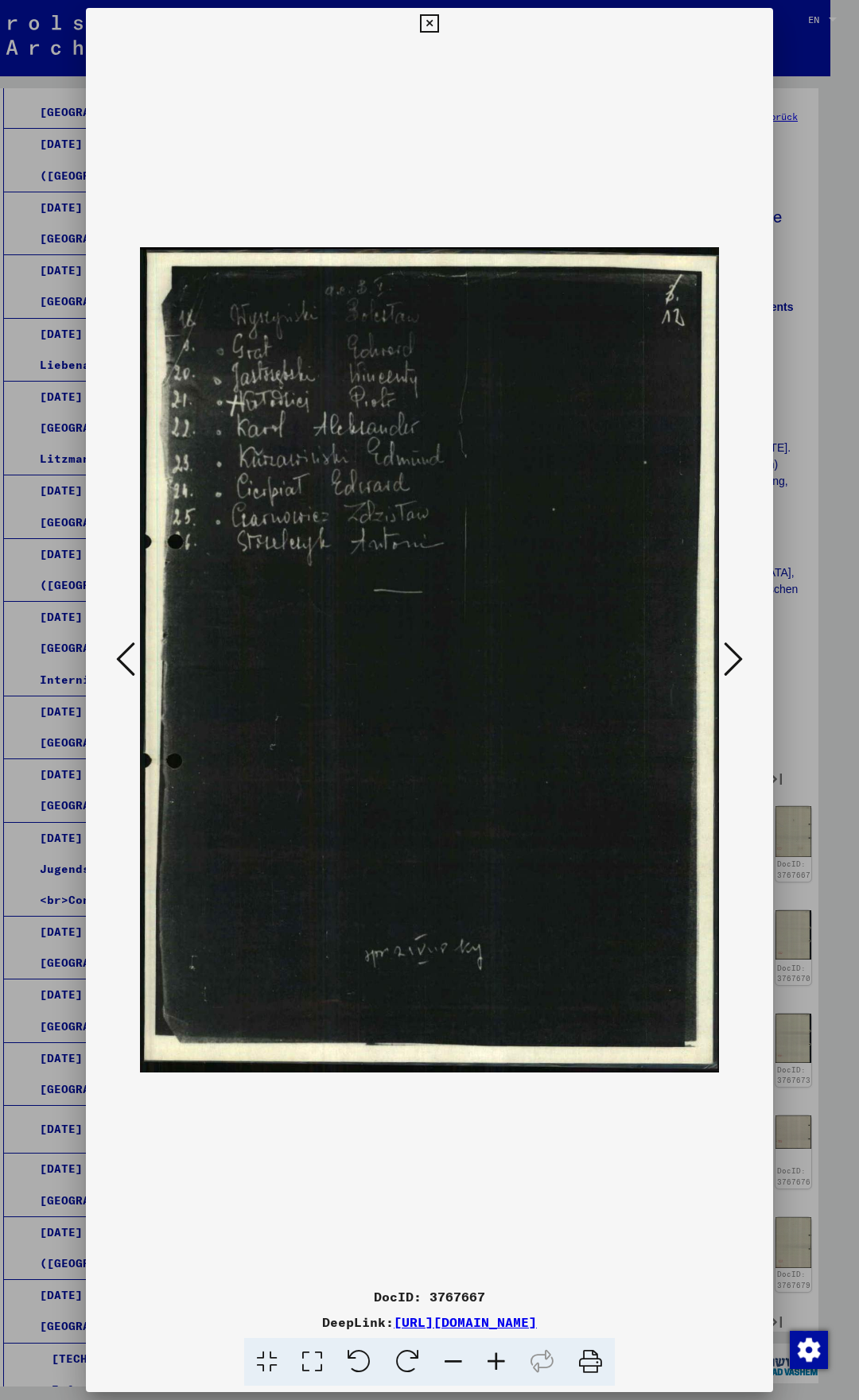
click at [738, 661] on icon at bounding box center [733, 659] width 19 height 38
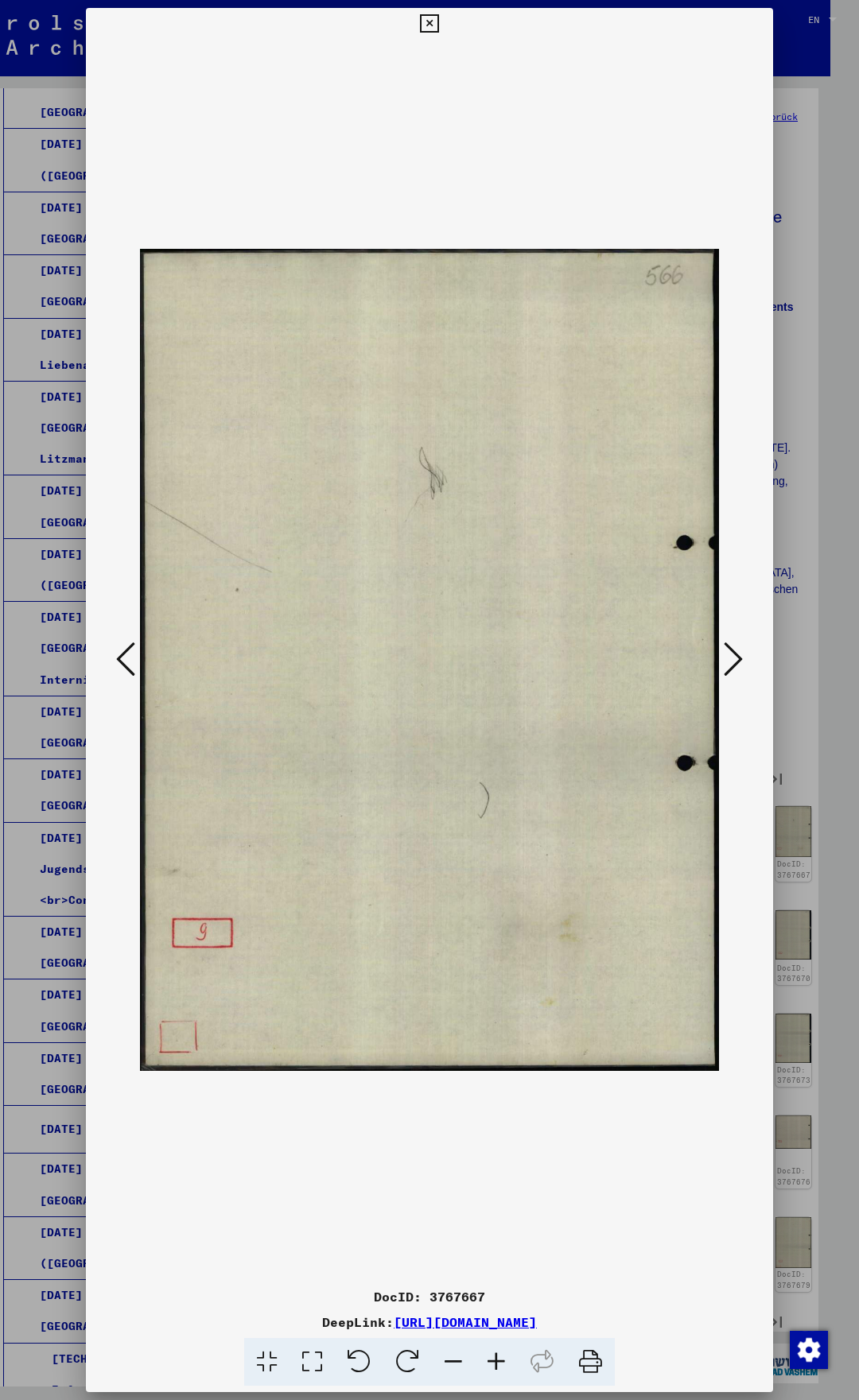
click at [738, 661] on icon at bounding box center [733, 659] width 19 height 38
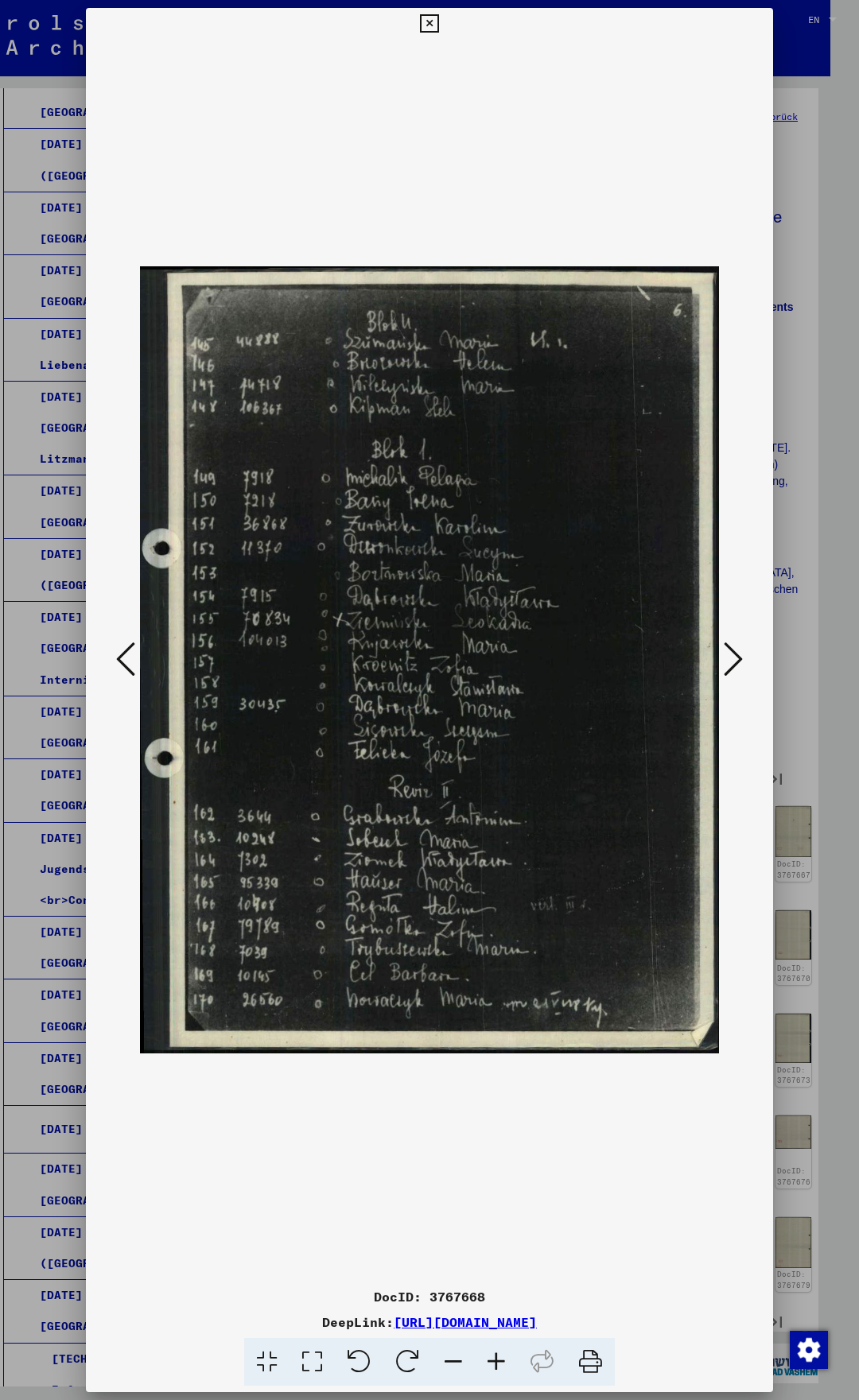
click at [741, 661] on icon at bounding box center [733, 659] width 19 height 38
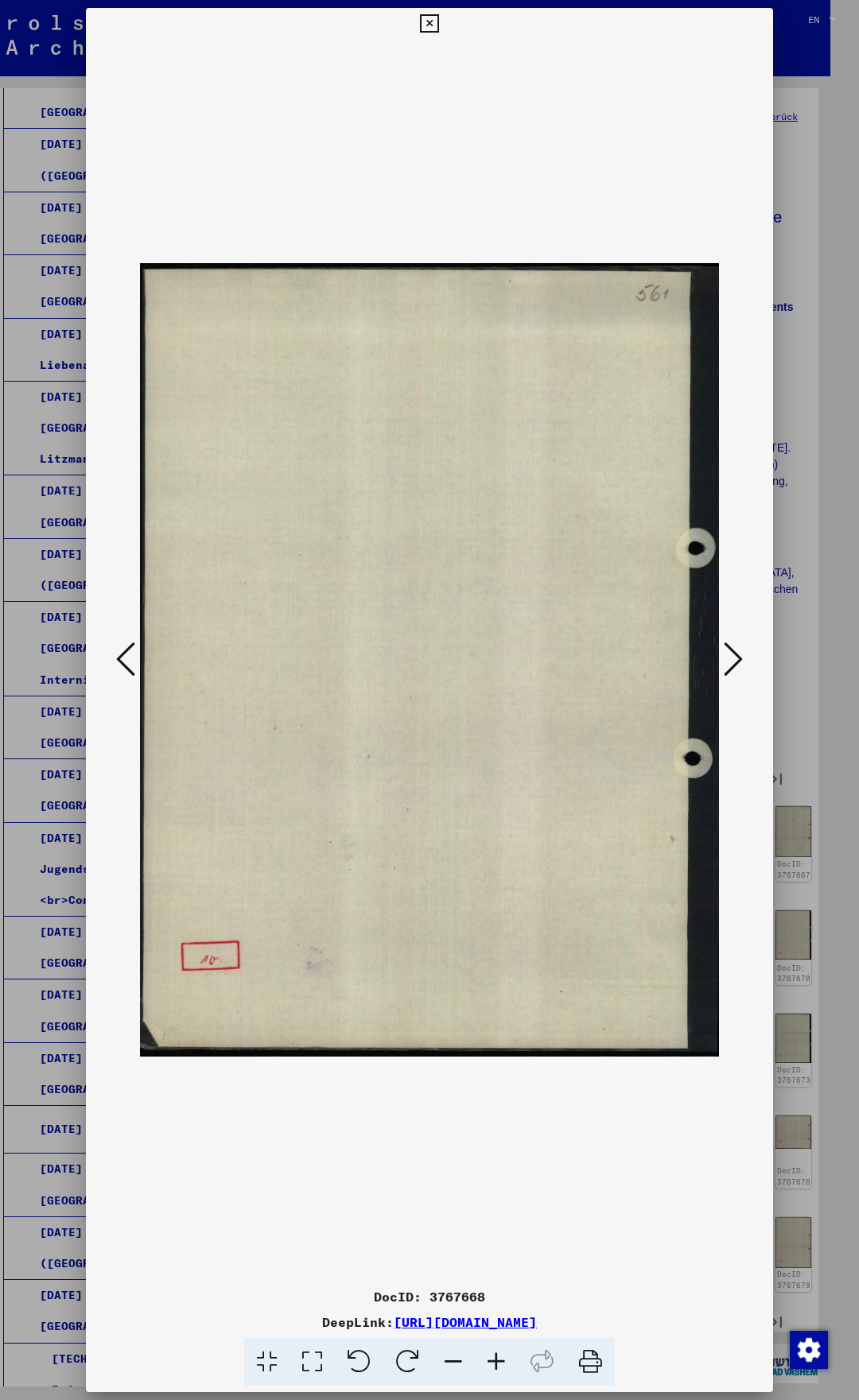
click at [742, 661] on icon at bounding box center [733, 659] width 19 height 38
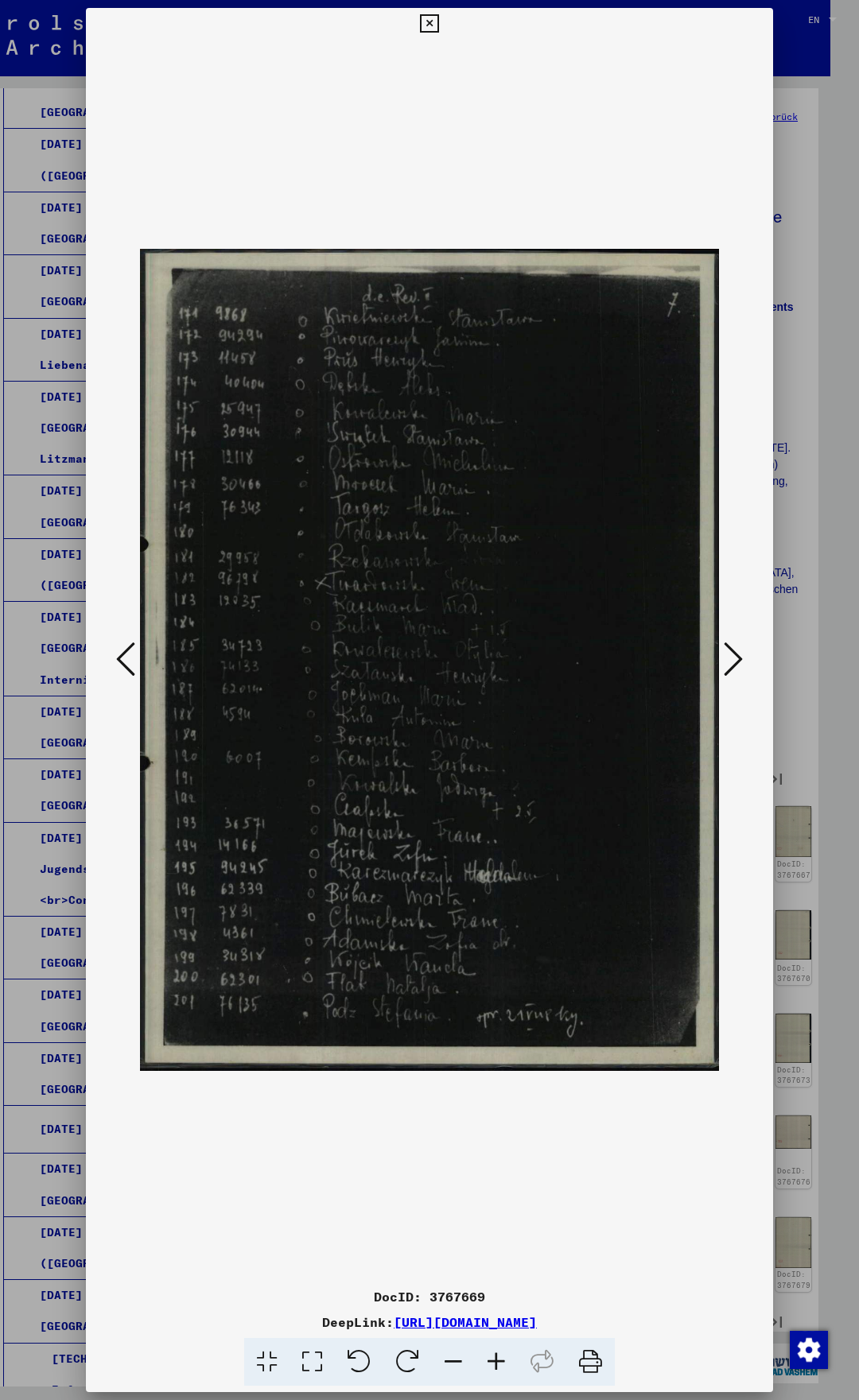
click at [734, 660] on icon at bounding box center [733, 659] width 19 height 38
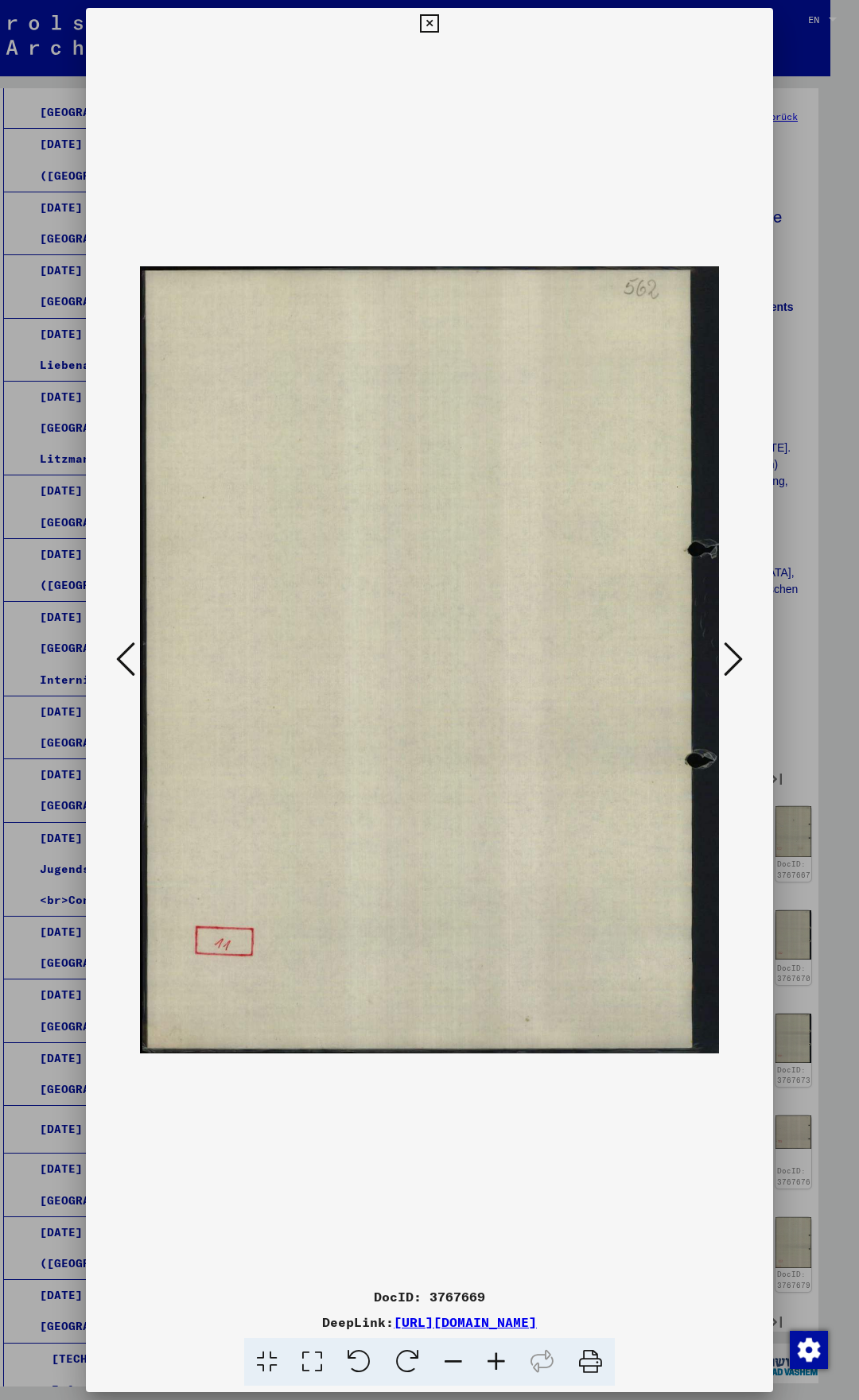
click at [734, 660] on icon at bounding box center [733, 659] width 19 height 38
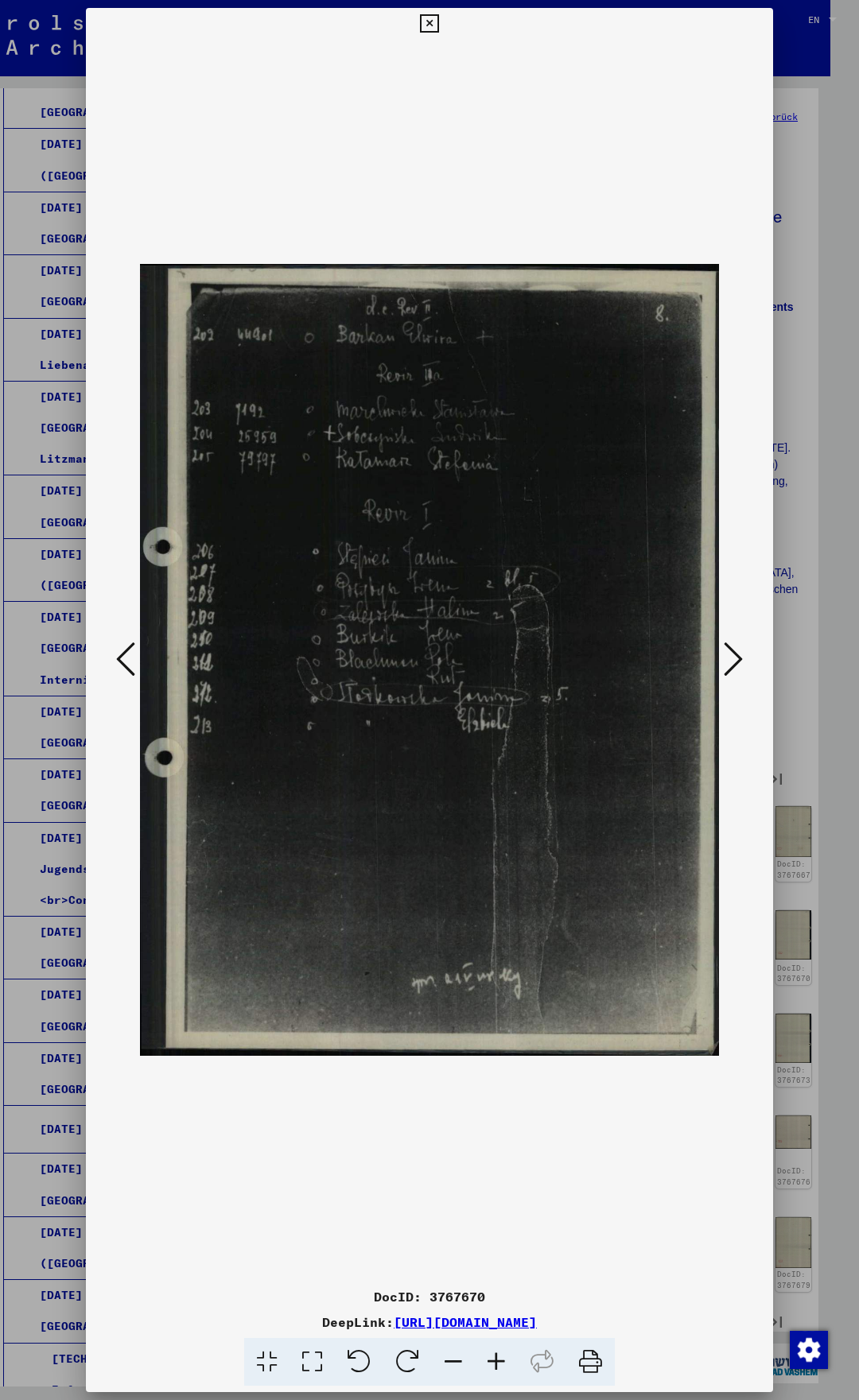
click at [734, 660] on icon at bounding box center [733, 659] width 19 height 38
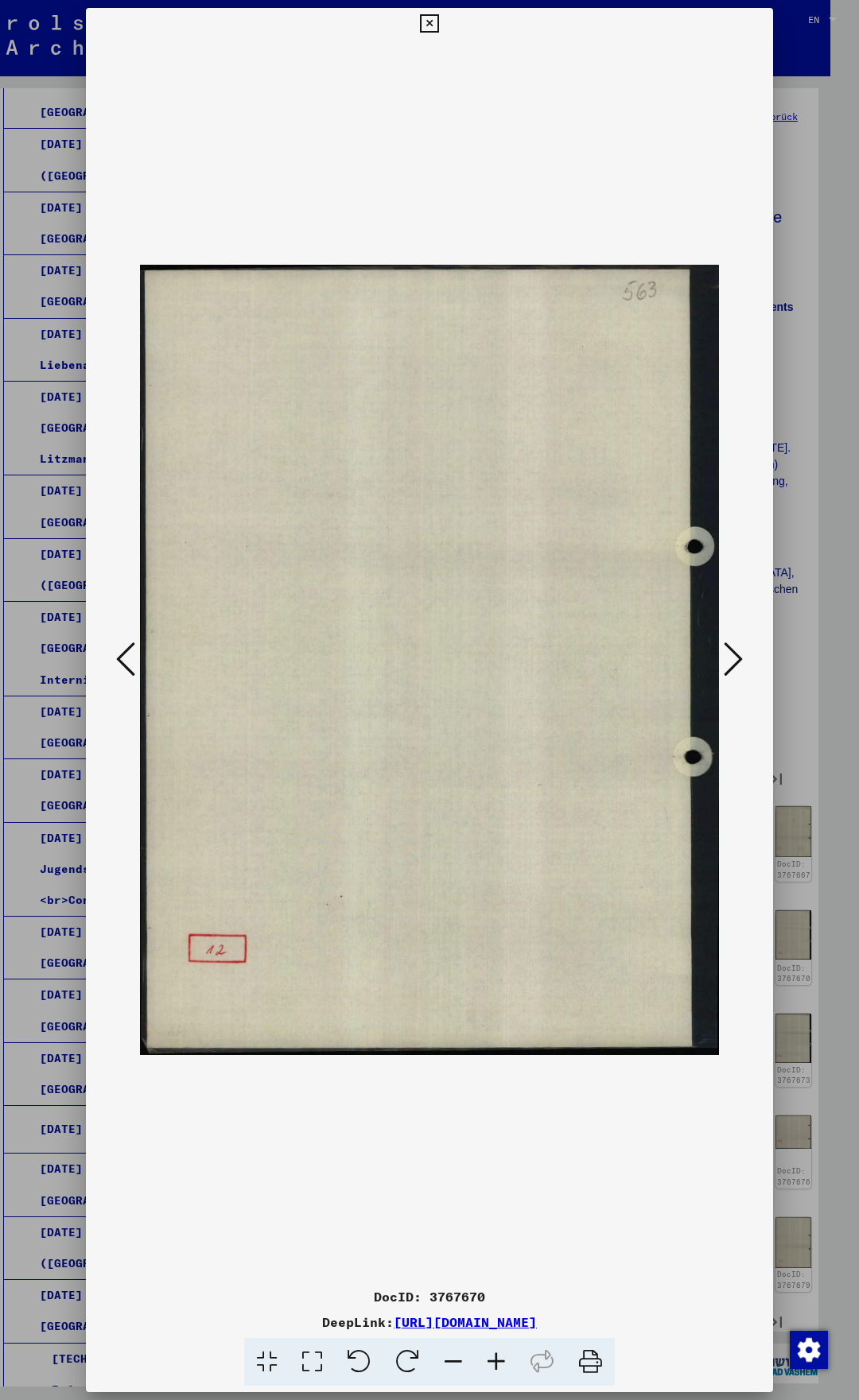
click at [734, 660] on icon at bounding box center [733, 659] width 19 height 38
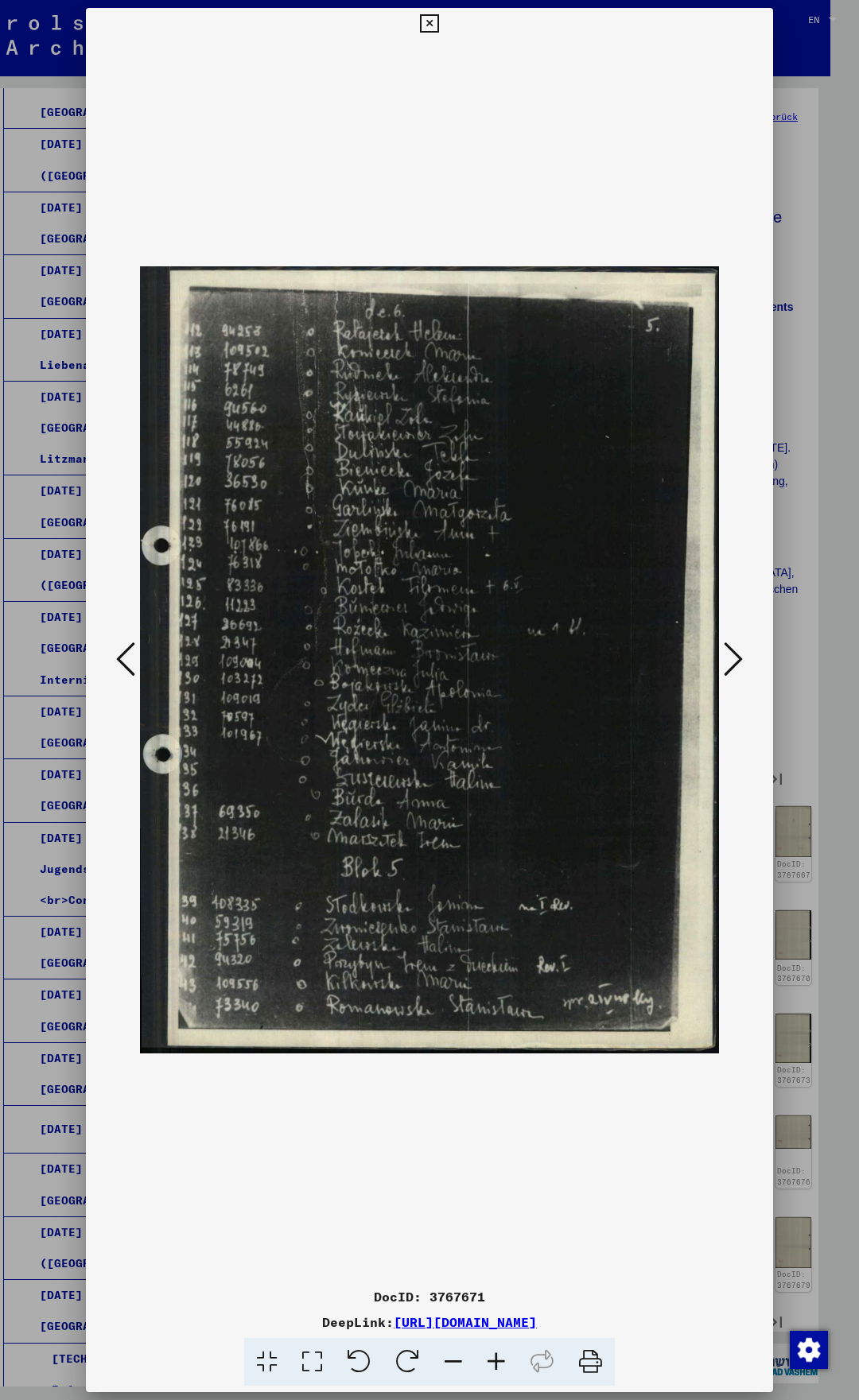
click at [125, 656] on icon at bounding box center [125, 659] width 19 height 38
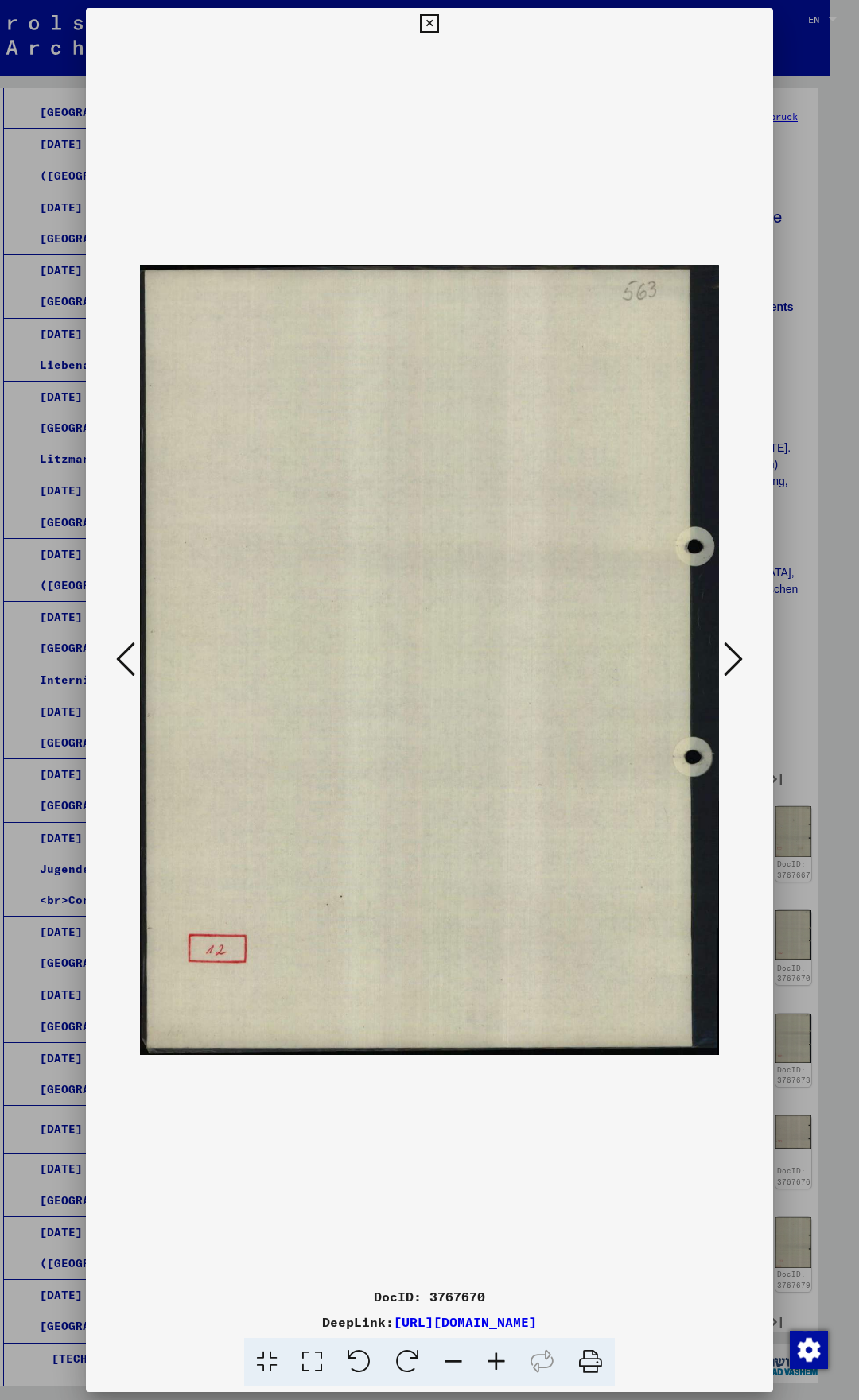
click at [125, 657] on icon at bounding box center [125, 659] width 19 height 38
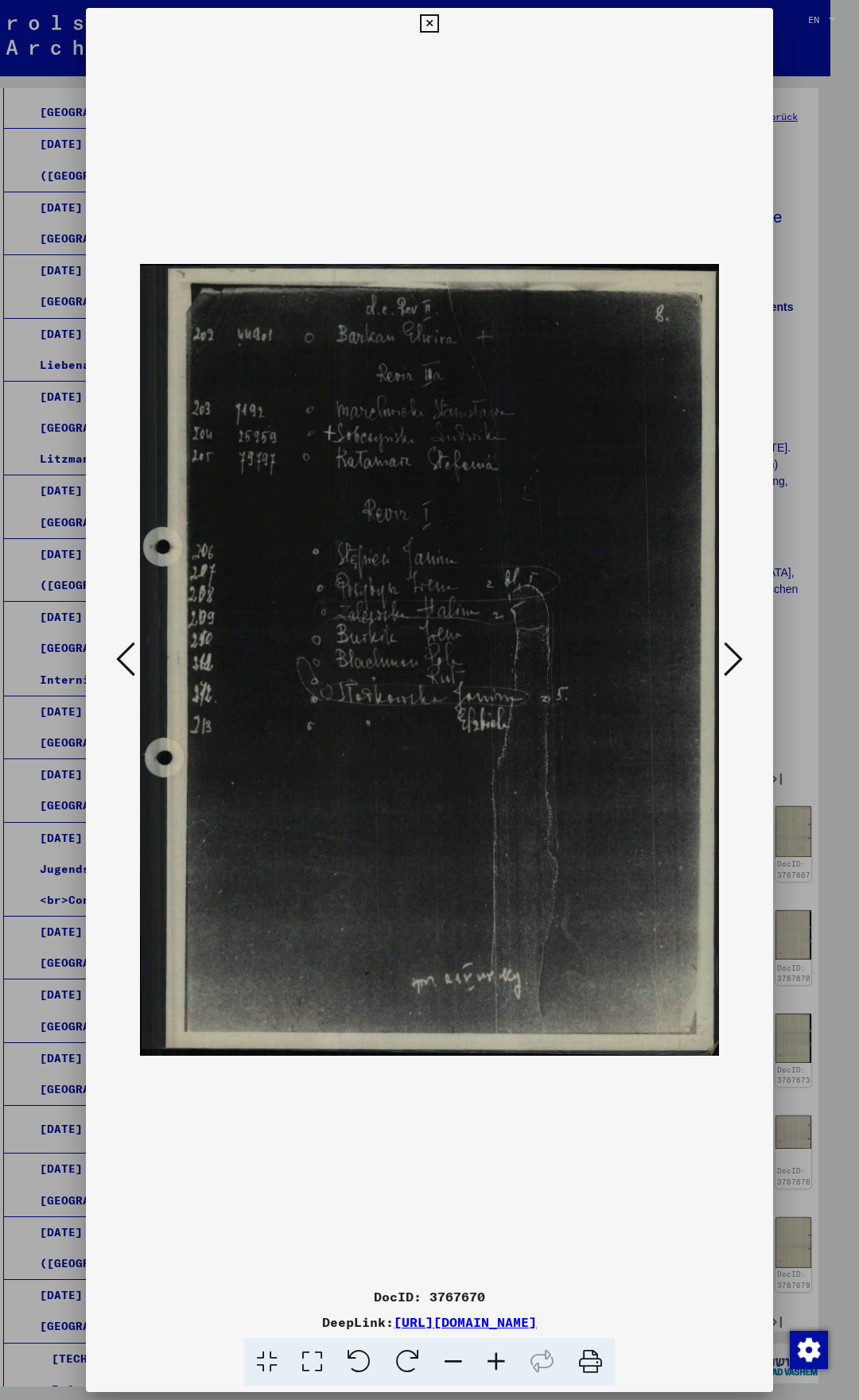
click at [727, 658] on icon at bounding box center [733, 659] width 19 height 38
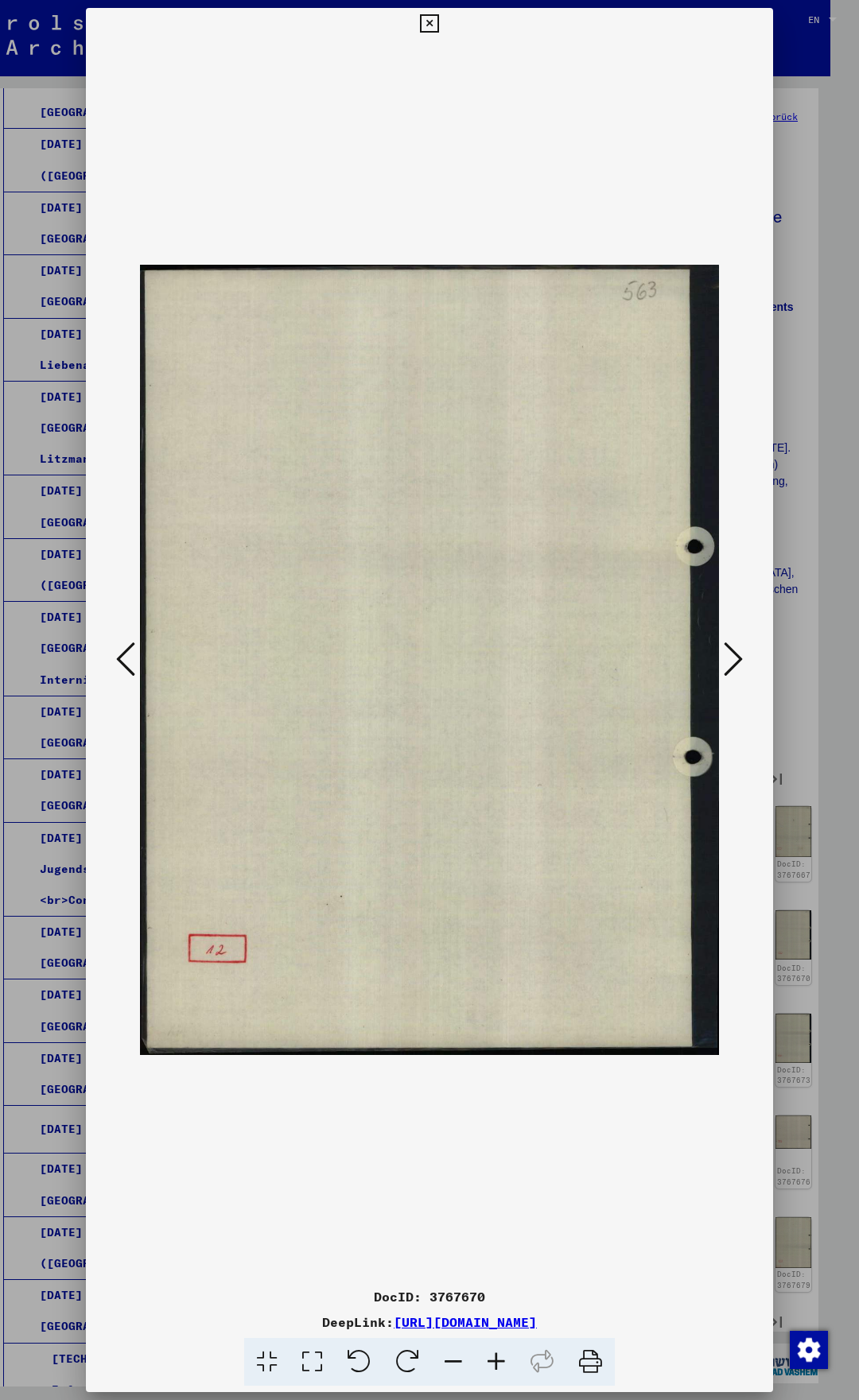
click at [729, 658] on icon at bounding box center [733, 659] width 19 height 38
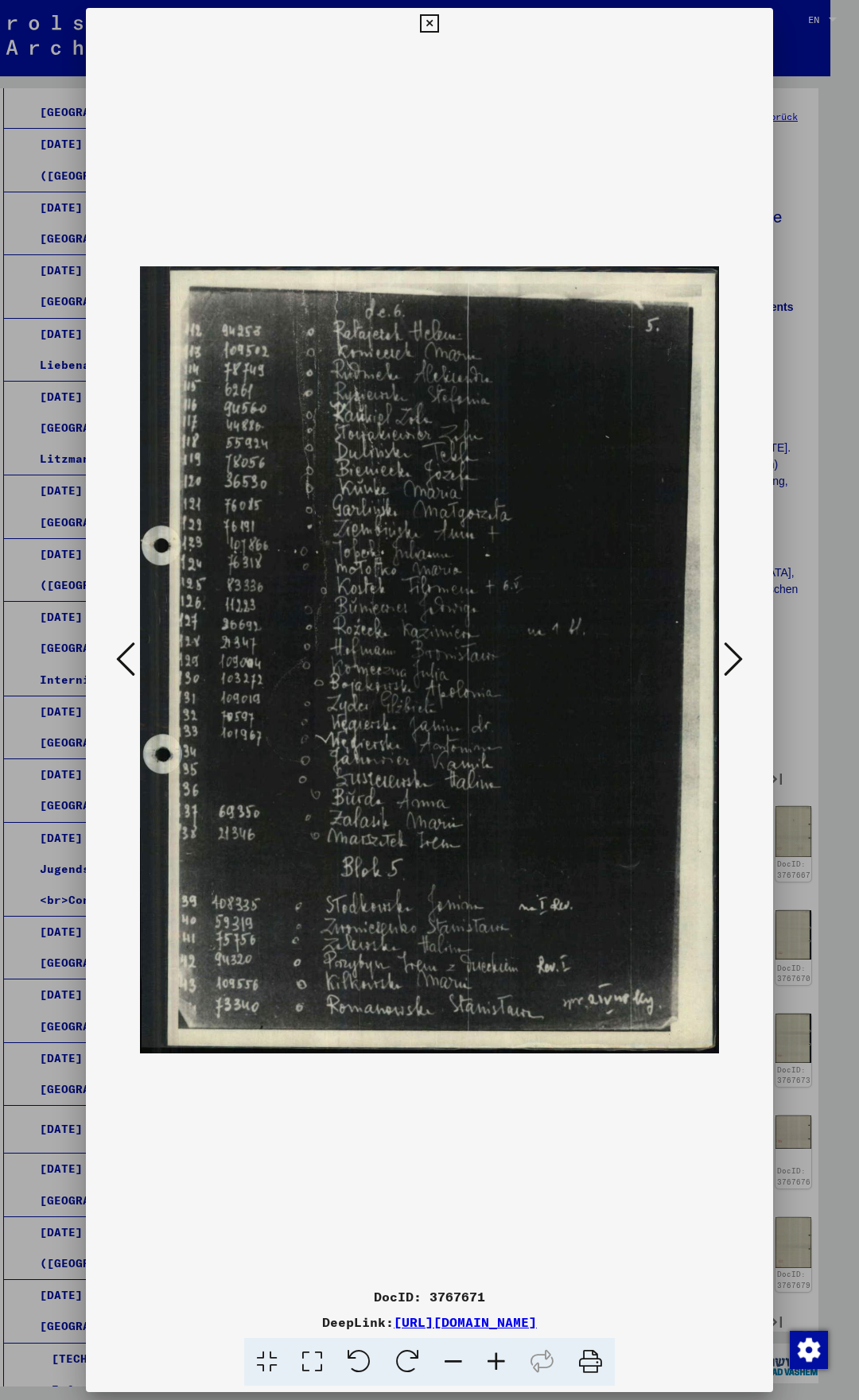
click at [741, 659] on icon at bounding box center [733, 659] width 19 height 38
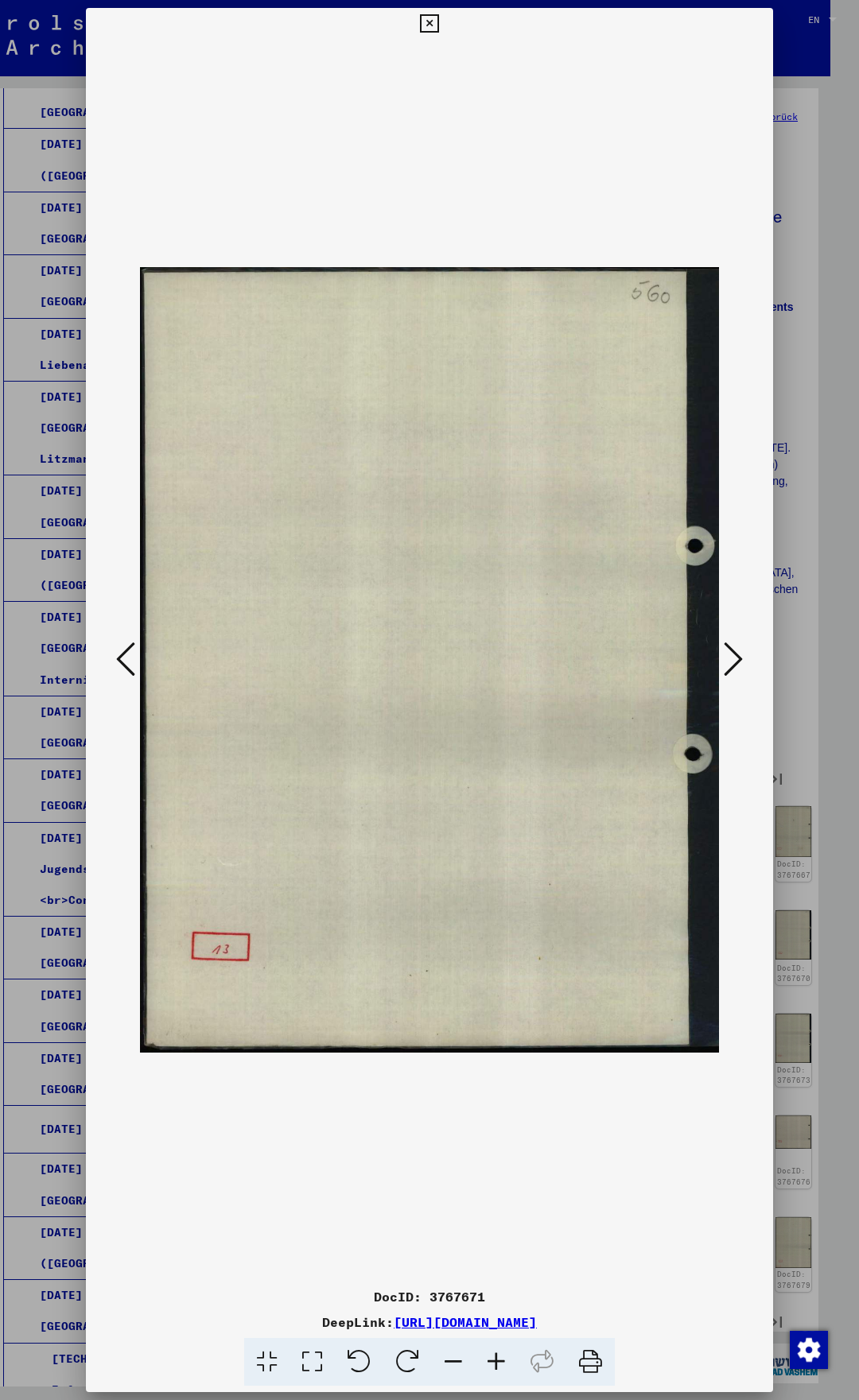
click at [741, 659] on icon at bounding box center [733, 659] width 19 height 38
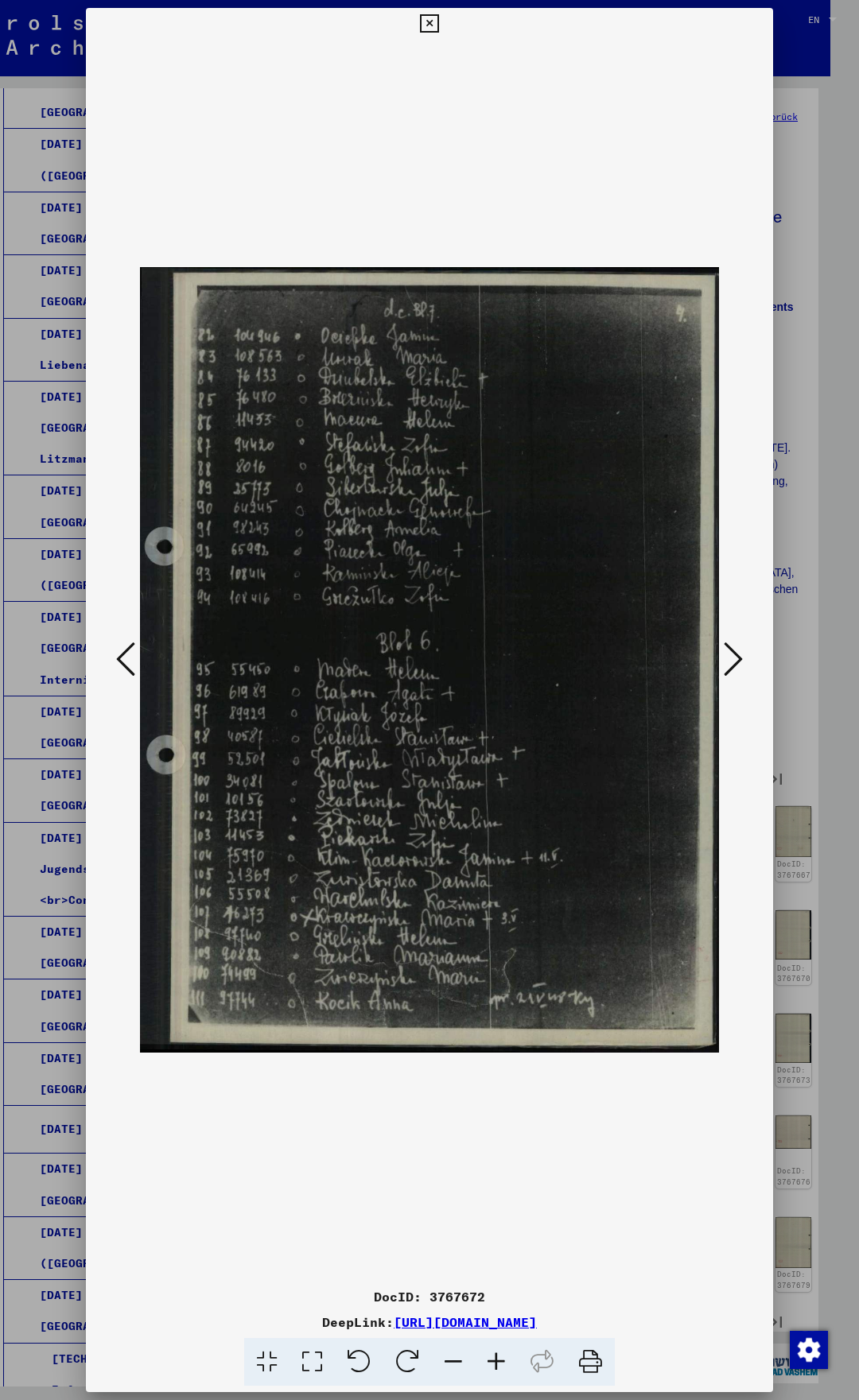
click at [120, 660] on icon at bounding box center [125, 659] width 19 height 38
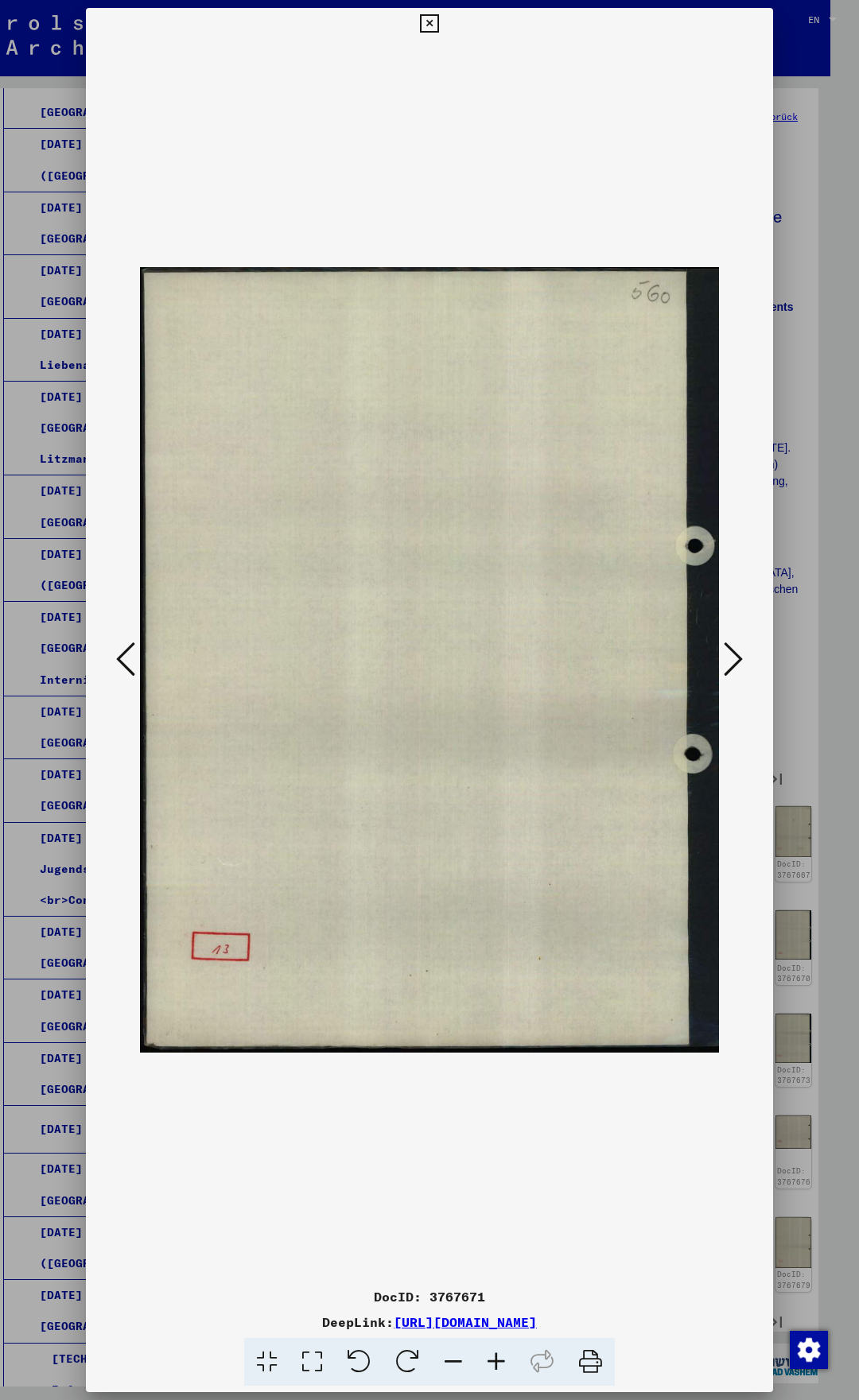
click at [120, 660] on icon at bounding box center [125, 659] width 19 height 38
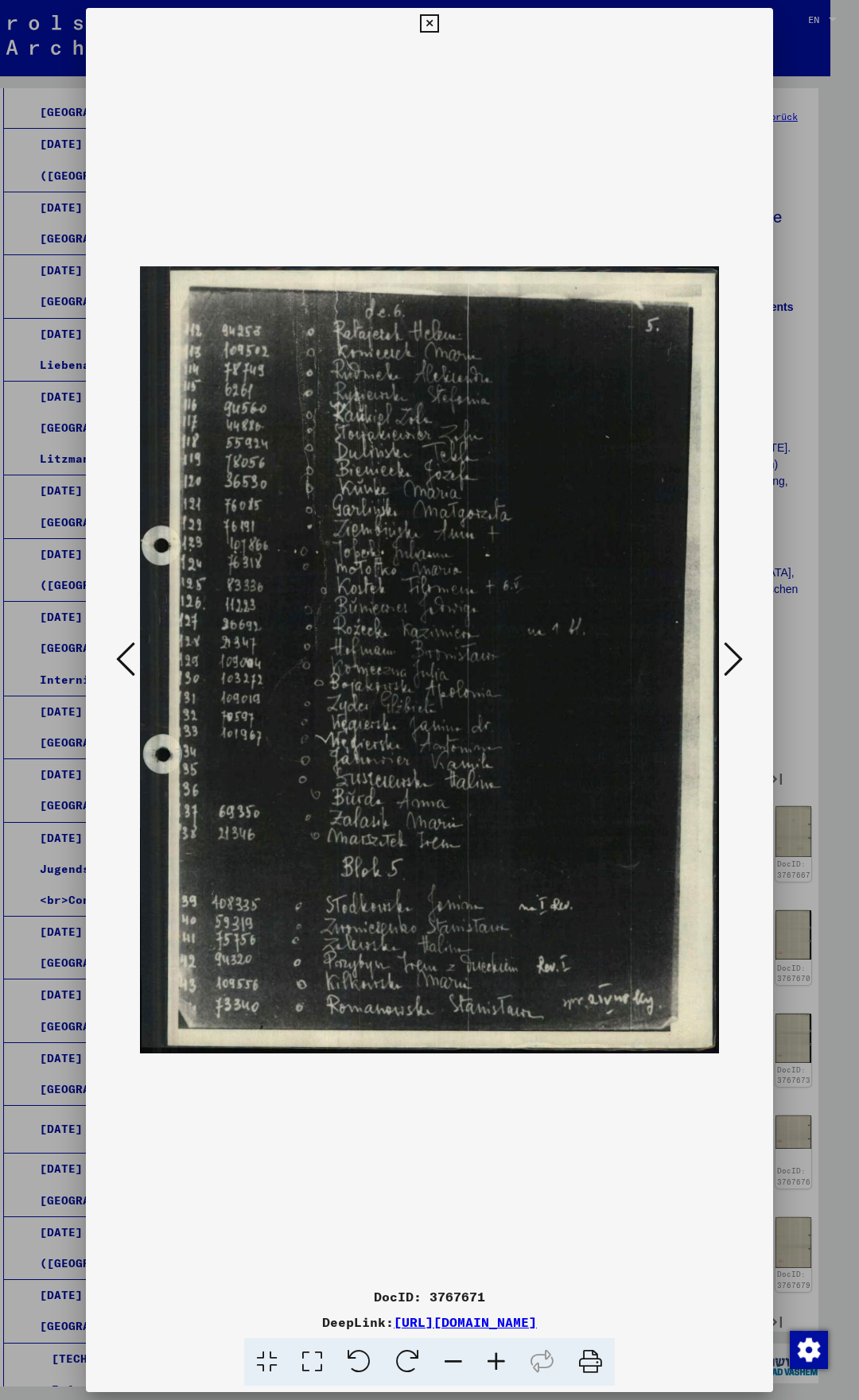
click at [743, 653] on icon at bounding box center [733, 659] width 19 height 38
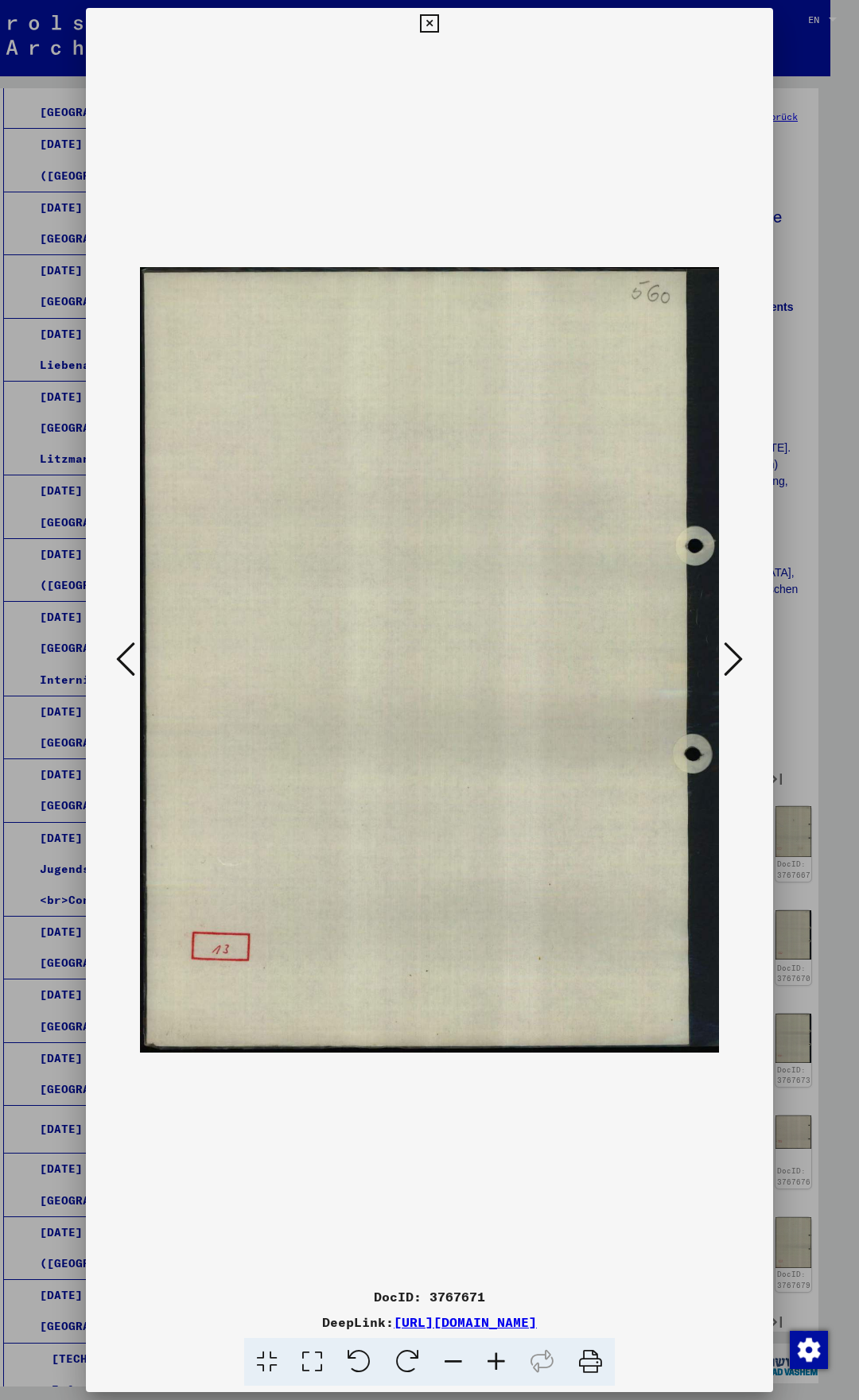
click at [743, 653] on icon at bounding box center [733, 659] width 19 height 38
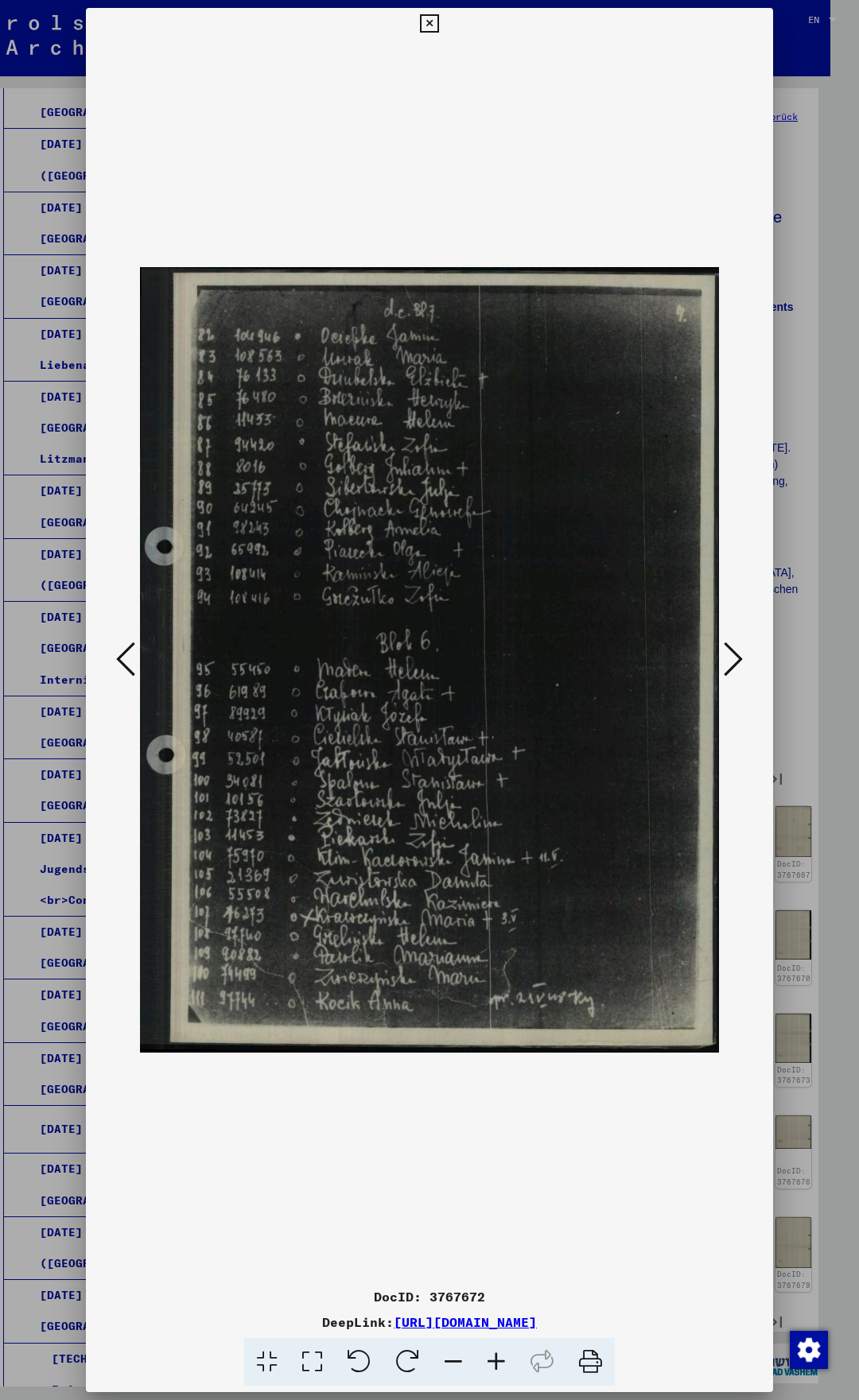
click at [120, 660] on icon at bounding box center [125, 659] width 19 height 38
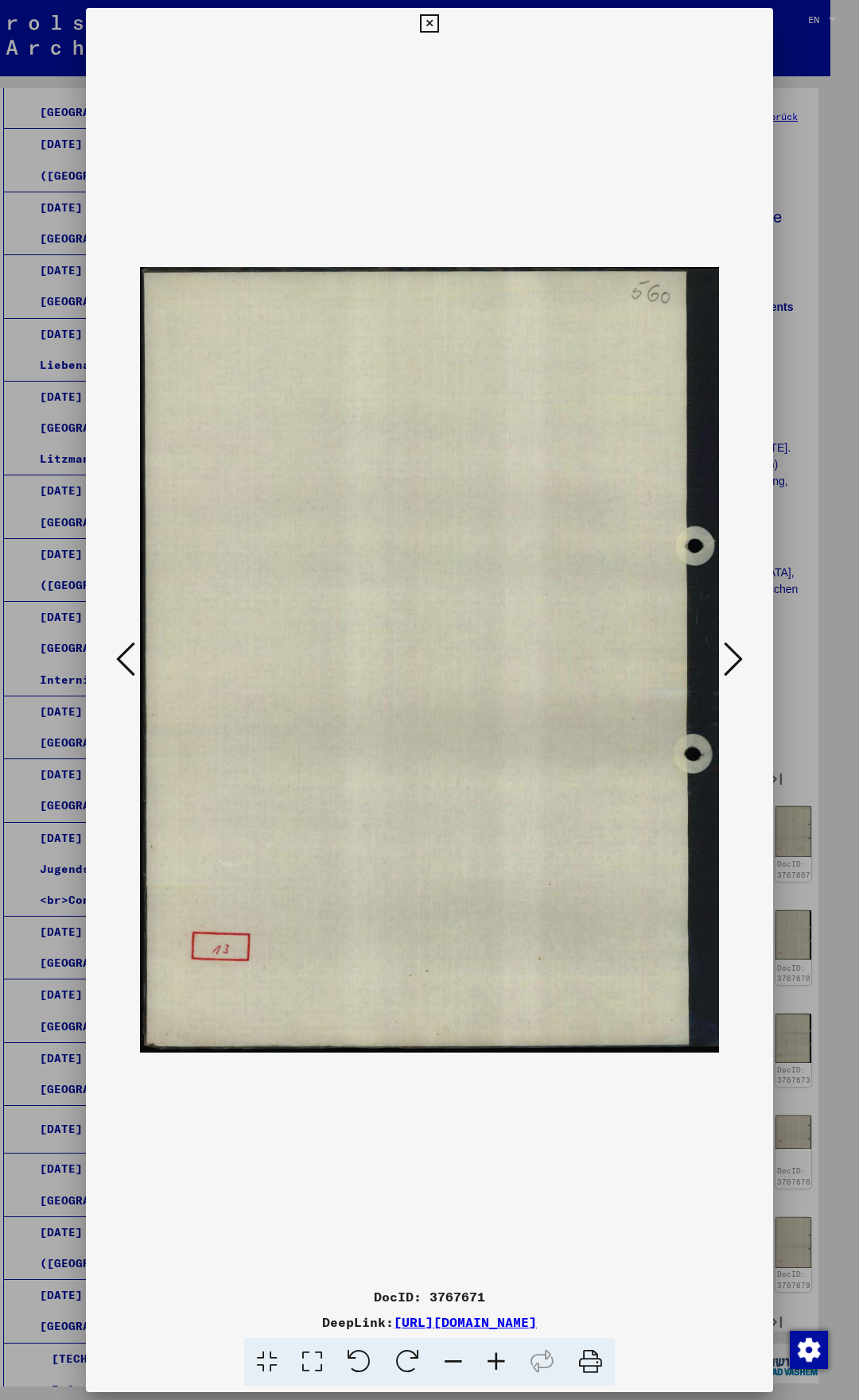
click at [120, 660] on icon at bounding box center [125, 659] width 19 height 38
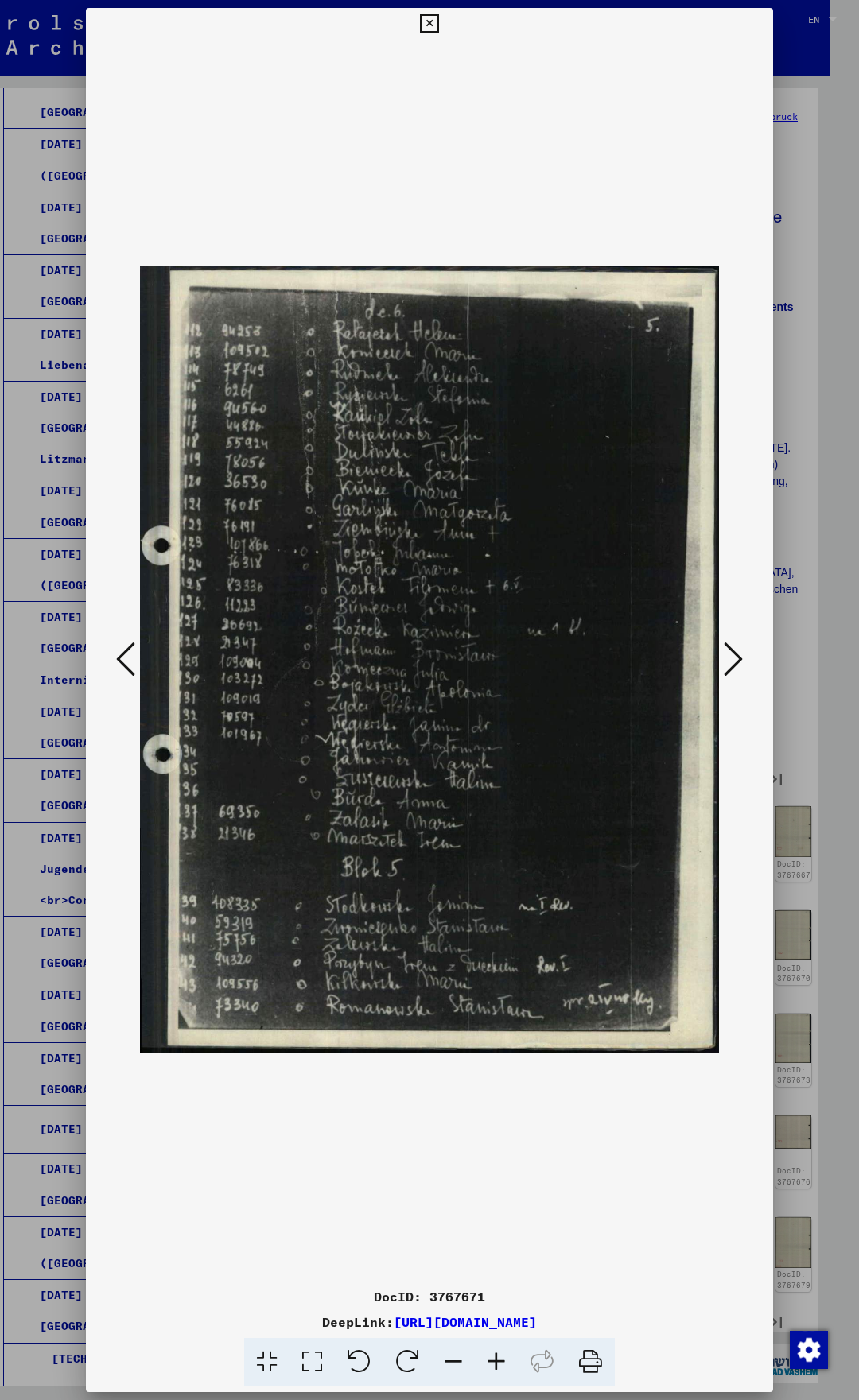
click at [741, 660] on icon at bounding box center [733, 659] width 19 height 38
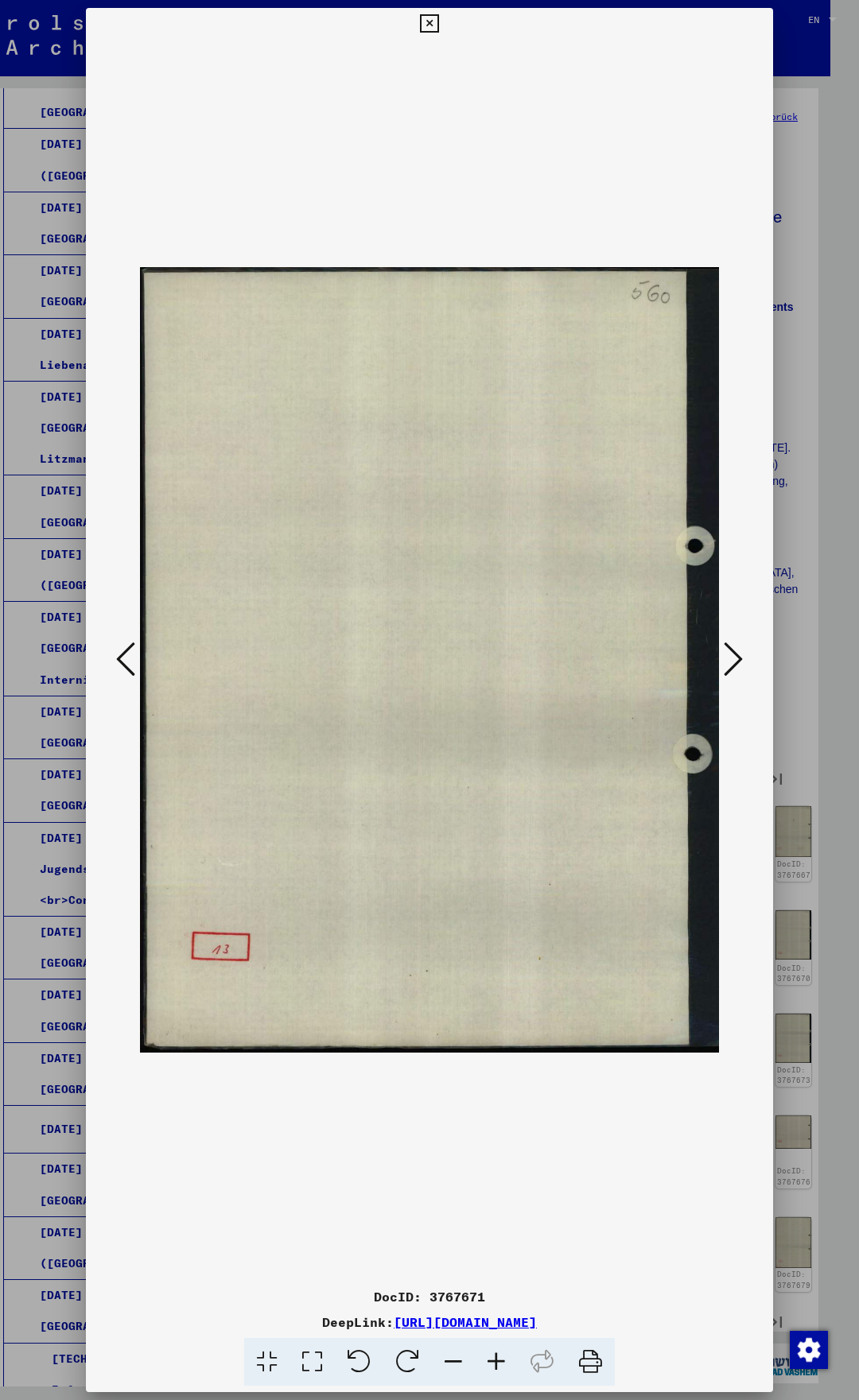
click at [739, 660] on icon at bounding box center [733, 659] width 19 height 38
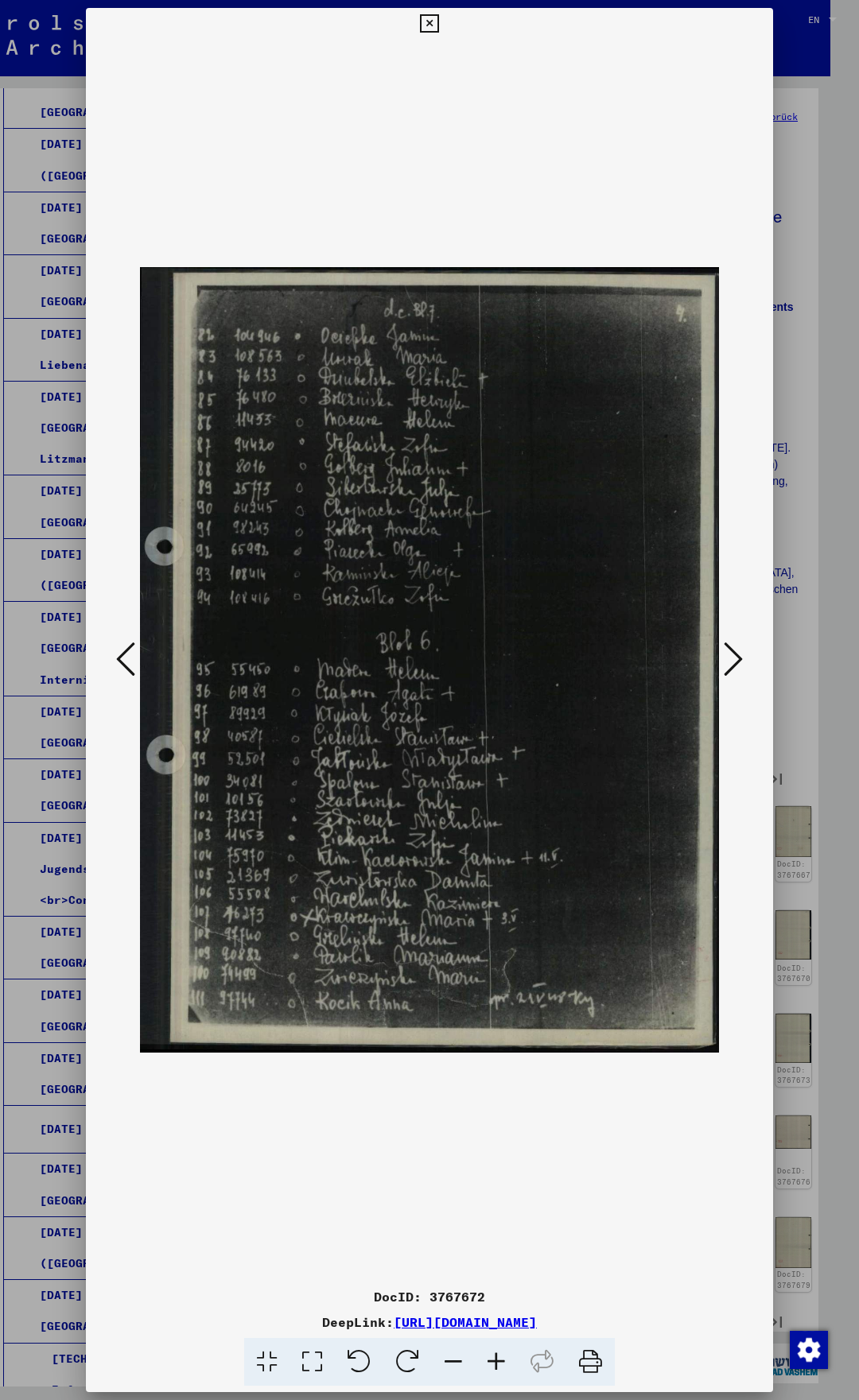
click at [739, 660] on icon at bounding box center [733, 659] width 19 height 38
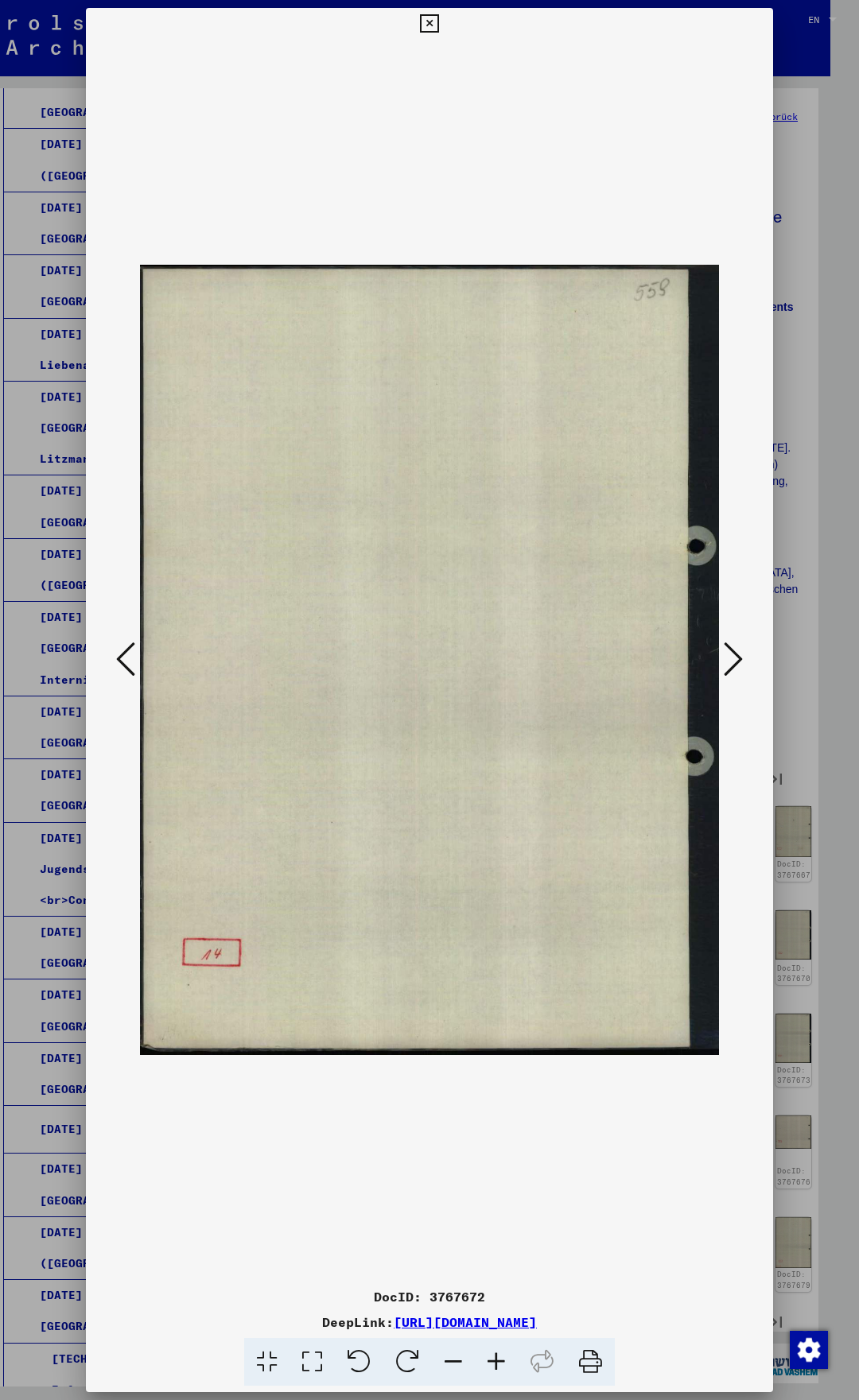
click at [739, 660] on icon at bounding box center [733, 659] width 19 height 38
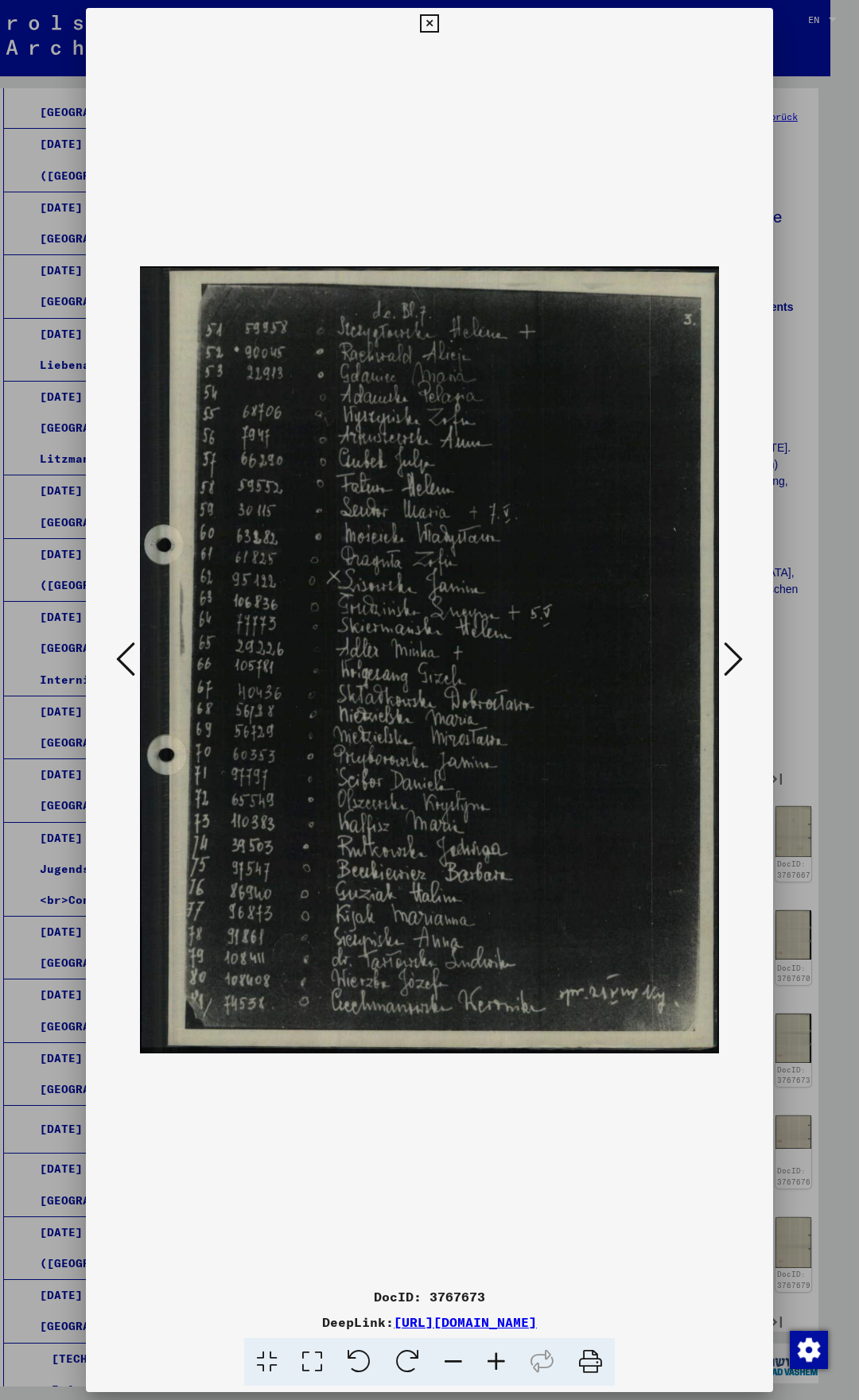
click at [742, 659] on icon at bounding box center [733, 659] width 19 height 38
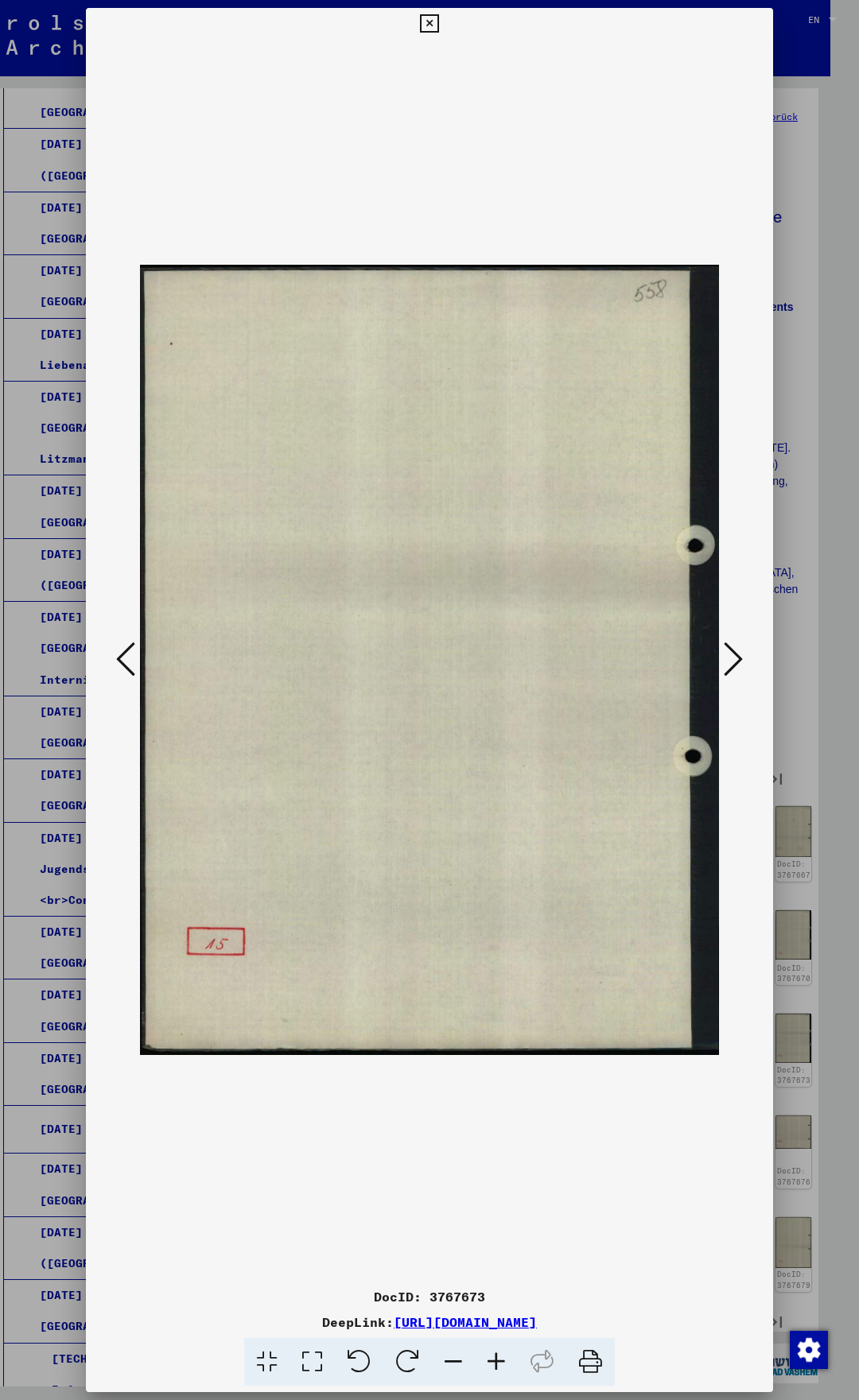
click at [742, 659] on icon at bounding box center [733, 659] width 19 height 38
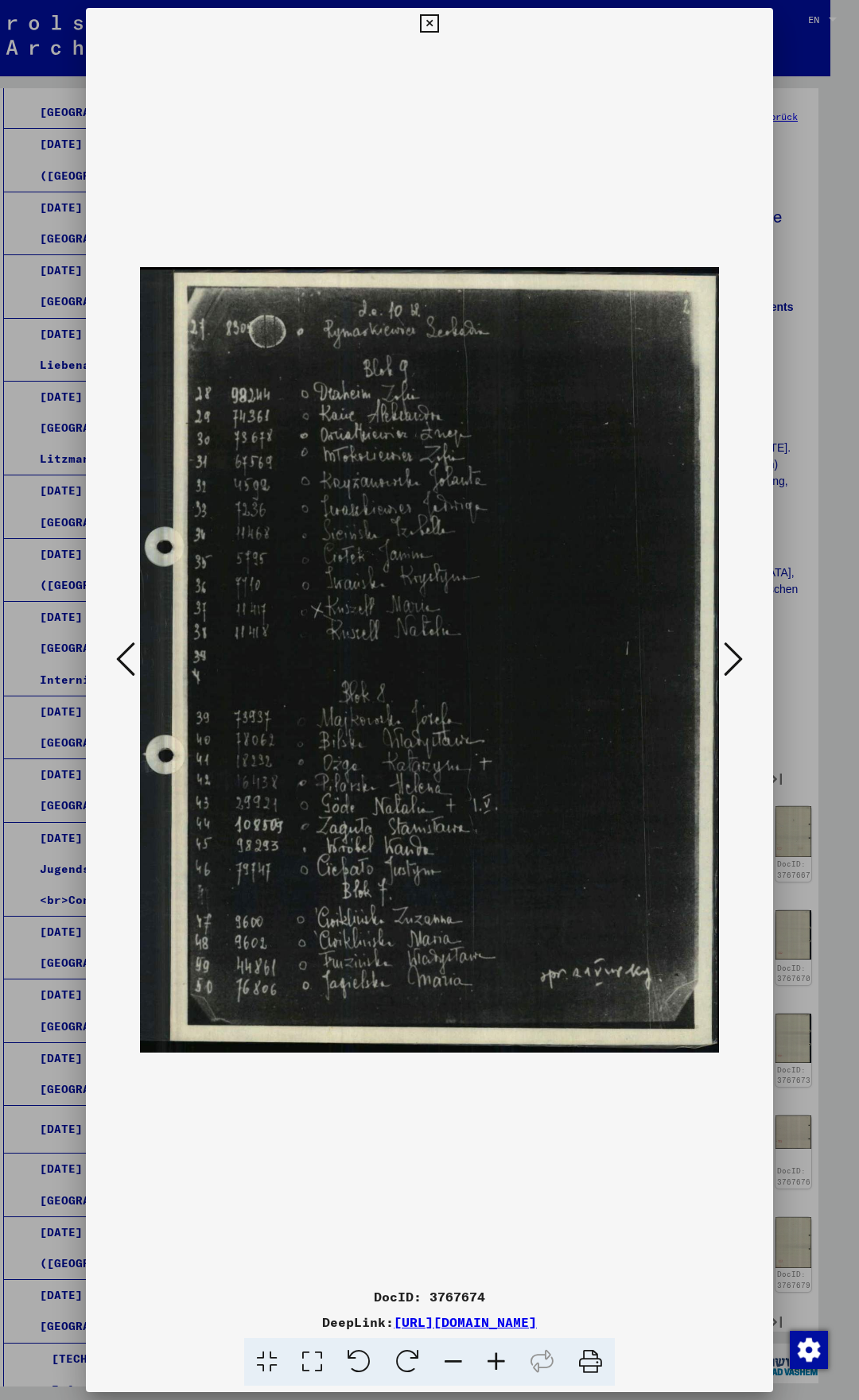
click at [734, 659] on icon at bounding box center [733, 659] width 19 height 38
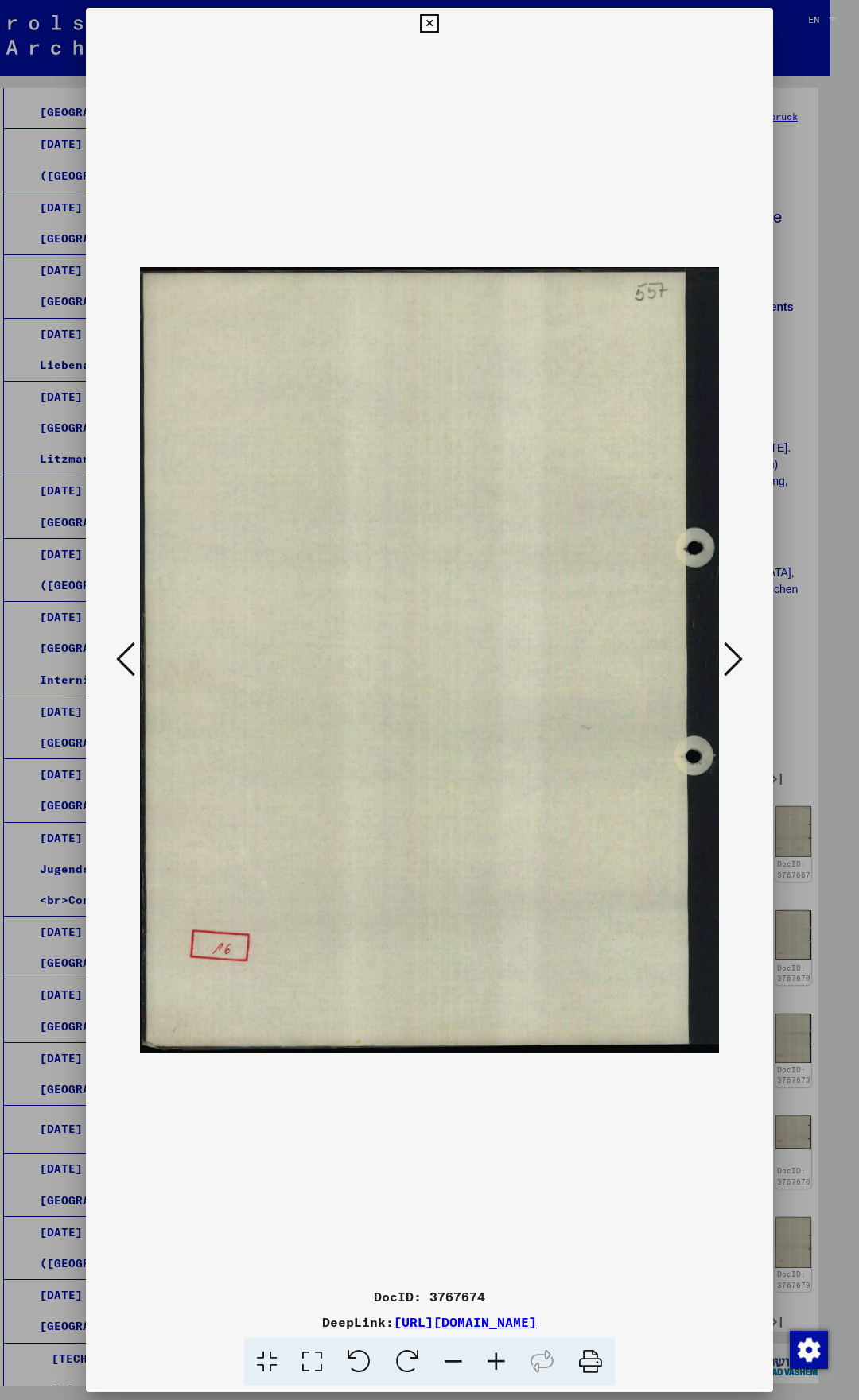
click at [734, 659] on icon at bounding box center [733, 659] width 19 height 38
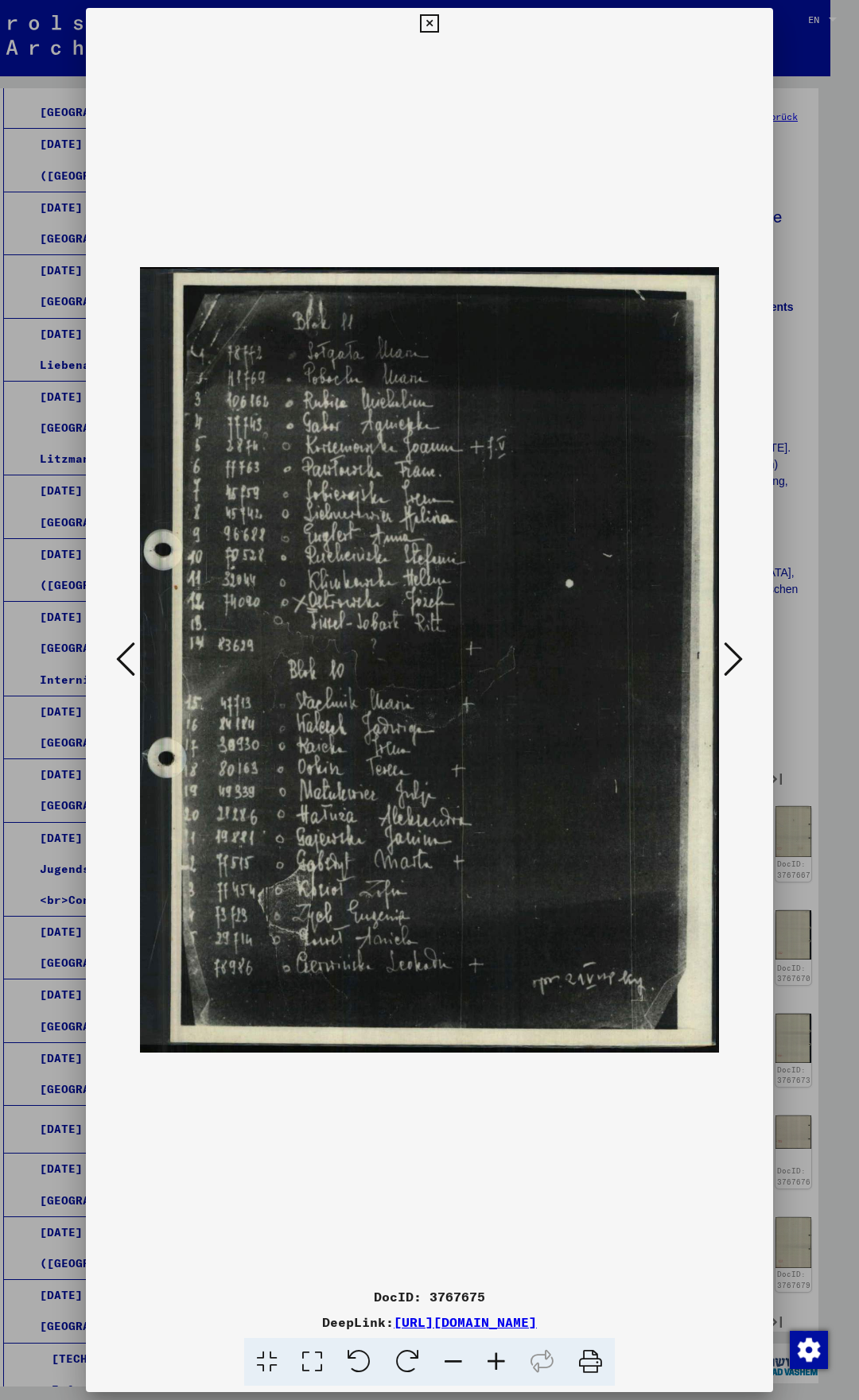
click at [116, 654] on icon at bounding box center [125, 659] width 19 height 38
click at [117, 654] on icon at bounding box center [125, 659] width 19 height 38
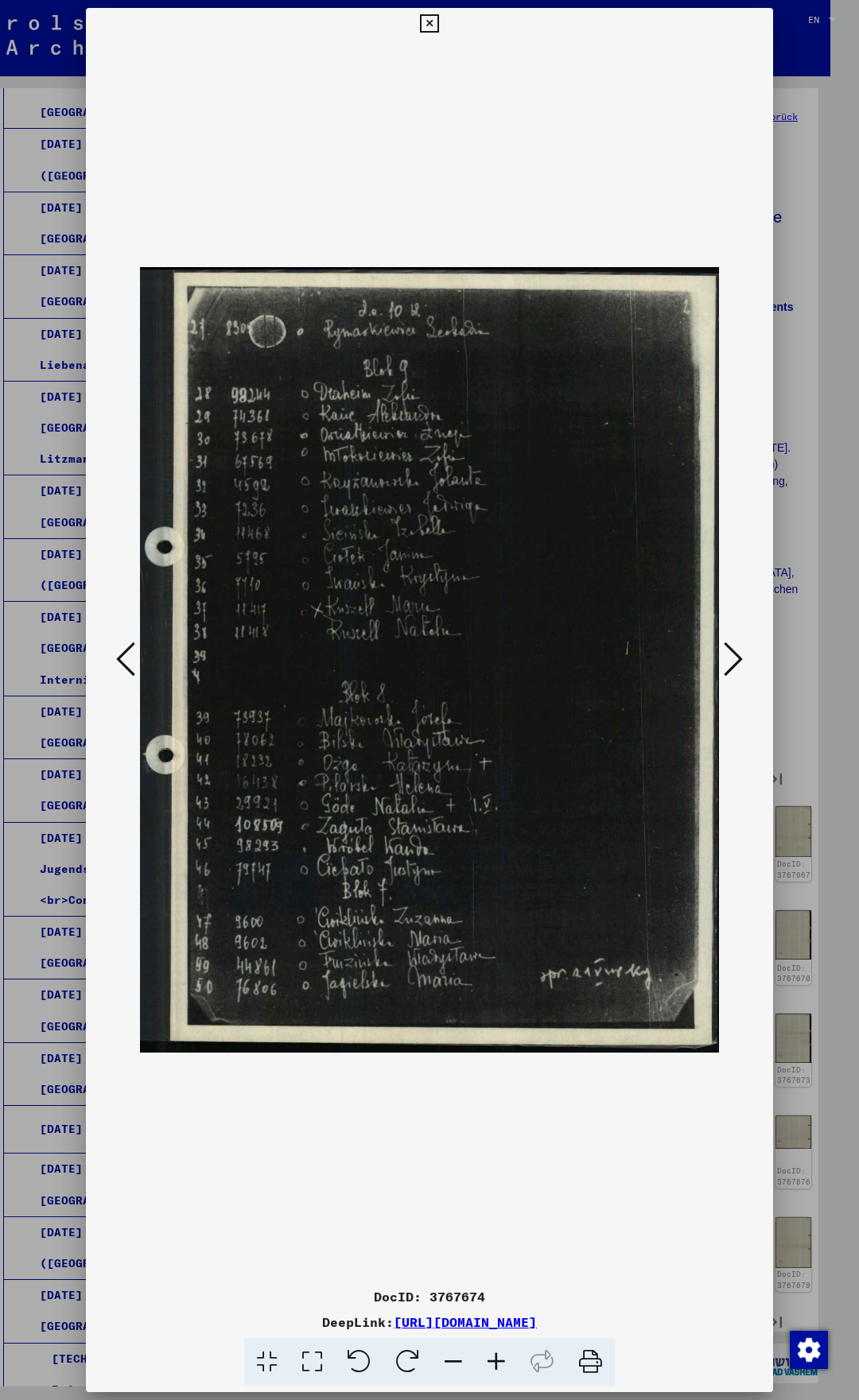
click at [117, 654] on icon at bounding box center [125, 659] width 19 height 38
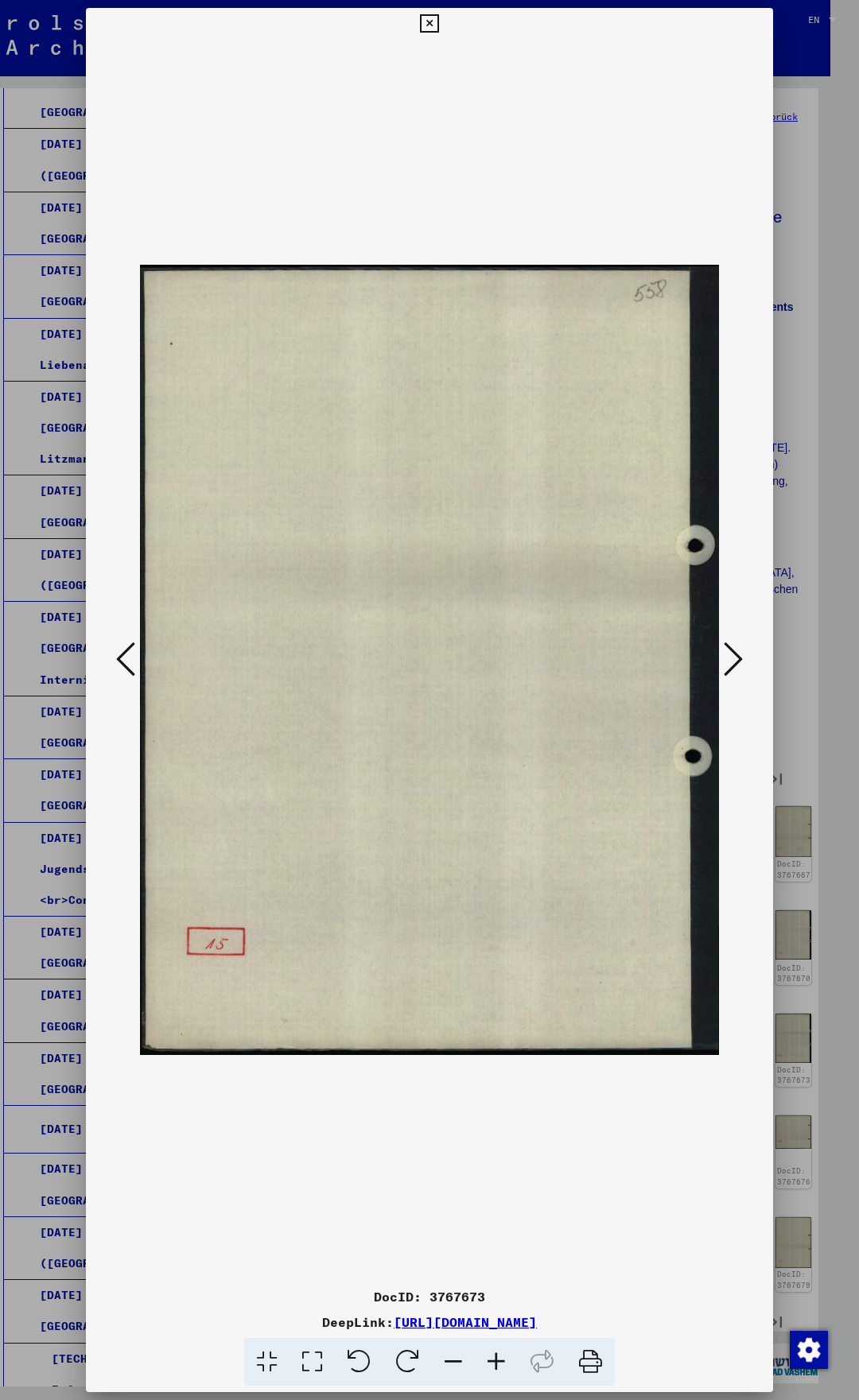
click at [117, 654] on icon at bounding box center [125, 659] width 19 height 38
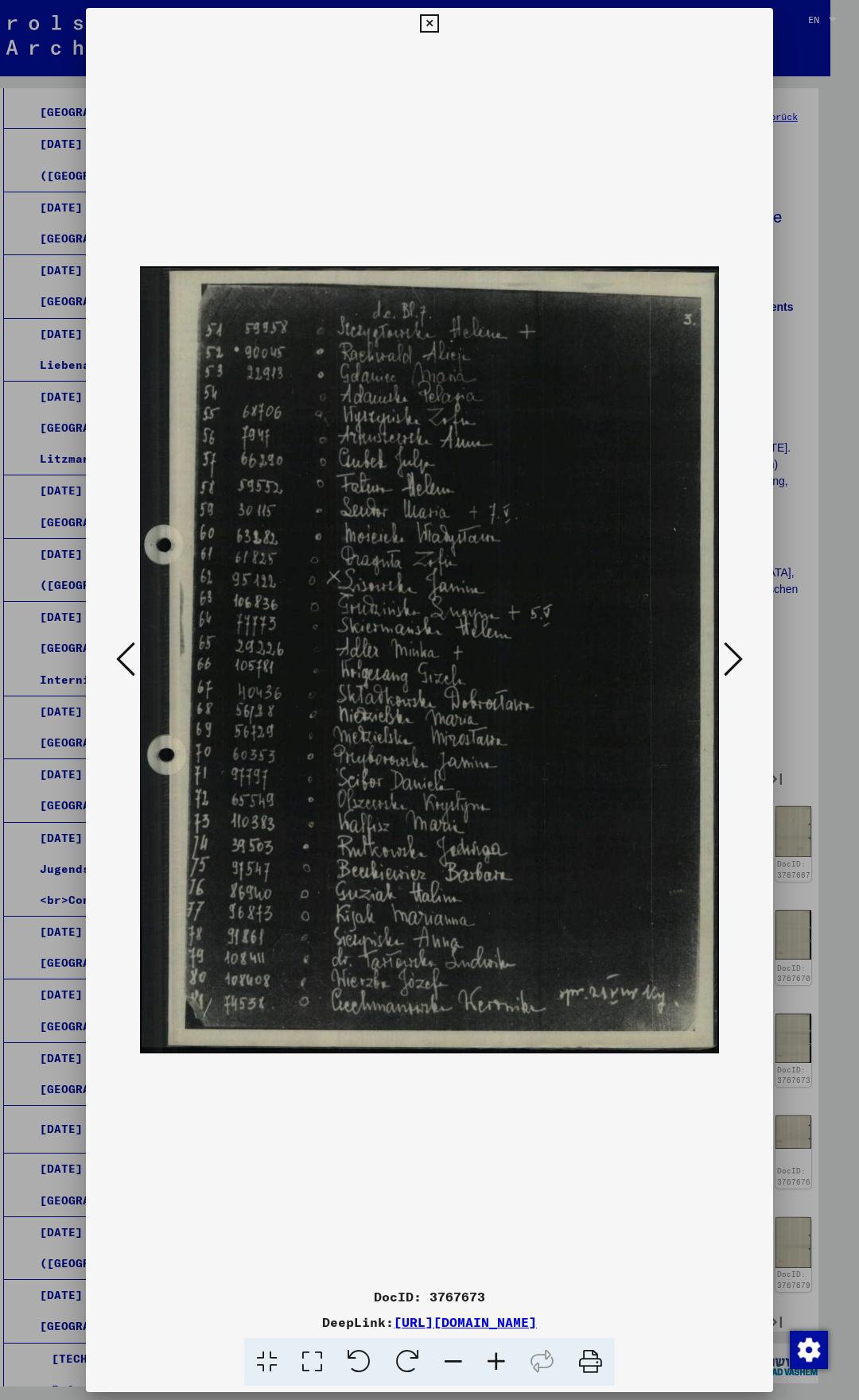
click at [117, 654] on icon at bounding box center [125, 659] width 19 height 38
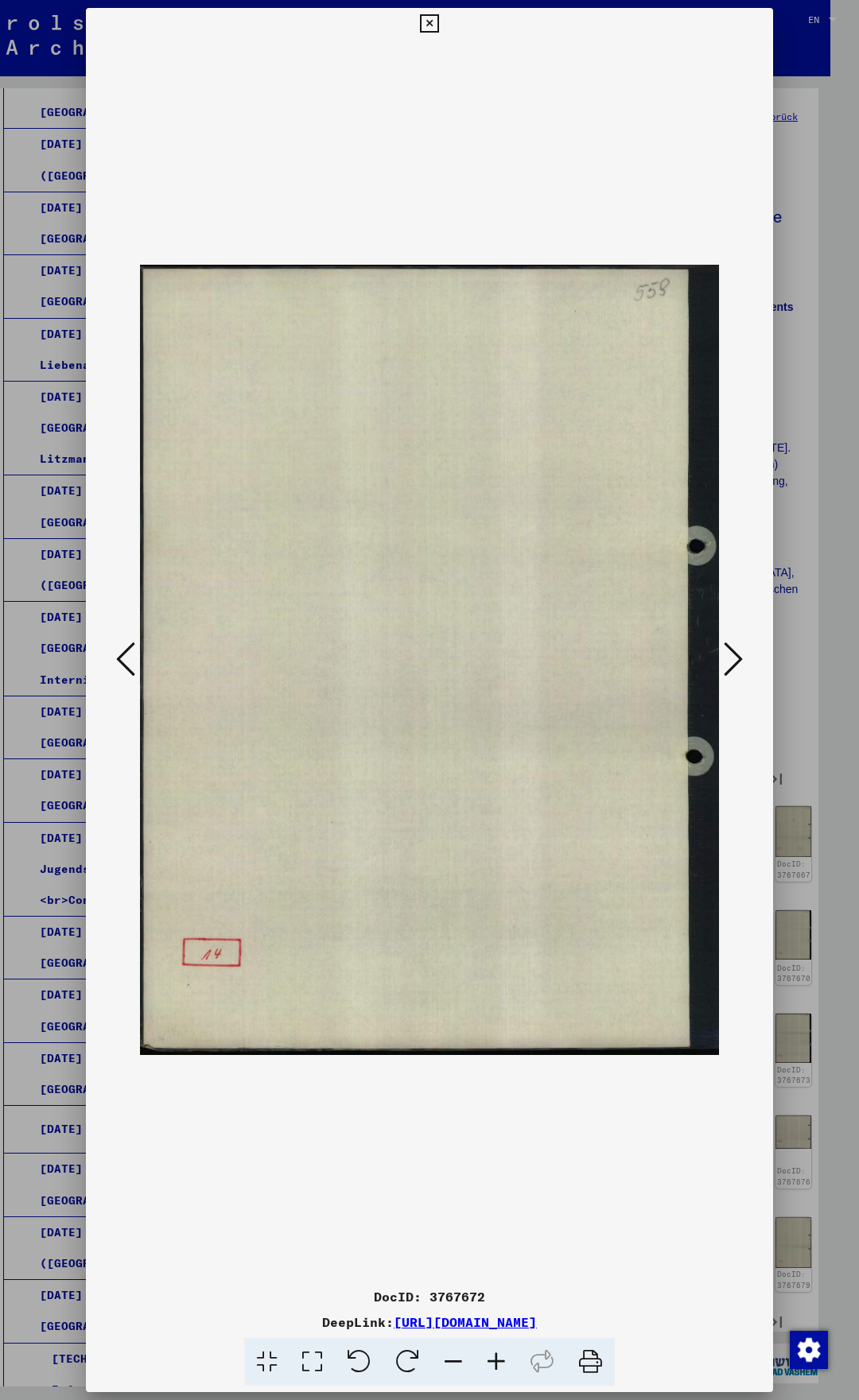
click at [117, 654] on icon at bounding box center [125, 659] width 19 height 38
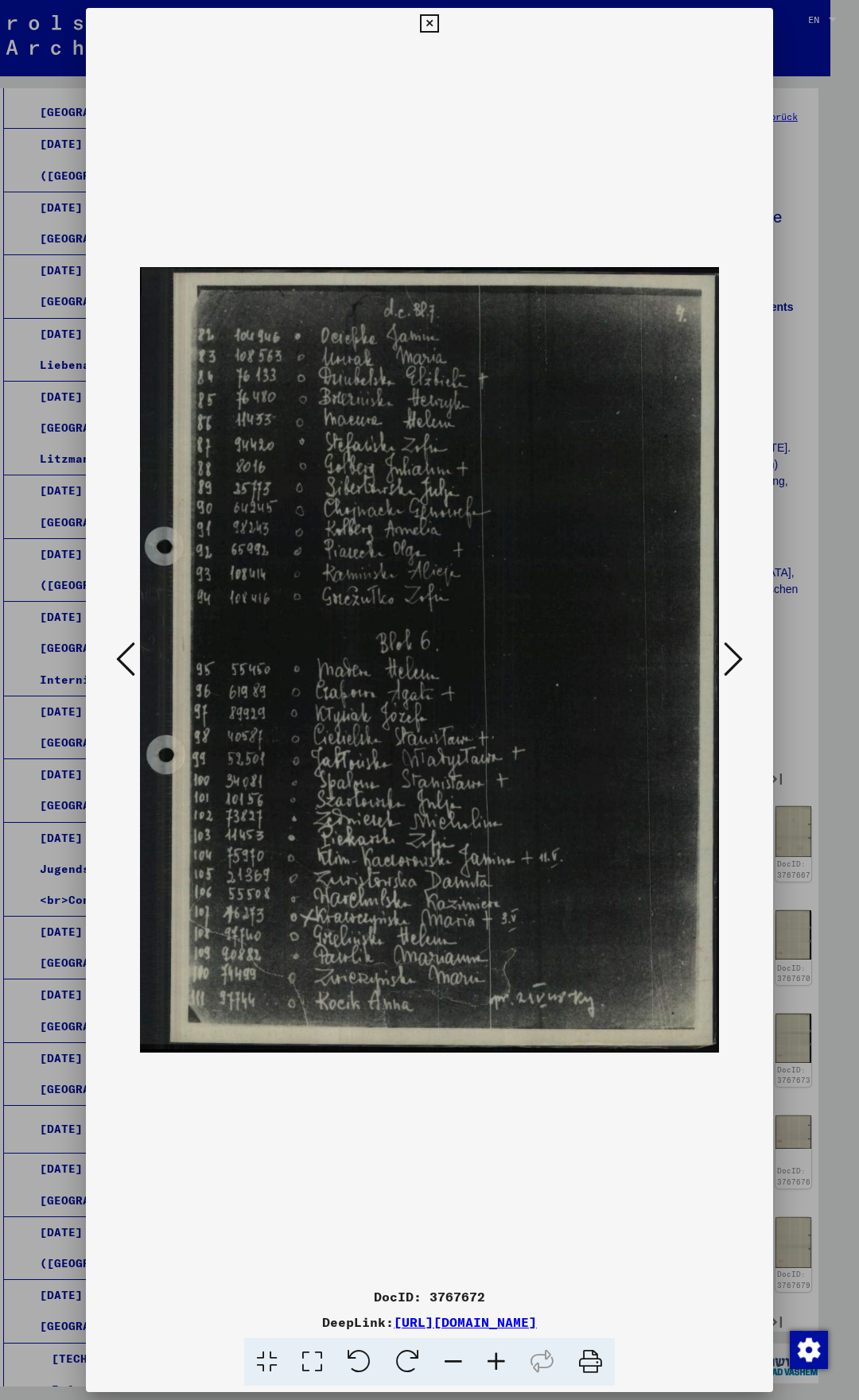
click at [117, 654] on icon at bounding box center [125, 659] width 19 height 38
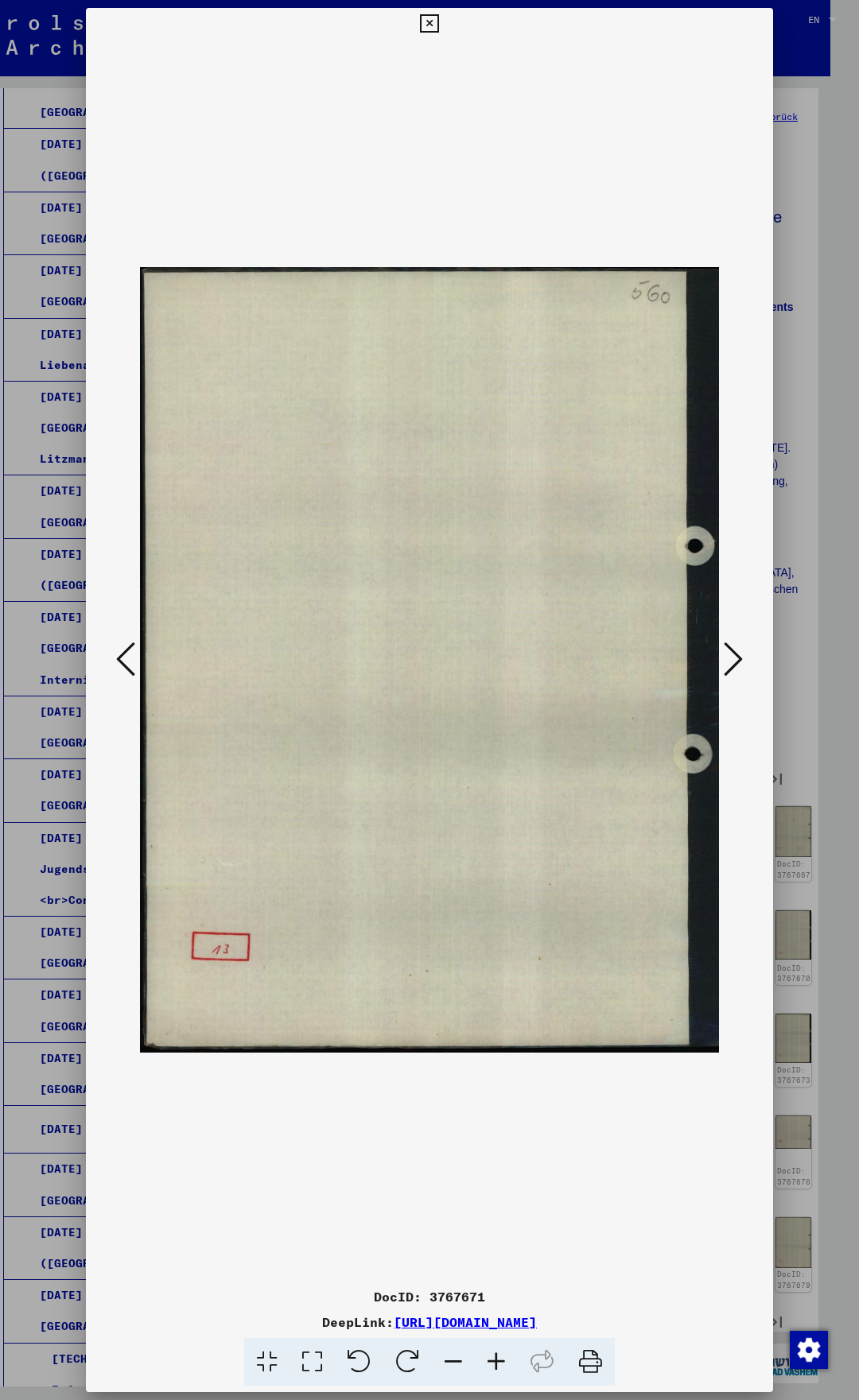
click at [117, 654] on icon at bounding box center [125, 659] width 19 height 38
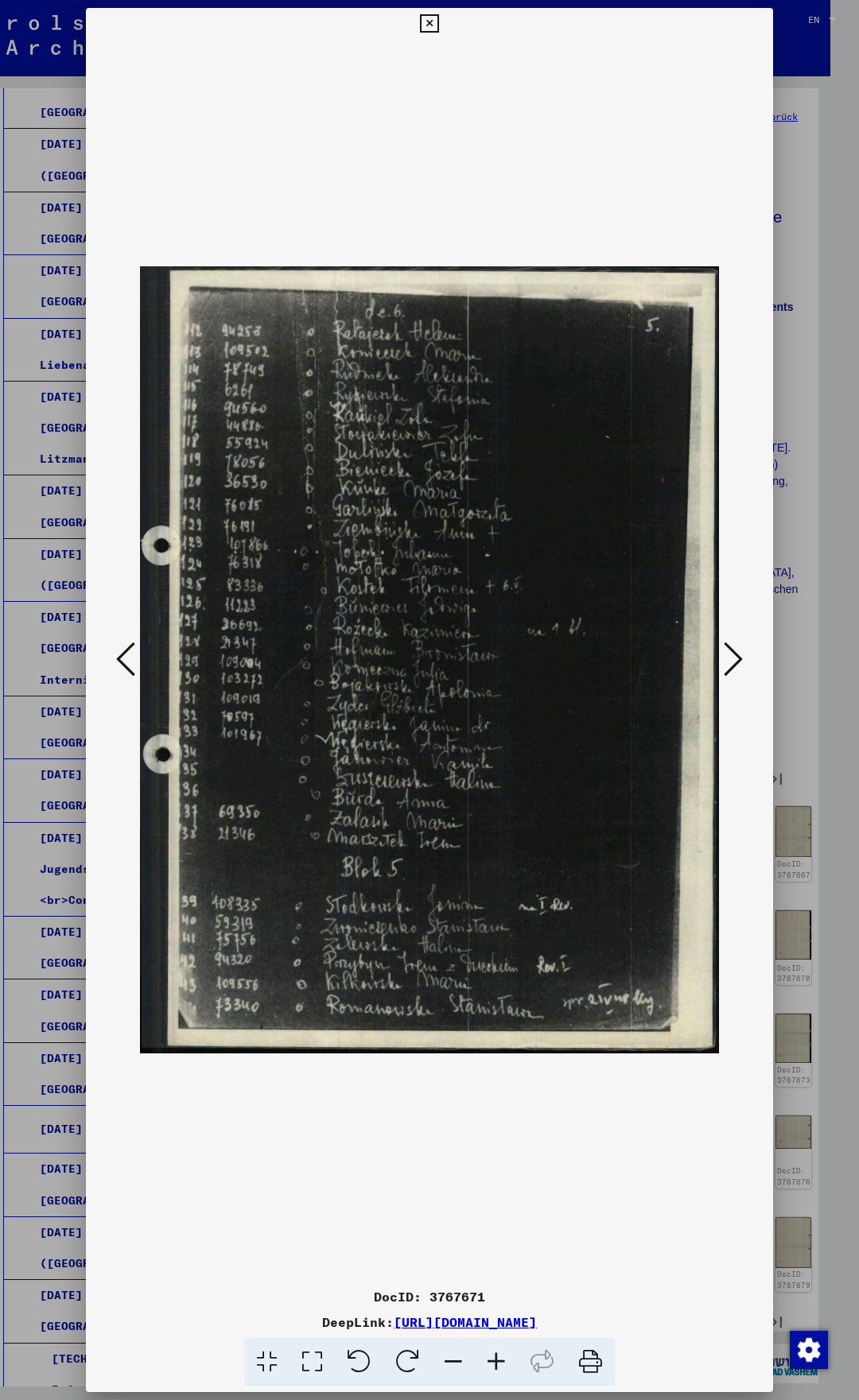
click at [117, 654] on icon at bounding box center [125, 659] width 19 height 38
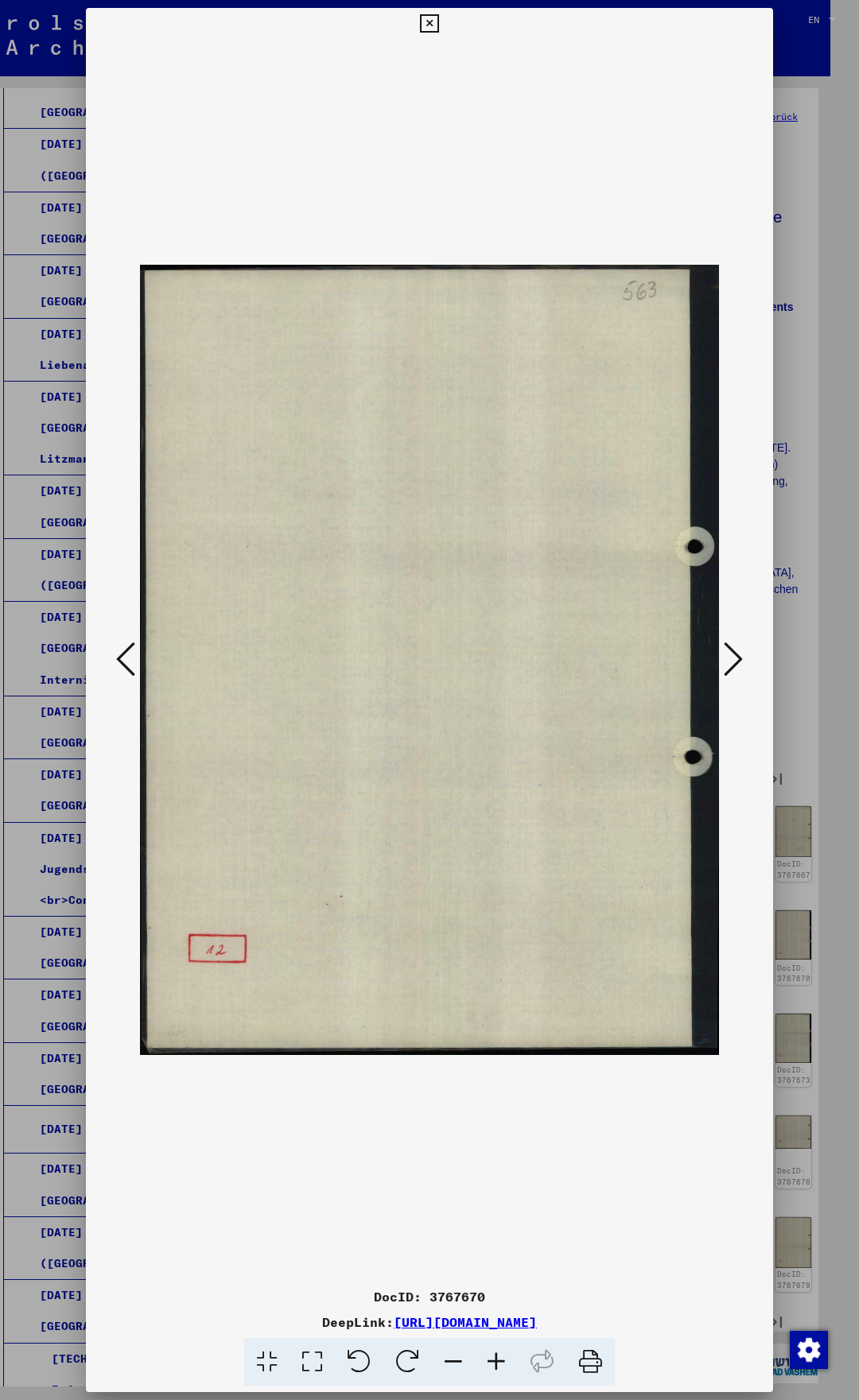
click at [117, 654] on icon at bounding box center [125, 659] width 19 height 38
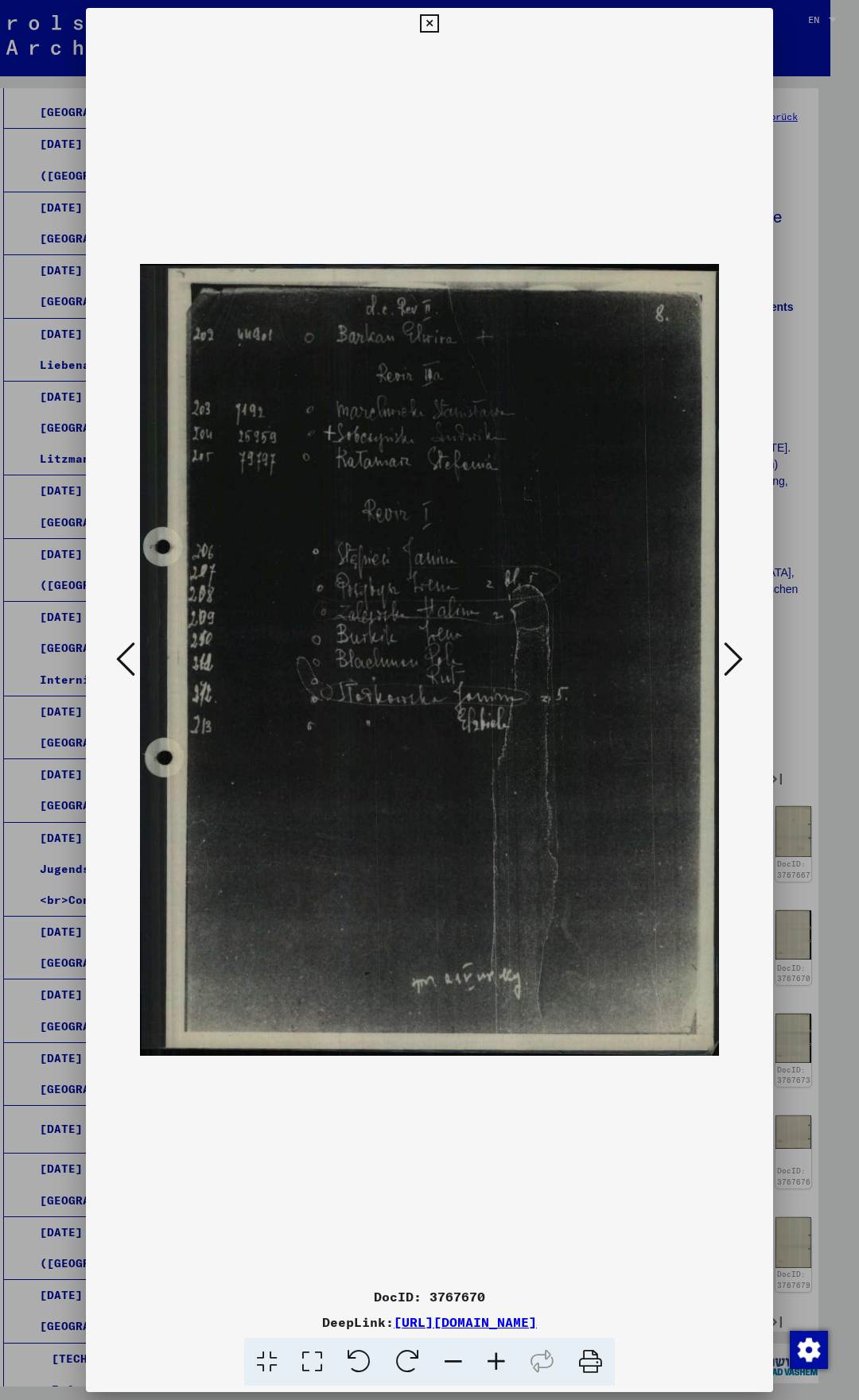
click at [118, 656] on icon at bounding box center [125, 659] width 19 height 38
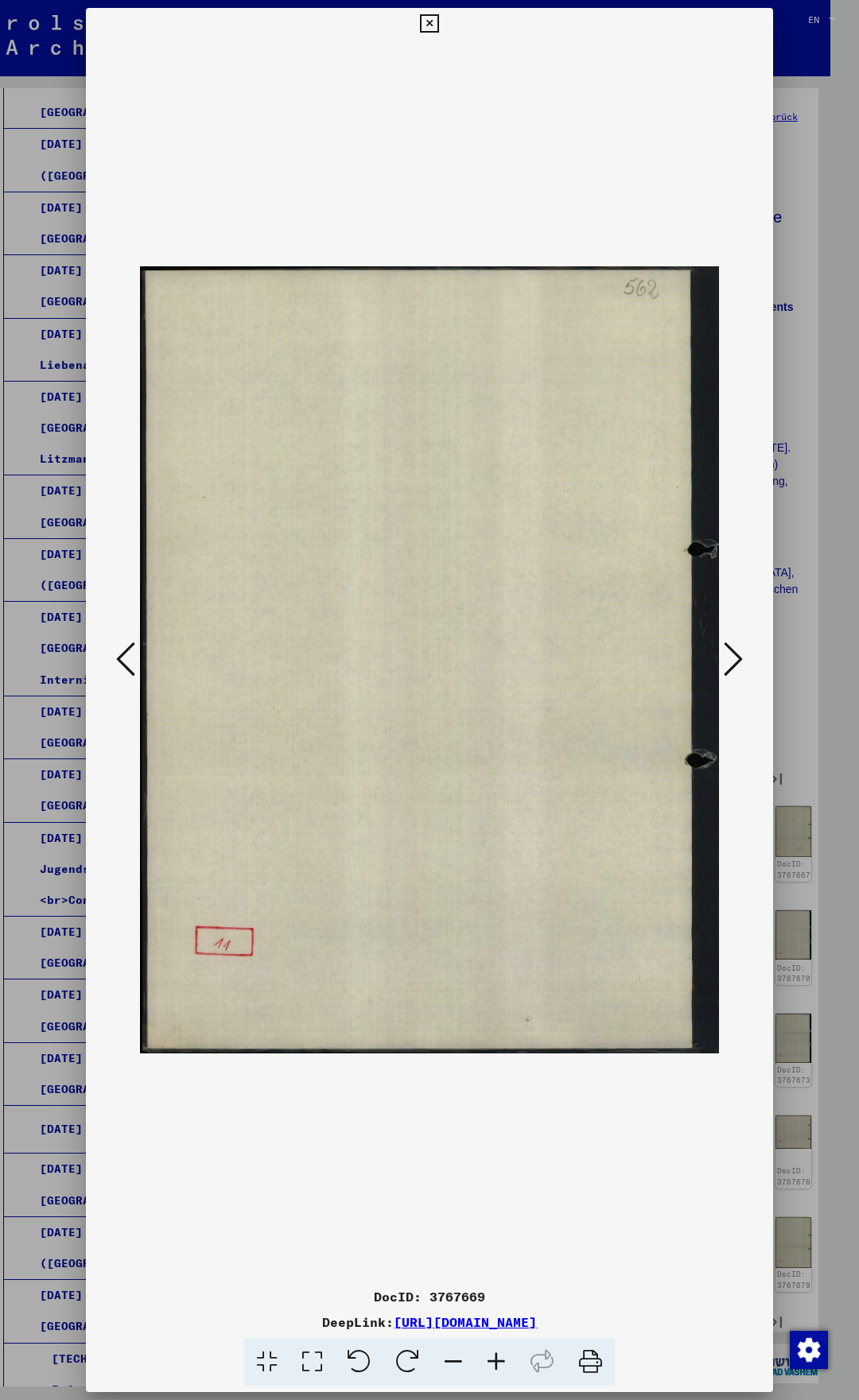
click at [118, 656] on icon at bounding box center [125, 659] width 19 height 38
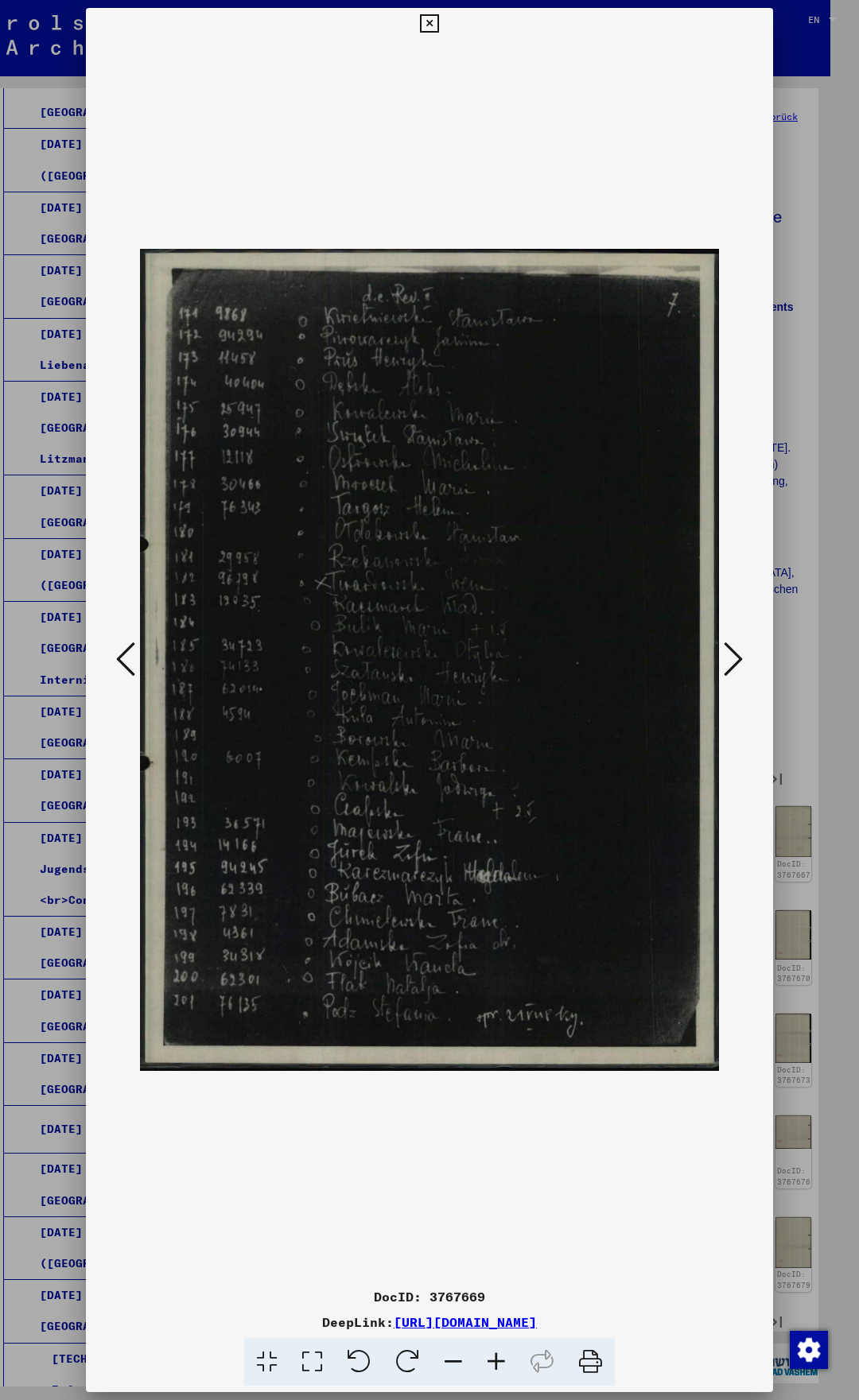
click at [120, 655] on icon at bounding box center [125, 659] width 19 height 38
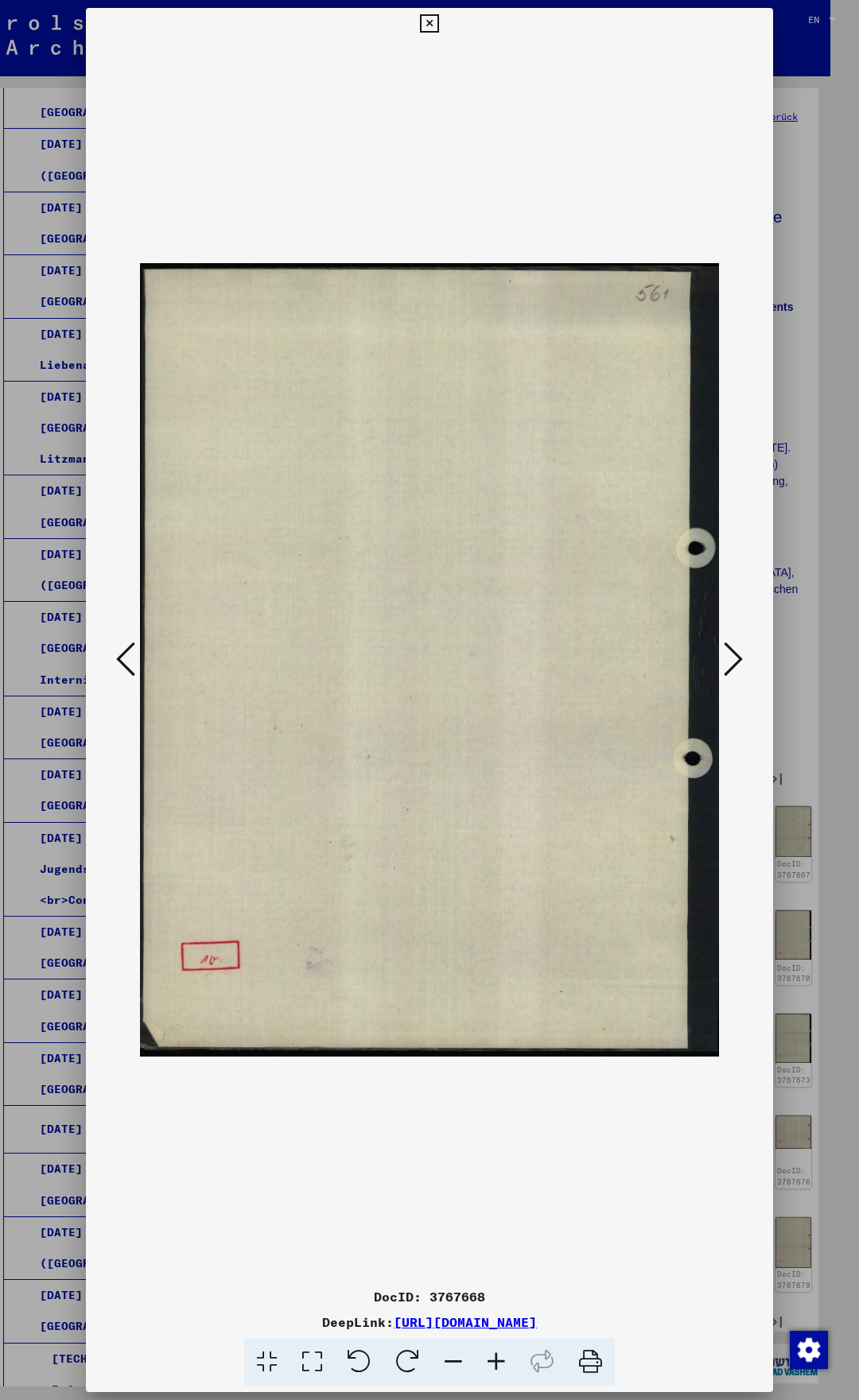
click at [120, 655] on icon at bounding box center [125, 659] width 19 height 38
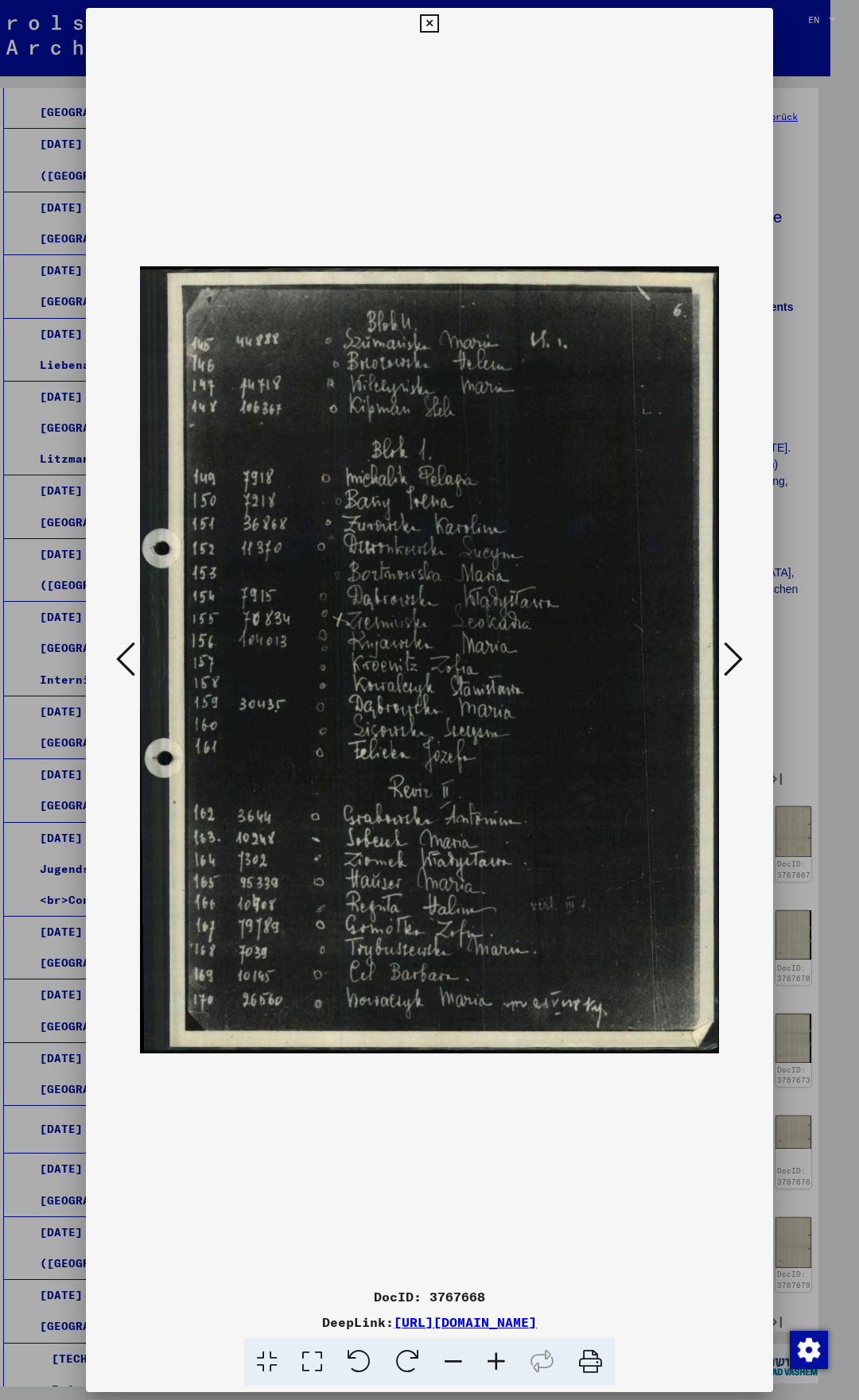
click at [738, 660] on icon at bounding box center [733, 659] width 19 height 38
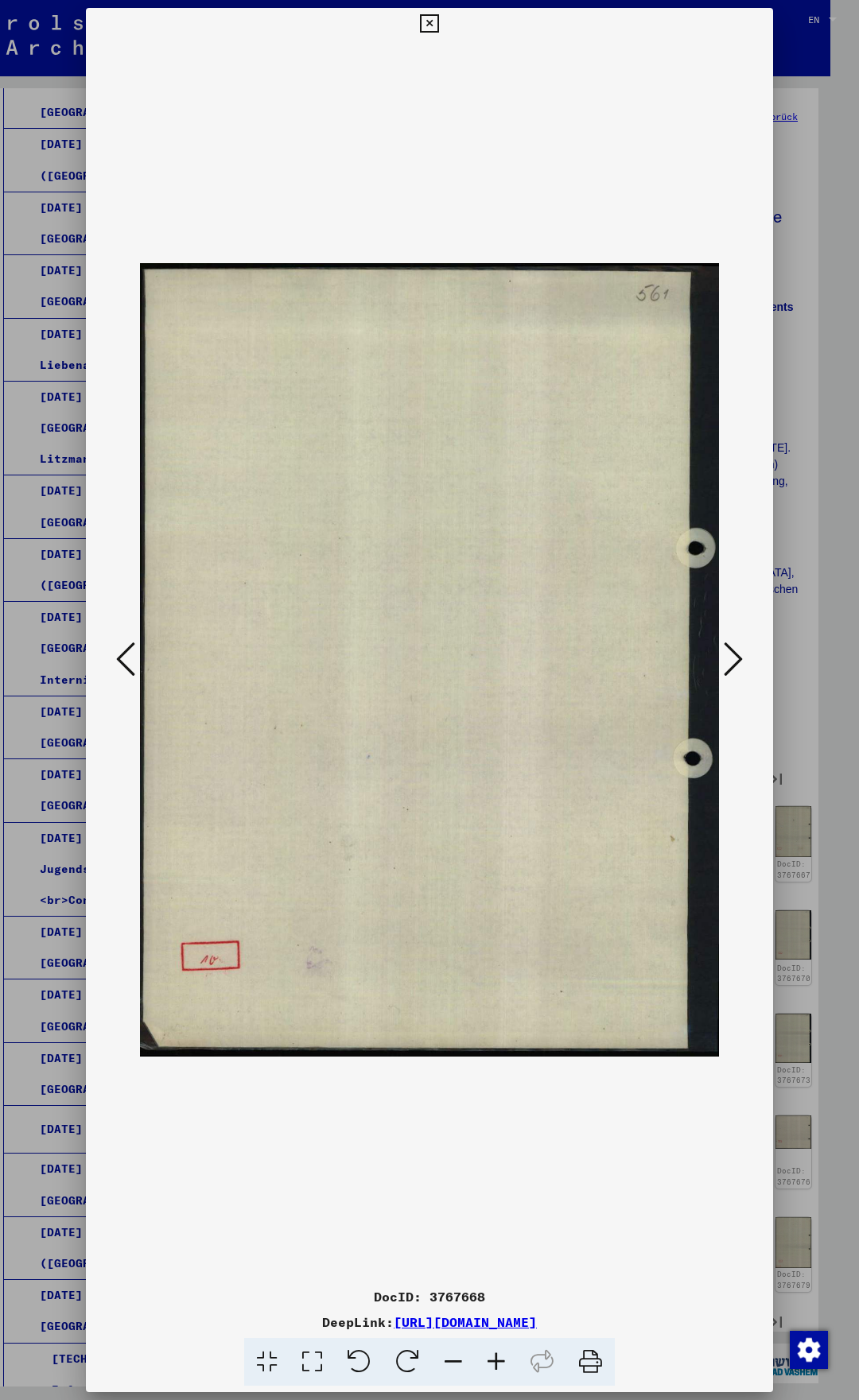
click at [738, 660] on icon at bounding box center [733, 659] width 19 height 38
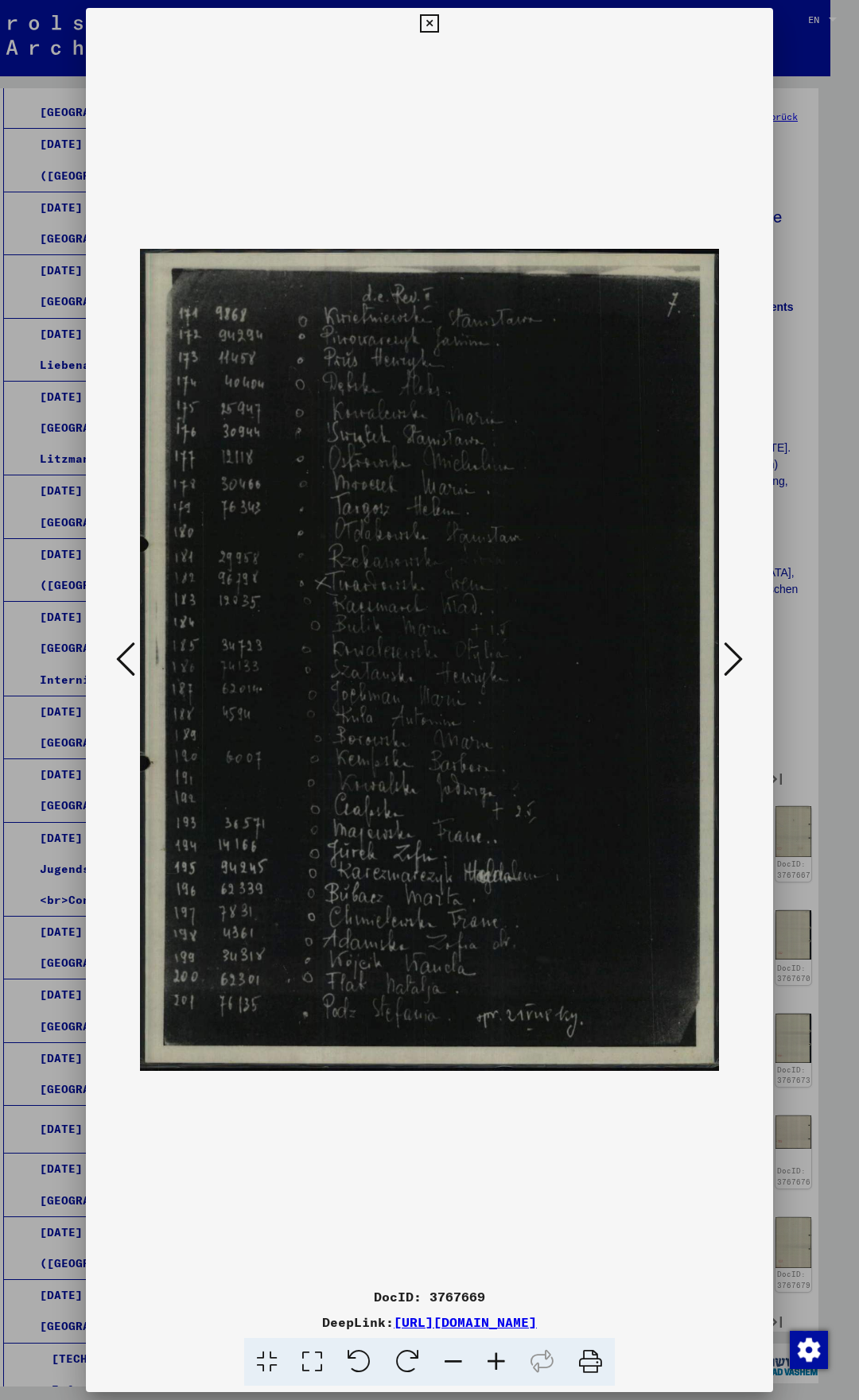
click at [738, 660] on icon at bounding box center [733, 659] width 19 height 38
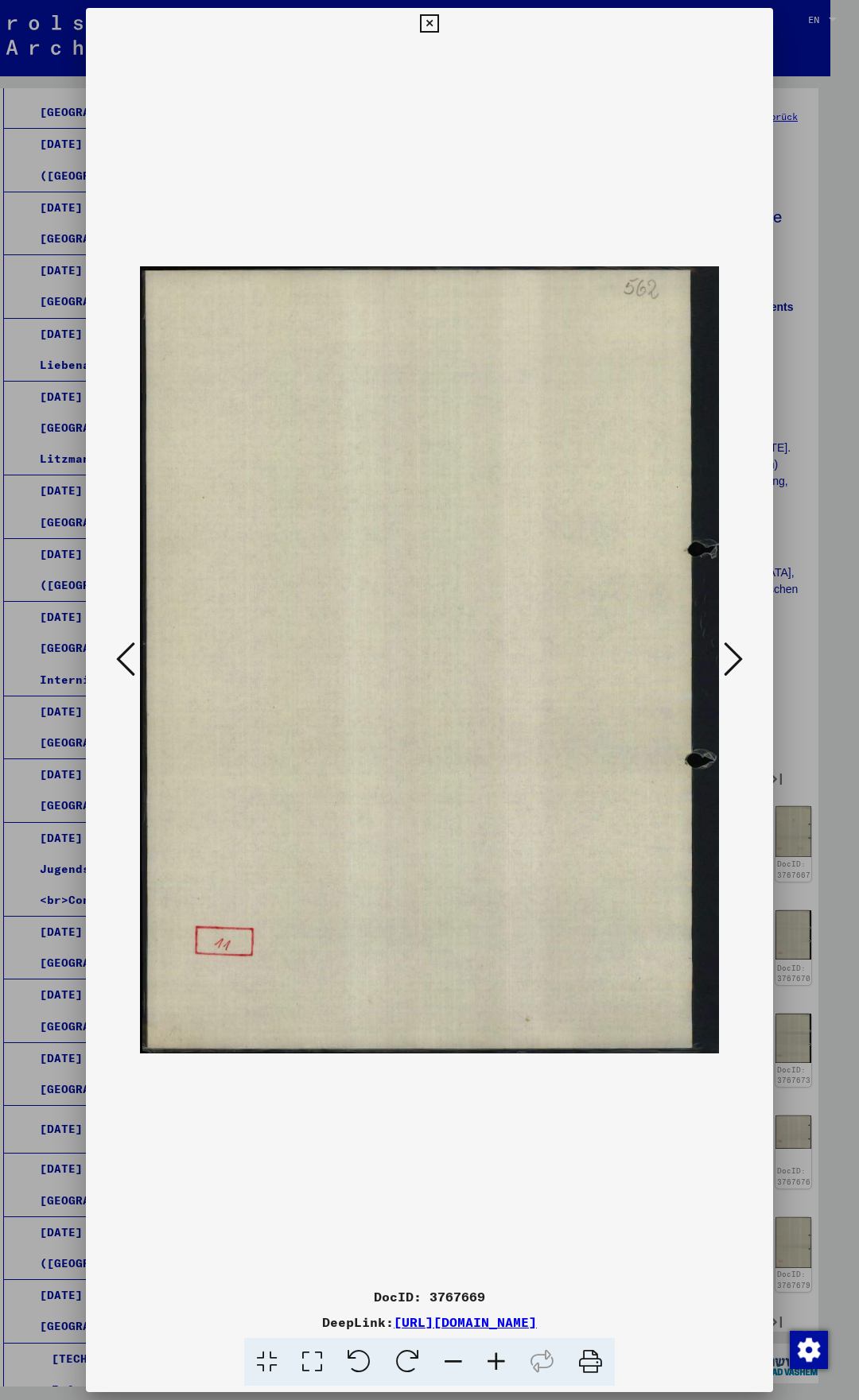
click at [739, 660] on icon at bounding box center [733, 659] width 19 height 38
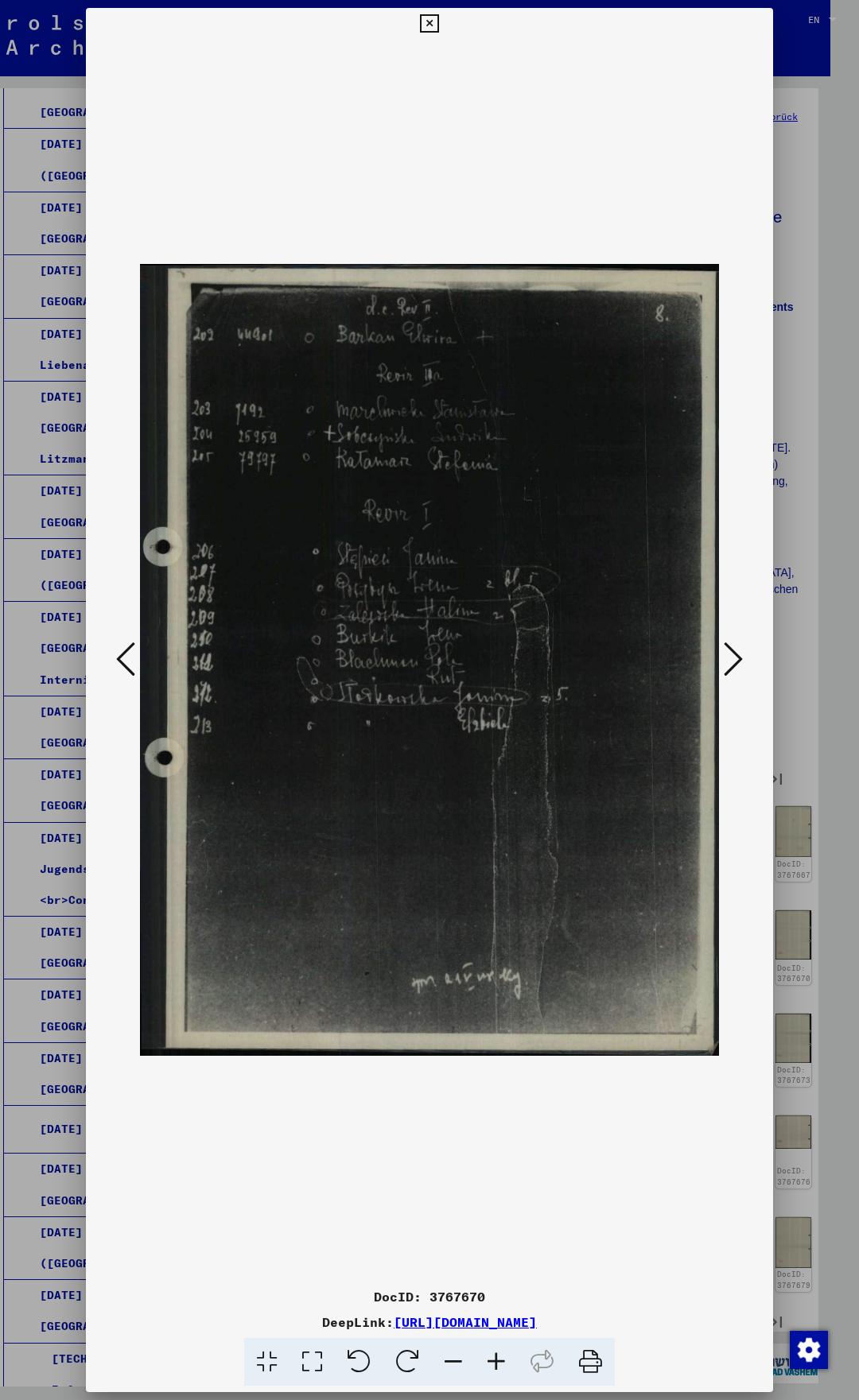
click at [739, 660] on icon at bounding box center [733, 659] width 19 height 38
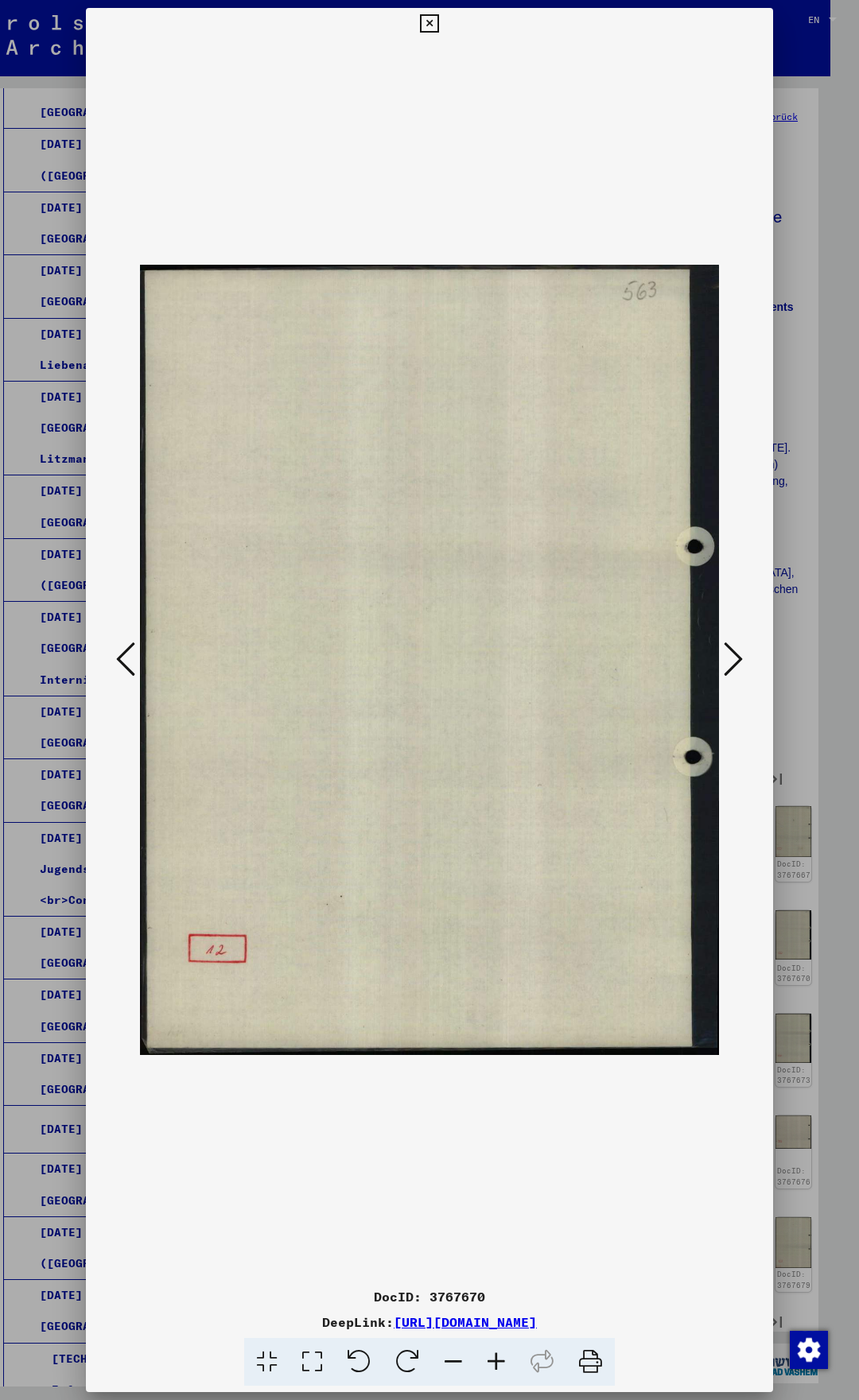
click at [739, 660] on icon at bounding box center [733, 659] width 19 height 38
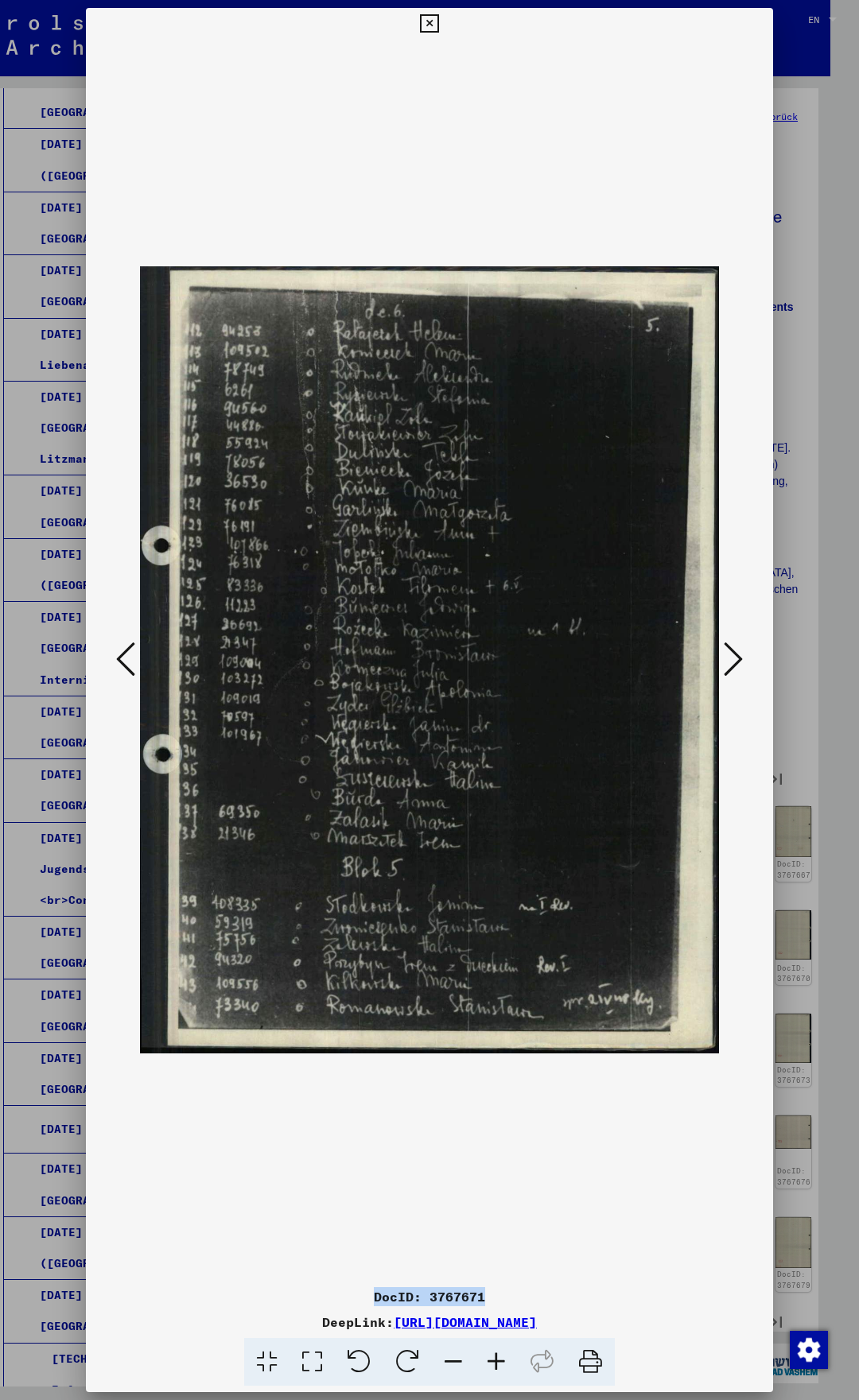
drag, startPoint x: 489, startPoint y: 1300, endPoint x: 376, endPoint y: 1303, distance: 113.0
click at [376, 1303] on div "DocID: 3767671" at bounding box center [430, 1296] width 687 height 19
copy div "DocID: 3767671"
click at [135, 660] on button at bounding box center [125, 660] width 29 height 45
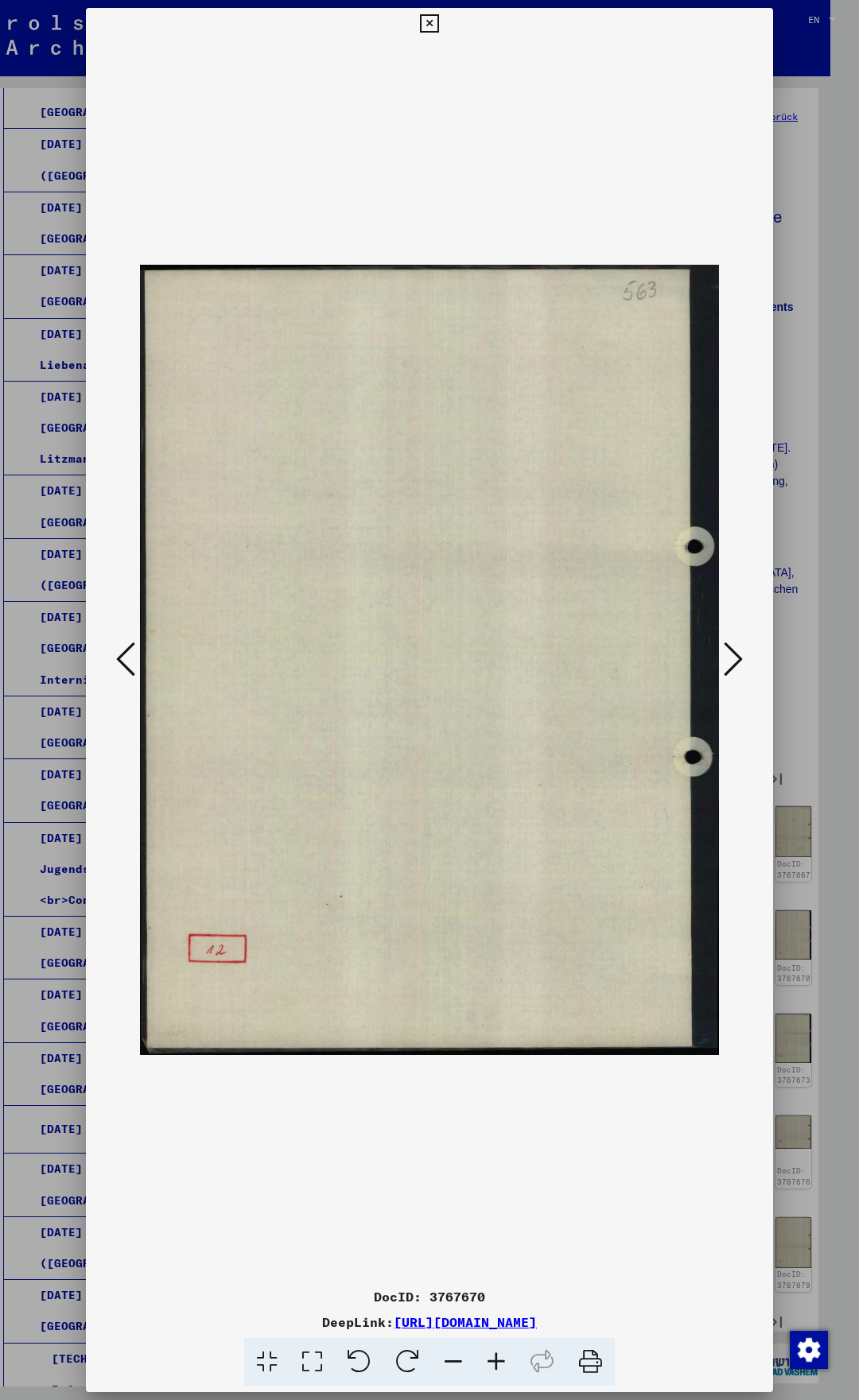
click at [135, 660] on button at bounding box center [125, 660] width 29 height 45
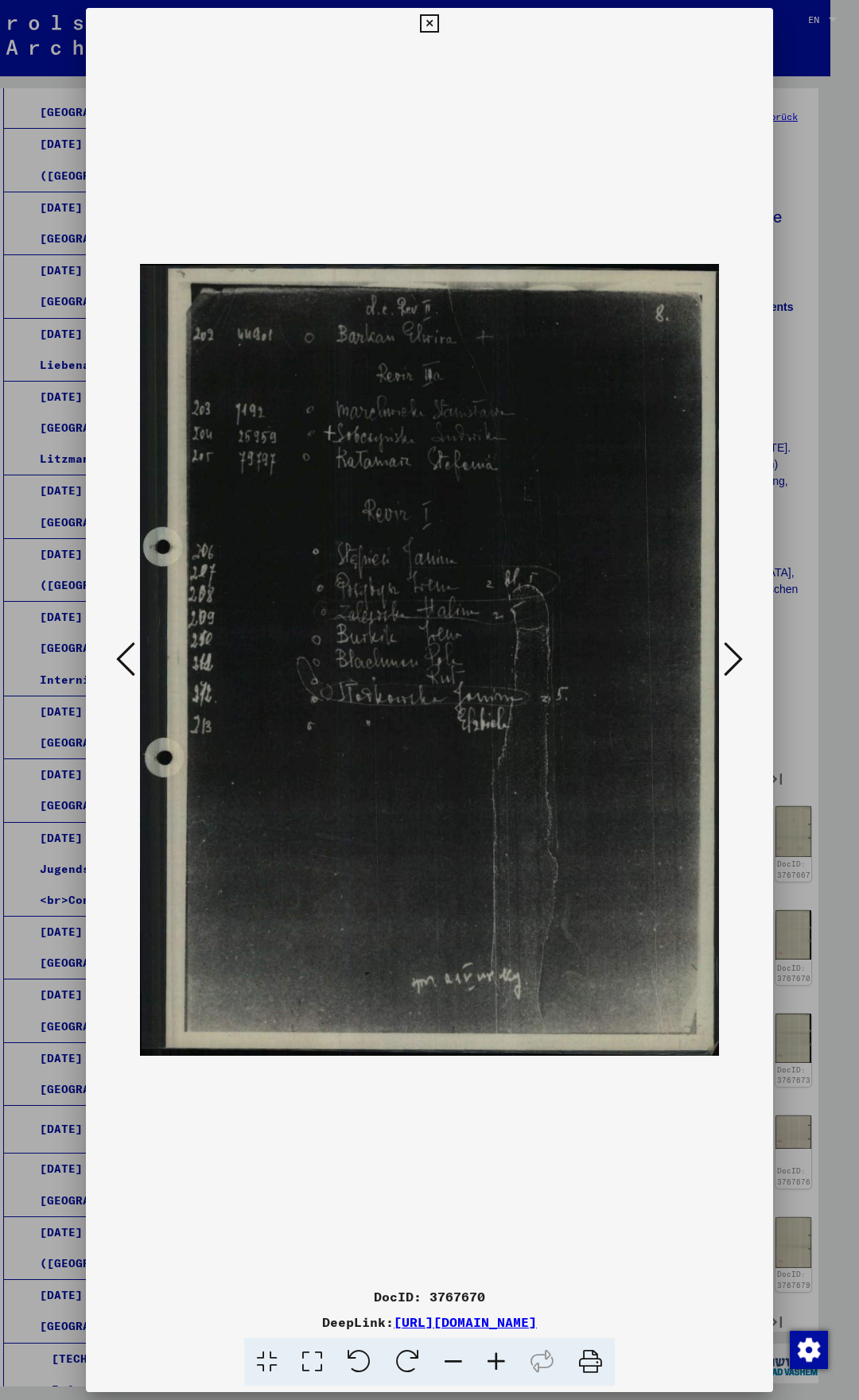
click at [133, 660] on icon at bounding box center [125, 659] width 19 height 38
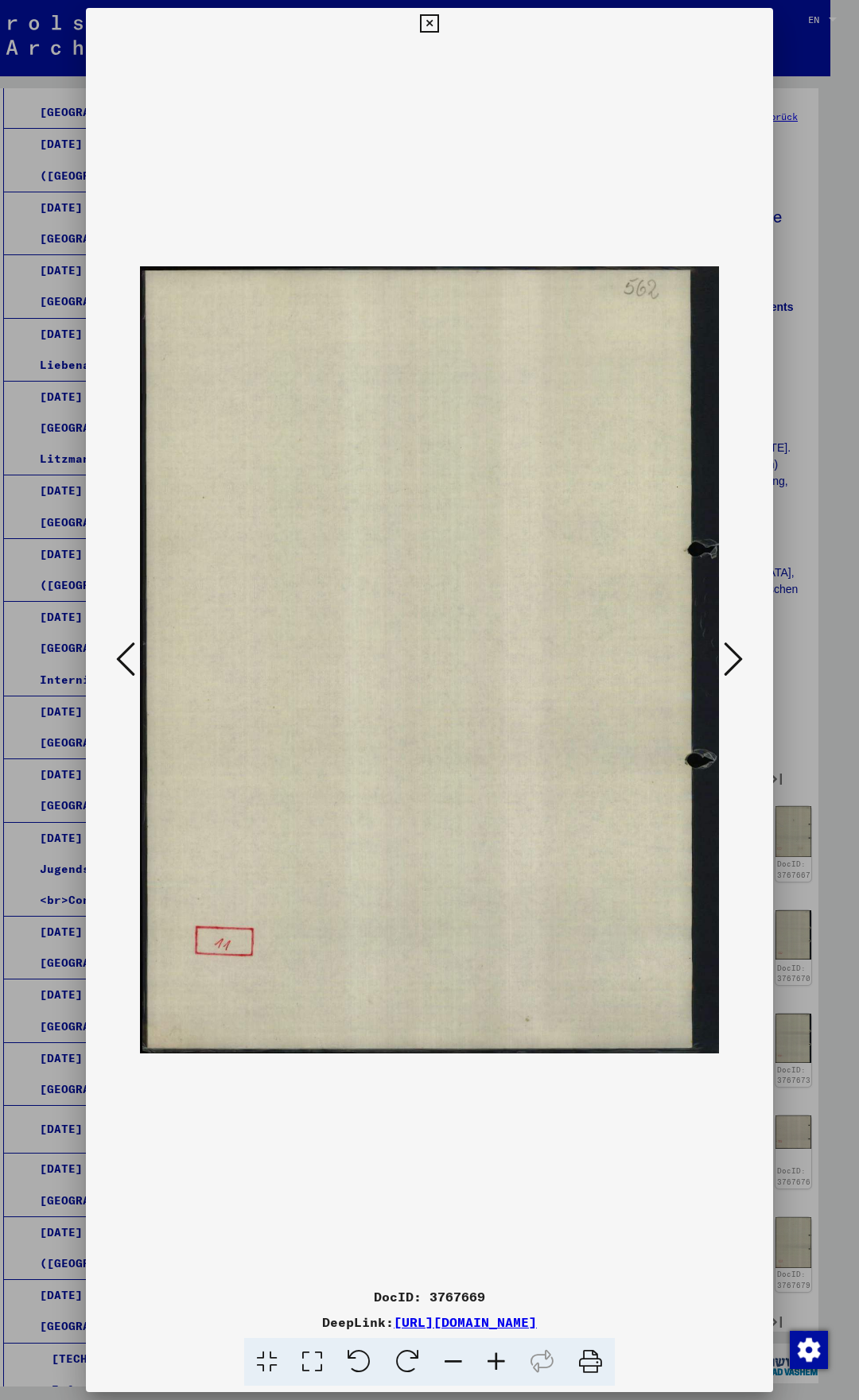
click at [133, 660] on icon at bounding box center [125, 659] width 19 height 38
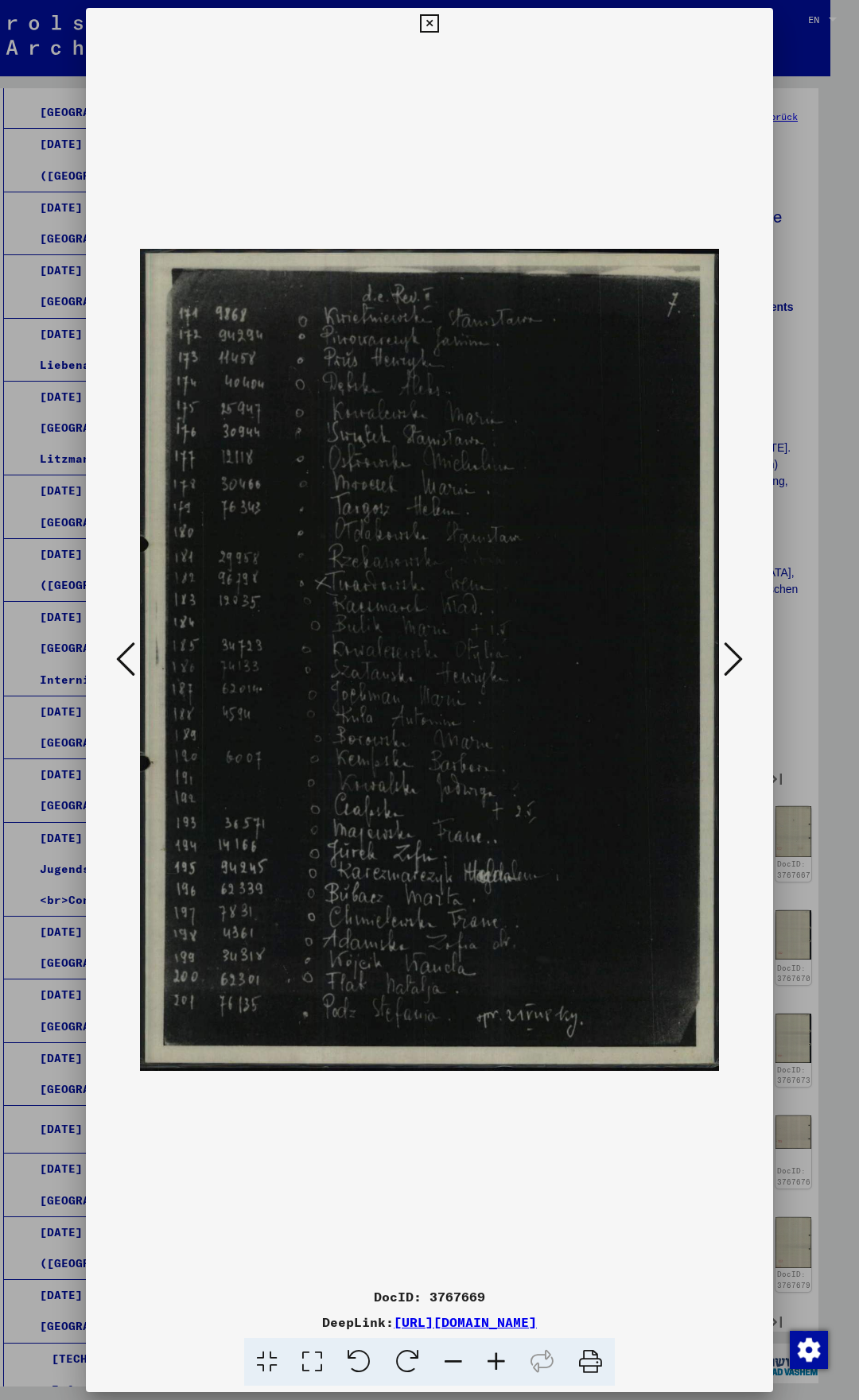
click at [140, 660] on img at bounding box center [429, 660] width 579 height 1242
click at [126, 663] on icon at bounding box center [125, 659] width 19 height 38
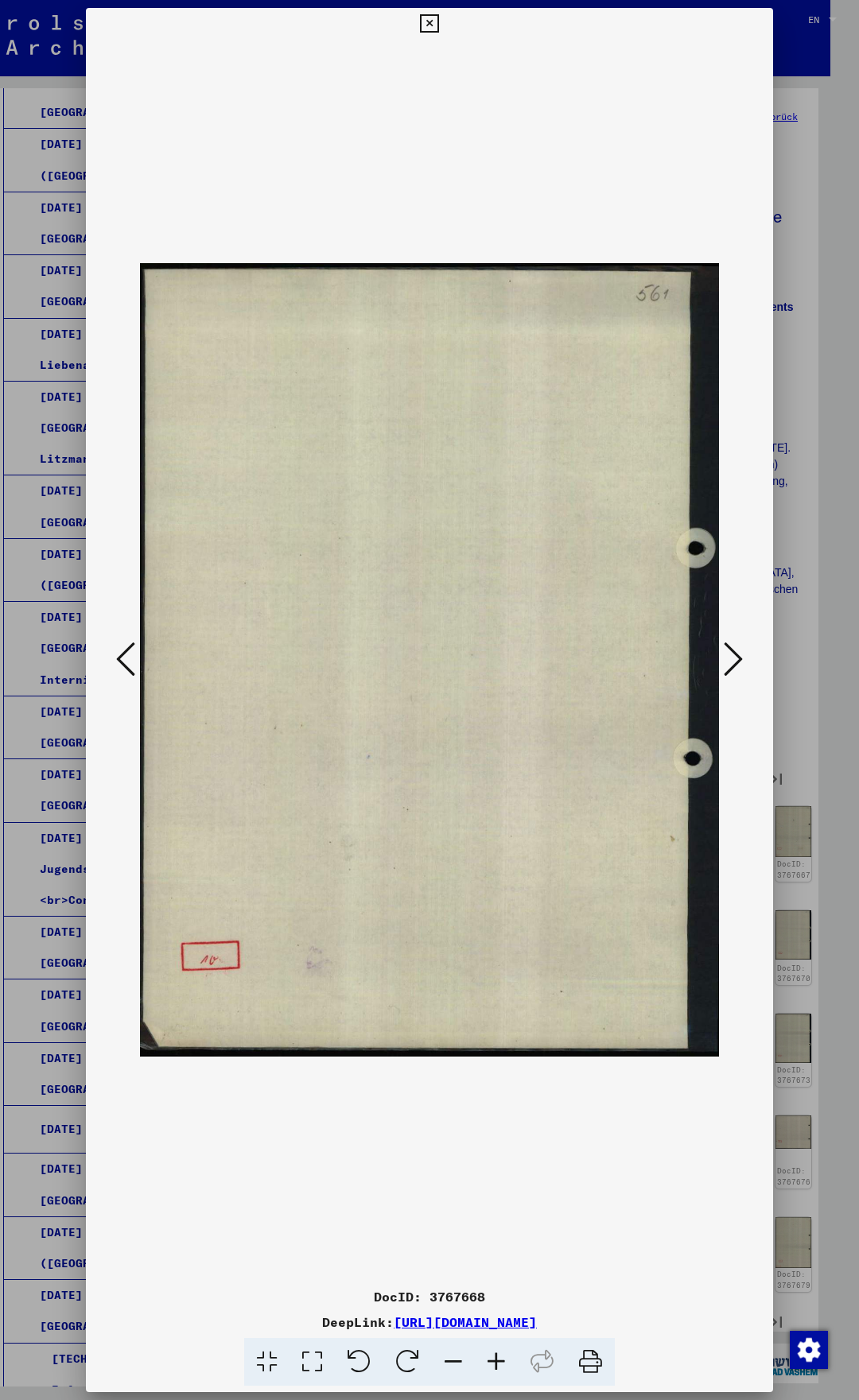
click at [125, 664] on icon at bounding box center [125, 659] width 19 height 38
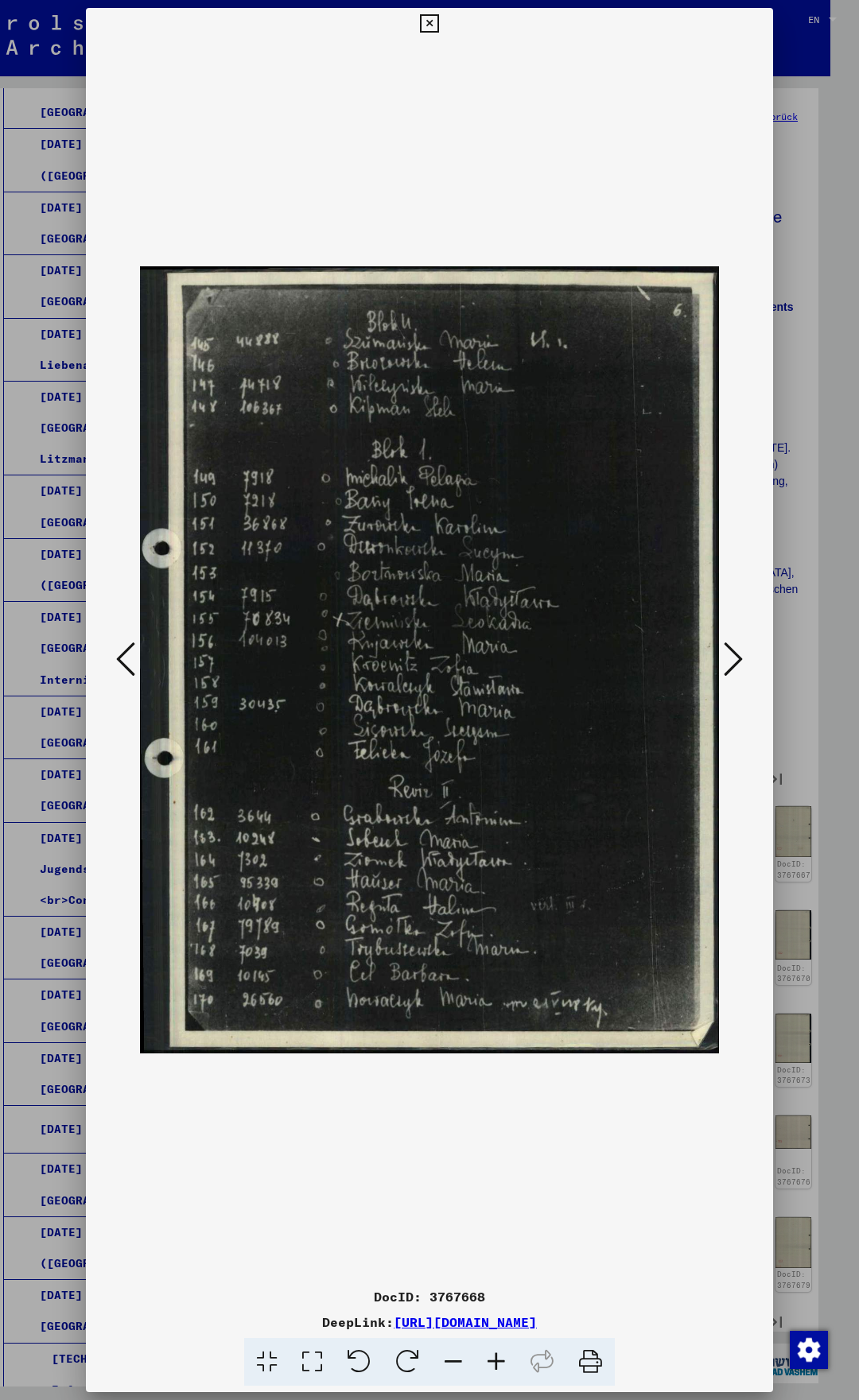
click at [130, 664] on icon at bounding box center [125, 659] width 19 height 38
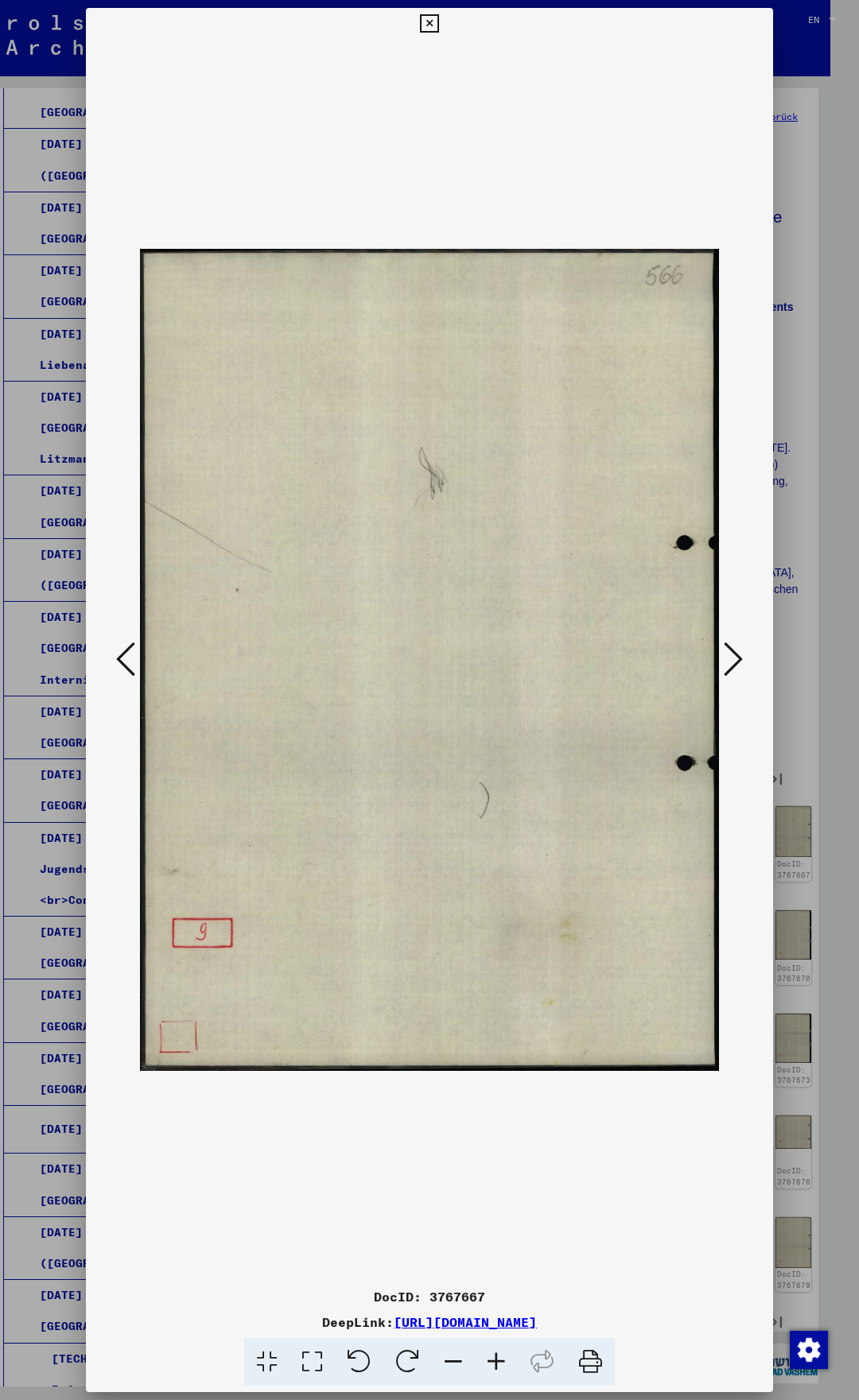
click at [130, 664] on icon at bounding box center [125, 659] width 19 height 38
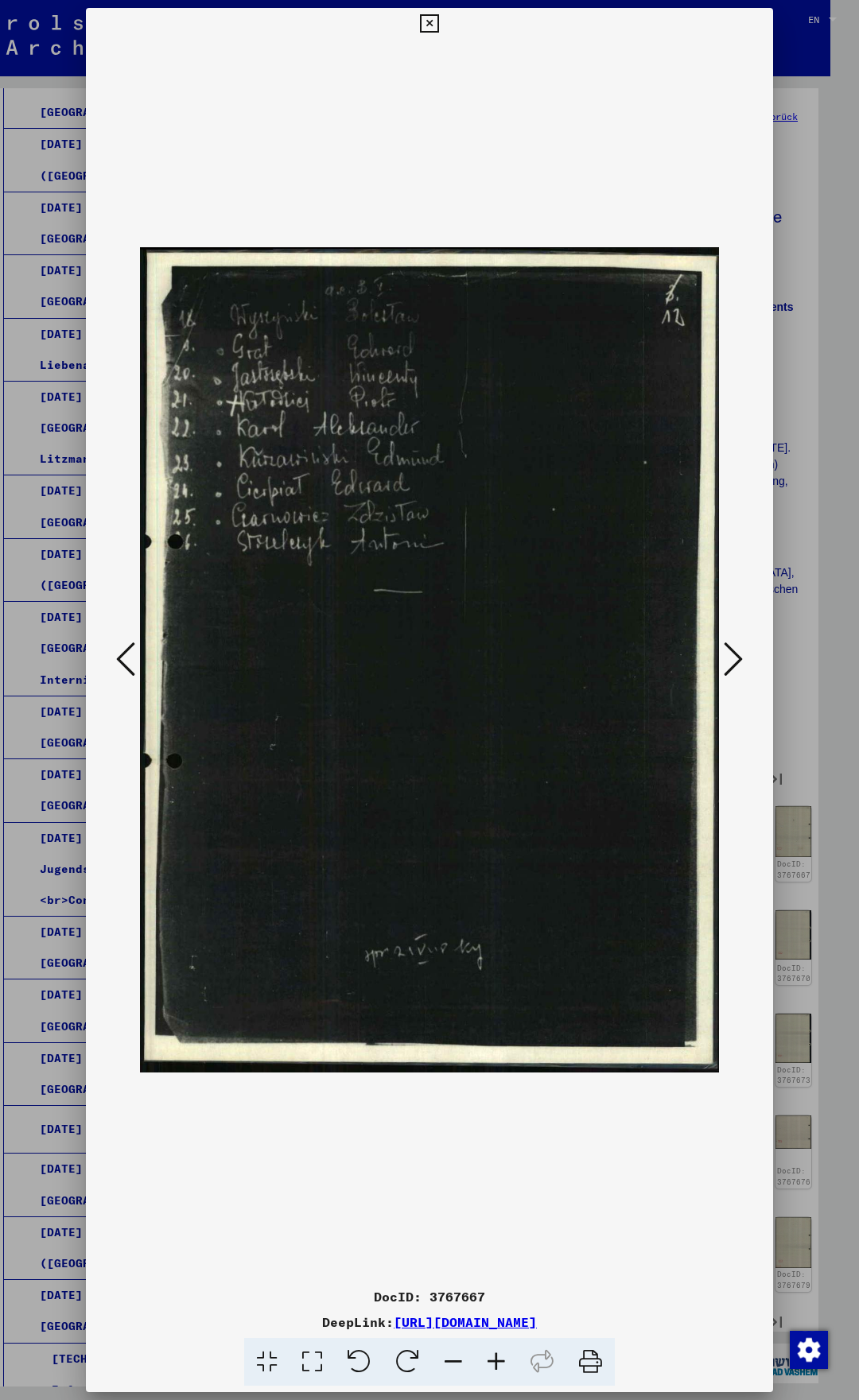
click at [130, 664] on icon at bounding box center [125, 659] width 19 height 38
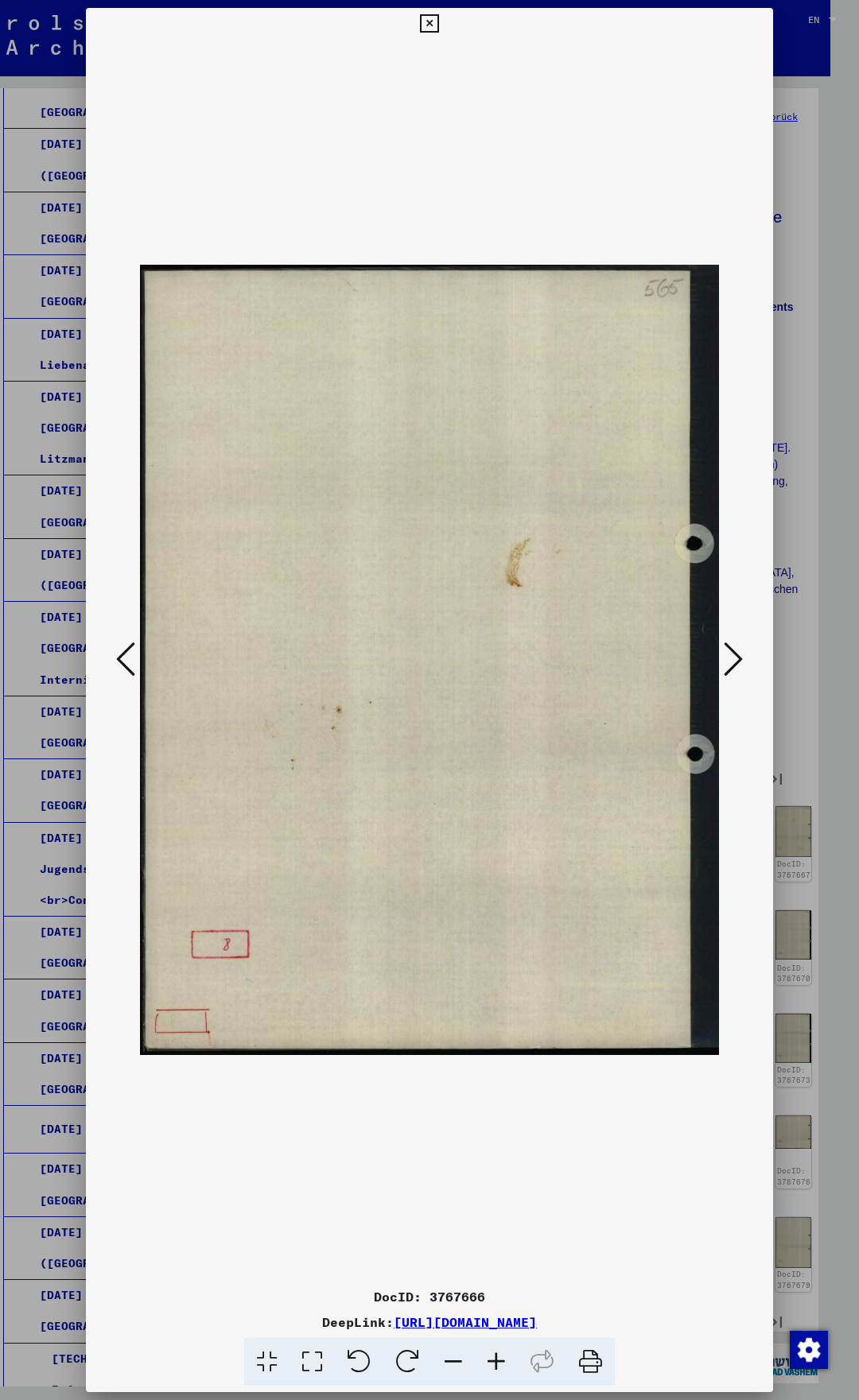
click at [131, 664] on icon at bounding box center [125, 659] width 19 height 38
